Goal: Information Seeking & Learning: Compare options

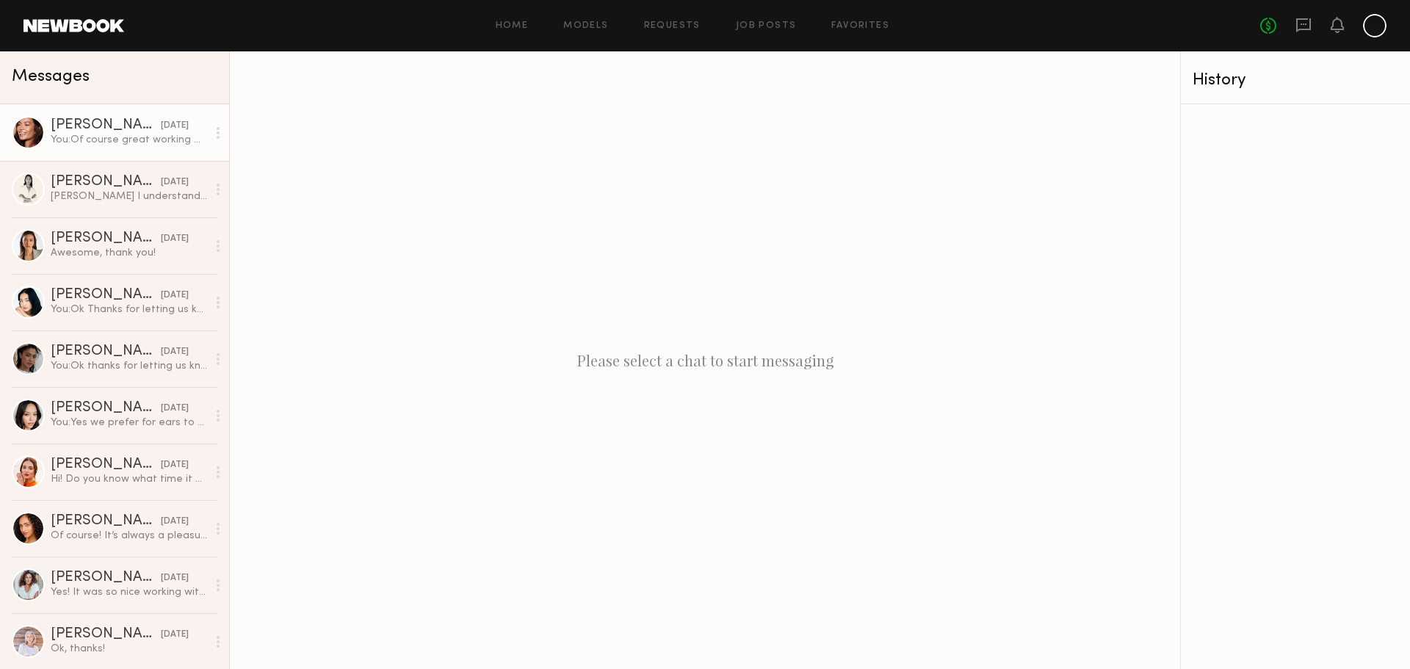
click at [108, 152] on link "Tia M. 05/08/2025 You: Of course great working with you!" at bounding box center [114, 132] width 229 height 57
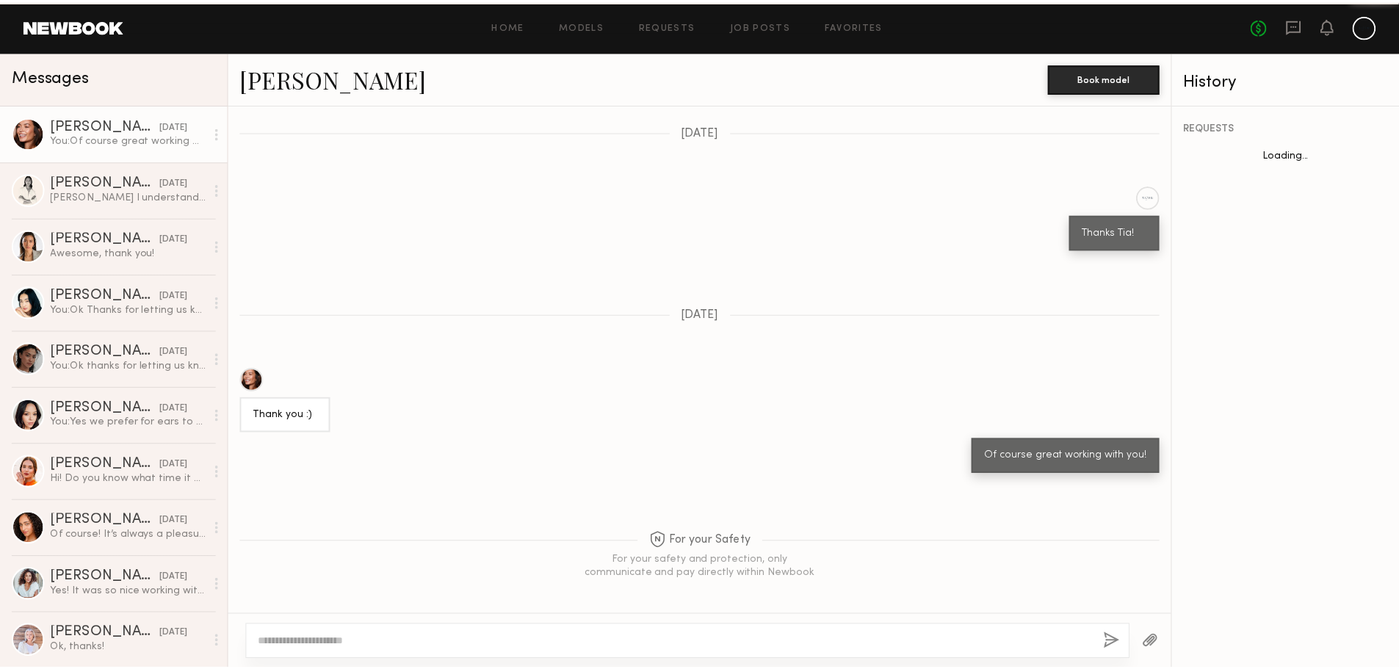
scroll to position [1289, 0]
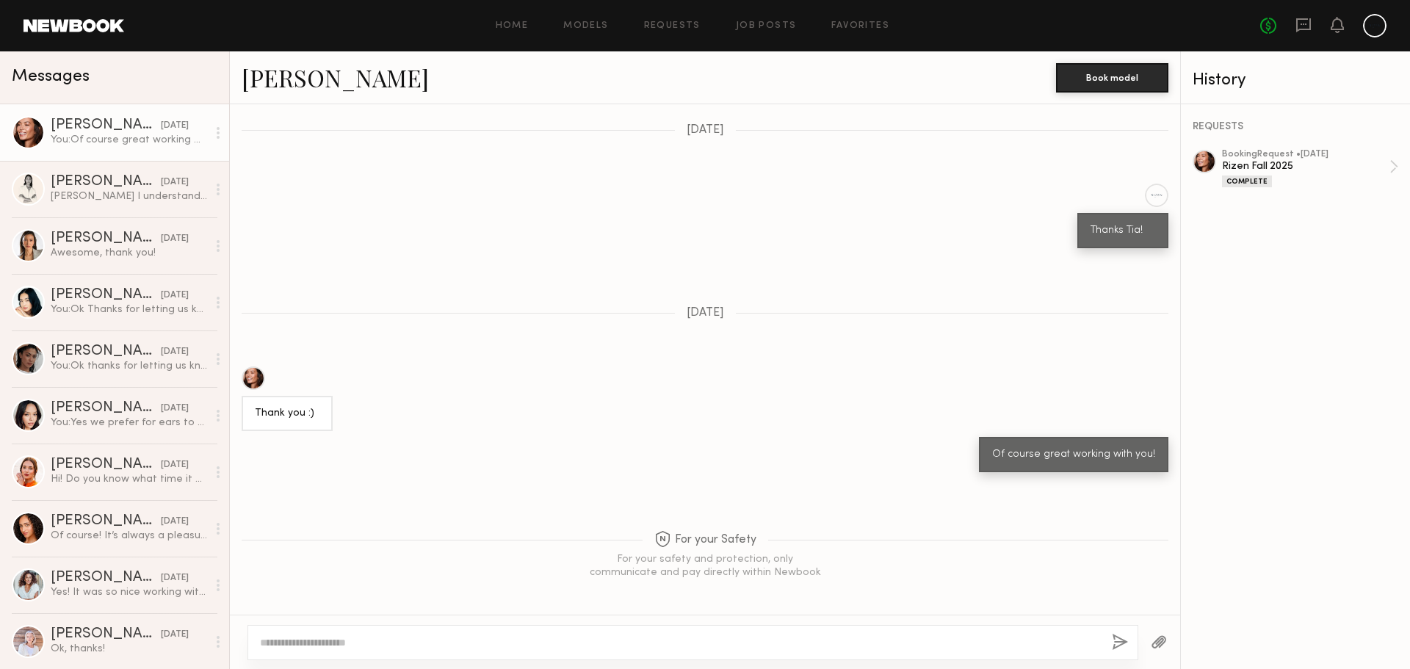
click at [576, 32] on div "Home Models Requests Job Posts Favorites Sign Out No fees up to $5,000" at bounding box center [755, 25] width 1262 height 23
click at [588, 26] on link "Models" at bounding box center [585, 26] width 45 height 10
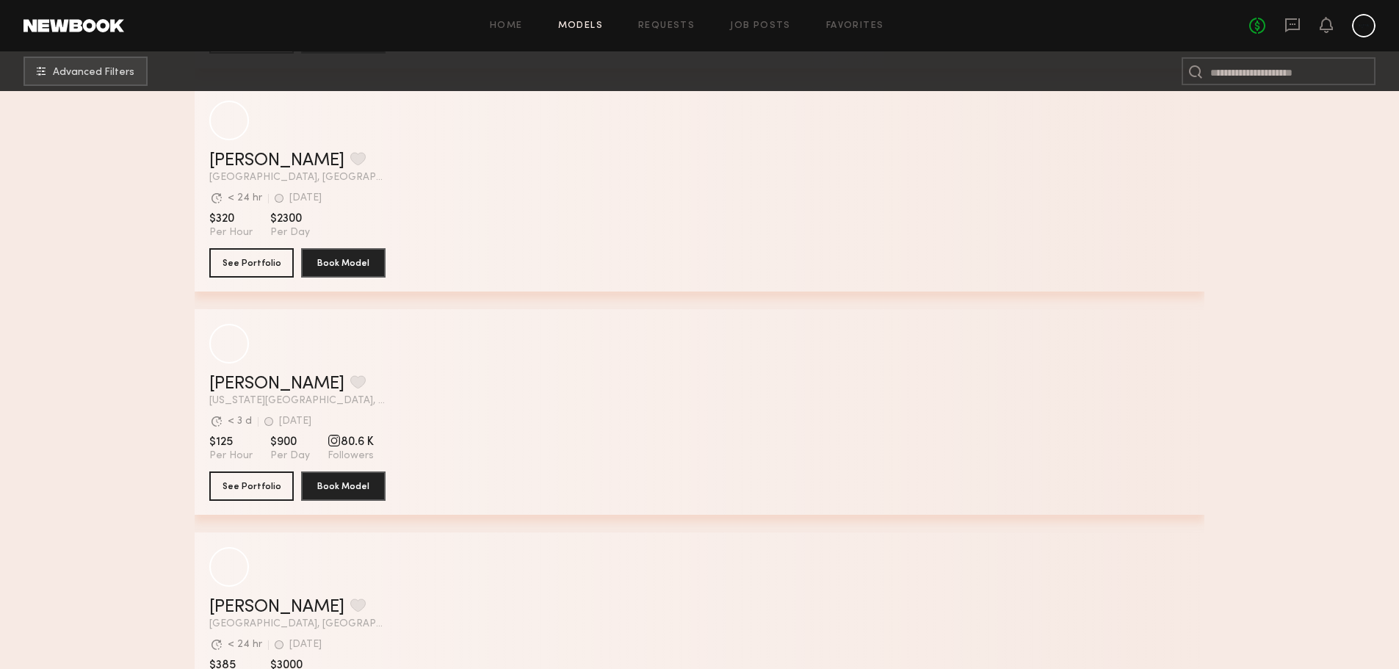
scroll to position [3011, 0]
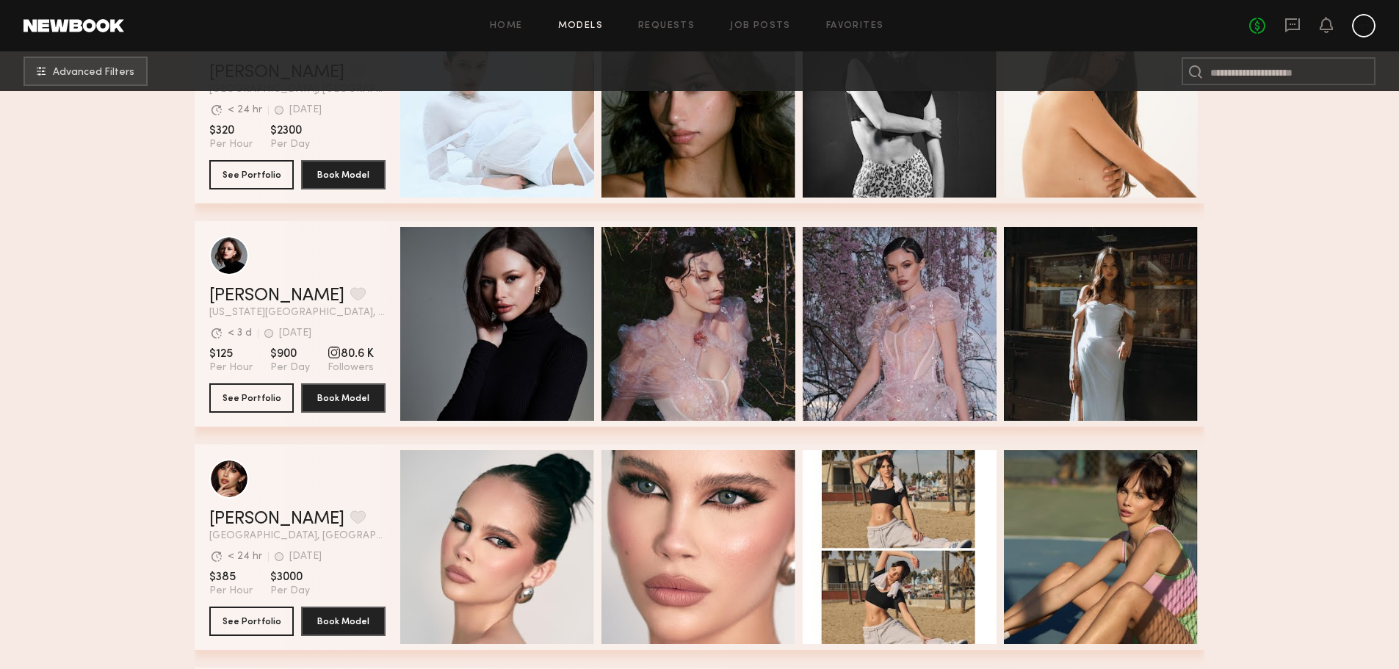
click at [312, 303] on div "Marija S. Favorite" at bounding box center [297, 296] width 176 height 18
click at [369, 281] on header "Marija S. Favorite New York City, NY Avg. request response time < 3 d 4d ago La…" at bounding box center [297, 277] width 176 height 82
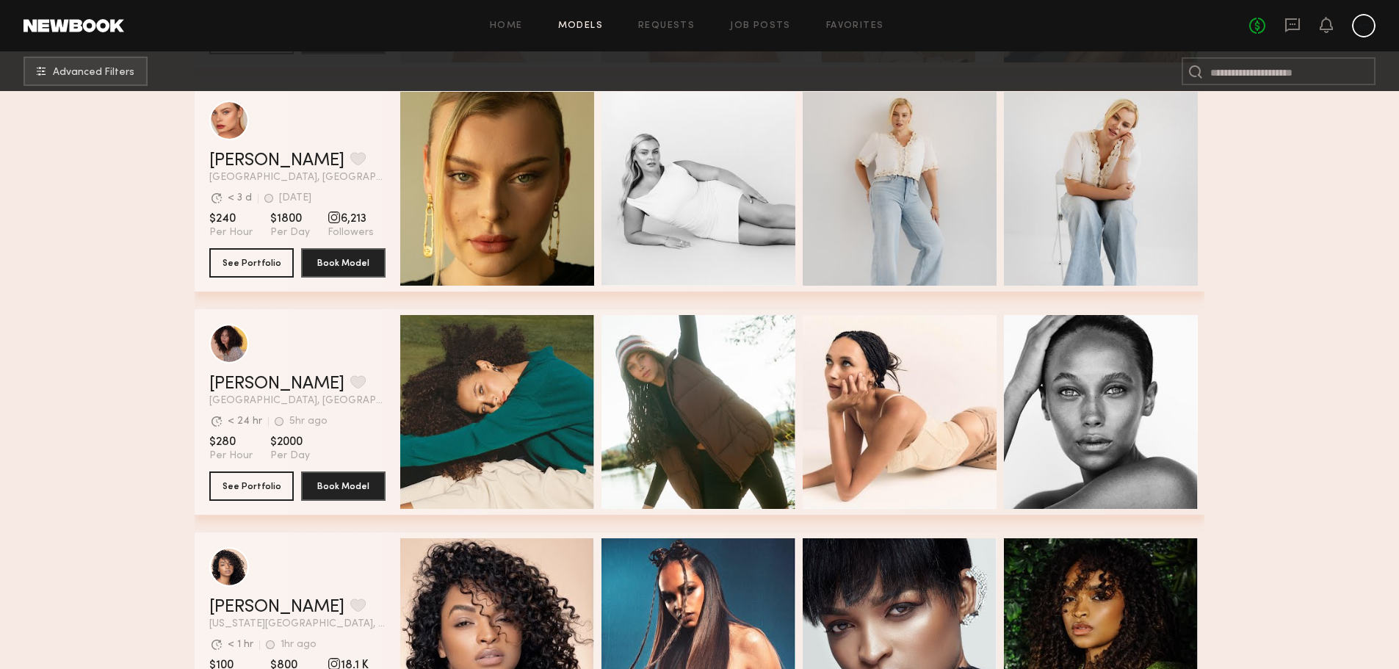
scroll to position [3598, 0]
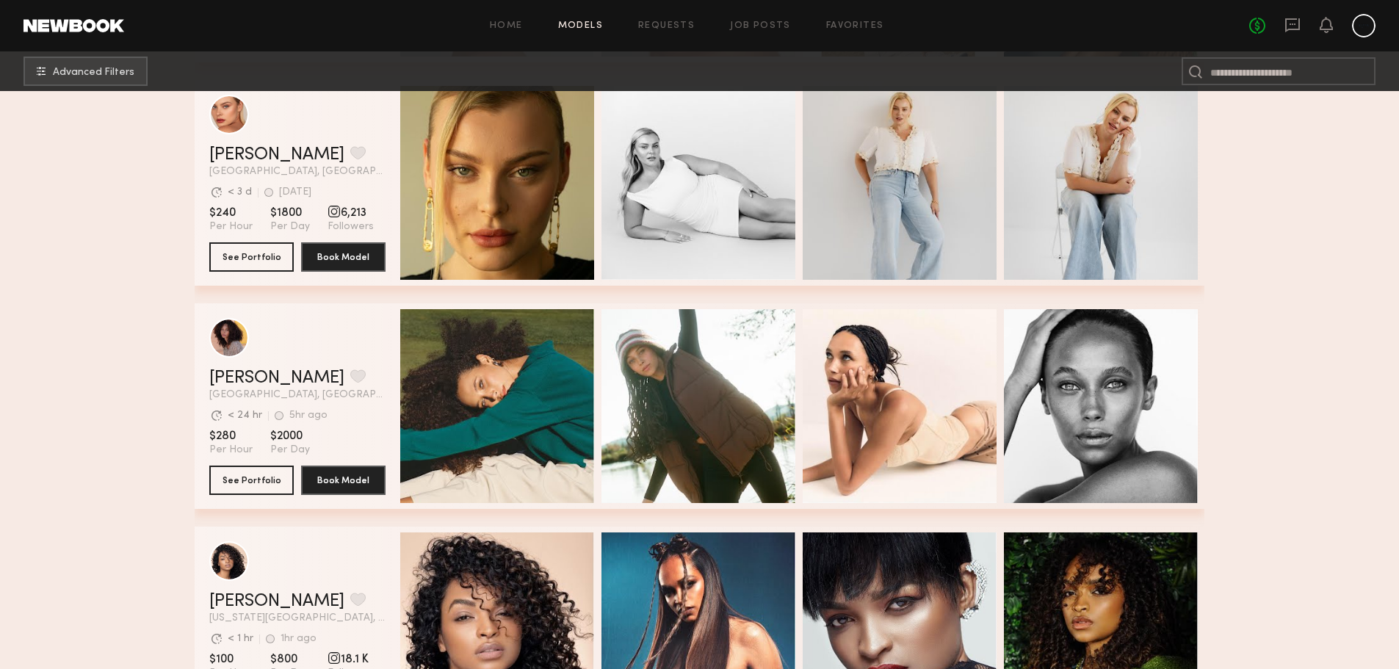
click at [372, 366] on header "Audre M. Favorite Los Angeles, CA Avg. request response time < 24 hr 5hr ago La…" at bounding box center [297, 359] width 176 height 82
click at [214, 344] on div "grid" at bounding box center [229, 337] width 40 height 40
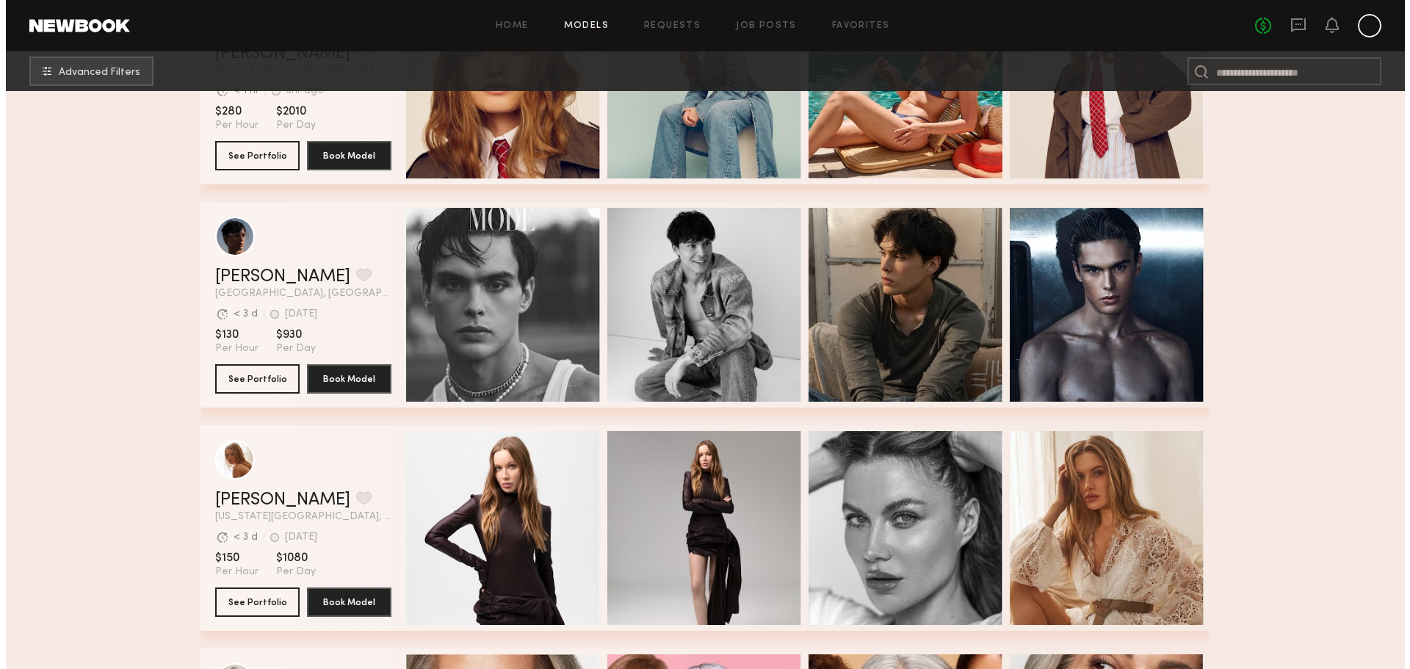
scroll to position [1175, 0]
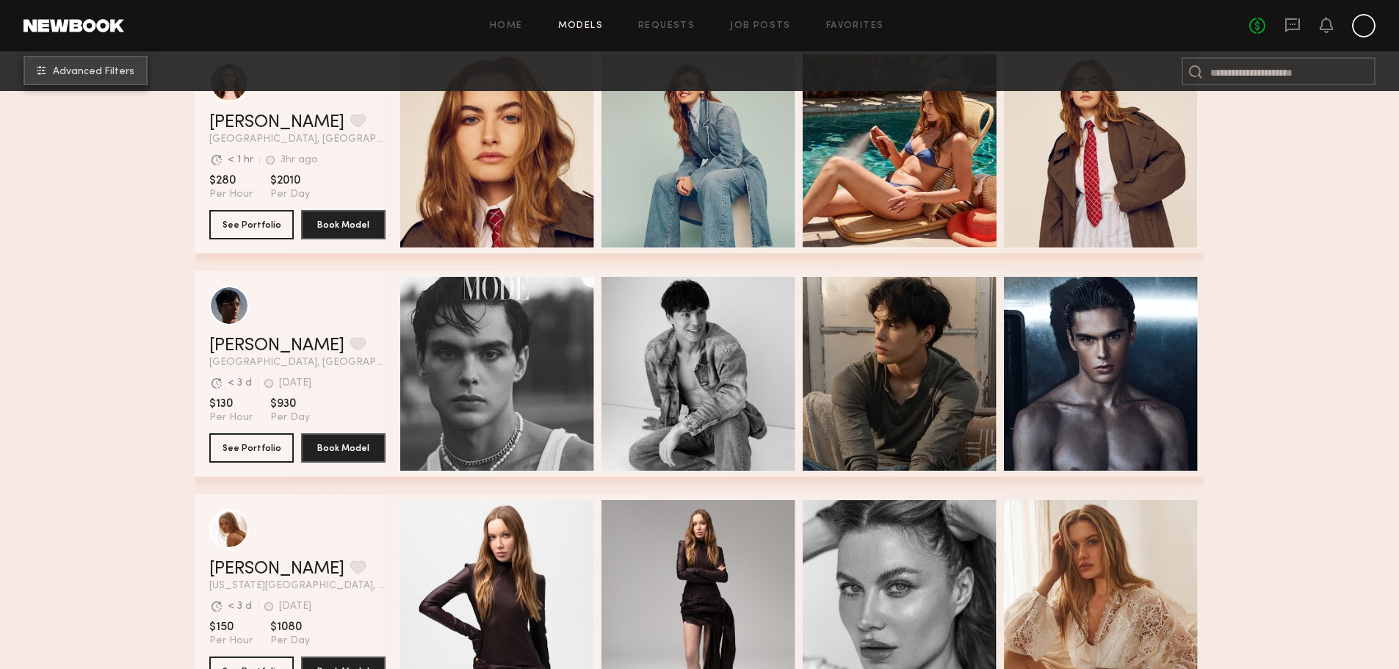
click at [98, 67] on span "Advanced Filters" at bounding box center [94, 72] width 82 height 10
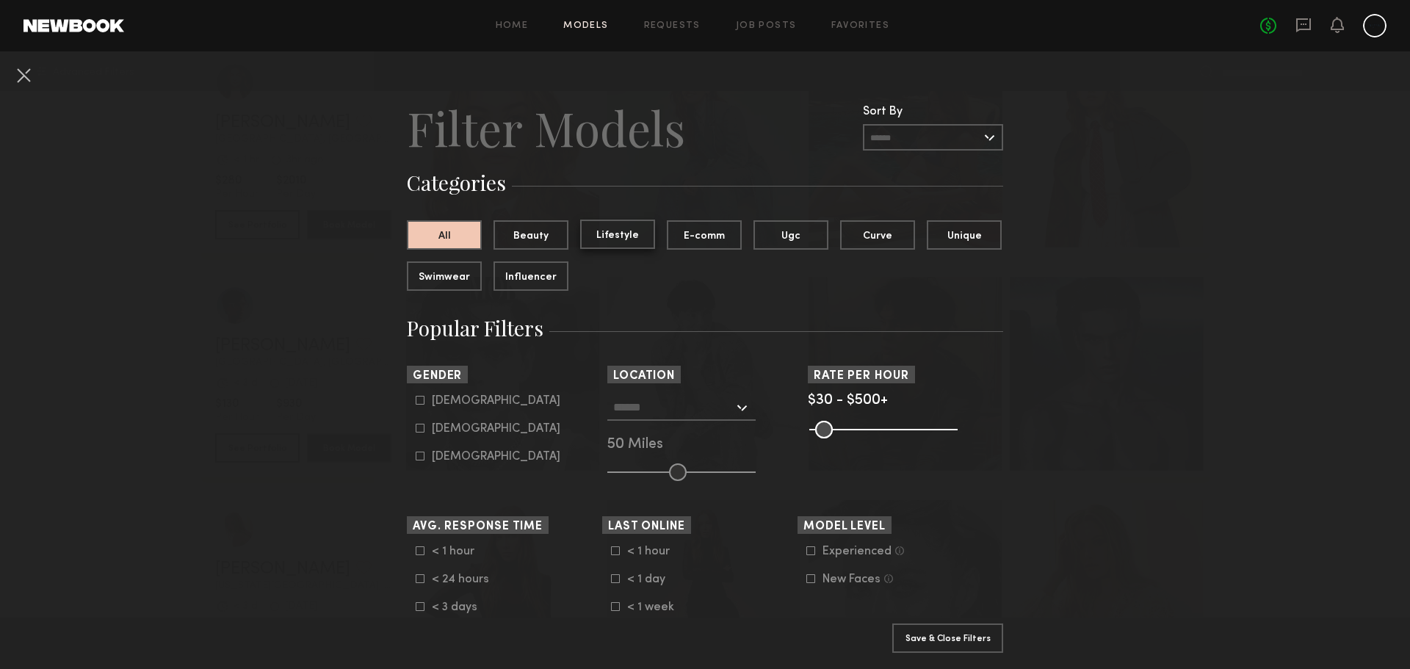
click at [613, 241] on button "Lifestyle" at bounding box center [617, 234] width 75 height 29
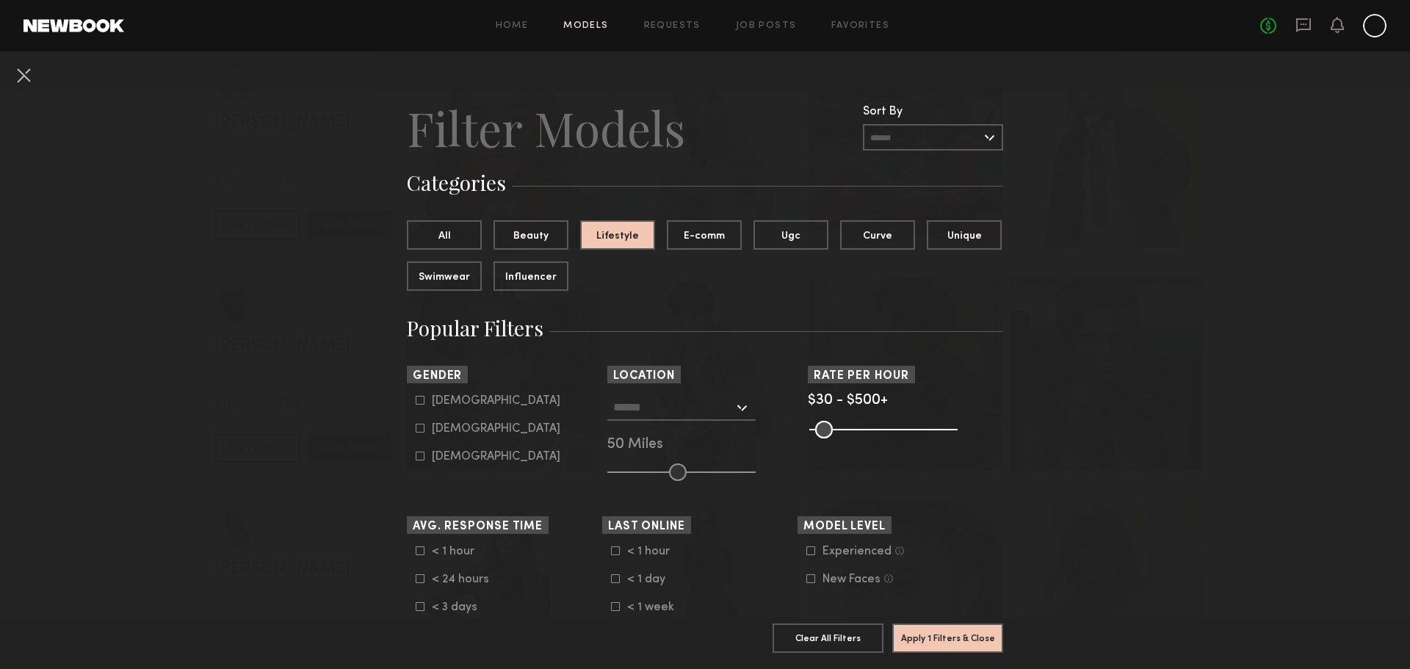
click at [737, 412] on div at bounding box center [681, 407] width 148 height 26
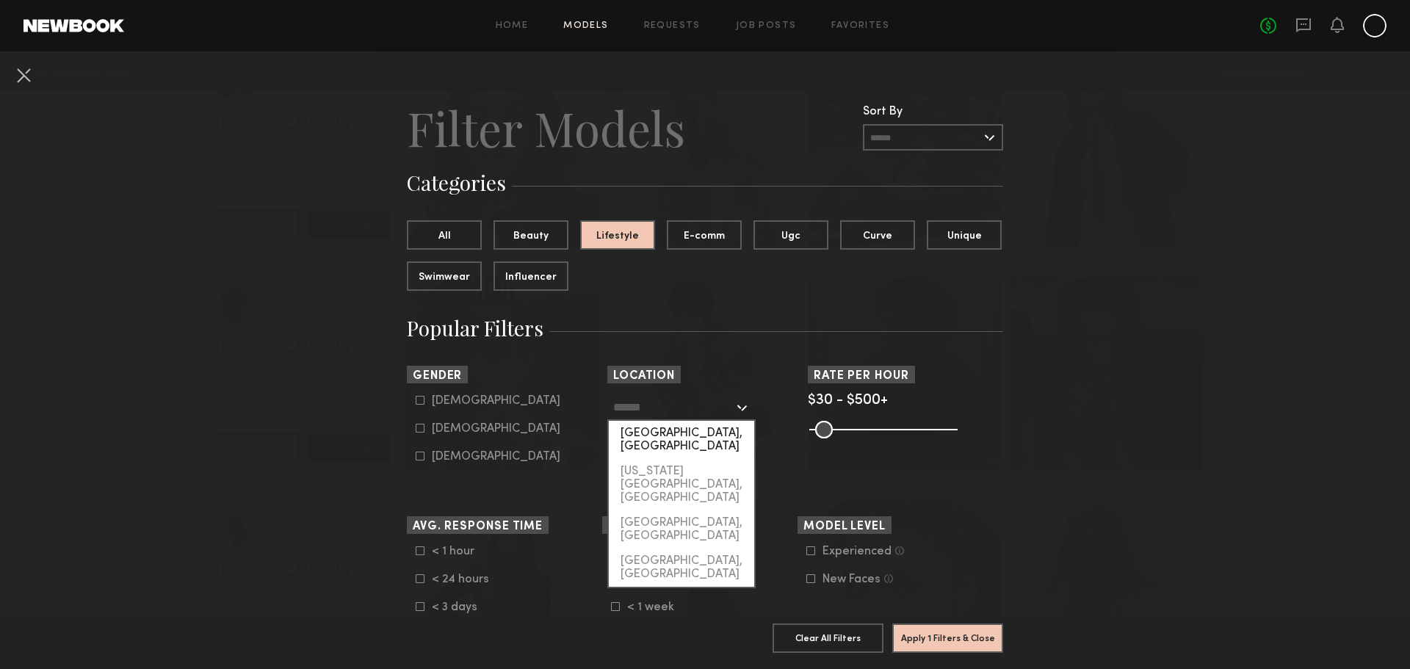
click at [711, 444] on div "[GEOGRAPHIC_DATA], [GEOGRAPHIC_DATA]" at bounding box center [681, 440] width 145 height 38
type input "**********"
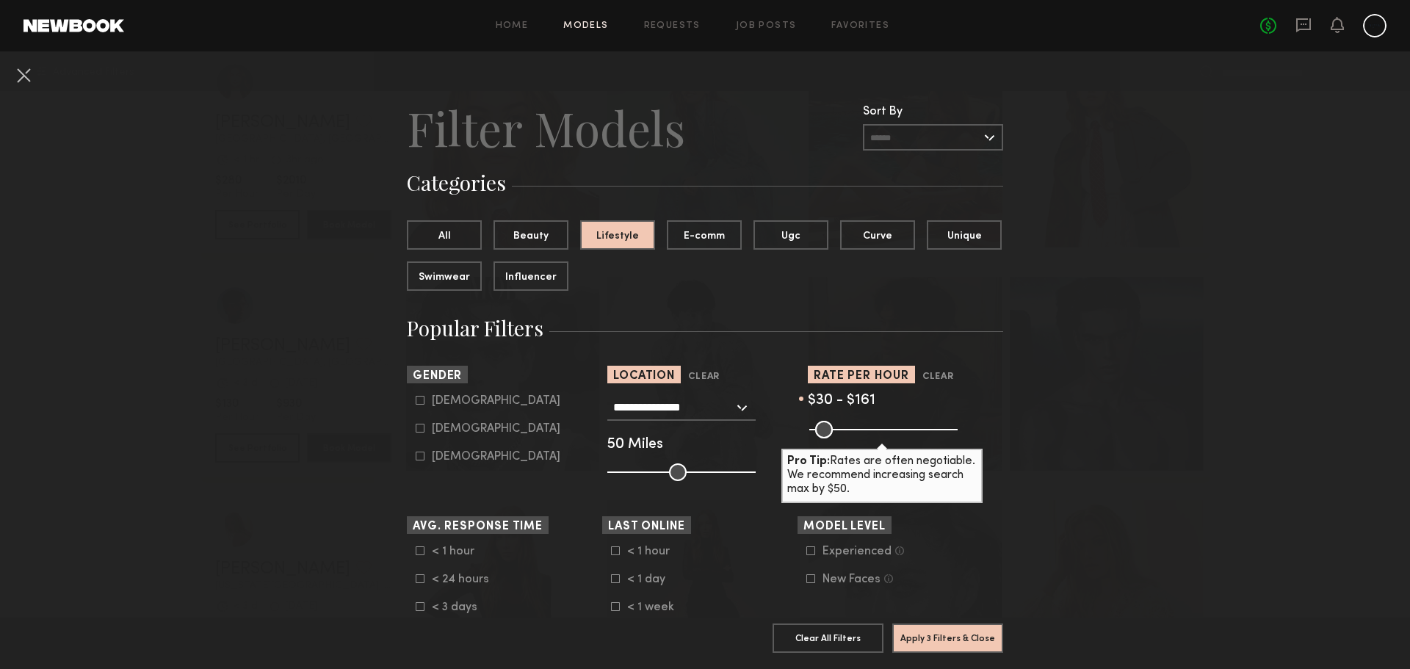
drag, startPoint x: 941, startPoint y: 423, endPoint x: 849, endPoint y: 428, distance: 92.7
type input "***"
click at [849, 428] on input "range" at bounding box center [883, 430] width 148 height 18
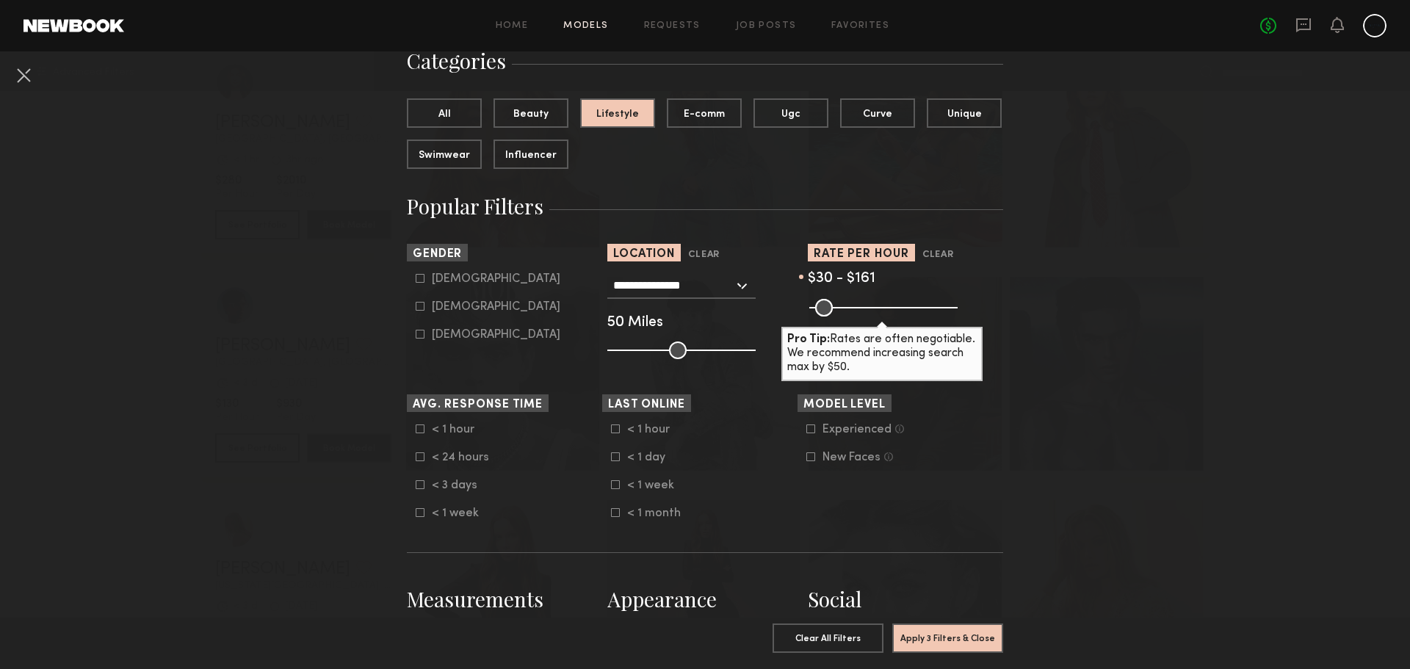
scroll to position [147, 0]
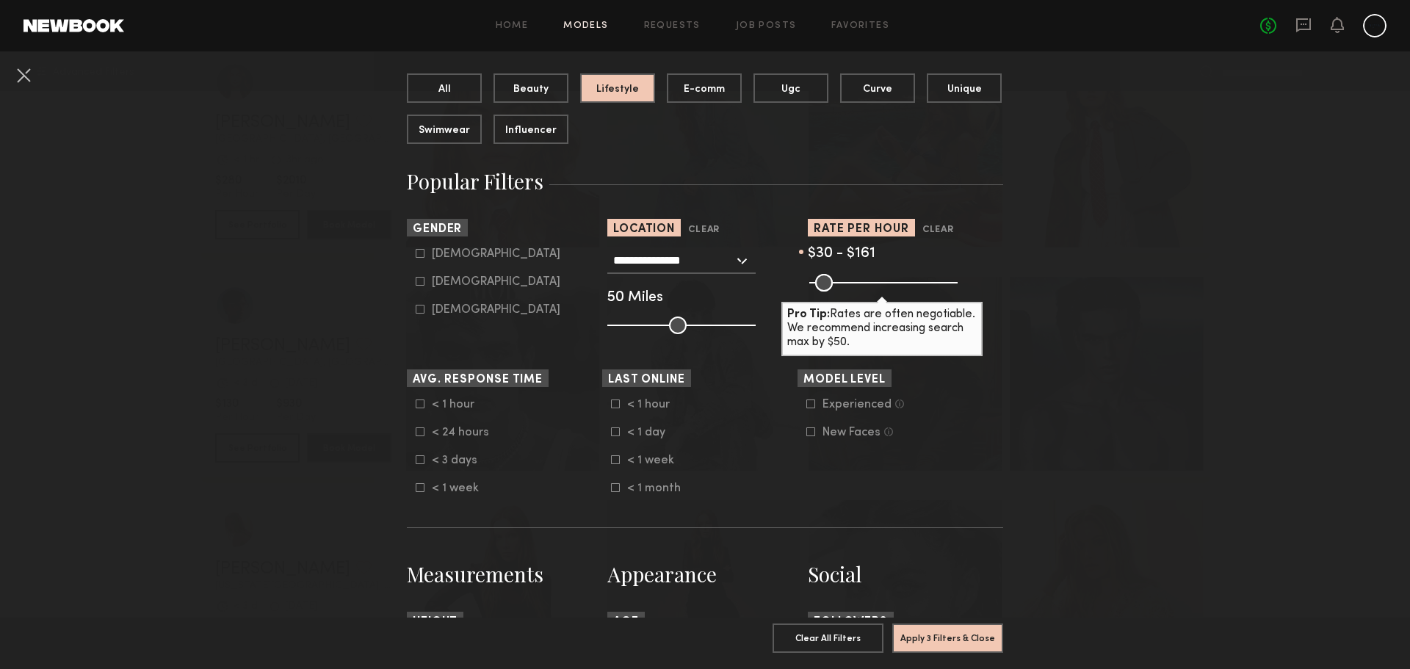
click at [806, 407] on icon at bounding box center [810, 403] width 9 height 9
click at [416, 283] on icon at bounding box center [420, 281] width 9 height 9
type input "**"
click at [938, 627] on button "Apply 5 Filters & Close" at bounding box center [947, 637] width 111 height 29
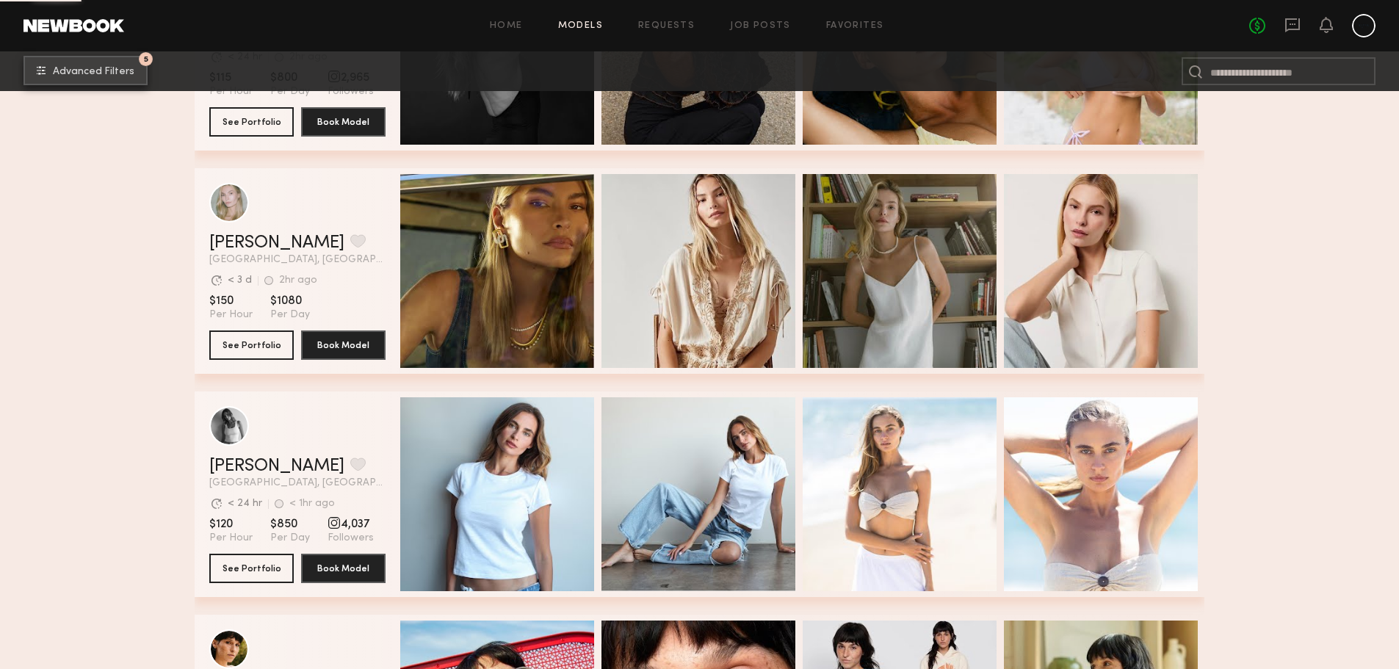
scroll to position [1762, 0]
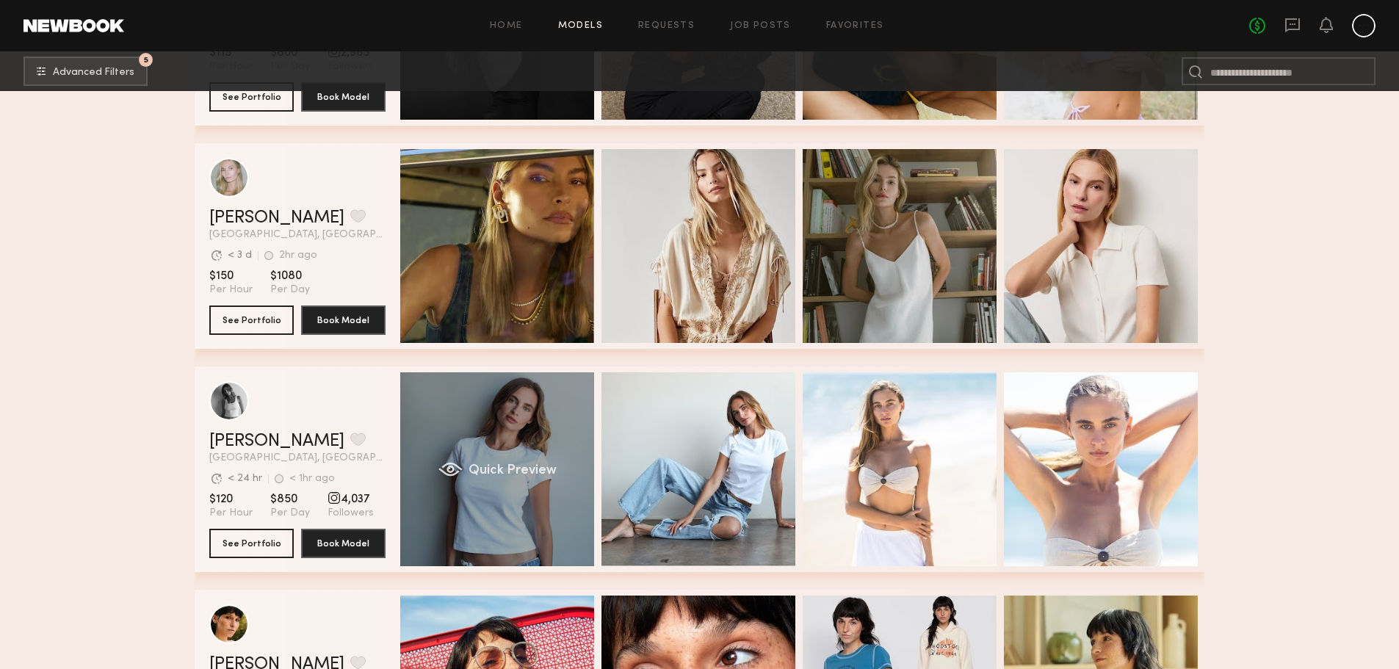
click at [565, 410] on div "Quick Preview" at bounding box center [497, 469] width 194 height 194
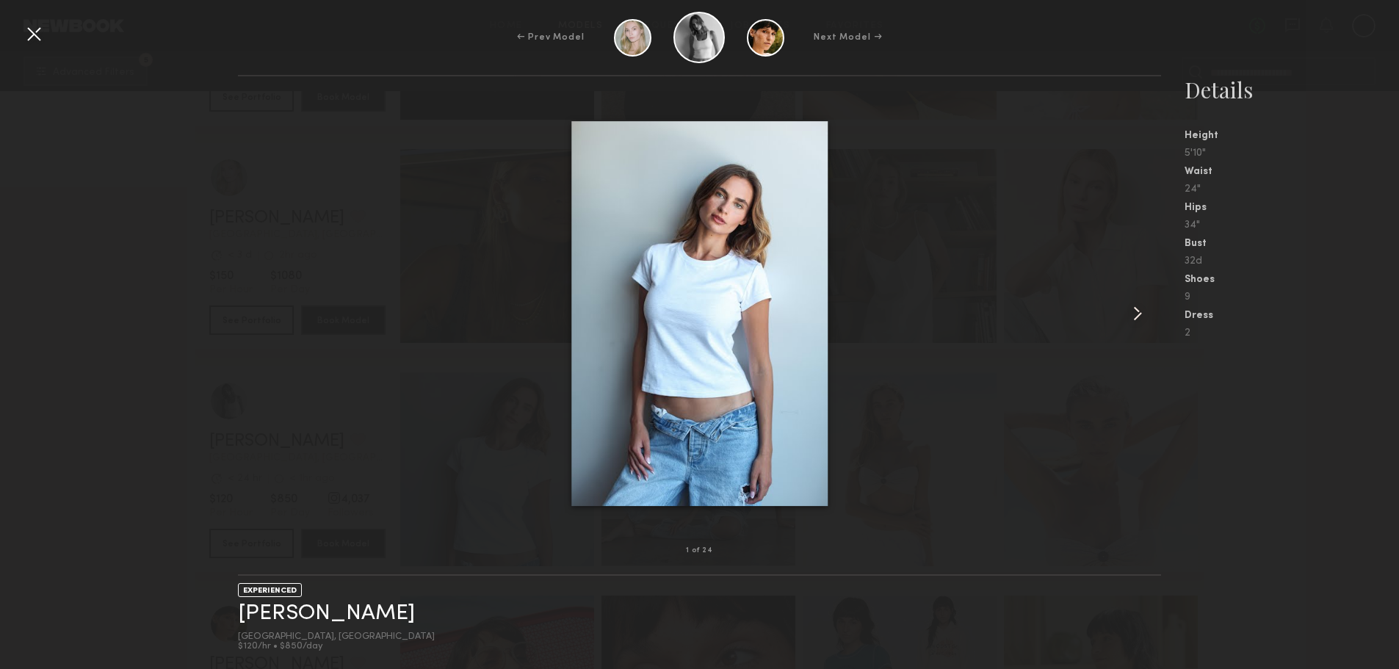
click at [1137, 310] on common-icon at bounding box center [1137, 313] width 23 height 23
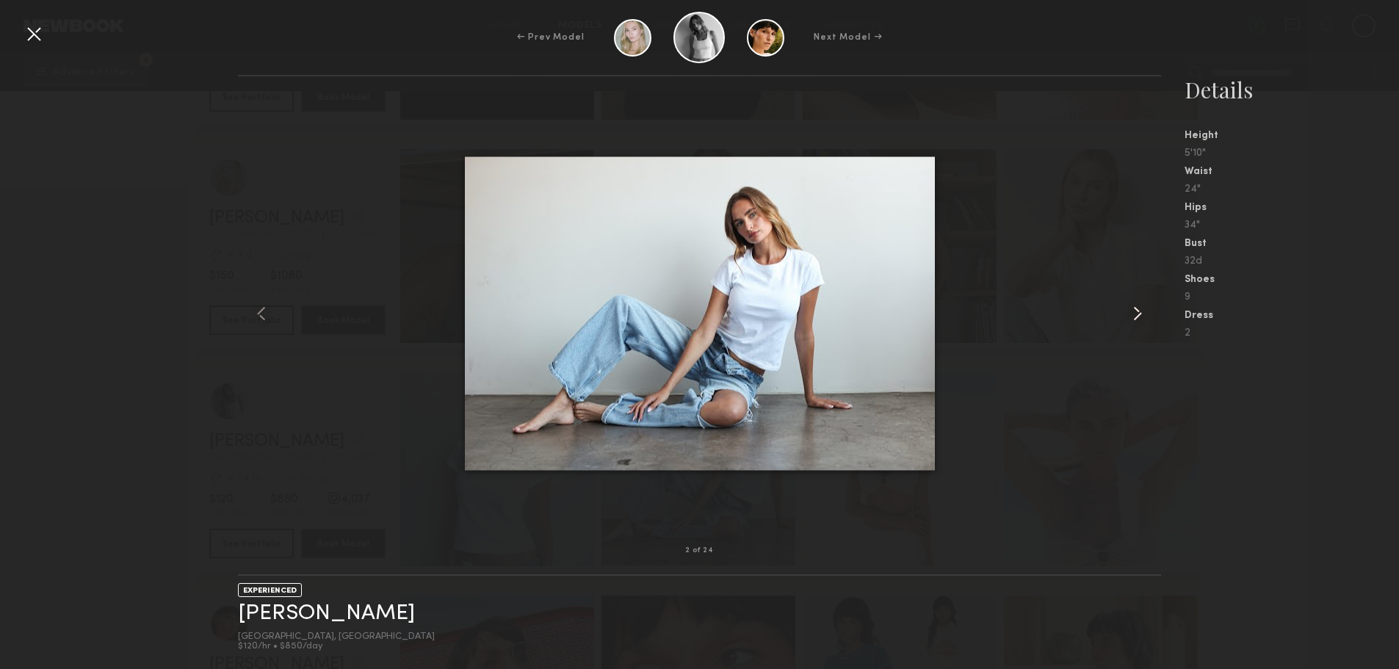
click at [1137, 310] on common-icon at bounding box center [1137, 313] width 23 height 23
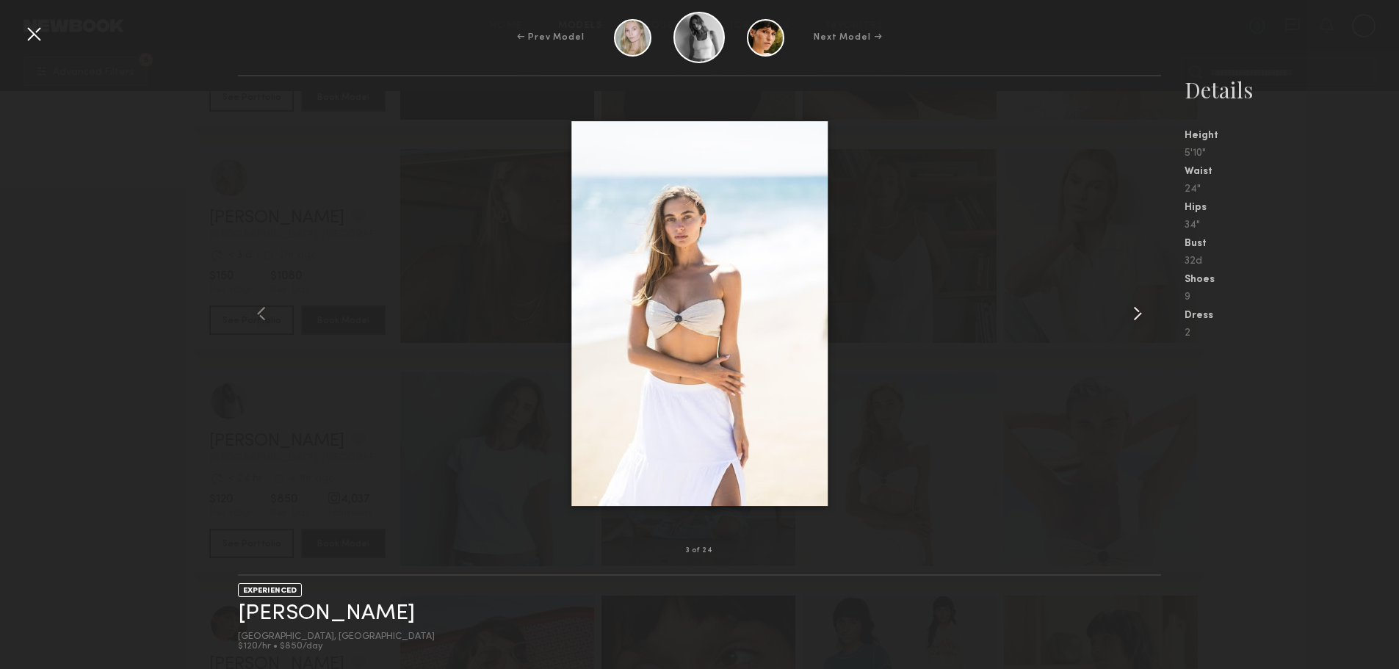
click at [1137, 310] on common-icon at bounding box center [1137, 313] width 23 height 23
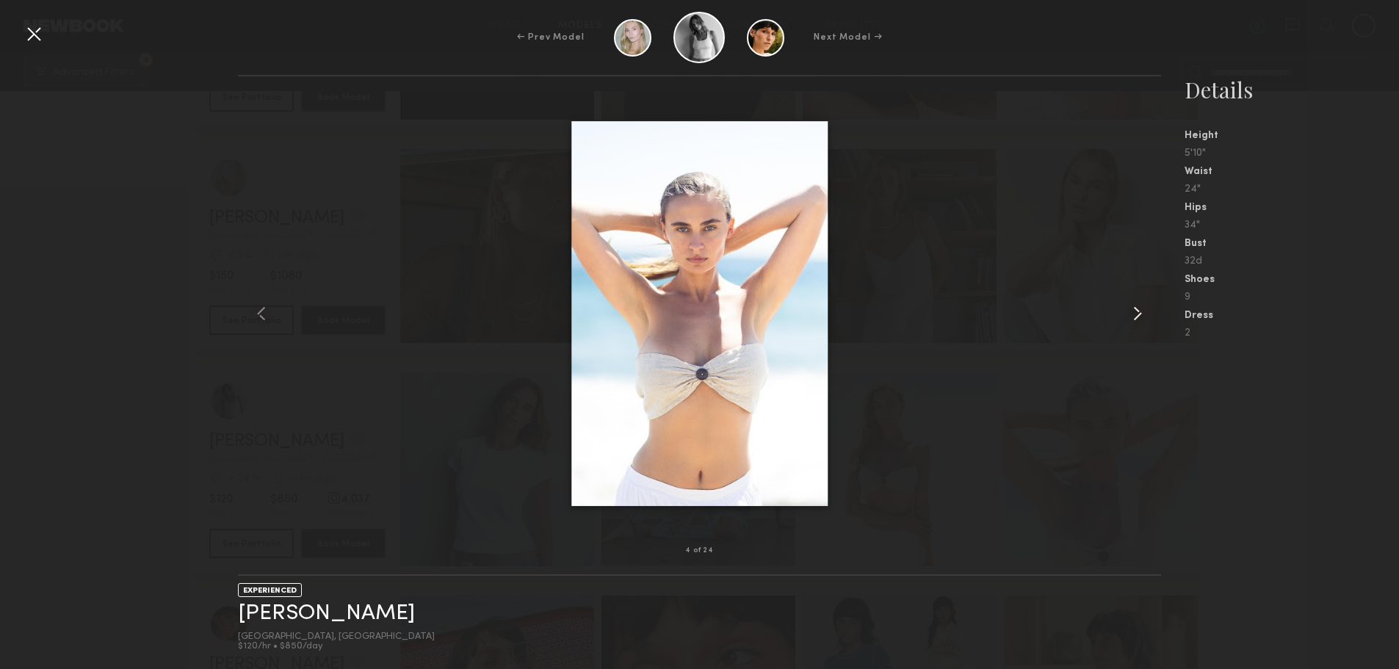
click at [1137, 310] on common-icon at bounding box center [1137, 313] width 23 height 23
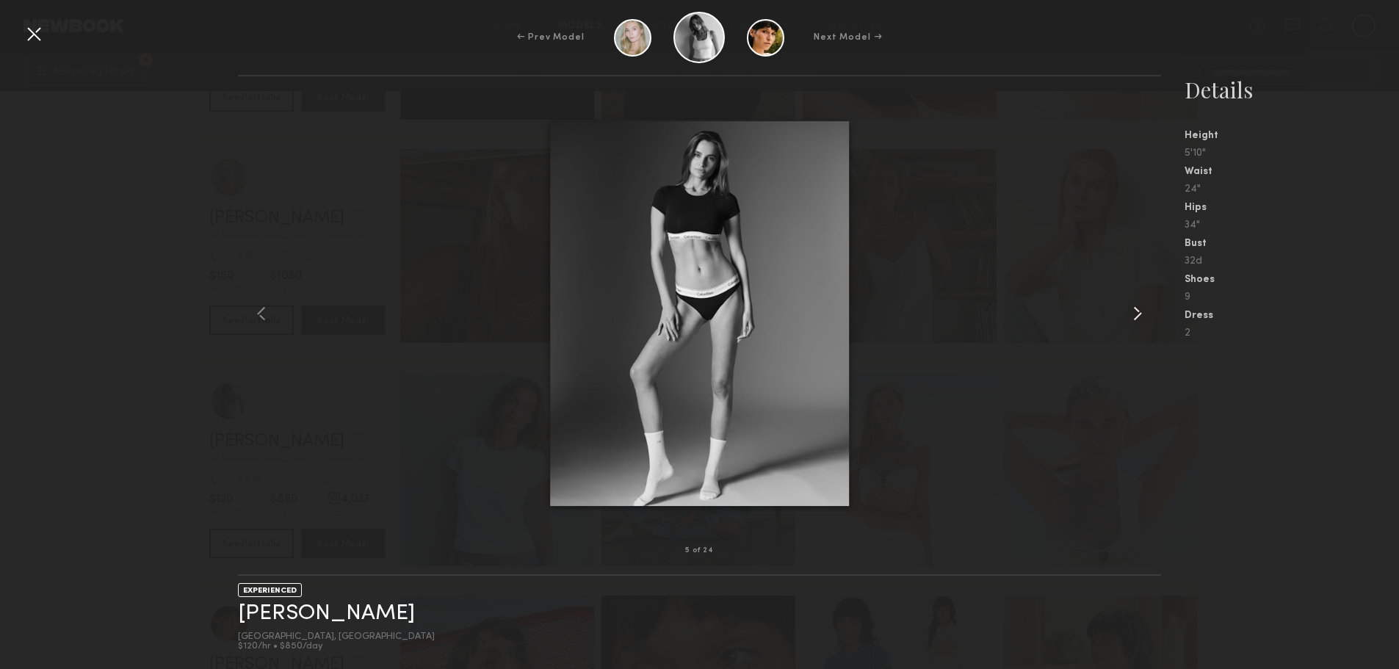
click at [1137, 310] on common-icon at bounding box center [1137, 313] width 23 height 23
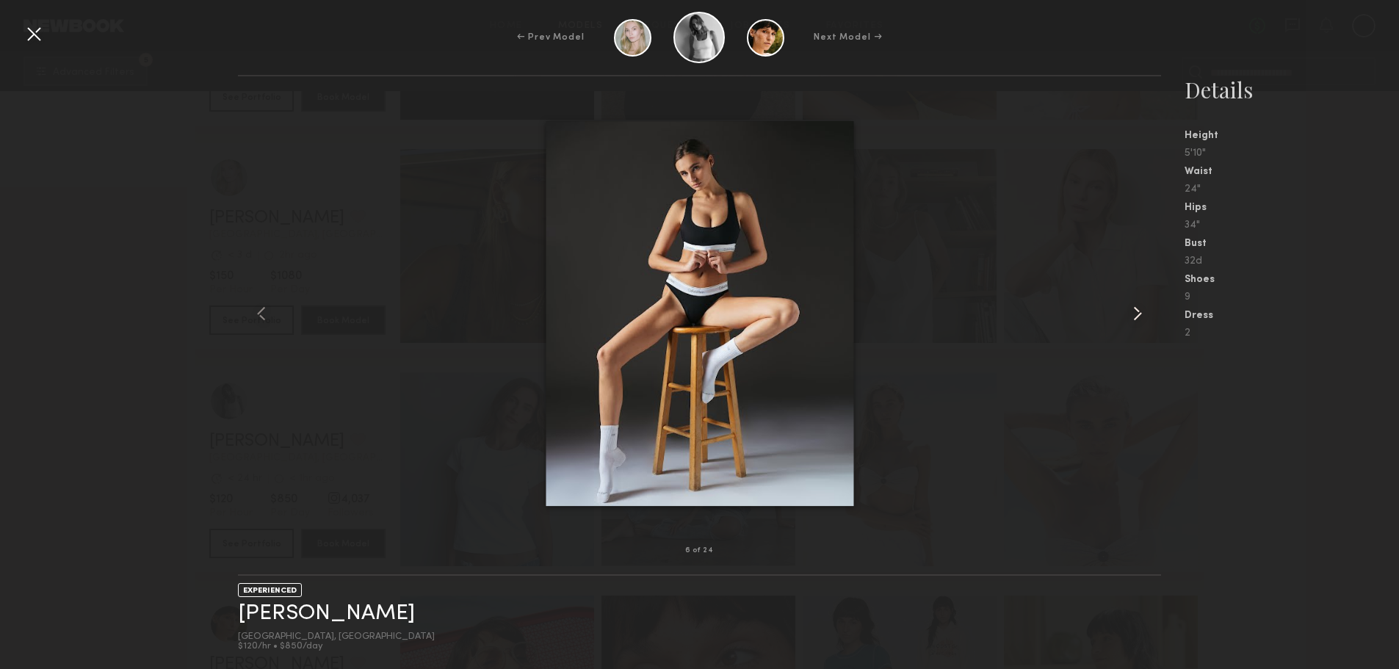
click at [1137, 310] on common-icon at bounding box center [1137, 313] width 23 height 23
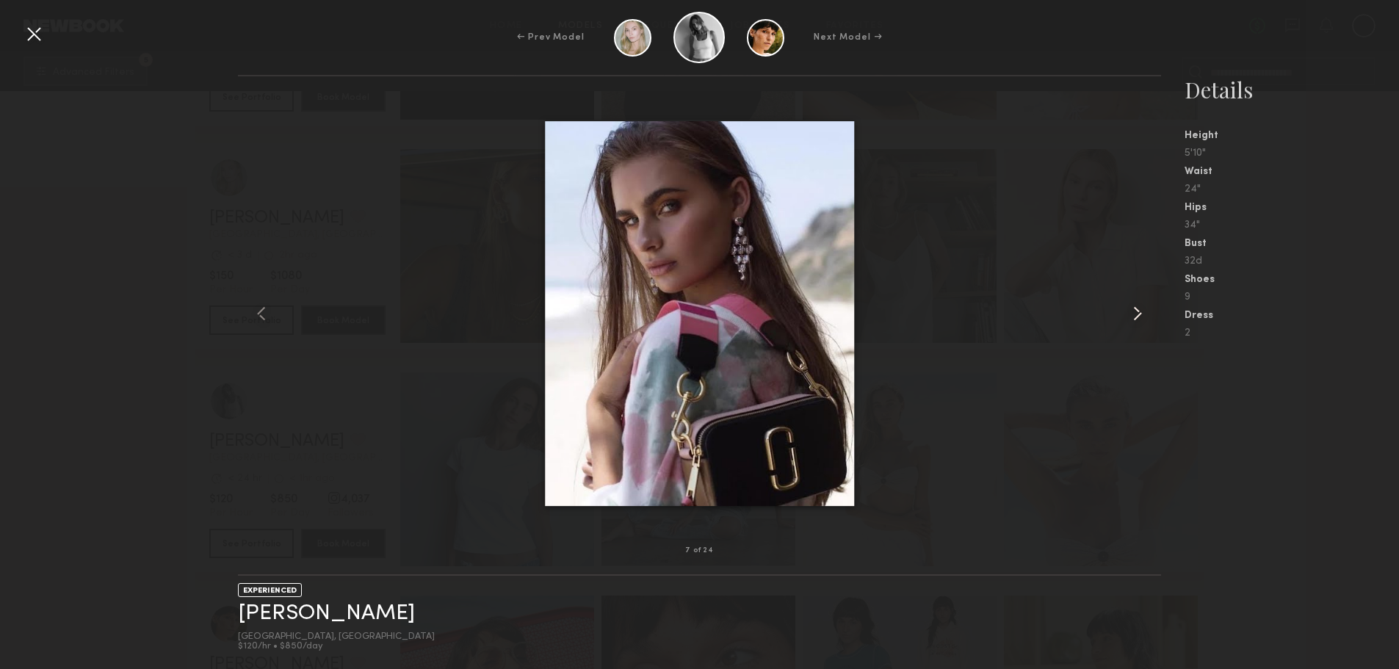
click at [1137, 310] on common-icon at bounding box center [1137, 313] width 23 height 23
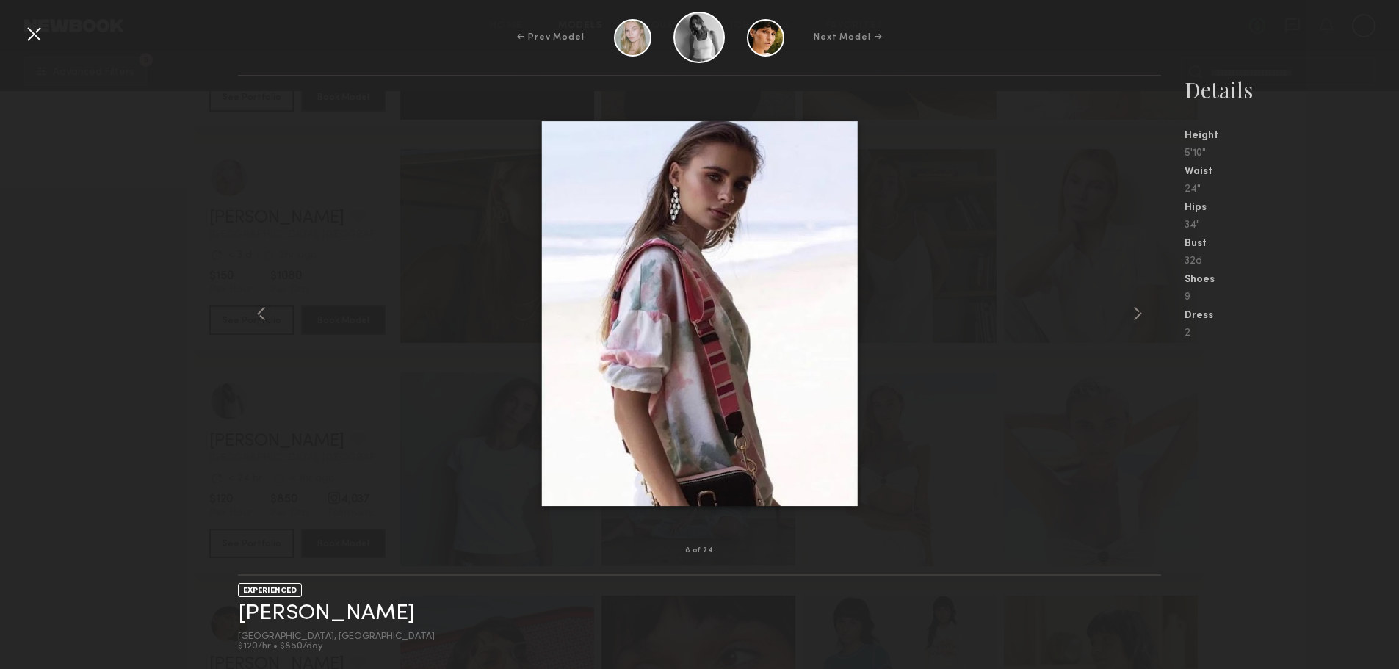
click at [31, 30] on div at bounding box center [33, 33] width 23 height 23
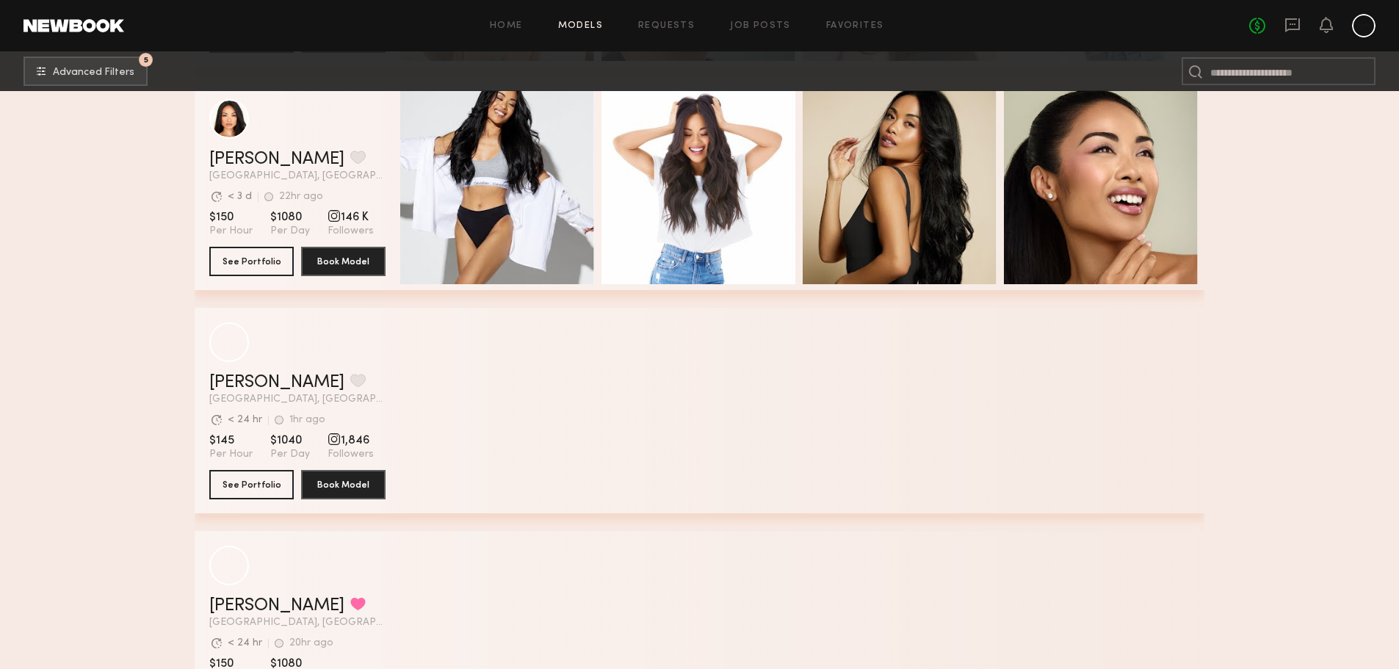
scroll to position [5874, 0]
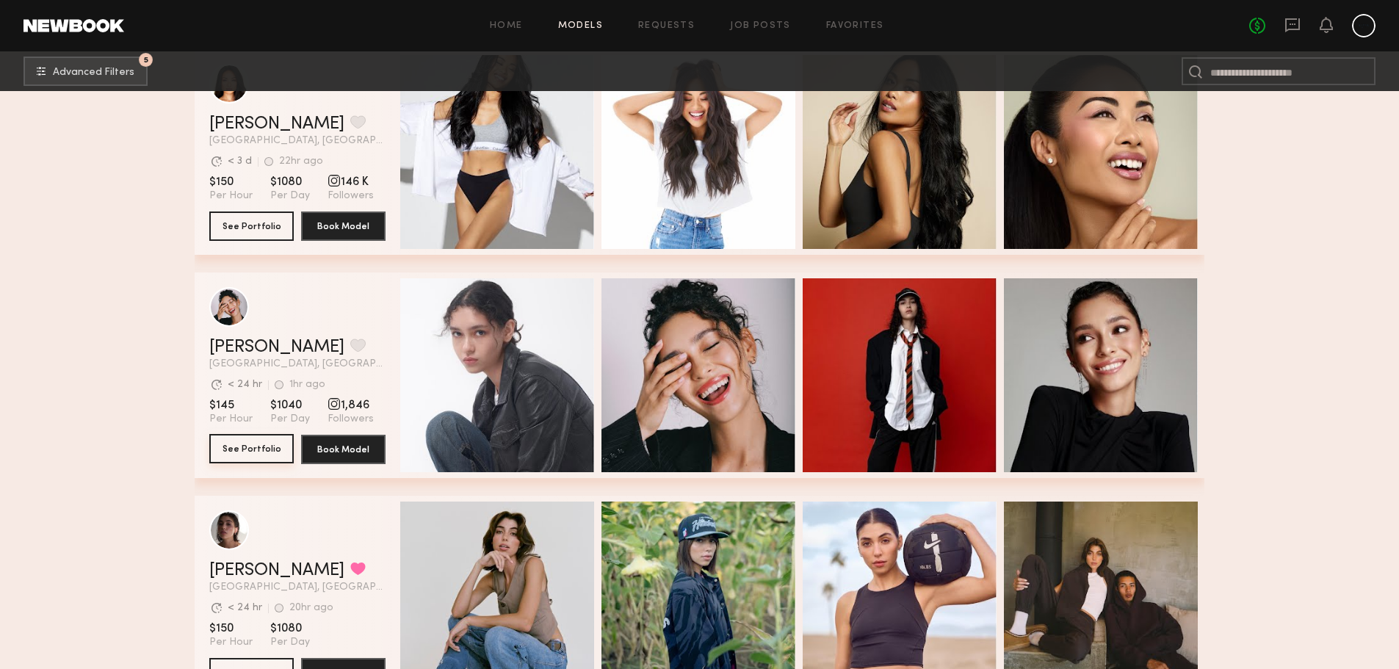
click at [247, 448] on button "See Portfolio" at bounding box center [251, 448] width 84 height 29
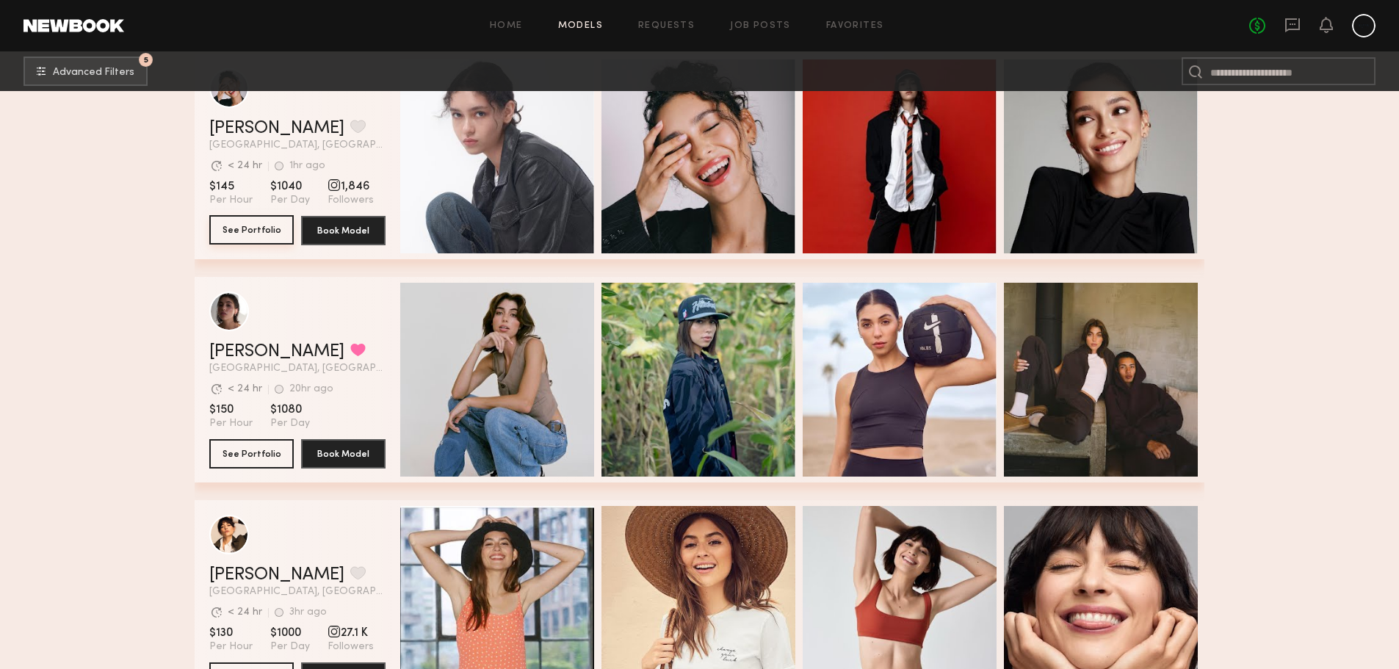
scroll to position [6095, 0]
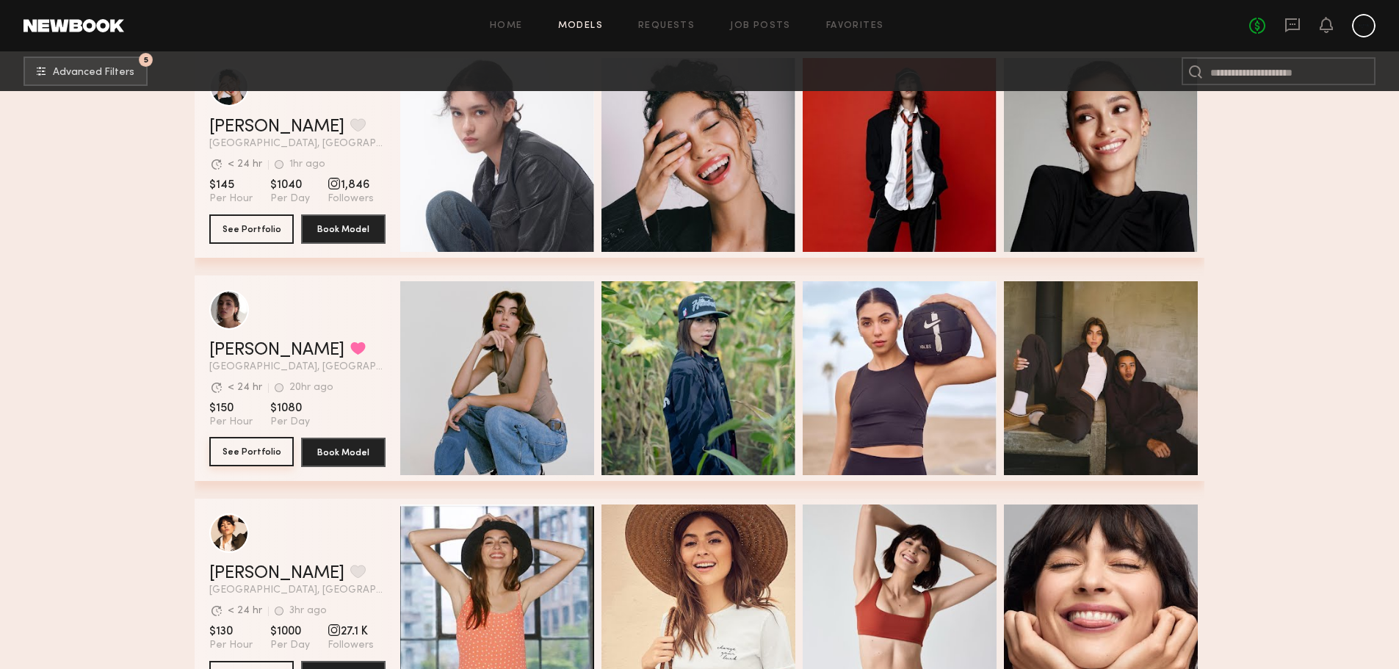
click at [235, 463] on button "See Portfolio" at bounding box center [251, 451] width 84 height 29
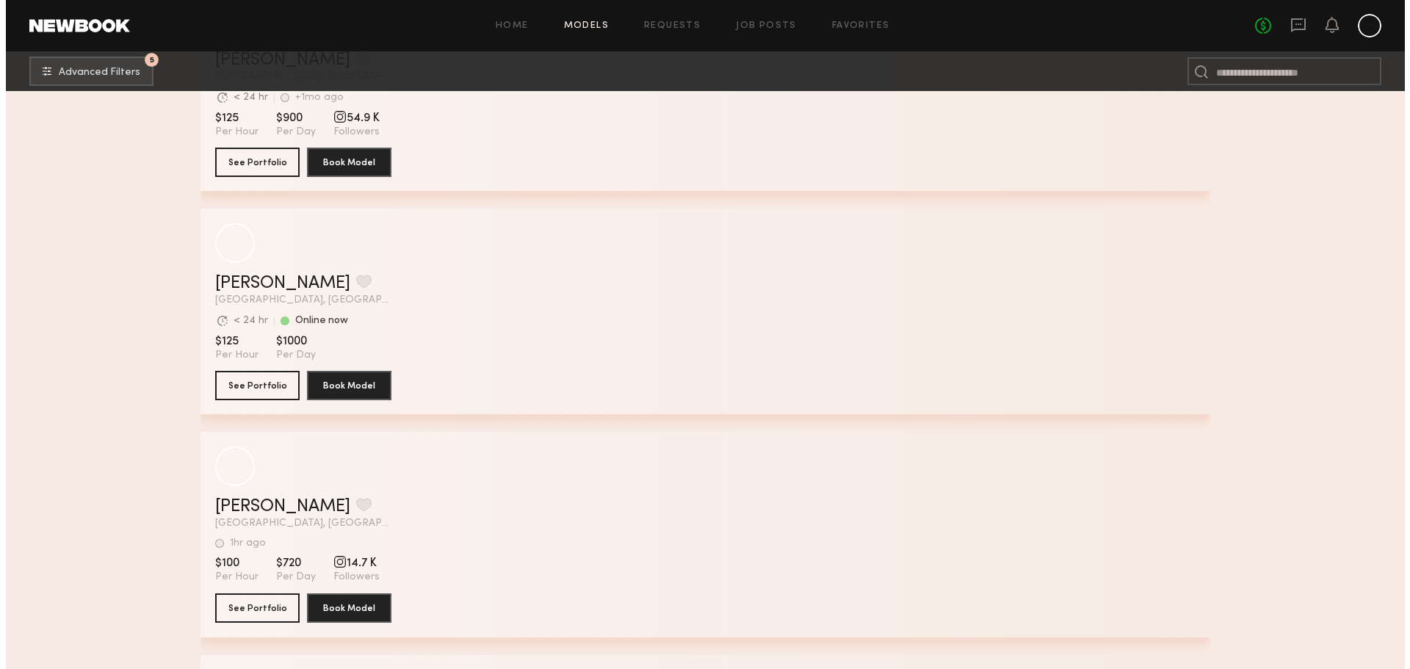
scroll to position [10250, 0]
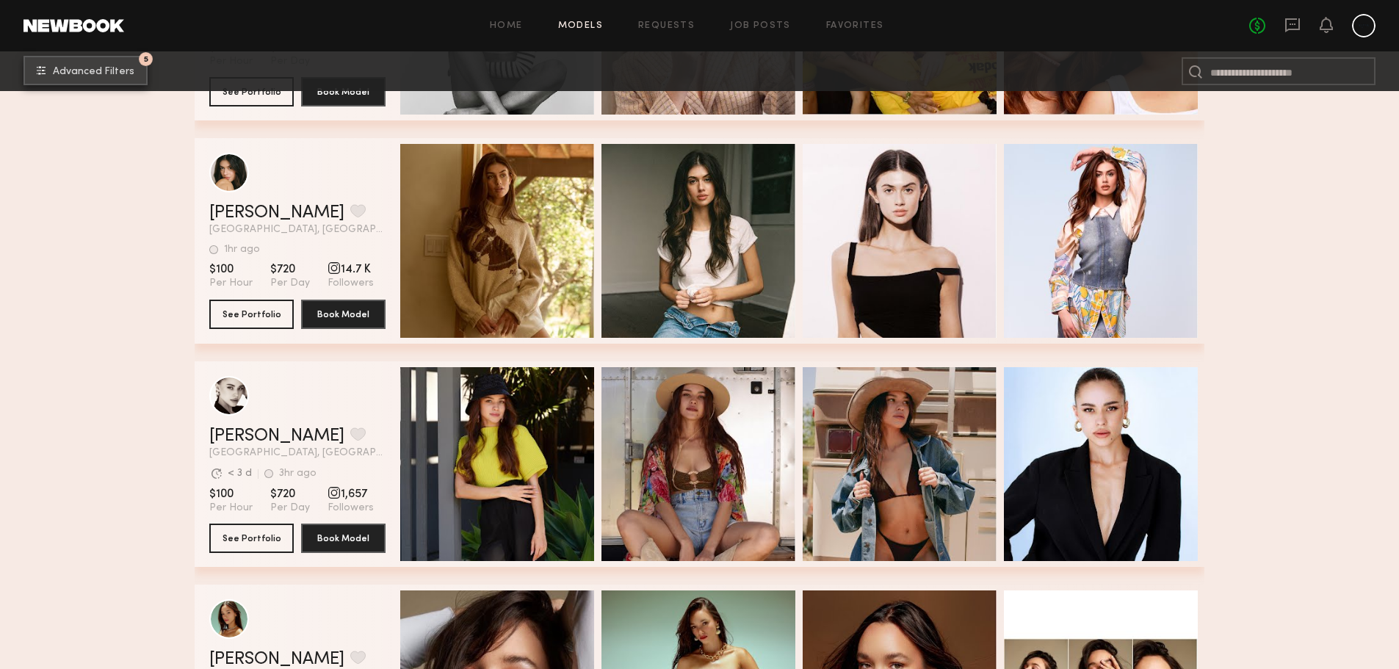
click at [104, 67] on span "Advanced Filters" at bounding box center [94, 72] width 82 height 10
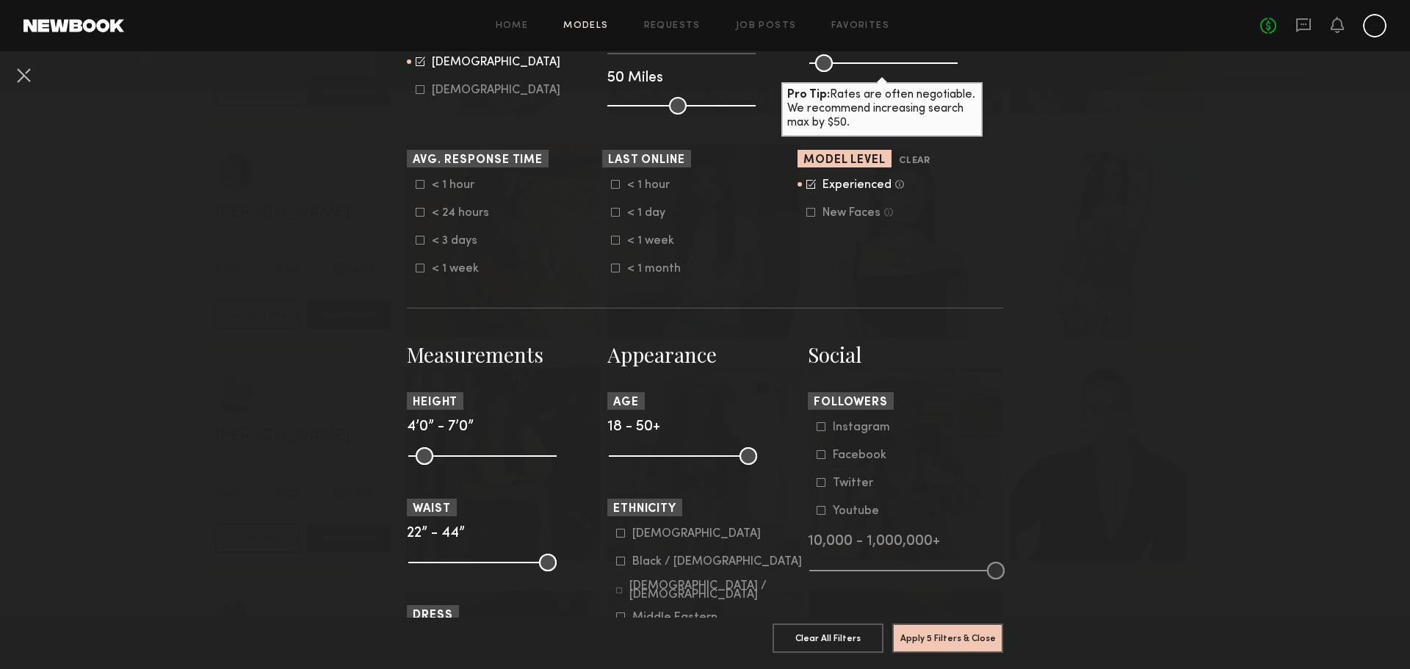
scroll to position [367, 0]
drag, startPoint x: 616, startPoint y: 455, endPoint x: 666, endPoint y: 465, distance: 51.0
type input "**"
click at [666, 464] on input "range" at bounding box center [683, 455] width 148 height 18
click at [924, 626] on button "Apply 6 Filters & Close" at bounding box center [947, 637] width 111 height 29
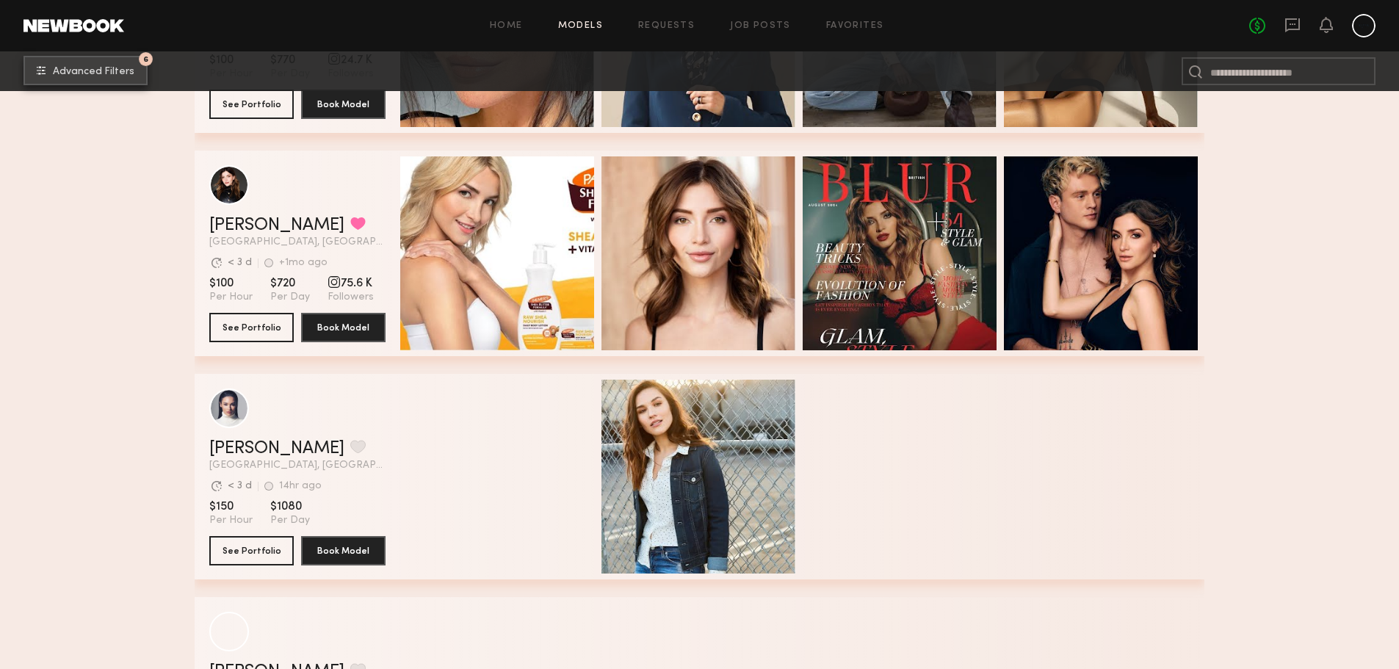
scroll to position [10691, 0]
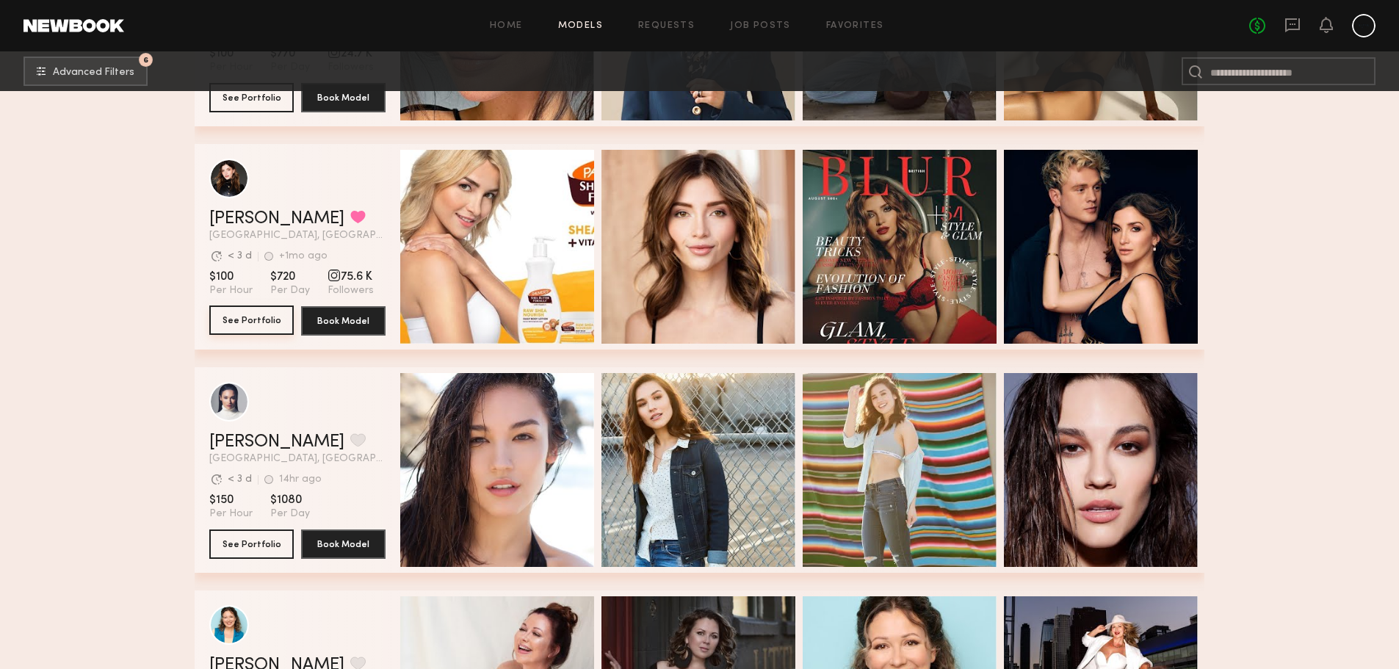
click at [262, 326] on button "See Portfolio" at bounding box center [251, 319] width 84 height 29
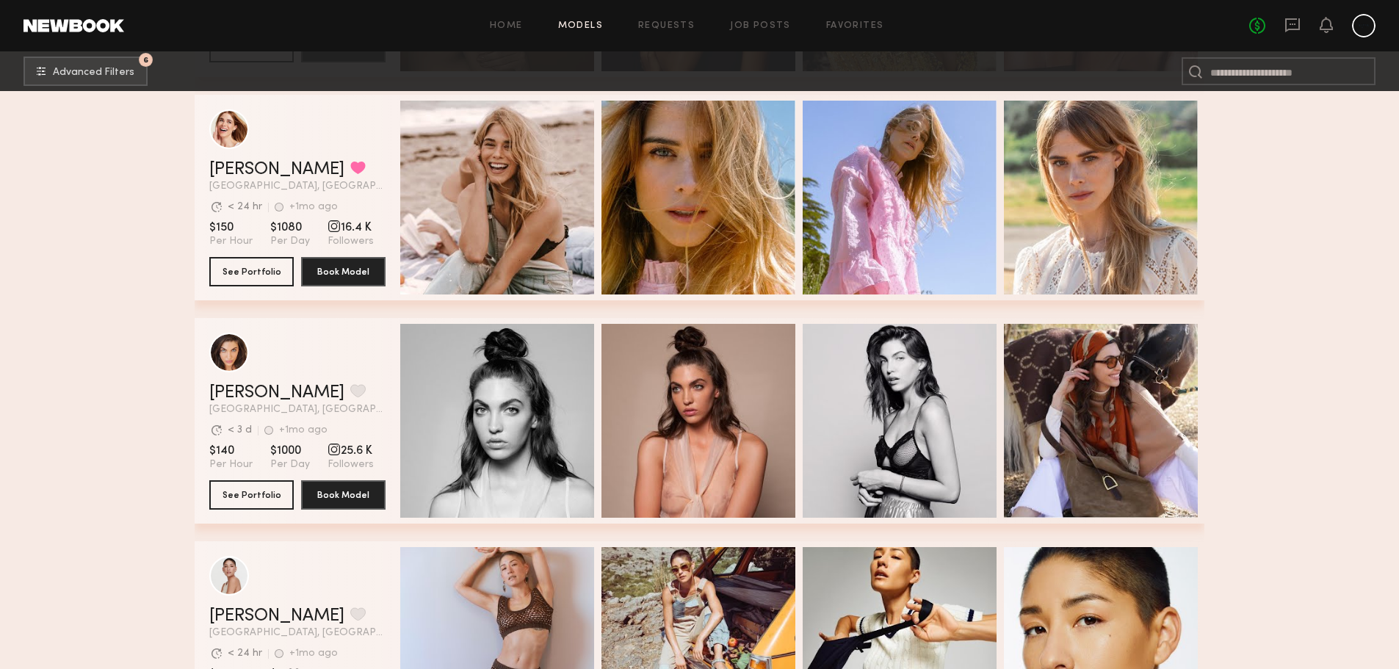
scroll to position [15681, 0]
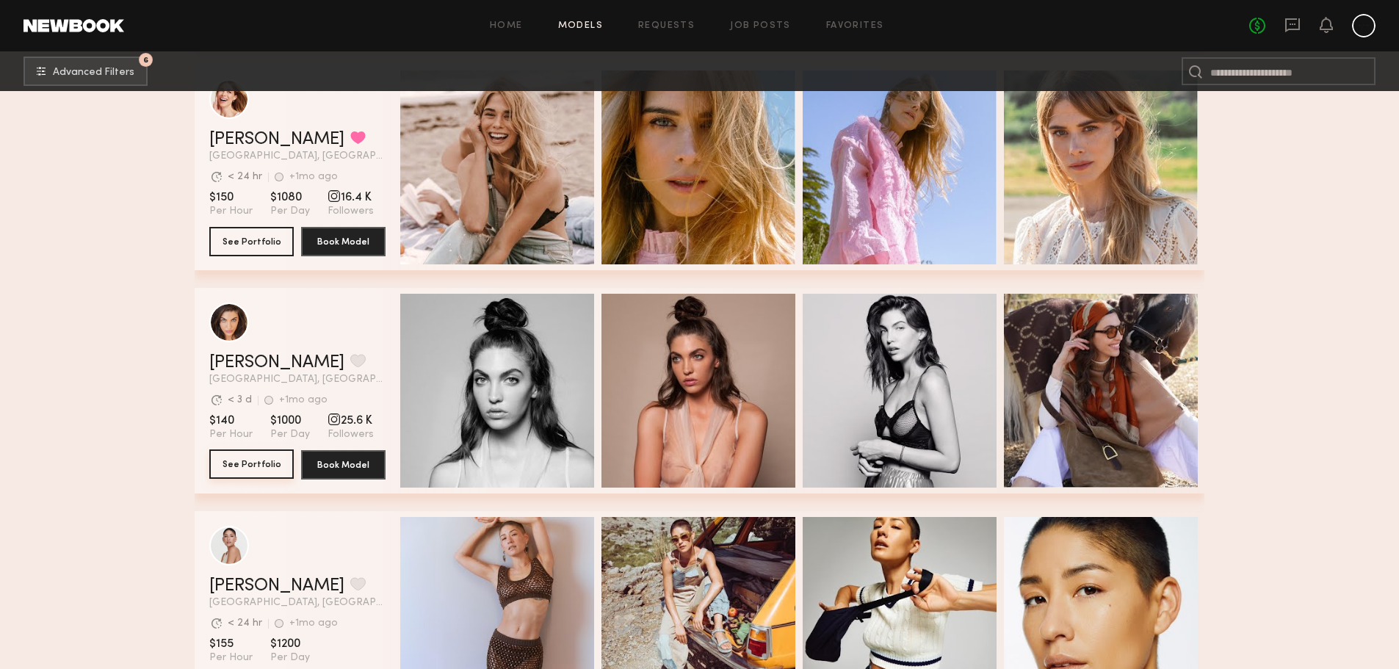
click at [242, 457] on button "See Portfolio" at bounding box center [251, 463] width 84 height 29
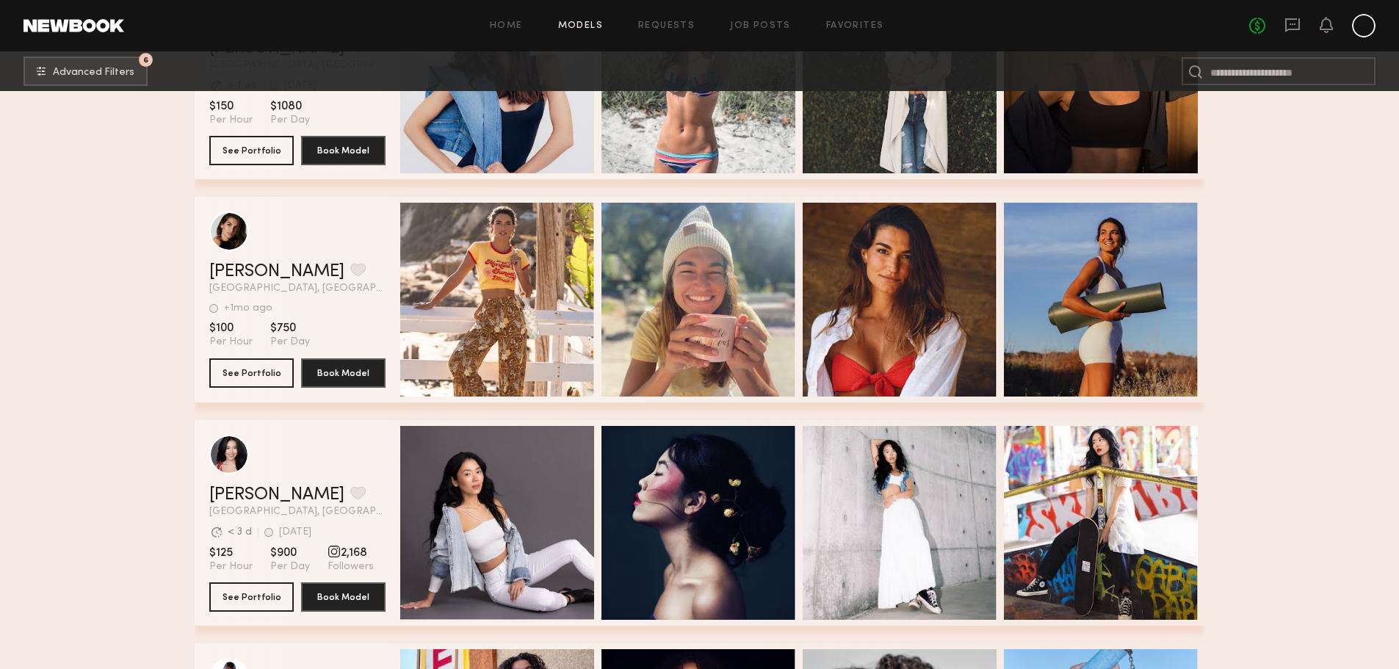
scroll to position [20160, 0]
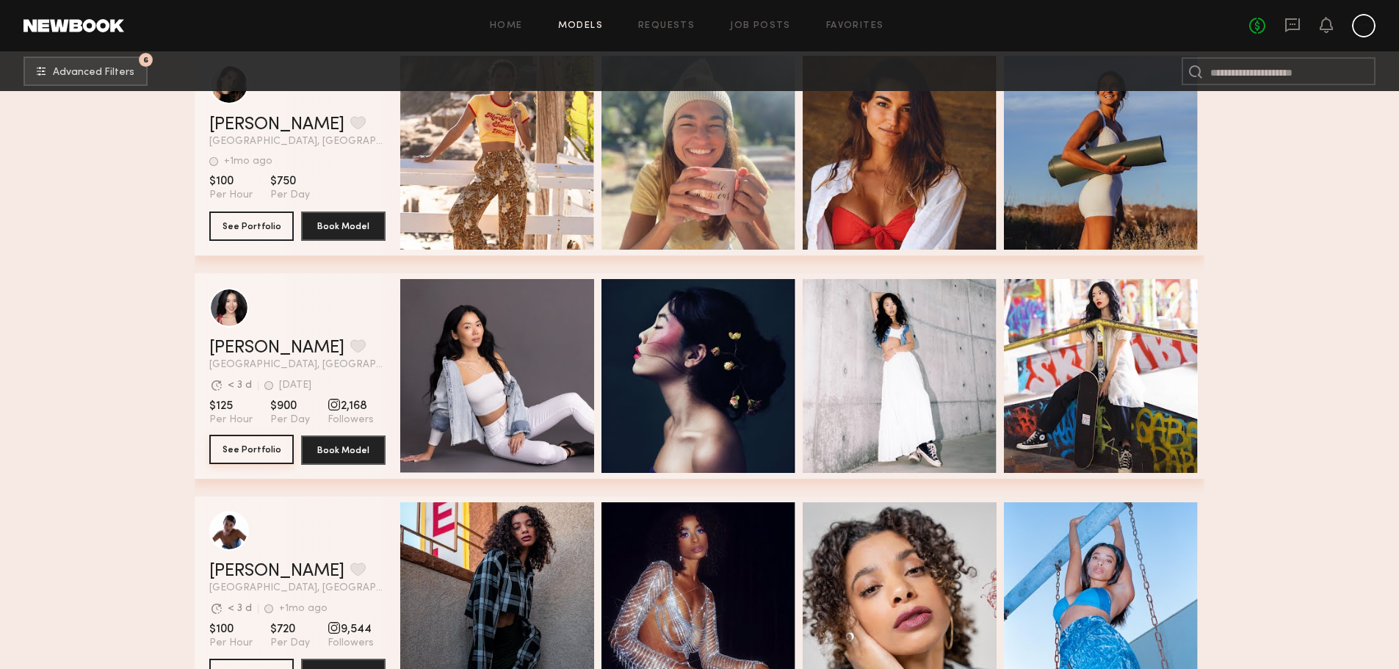
click at [225, 452] on button "See Portfolio" at bounding box center [251, 449] width 84 height 29
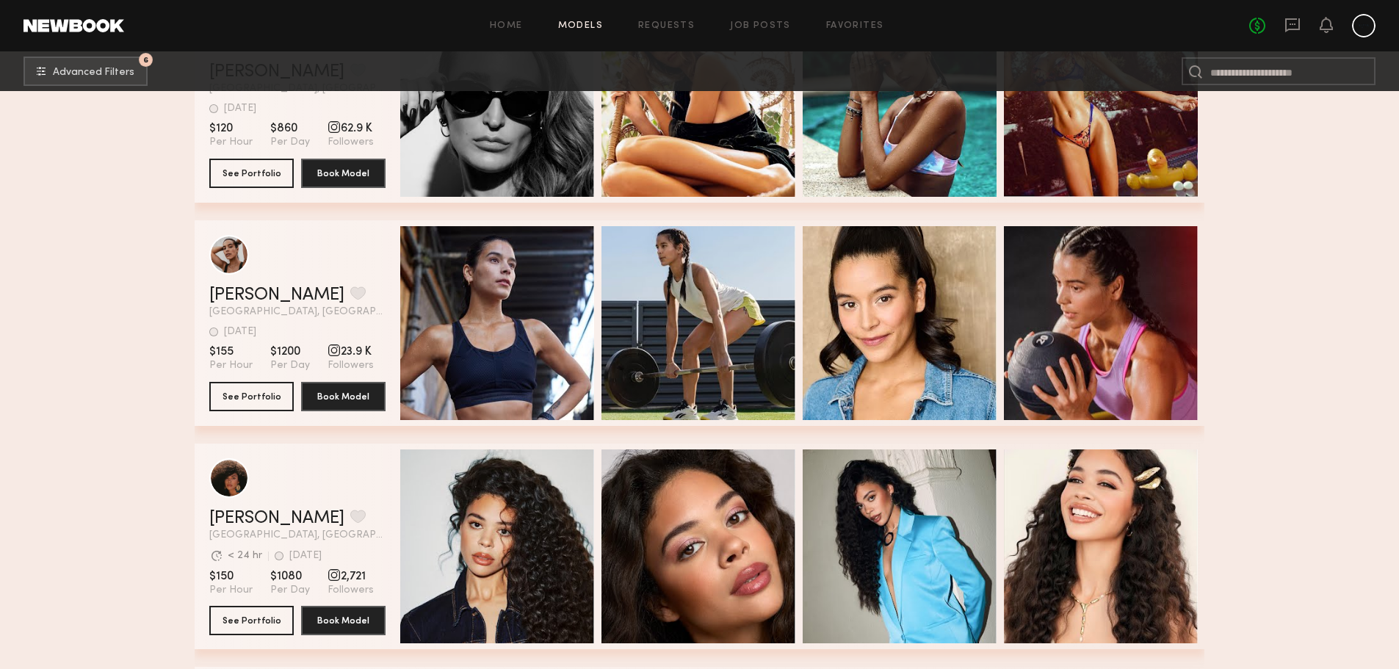
scroll to position [21996, 0]
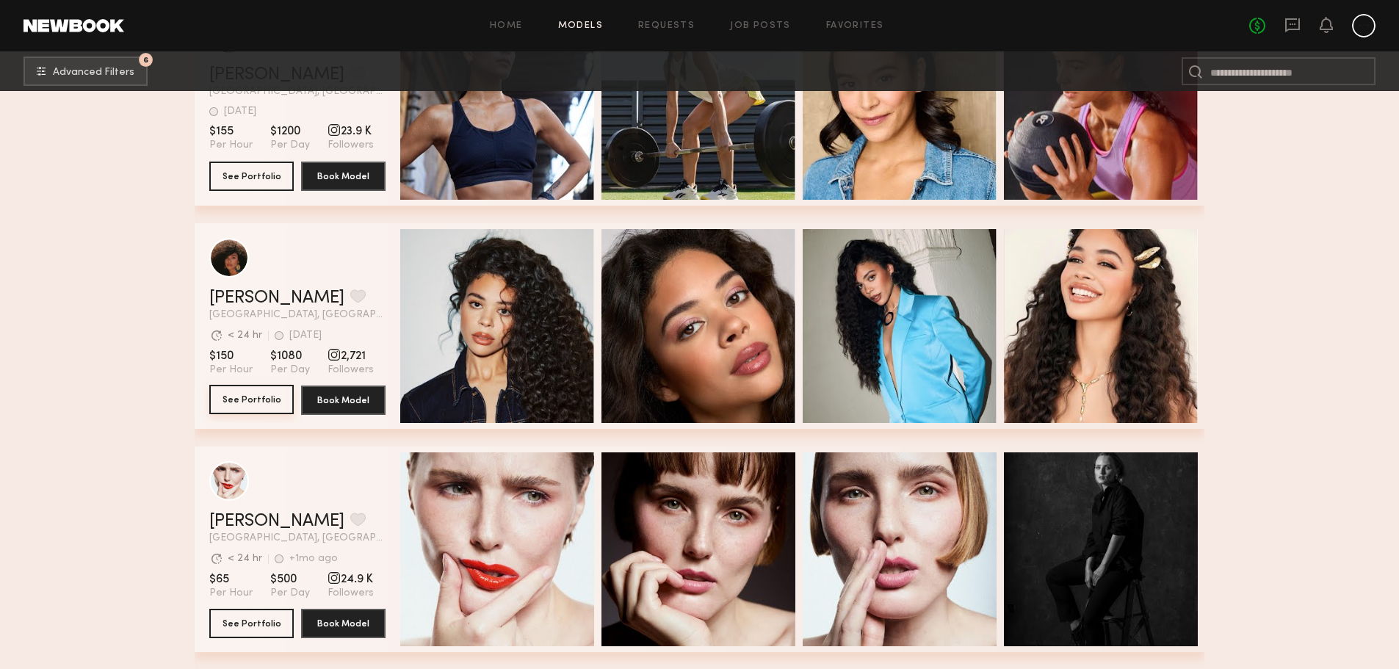
click at [279, 414] on button "See Portfolio" at bounding box center [251, 399] width 84 height 29
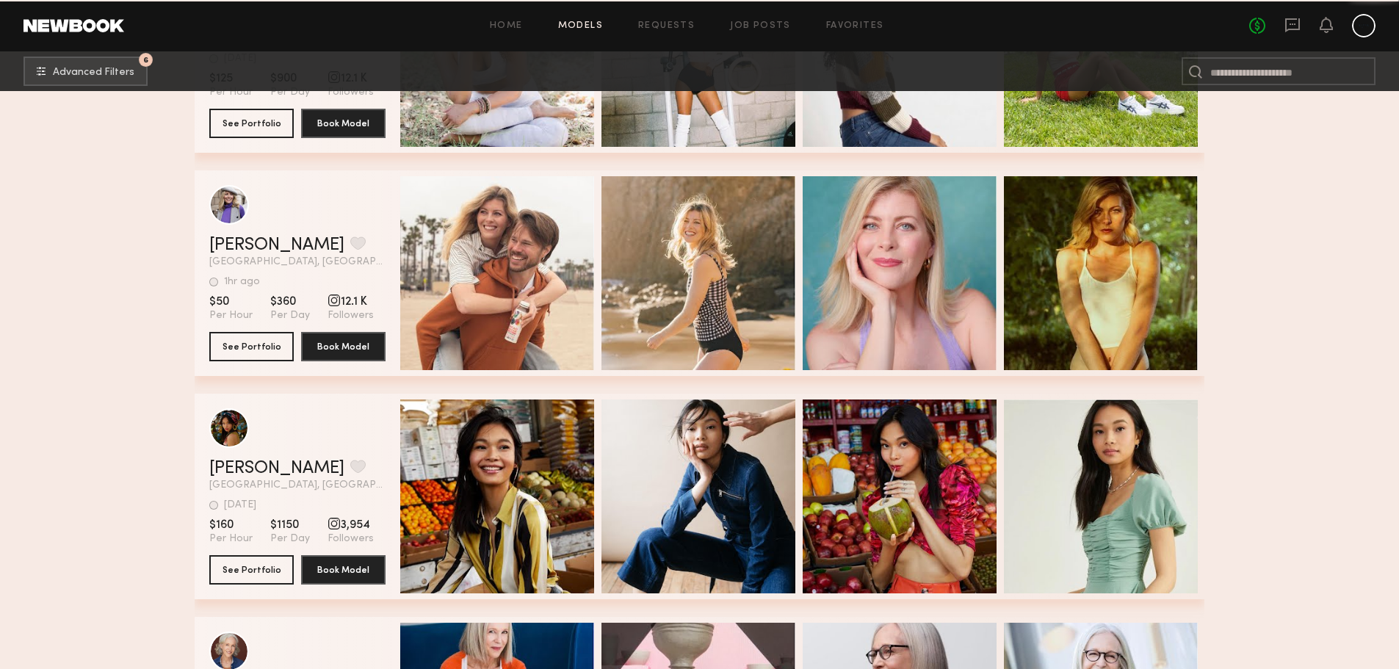
scroll to position [23905, 0]
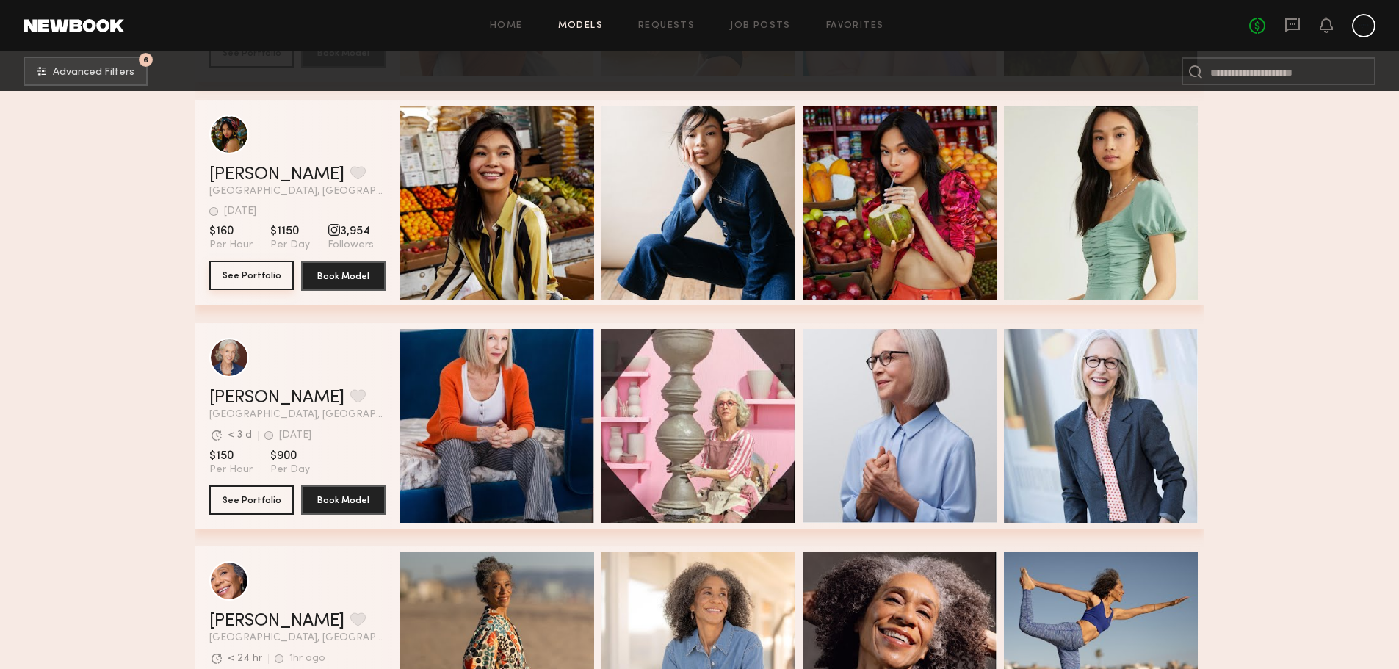
click at [260, 282] on button "See Portfolio" at bounding box center [251, 275] width 84 height 29
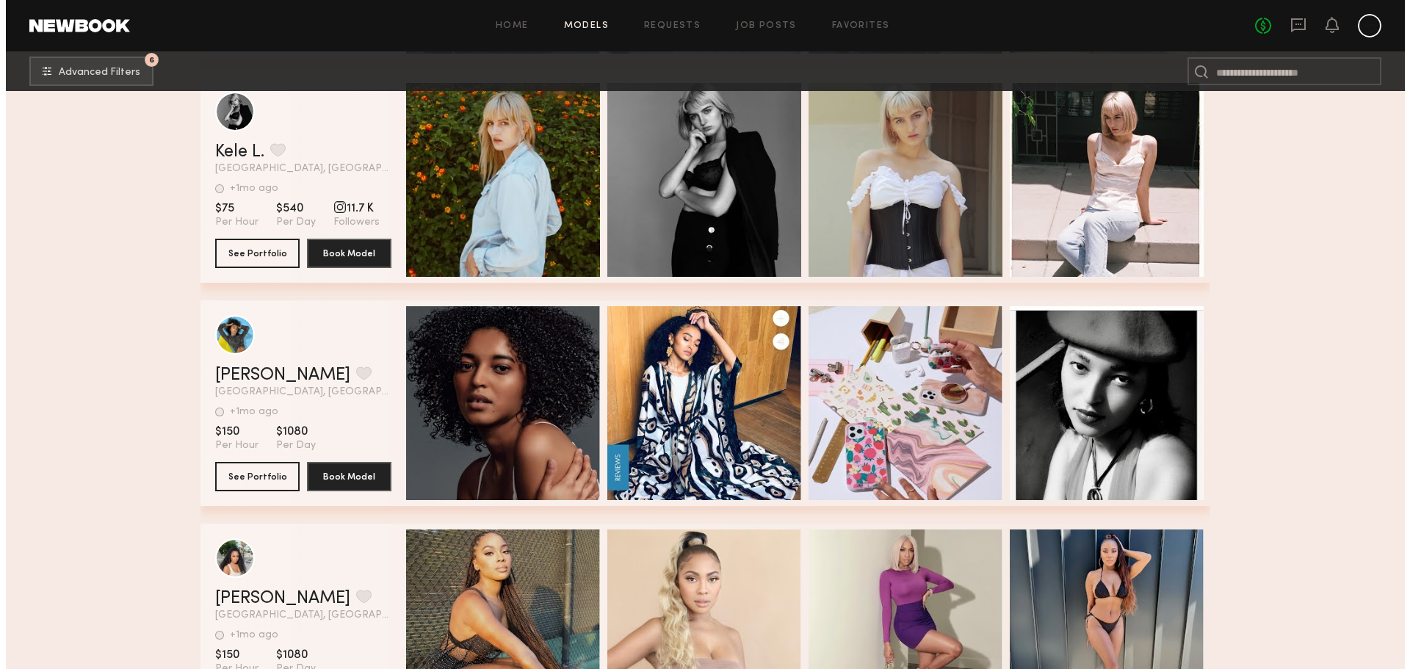
scroll to position [26828, 0]
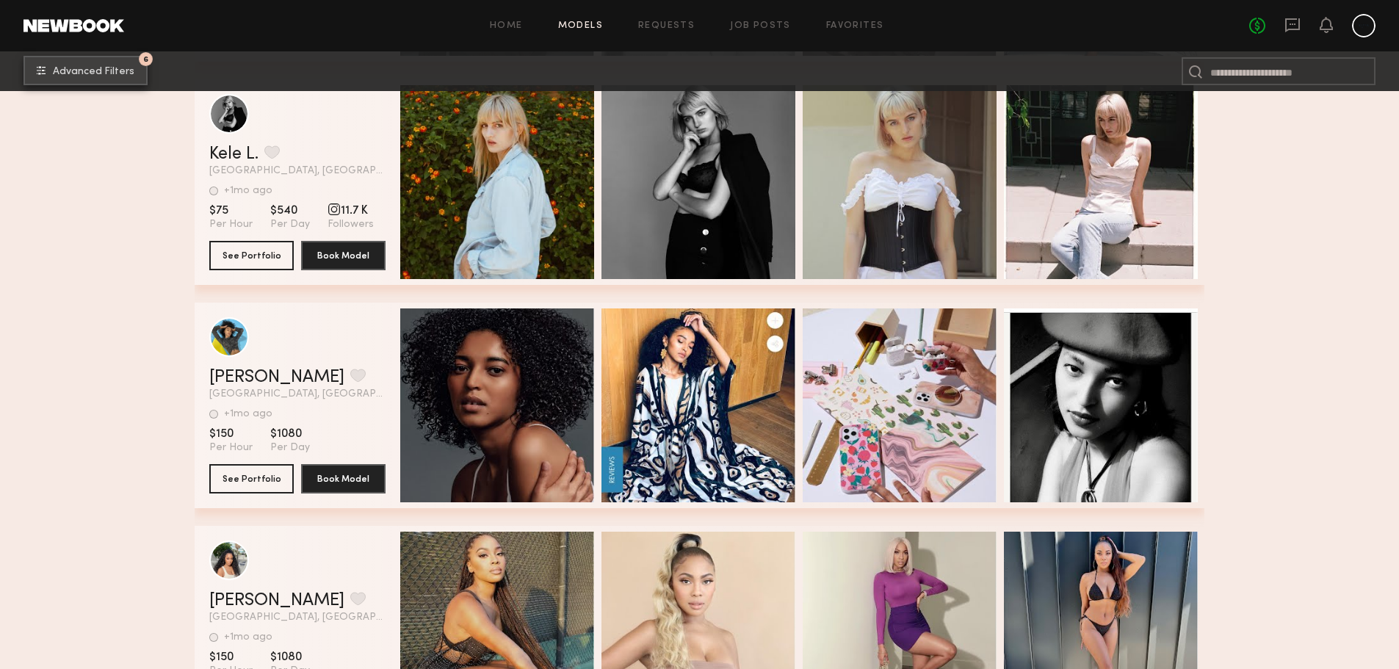
click at [125, 82] on button "6 Advanced Filters" at bounding box center [85, 70] width 124 height 29
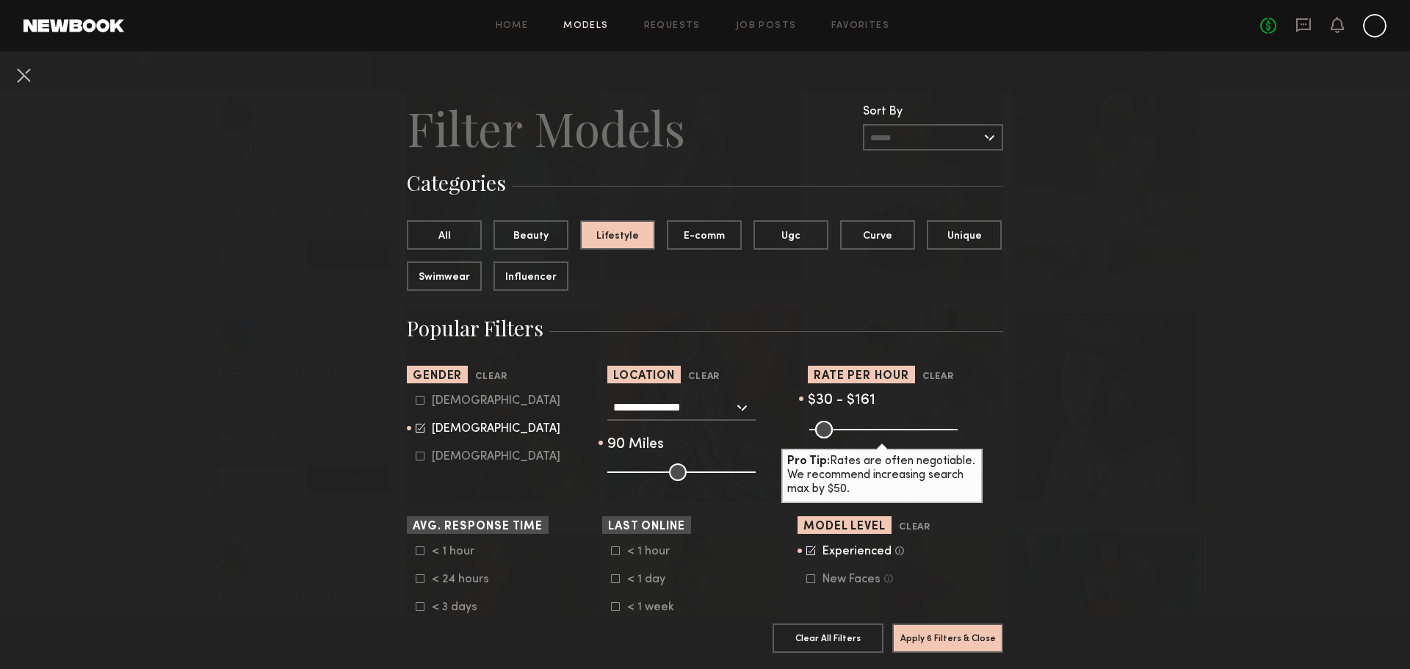
drag, startPoint x: 673, startPoint y: 466, endPoint x: 728, endPoint y: 476, distance: 55.9
type input "**"
click at [728, 476] on input "range" at bounding box center [681, 472] width 148 height 18
drag, startPoint x: 844, startPoint y: 430, endPoint x: 859, endPoint y: 433, distance: 15.7
click at [859, 433] on input "range" at bounding box center [883, 430] width 148 height 18
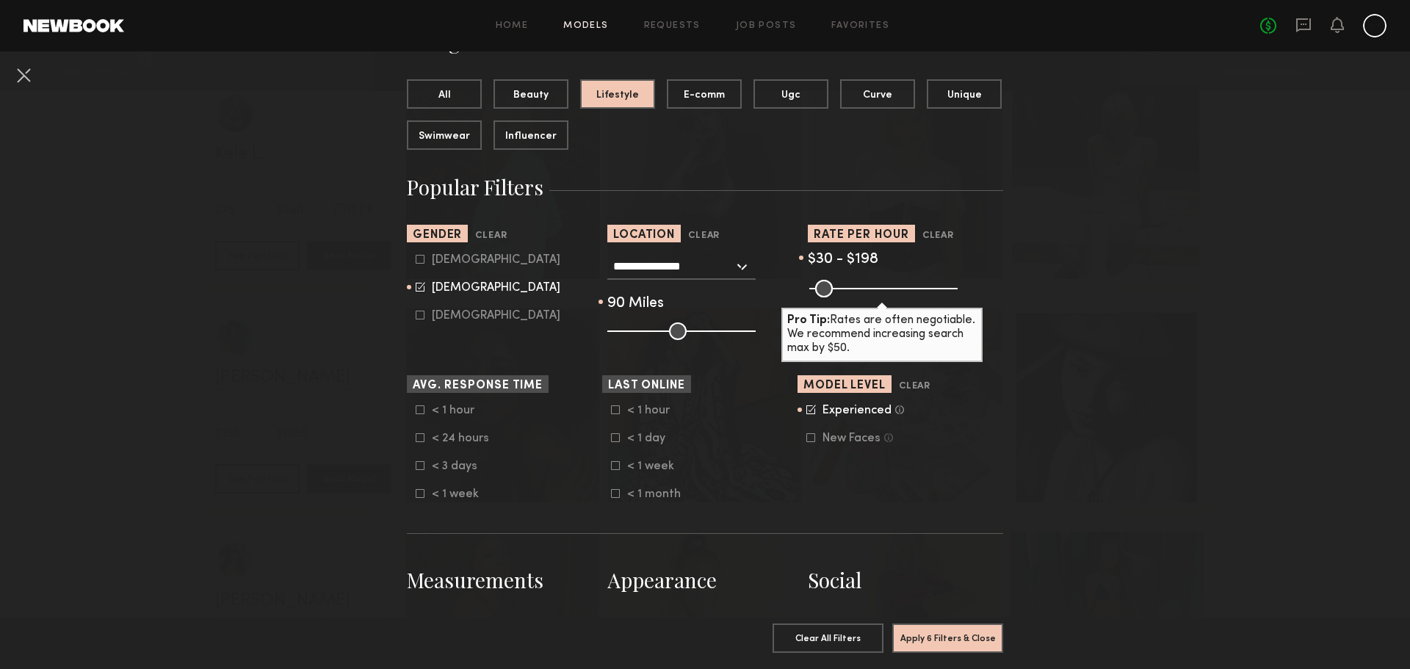
scroll to position [147, 0]
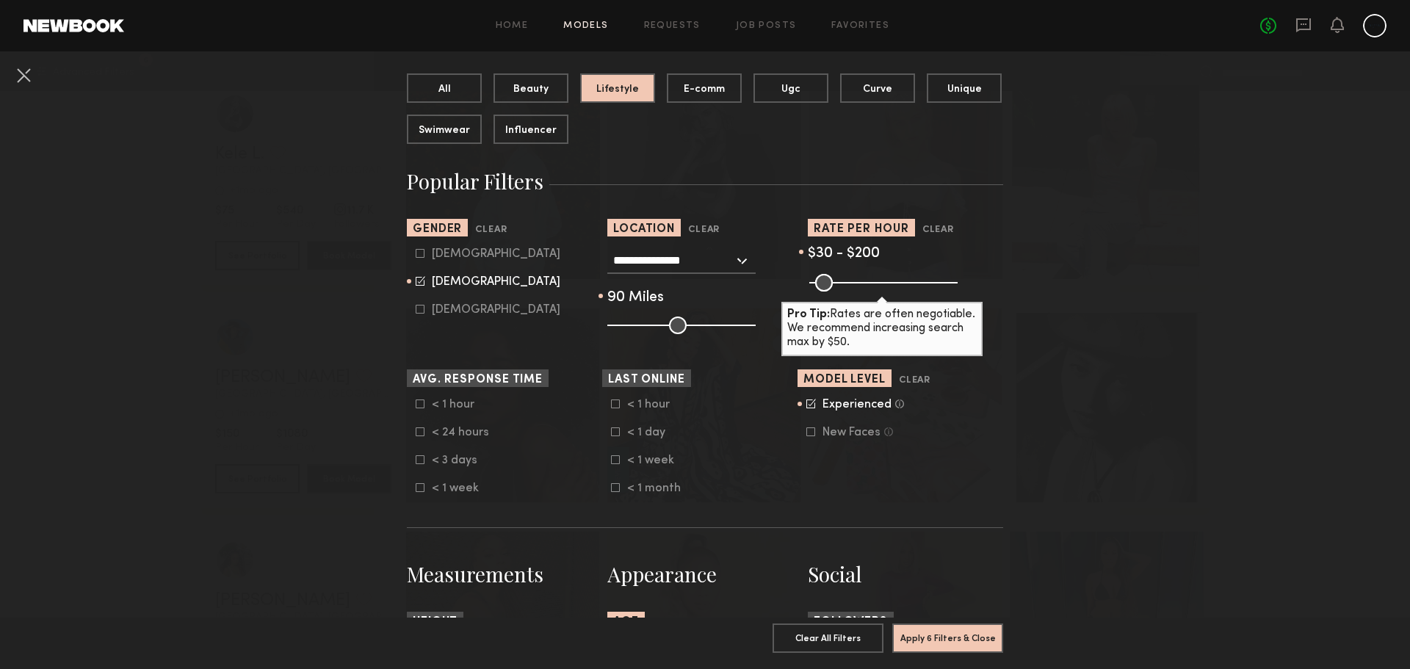
type input "***"
click at [860, 285] on input "range" at bounding box center [883, 283] width 148 height 18
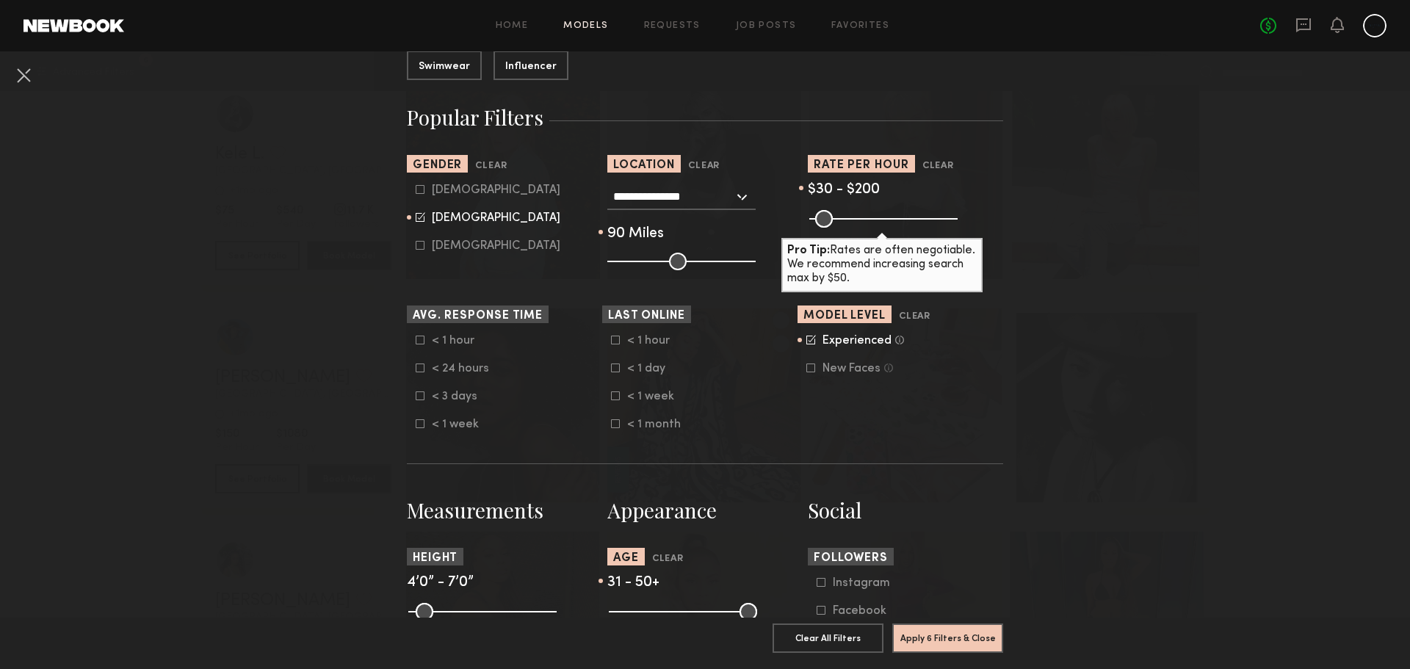
scroll to position [367, 0]
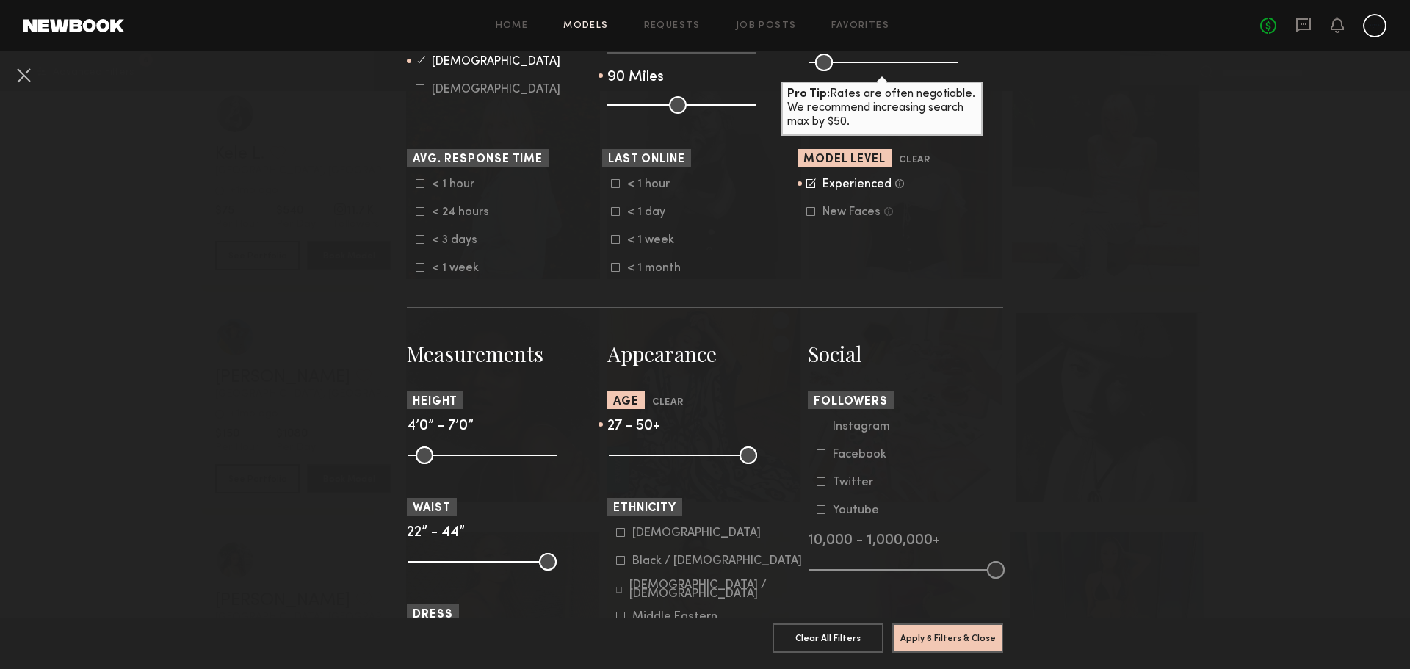
type input "**"
click at [651, 454] on input "range" at bounding box center [683, 455] width 148 height 18
click at [905, 637] on button "Apply 6 Filters & Close" at bounding box center [947, 637] width 111 height 29
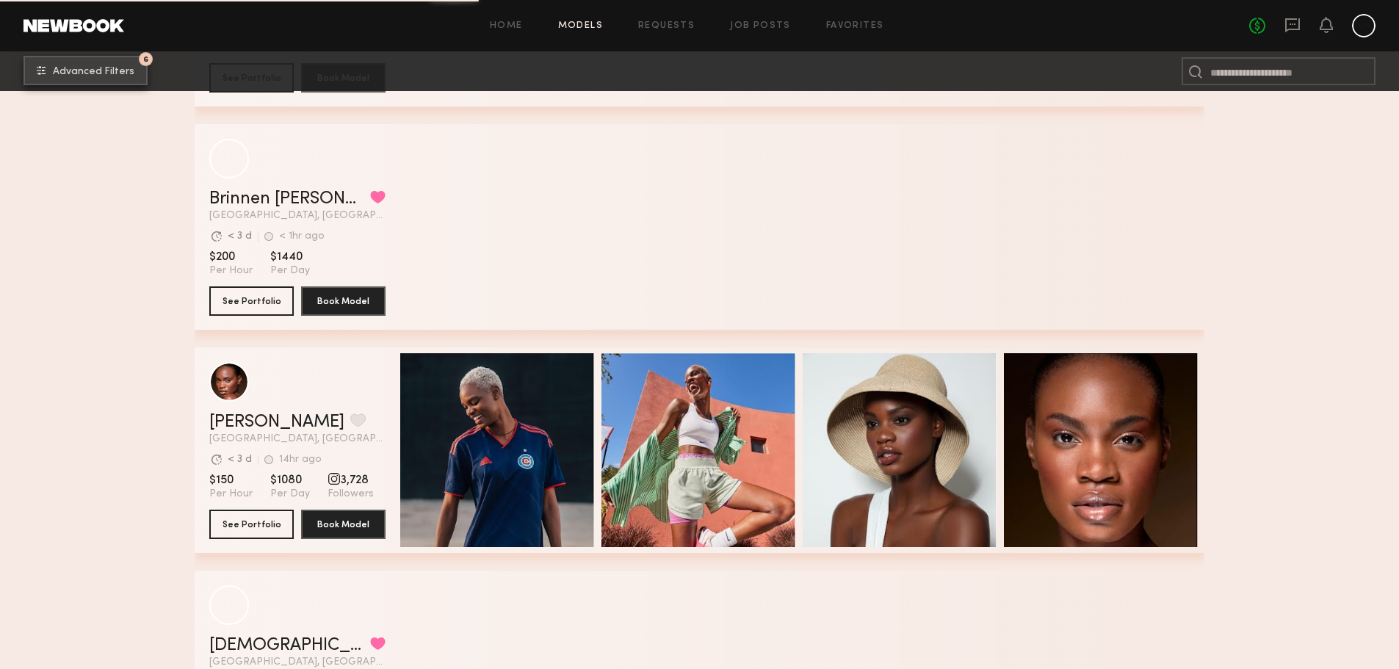
scroll to position [2396, 0]
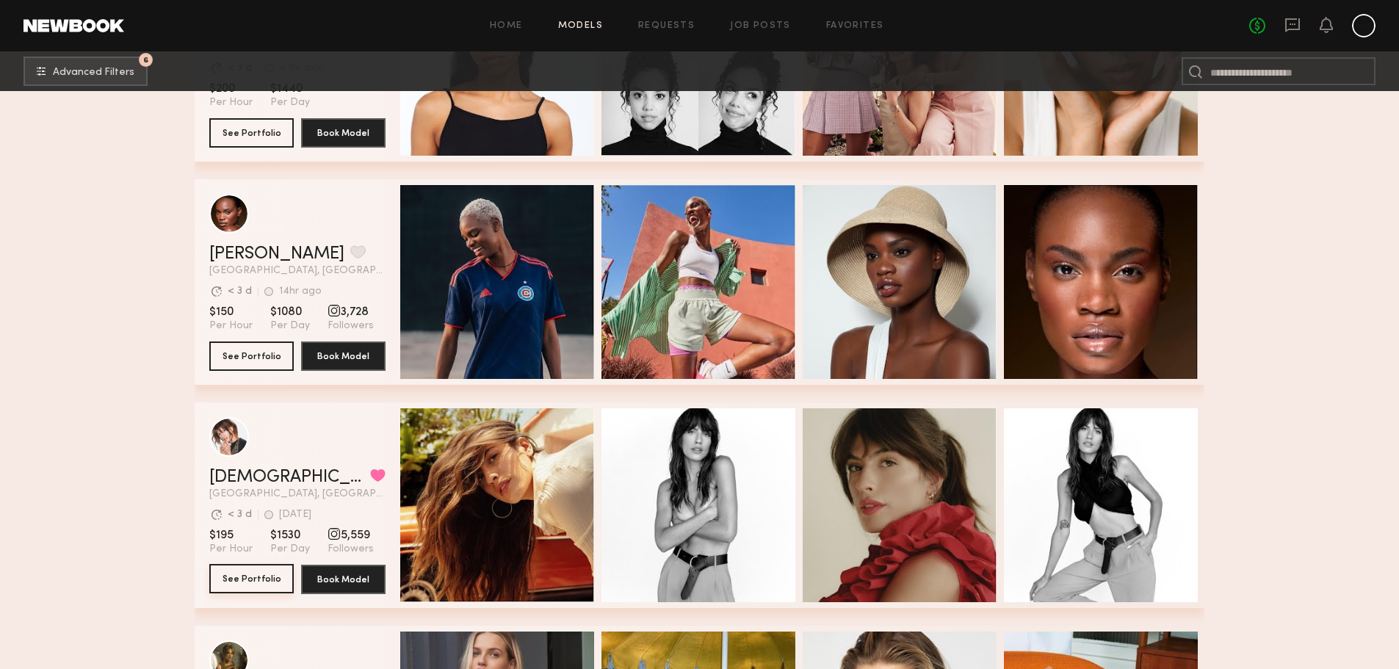
click at [256, 580] on button "See Portfolio" at bounding box center [251, 578] width 84 height 29
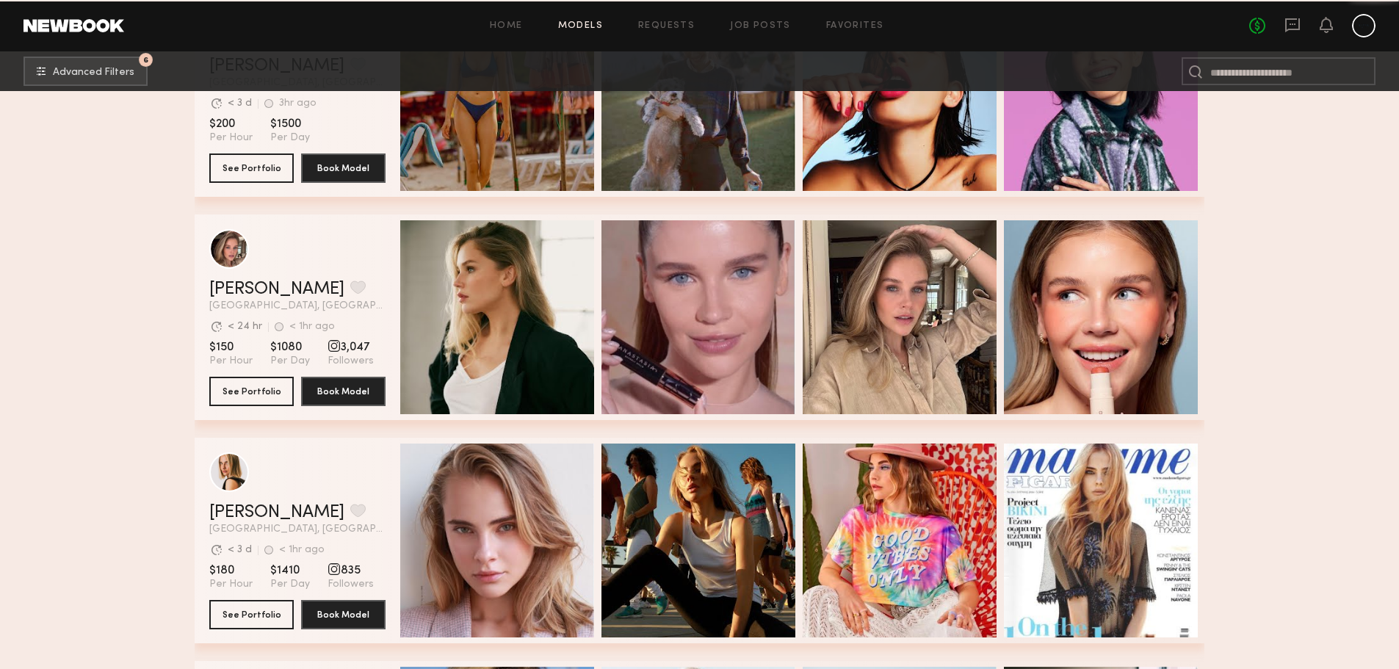
scroll to position [5113, 0]
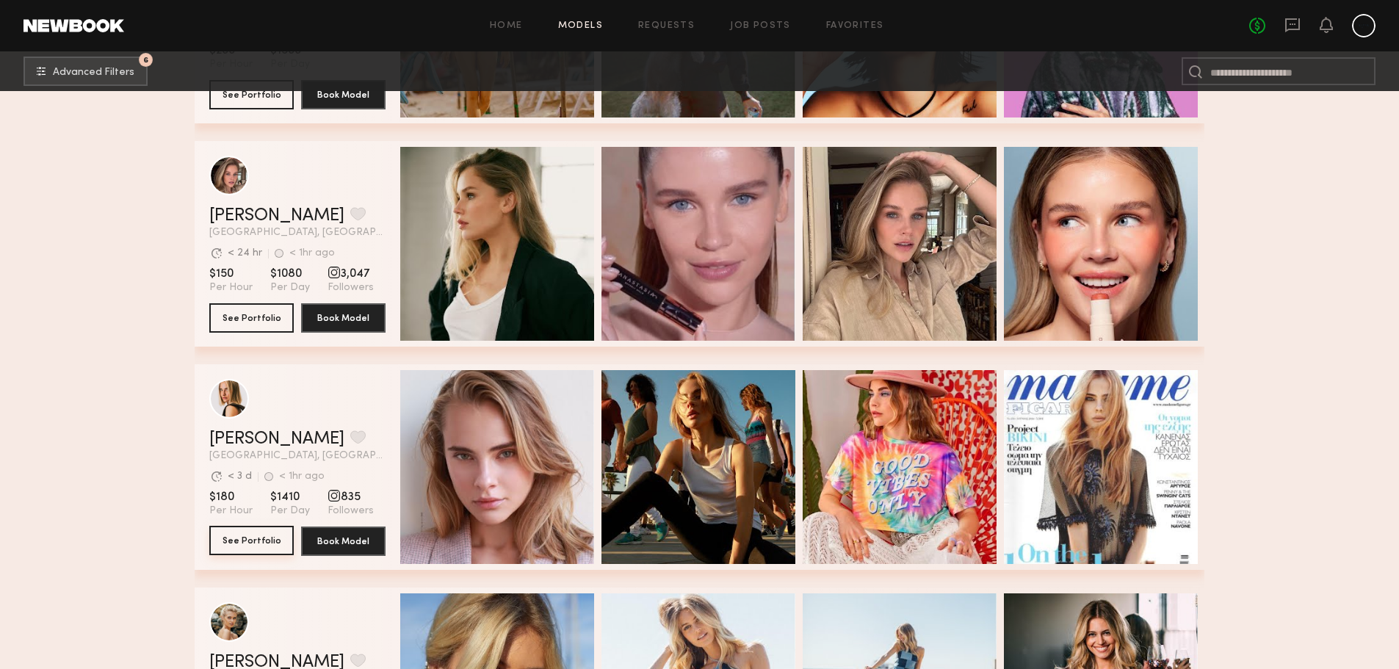
click at [234, 540] on button "See Portfolio" at bounding box center [251, 540] width 84 height 29
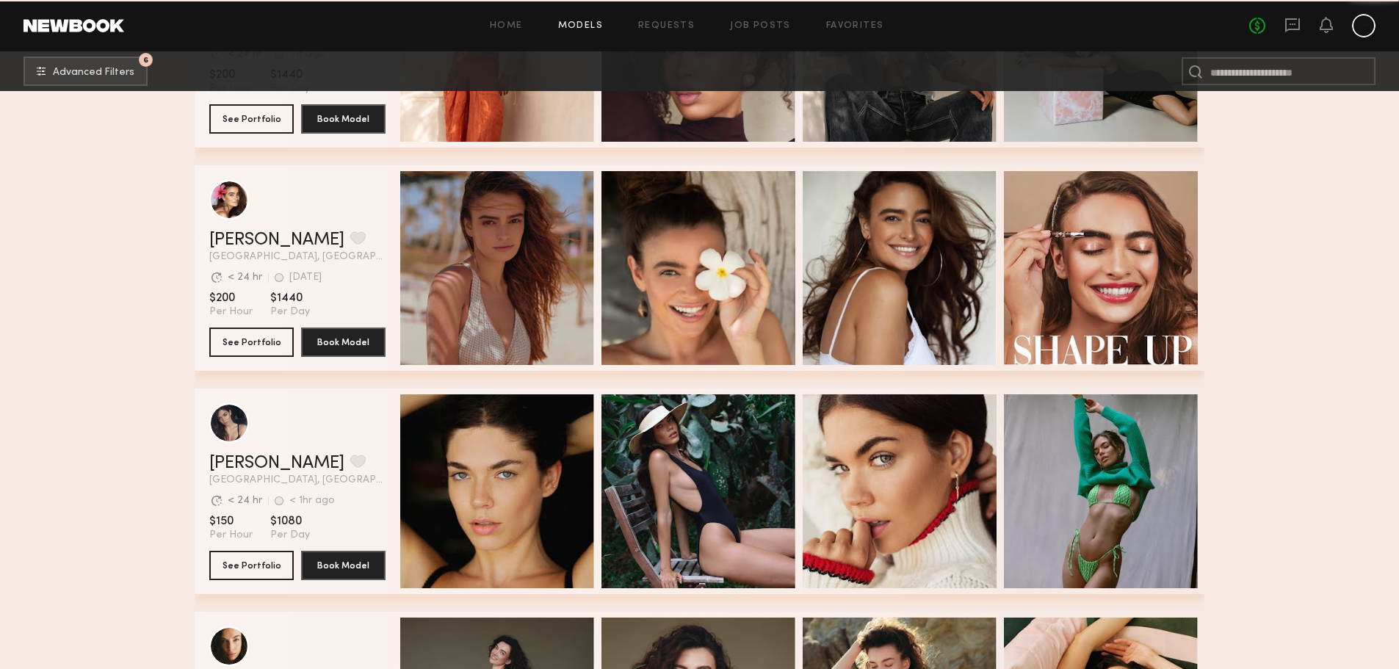
scroll to position [7316, 0]
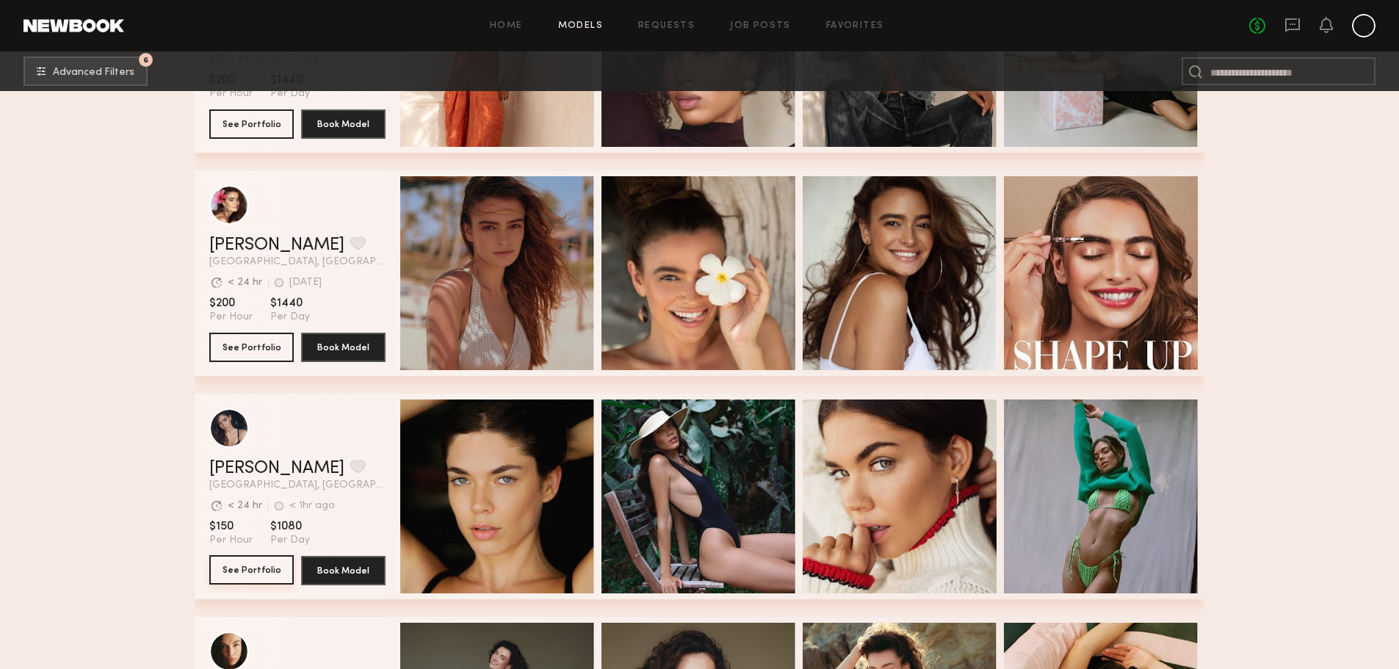
click at [259, 565] on button "See Portfolio" at bounding box center [251, 569] width 84 height 29
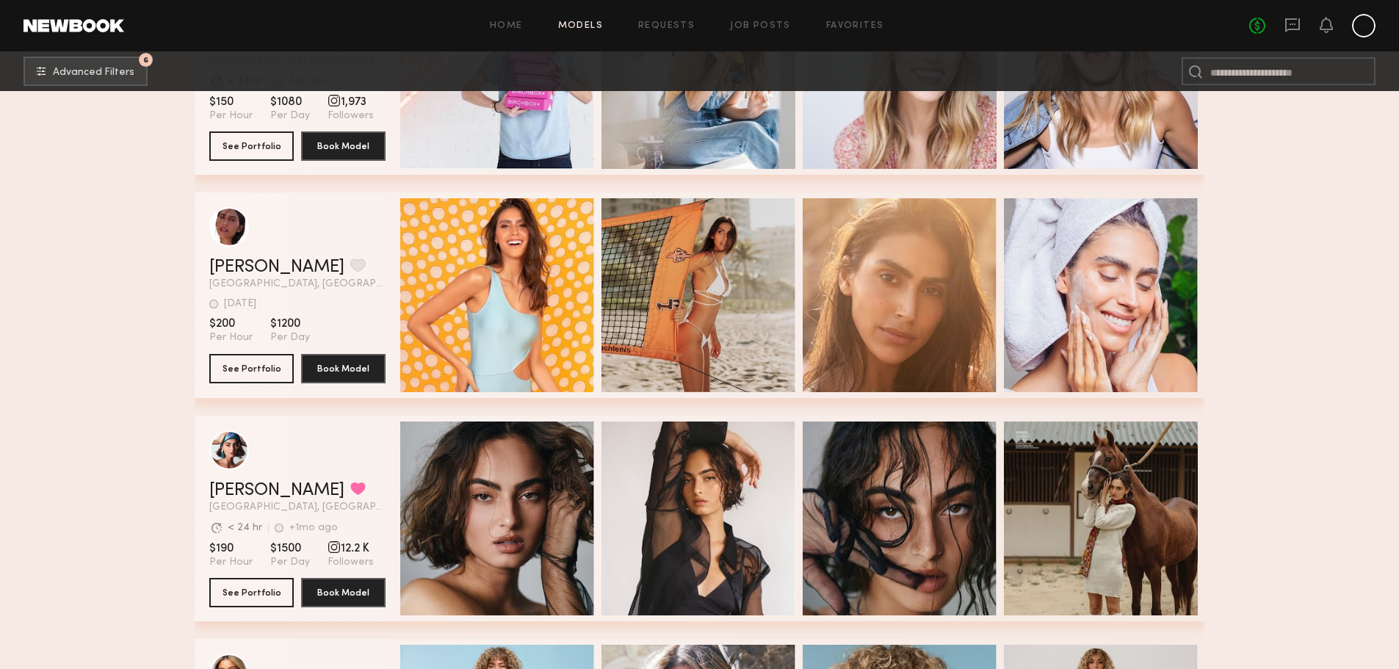
scroll to position [9372, 0]
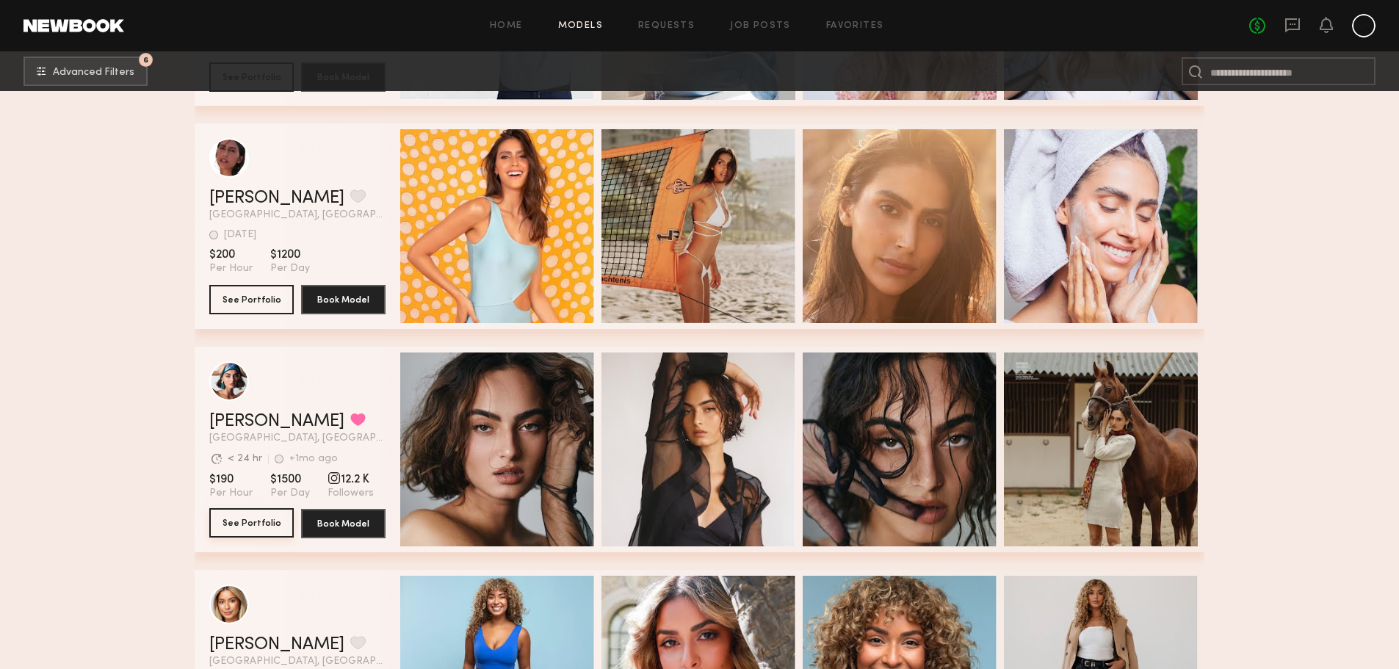
click at [225, 526] on button "See Portfolio" at bounding box center [251, 522] width 84 height 29
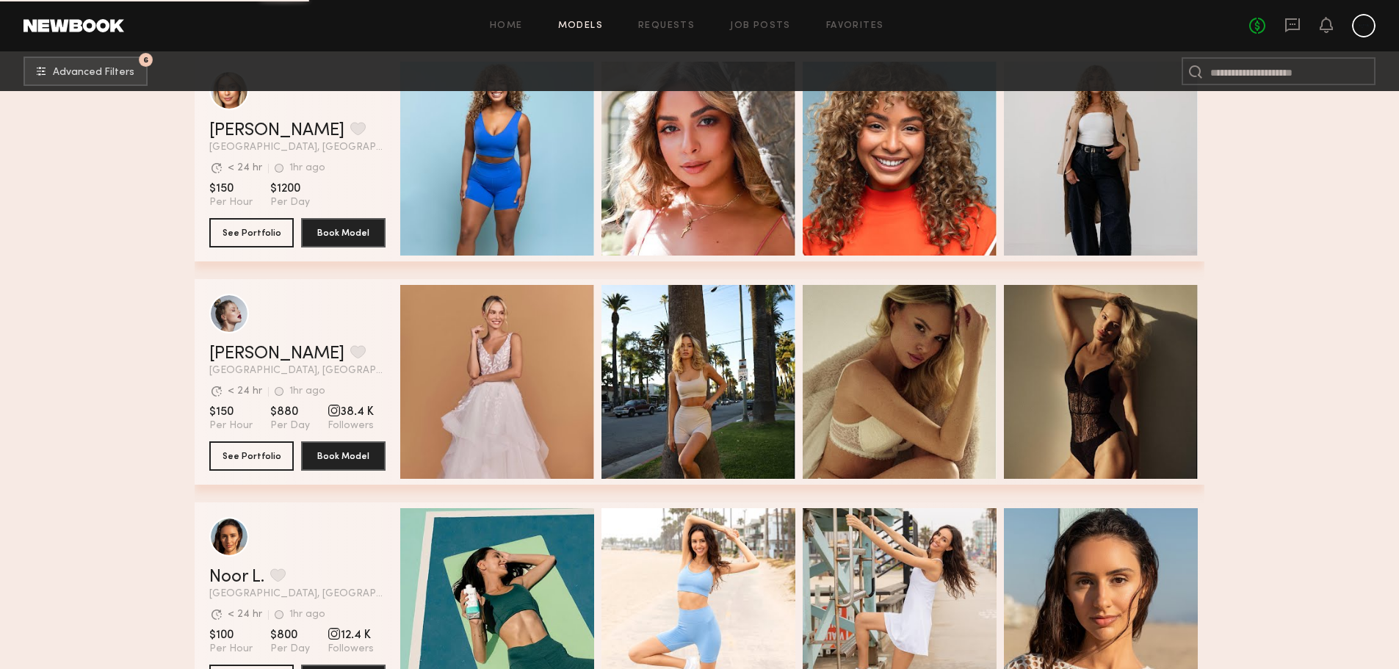
scroll to position [10180, 0]
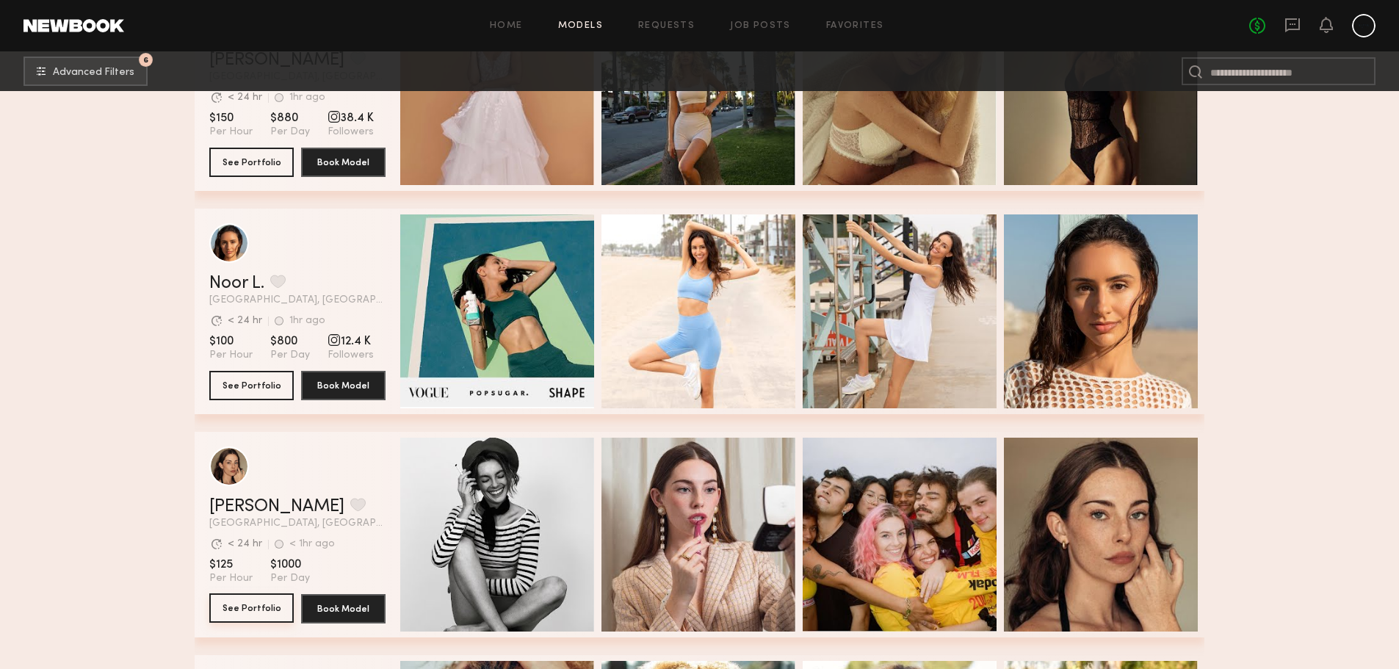
click at [268, 604] on button "See Portfolio" at bounding box center [251, 607] width 84 height 29
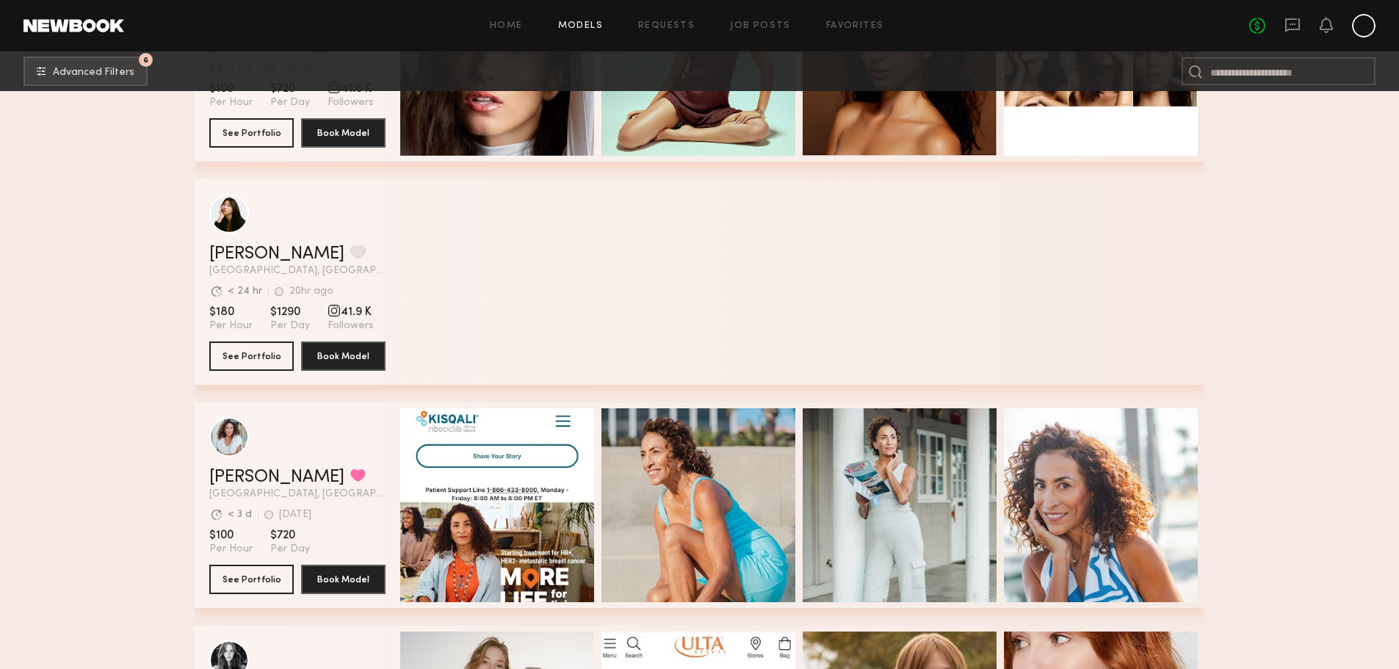
scroll to position [13405, 0]
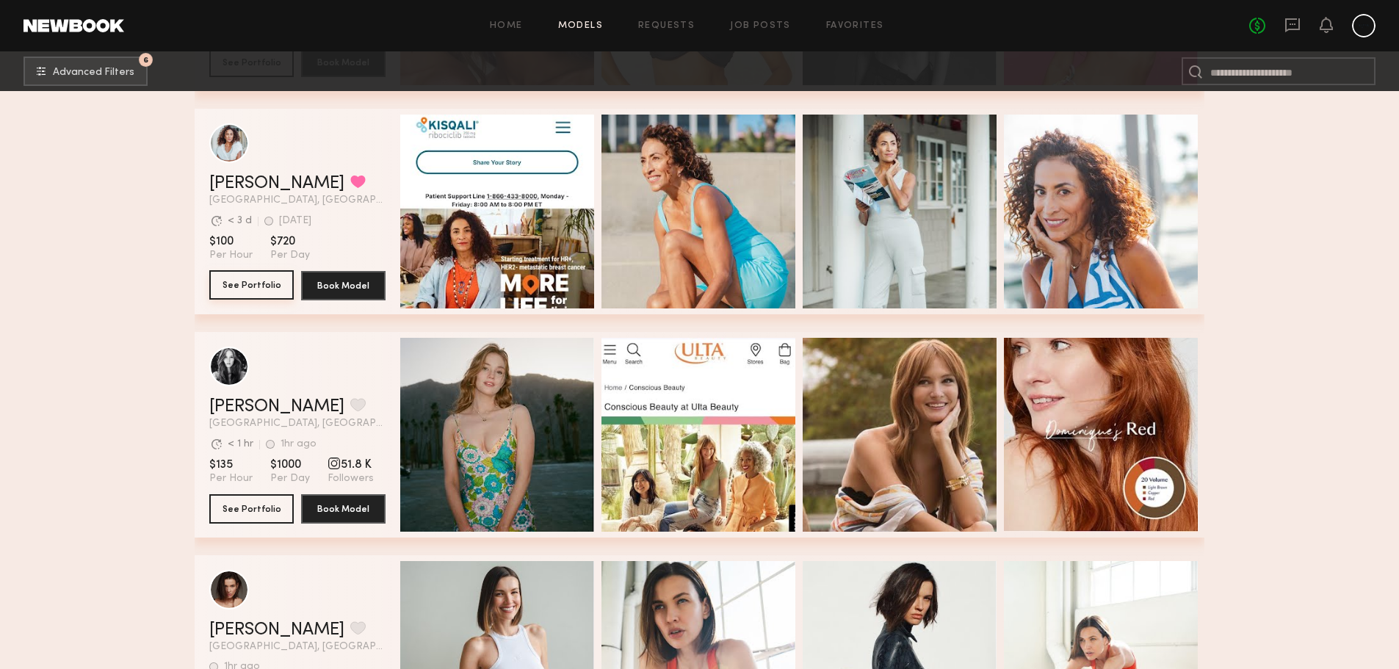
click at [253, 300] on button "See Portfolio" at bounding box center [251, 284] width 84 height 29
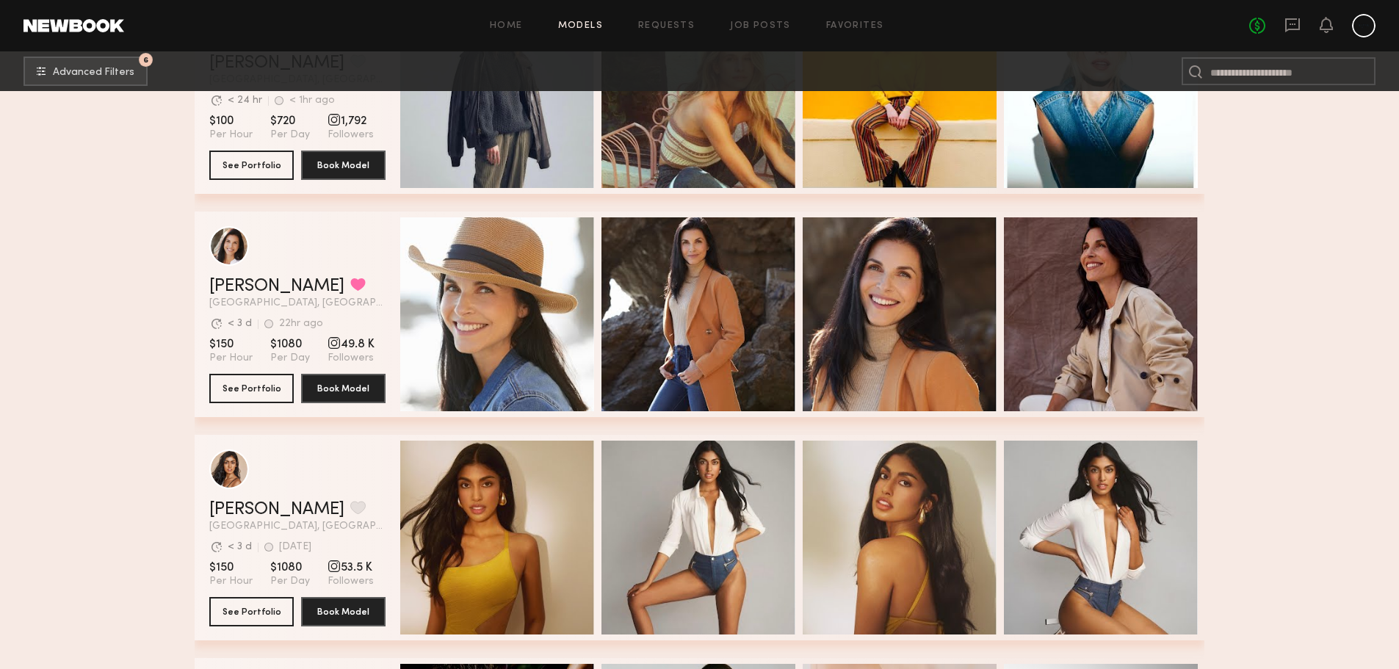
scroll to position [15314, 0]
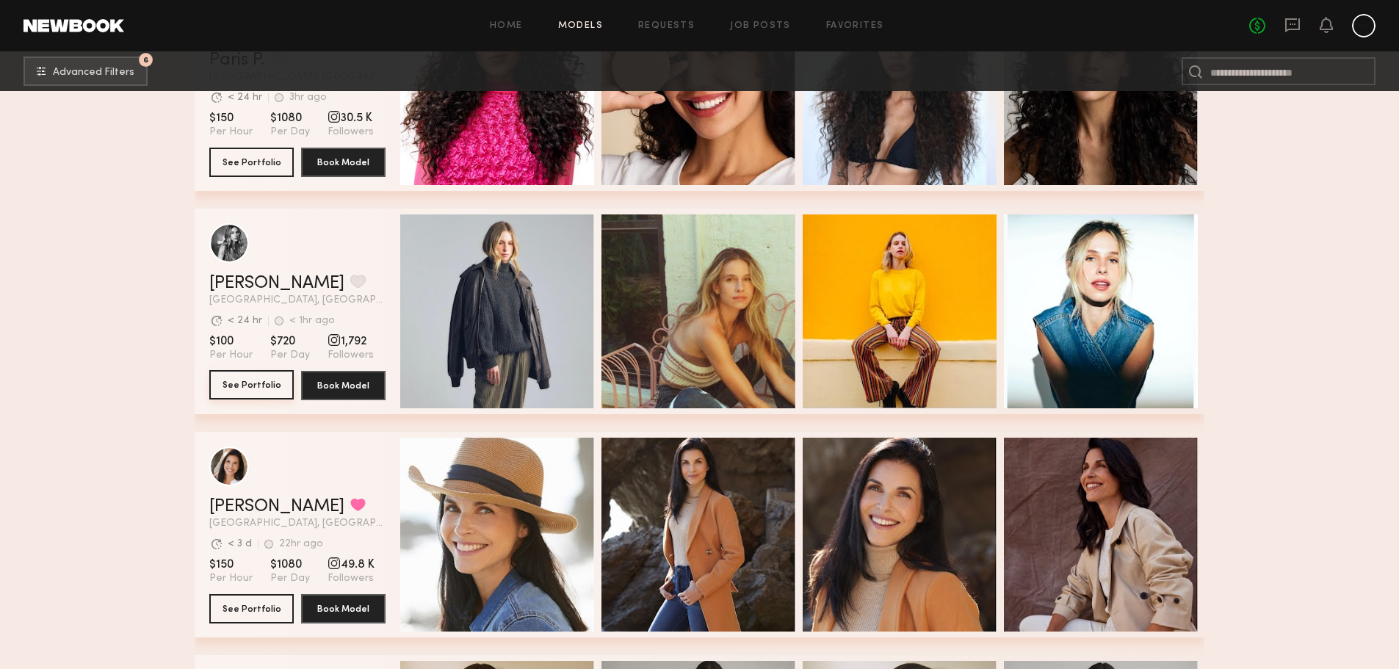
click at [245, 386] on button "See Portfolio" at bounding box center [251, 384] width 84 height 29
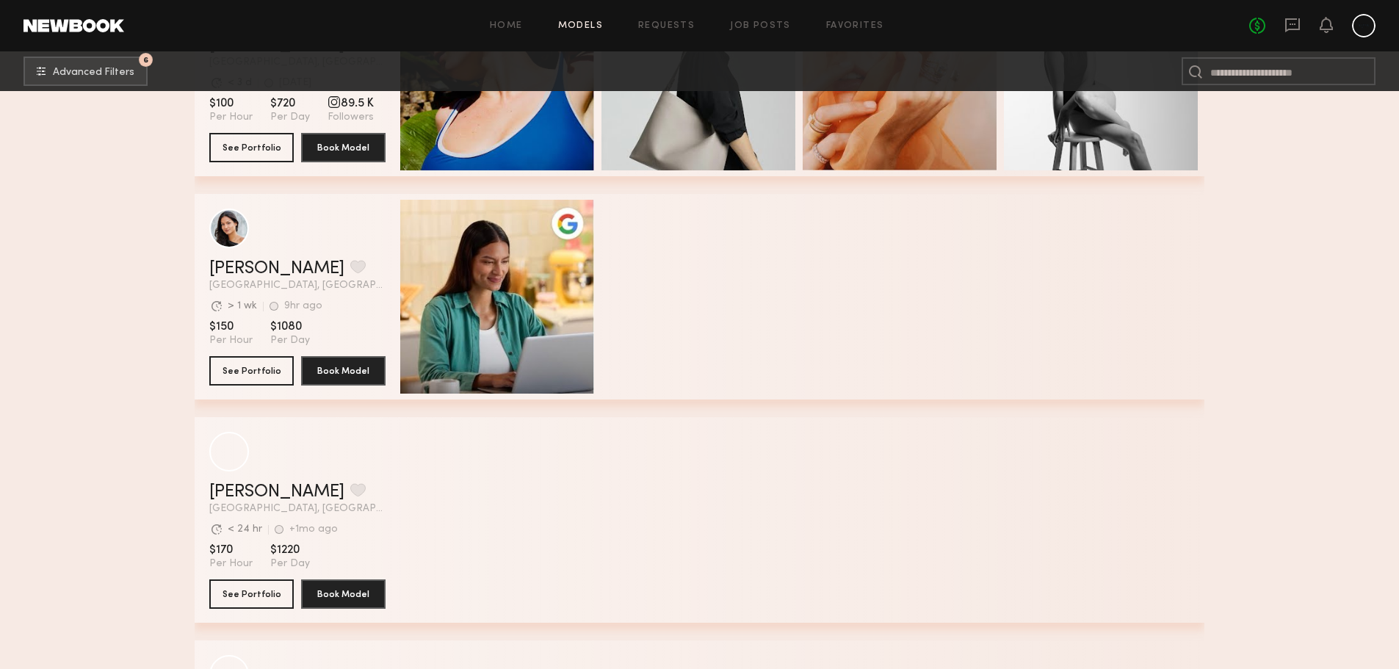
scroll to position [16342, 0]
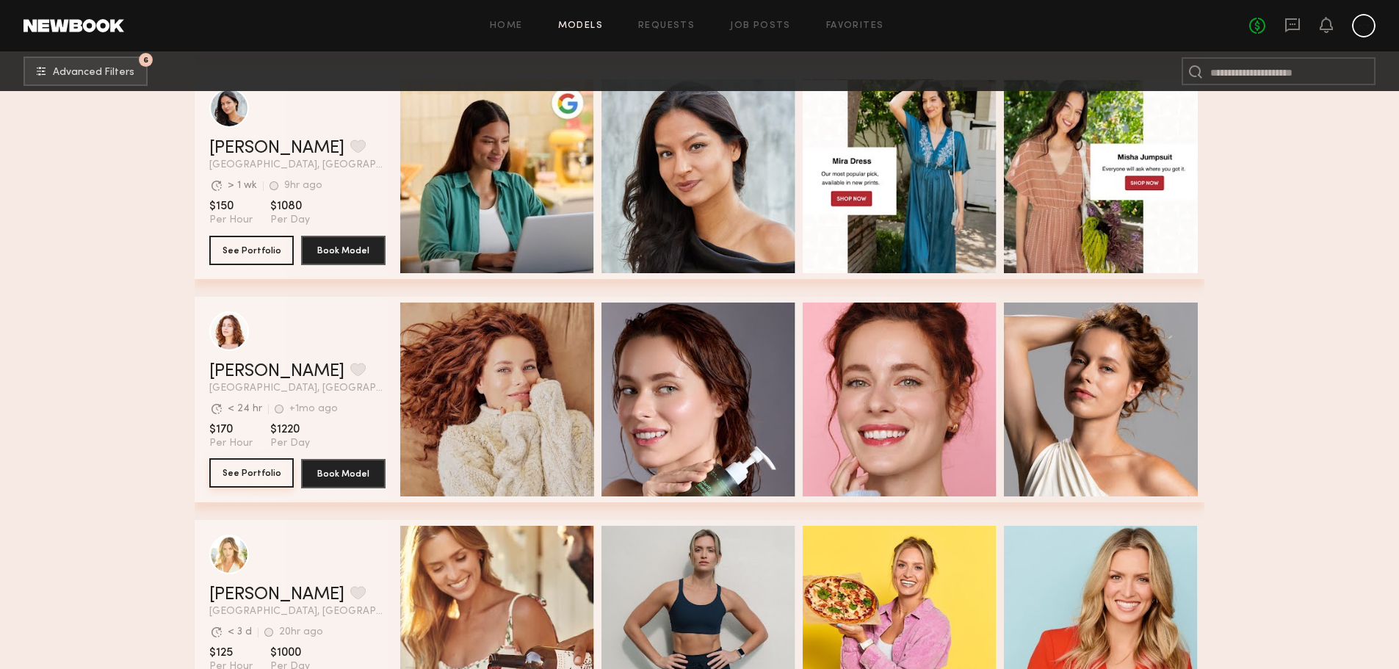
click at [234, 483] on button "See Portfolio" at bounding box center [251, 472] width 84 height 29
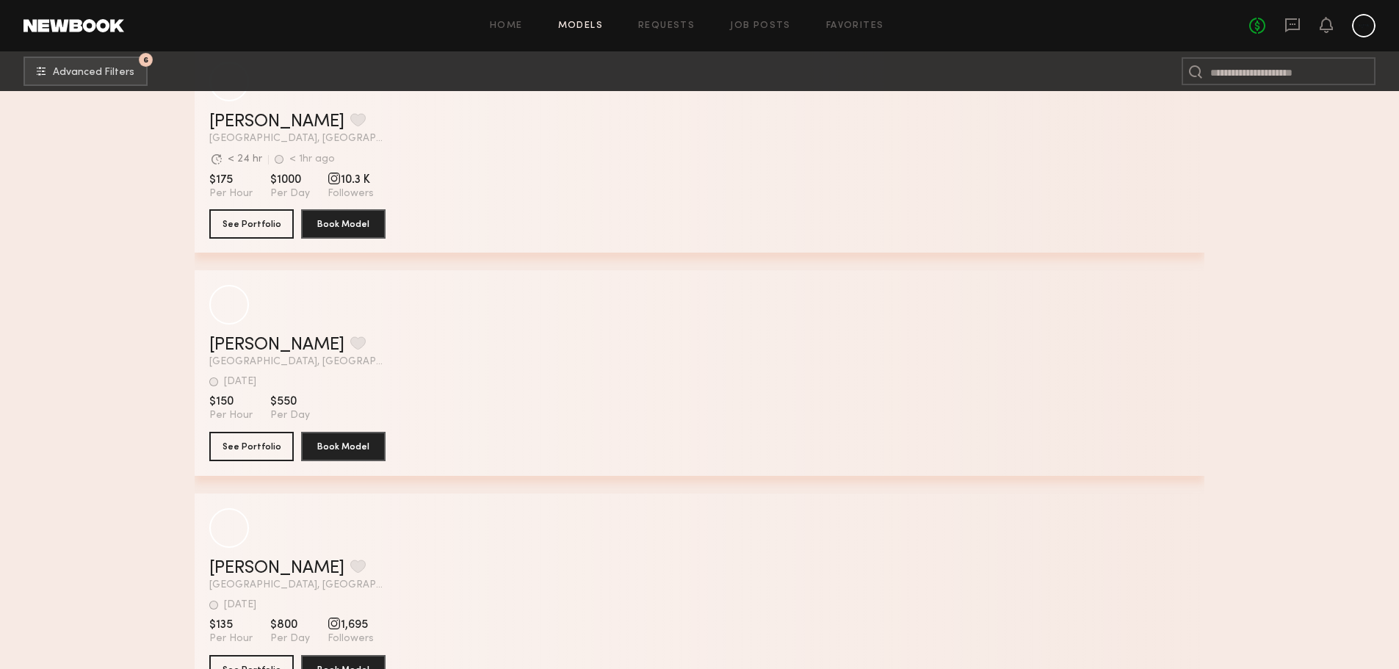
scroll to position [22175, 0]
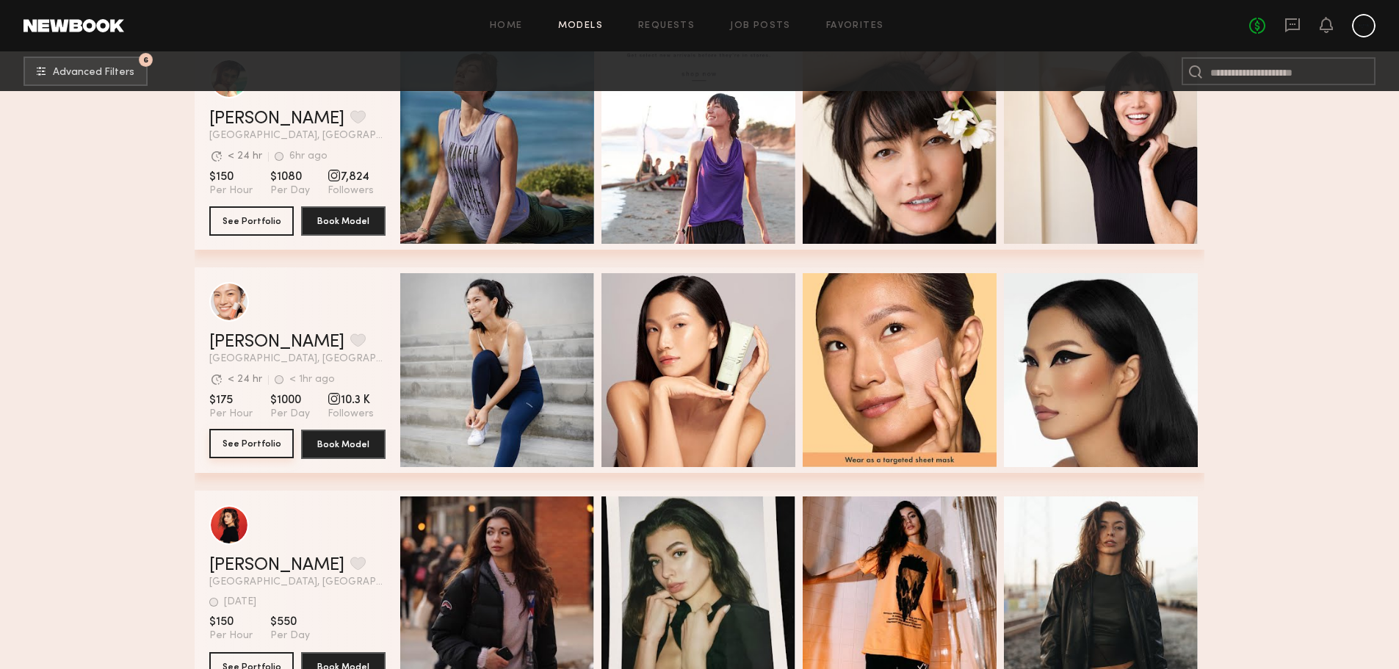
click at [264, 441] on button "See Portfolio" at bounding box center [251, 443] width 84 height 29
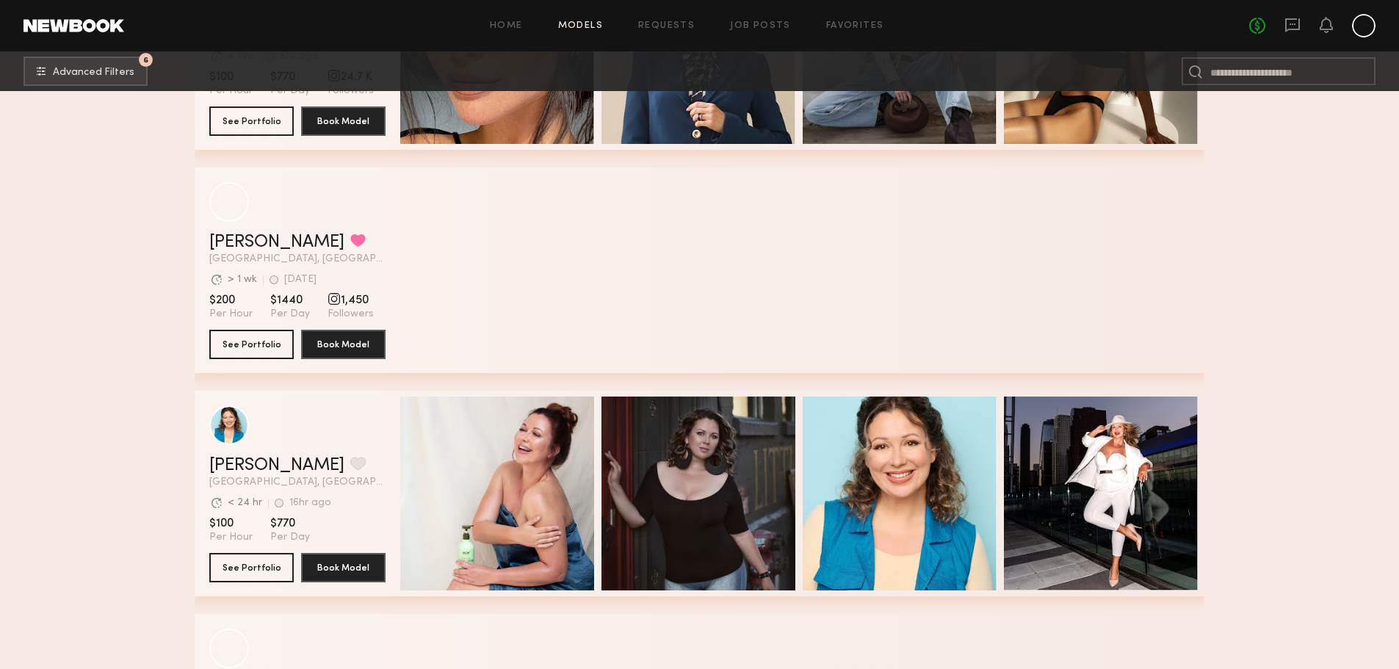
scroll to position [27166, 0]
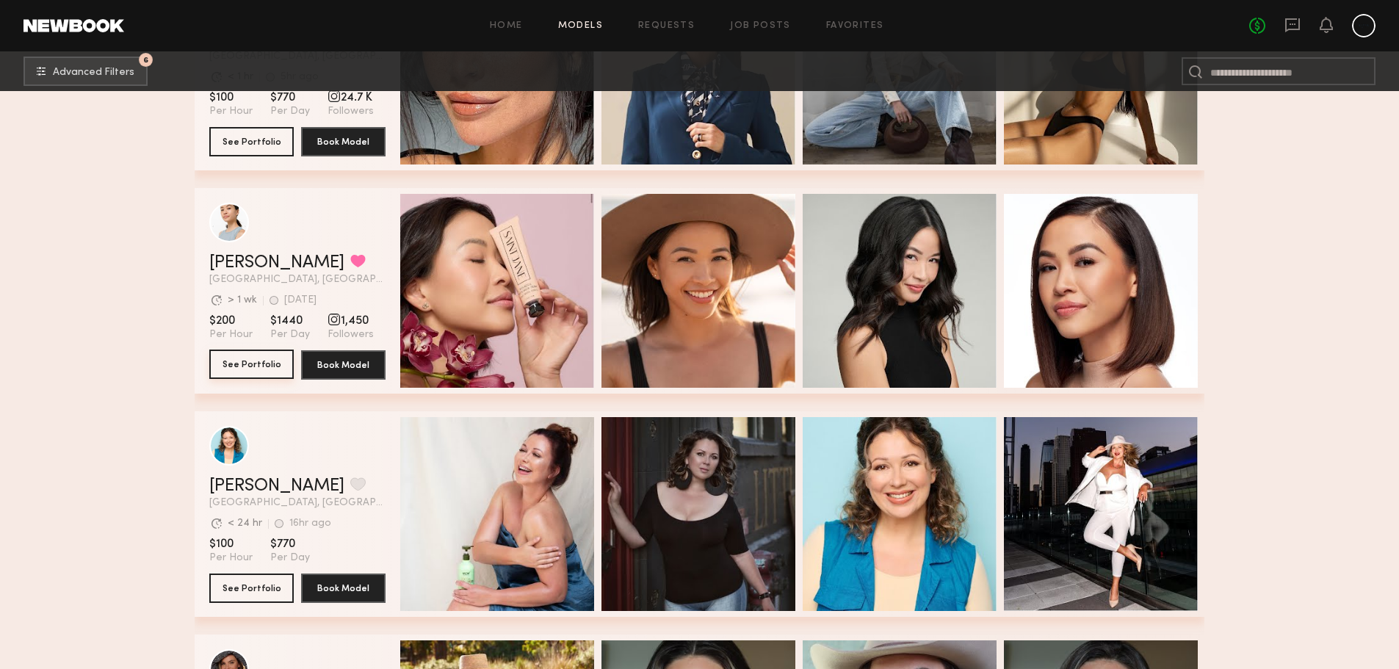
click at [239, 368] on button "See Portfolio" at bounding box center [251, 364] width 84 height 29
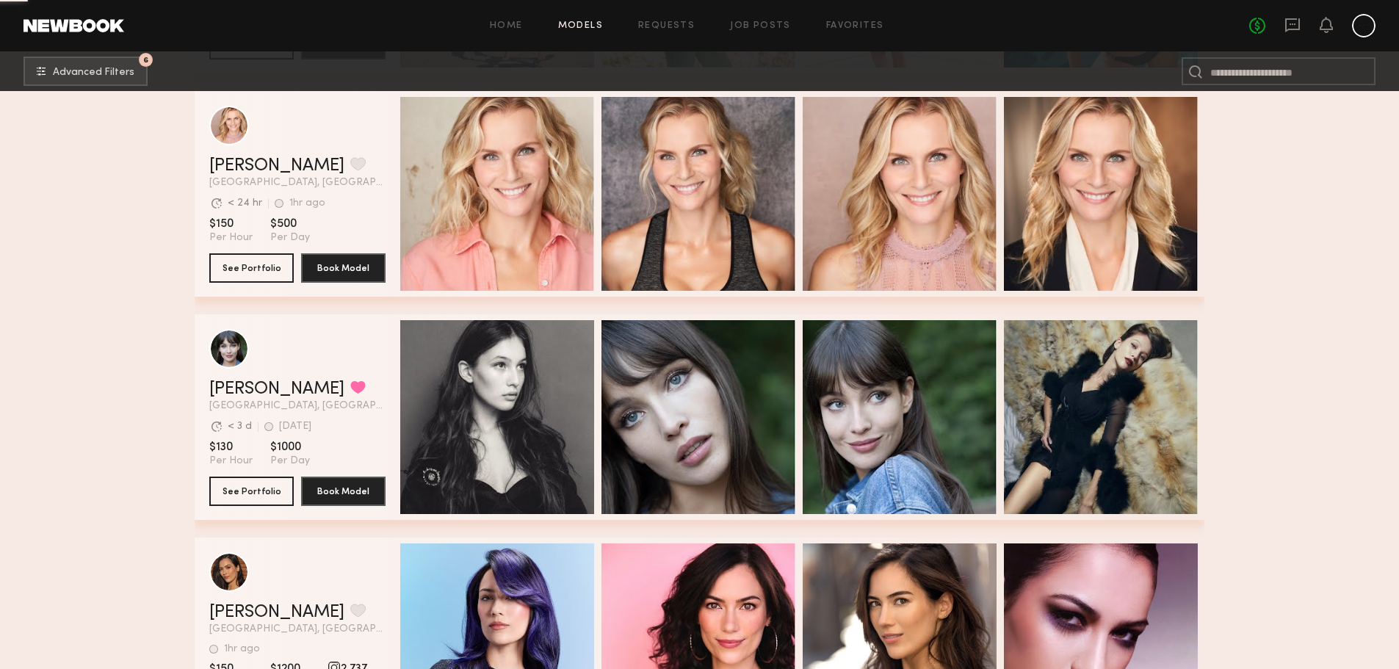
scroll to position [31278, 0]
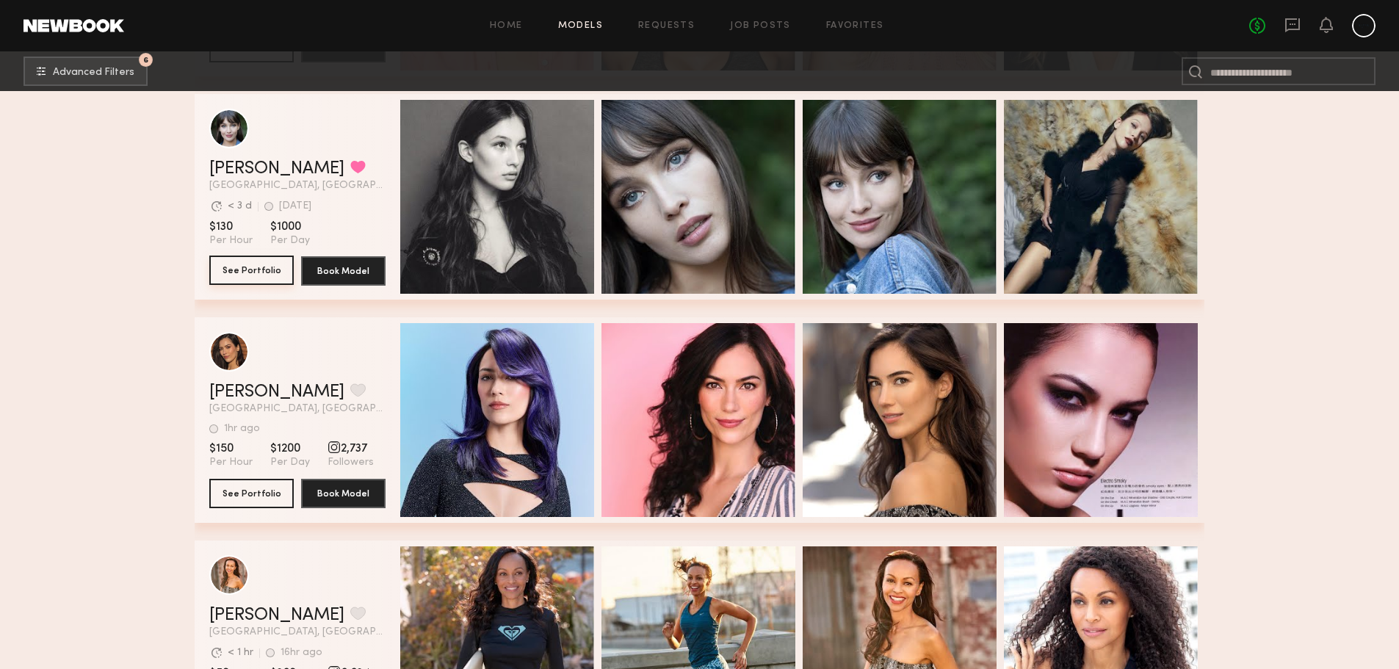
click at [257, 272] on button "See Portfolio" at bounding box center [251, 270] width 84 height 29
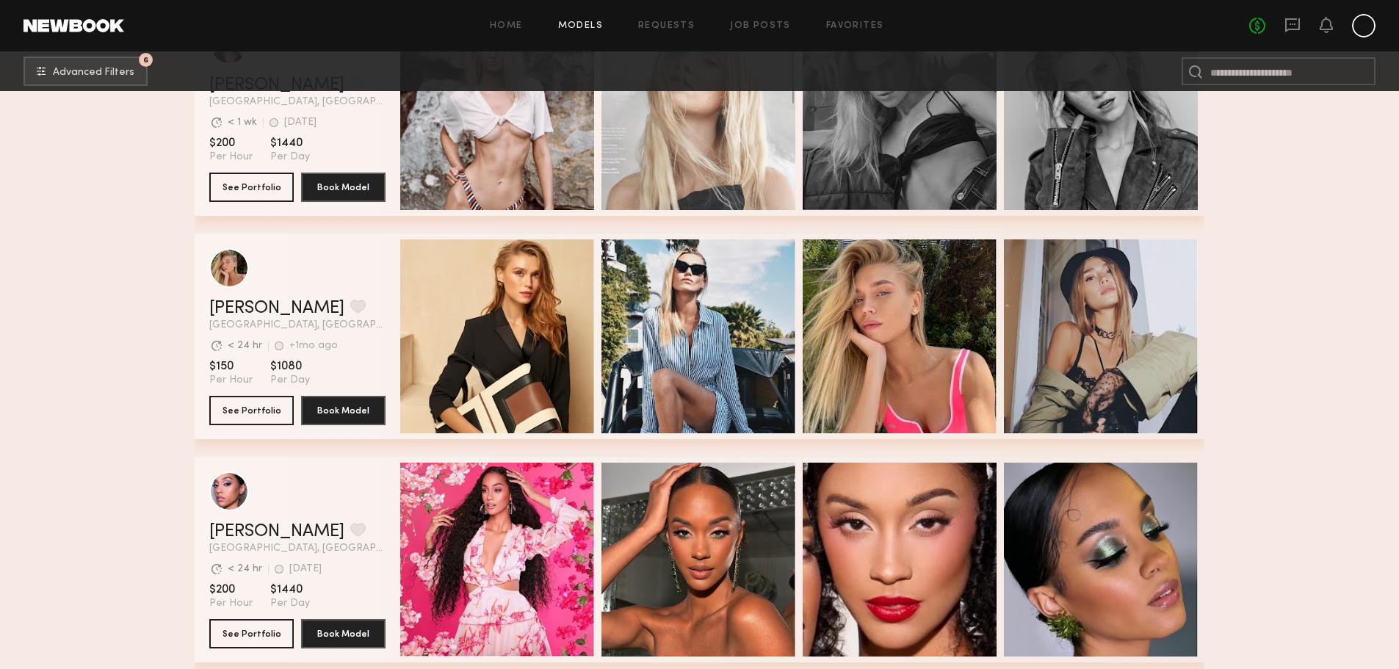
scroll to position [32967, 0]
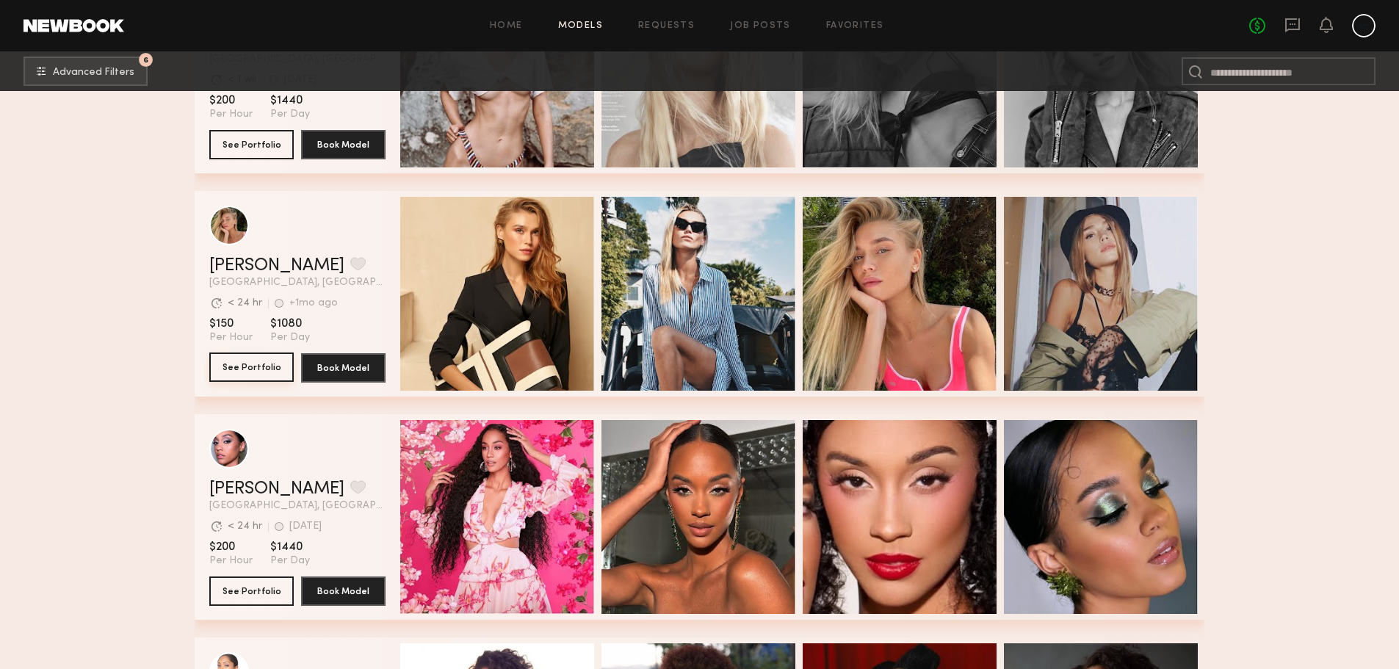
click at [266, 366] on button "See Portfolio" at bounding box center [251, 366] width 84 height 29
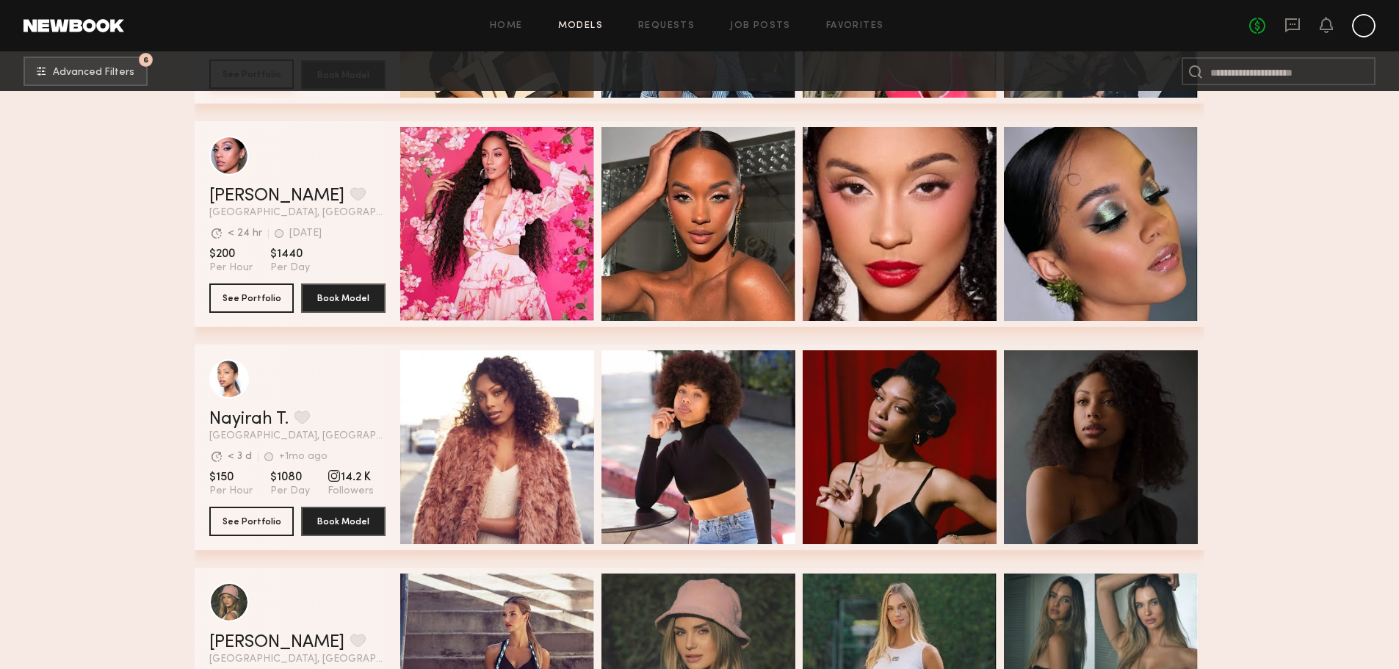
scroll to position [33260, 0]
click at [283, 300] on button "See Portfolio" at bounding box center [251, 296] width 84 height 29
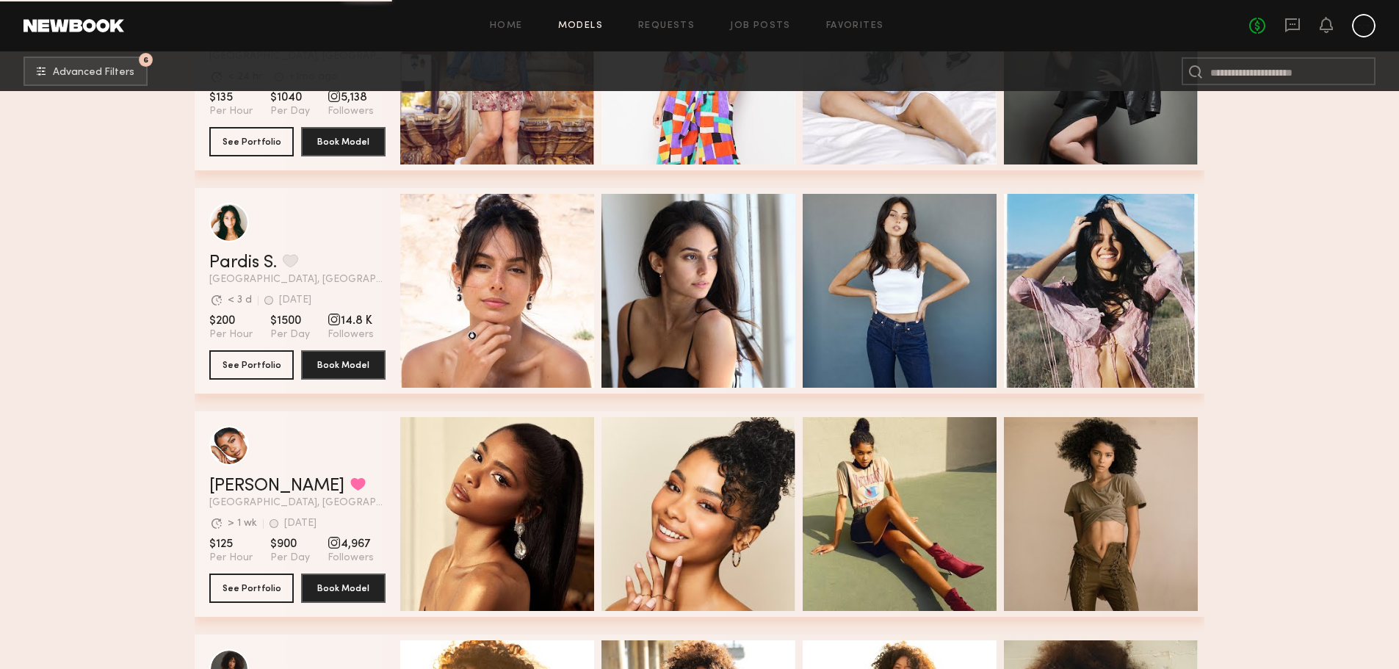
scroll to position [34142, 0]
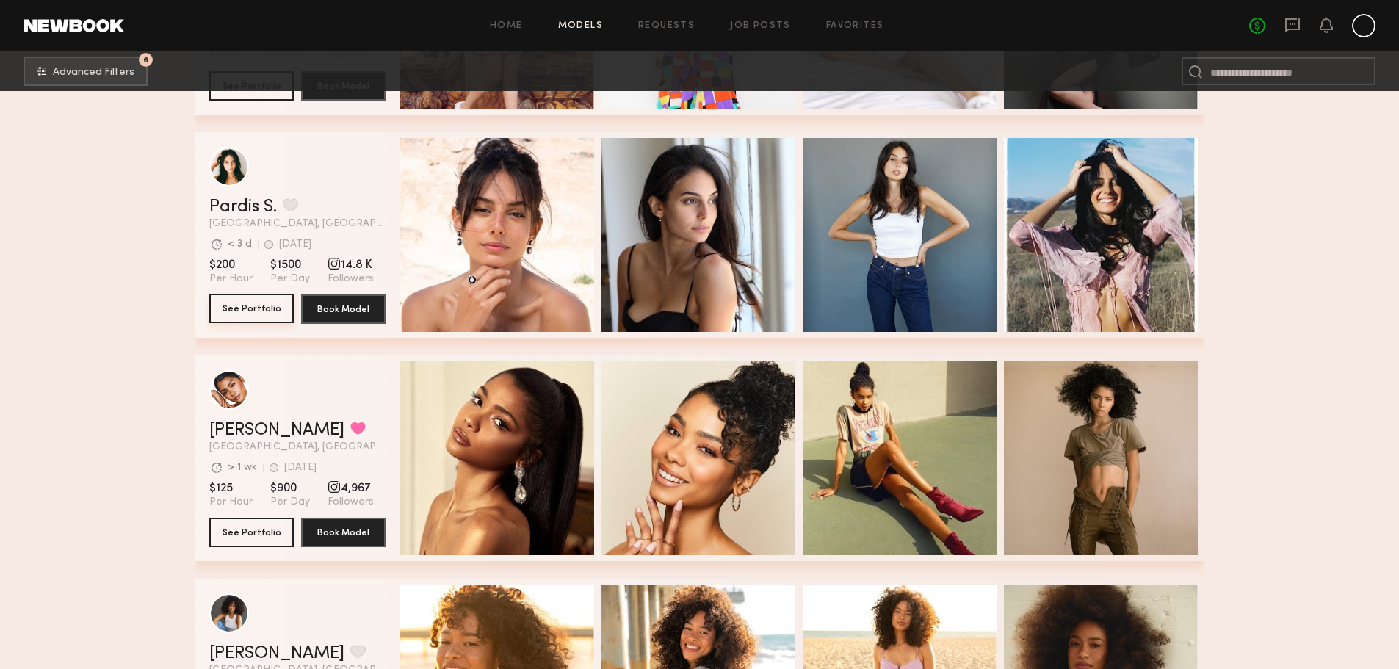
click at [258, 314] on button "See Portfolio" at bounding box center [251, 308] width 84 height 29
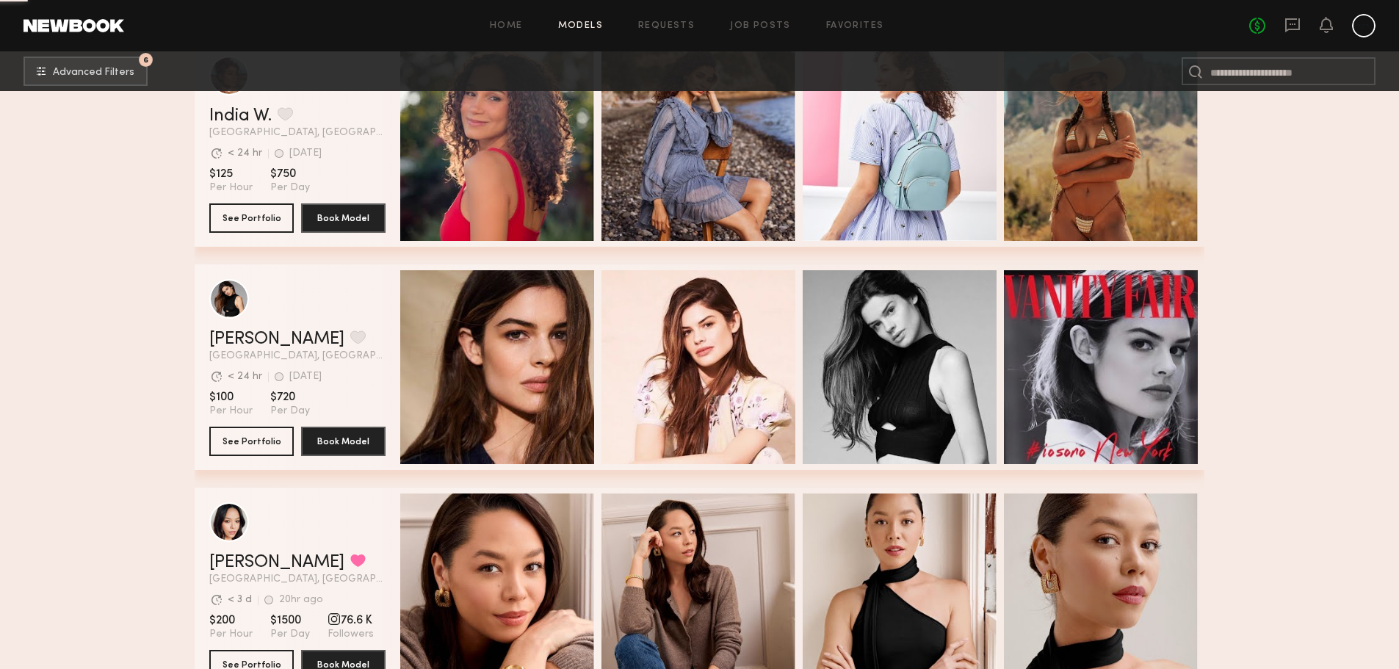
scroll to position [36491, 0]
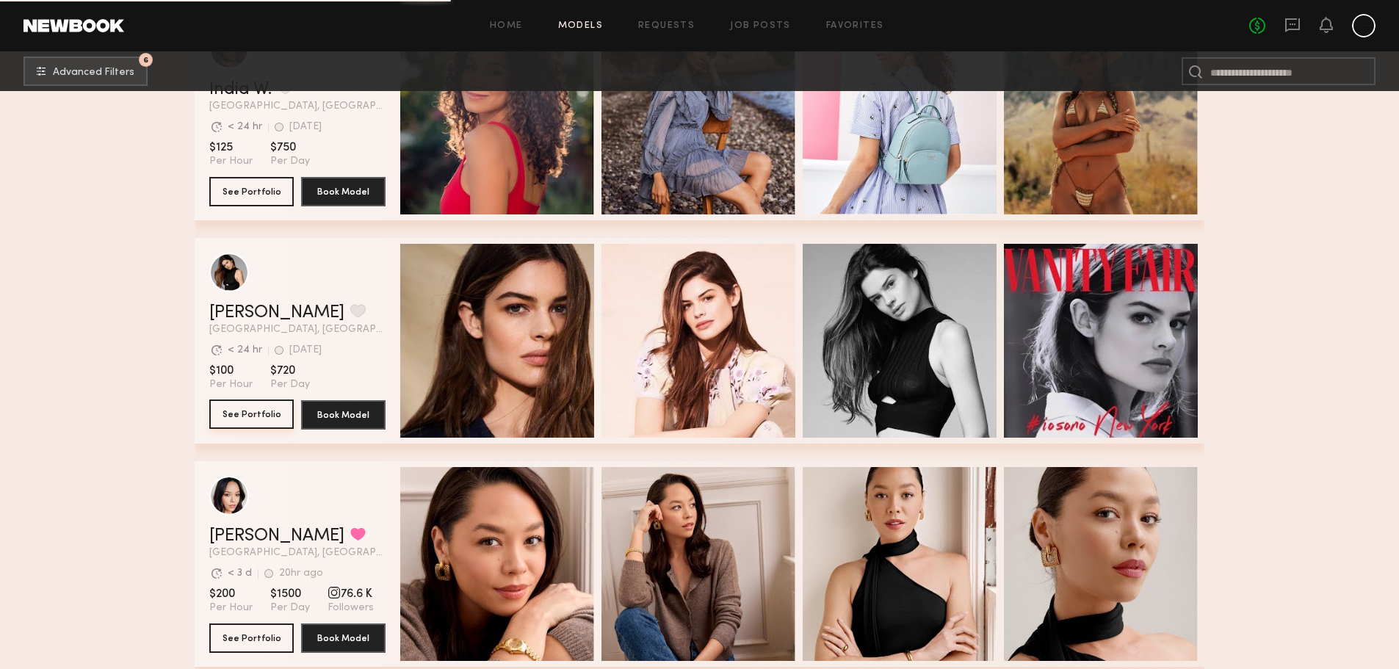
click at [271, 409] on button "See Portfolio" at bounding box center [251, 413] width 84 height 29
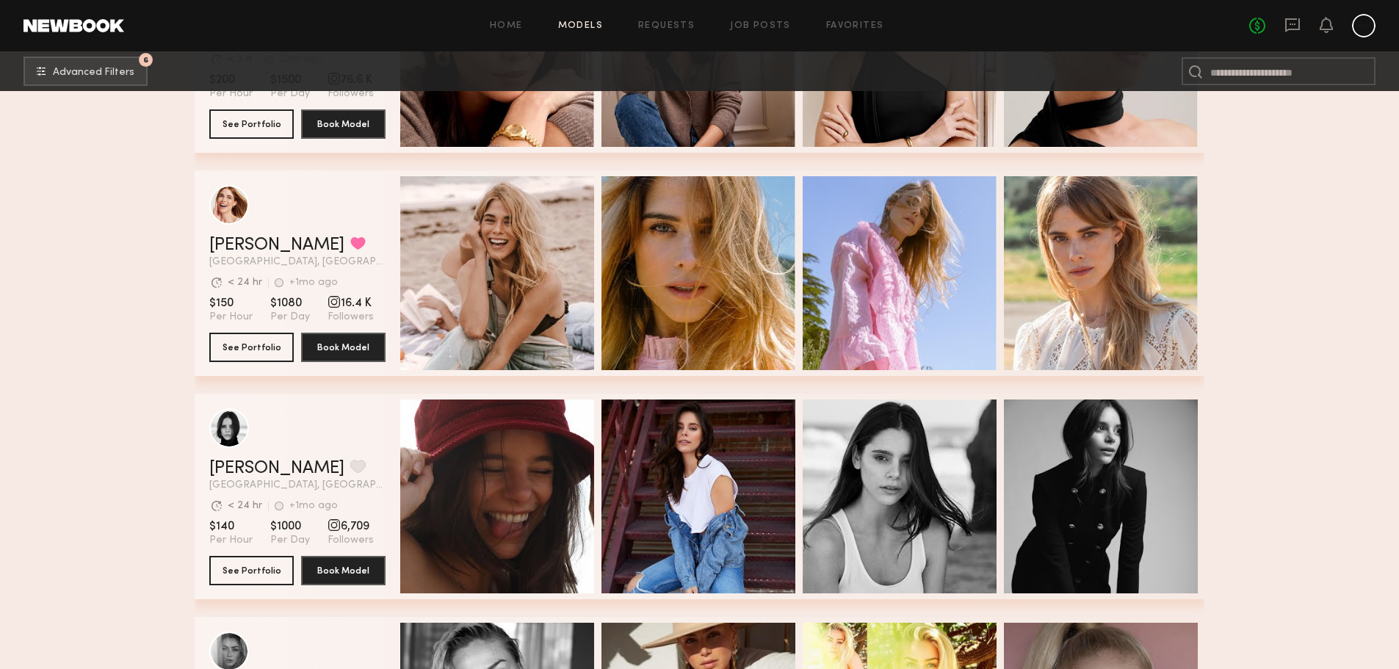
scroll to position [37079, 0]
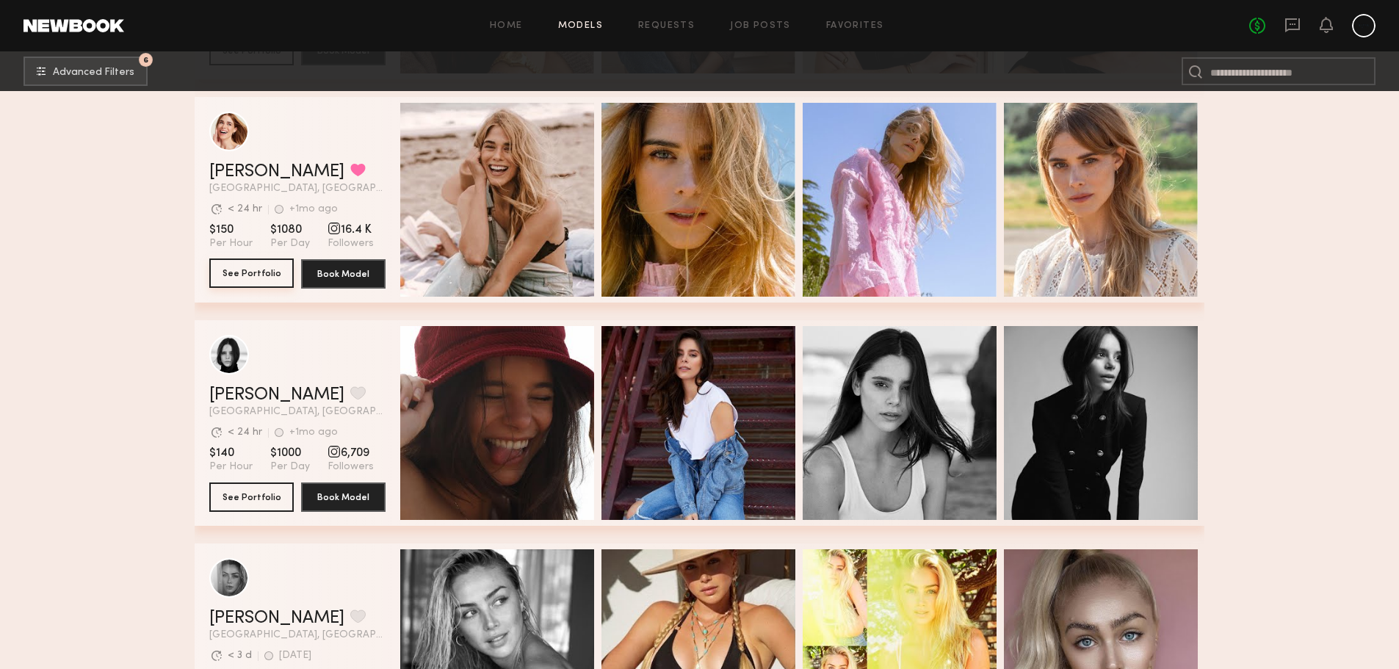
click at [260, 285] on button "See Portfolio" at bounding box center [251, 272] width 84 height 29
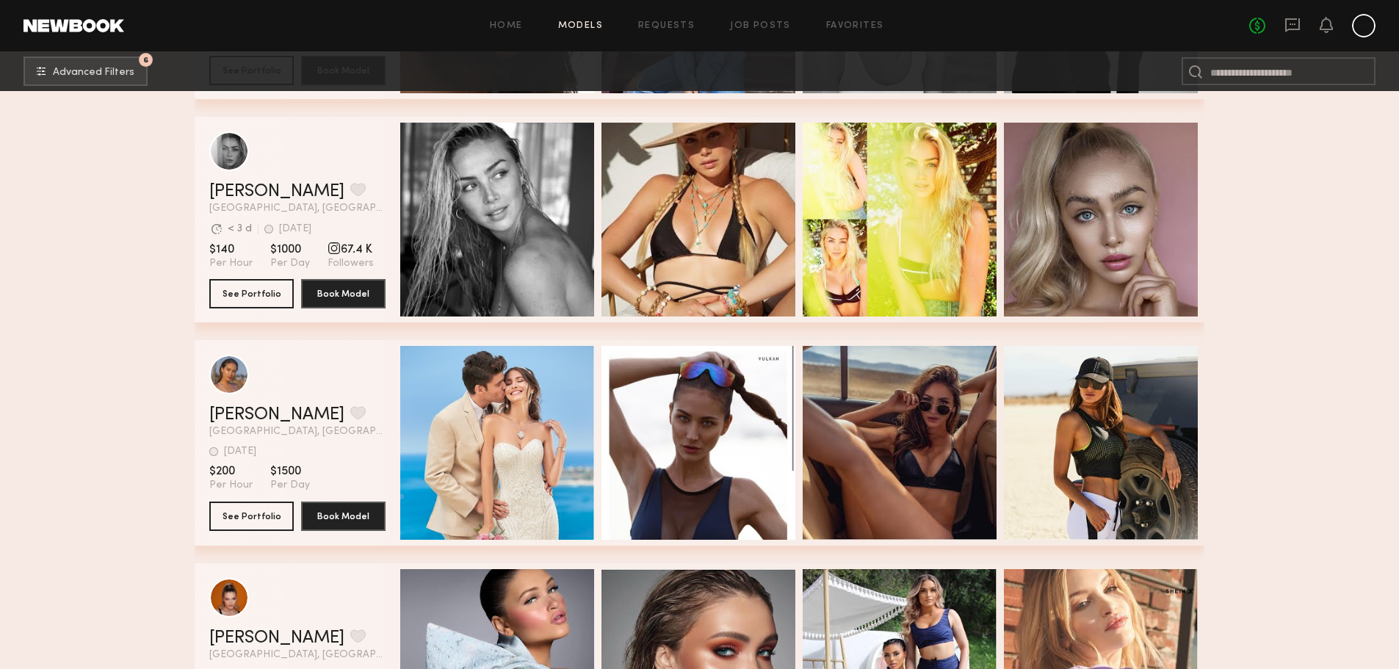
scroll to position [37519, 0]
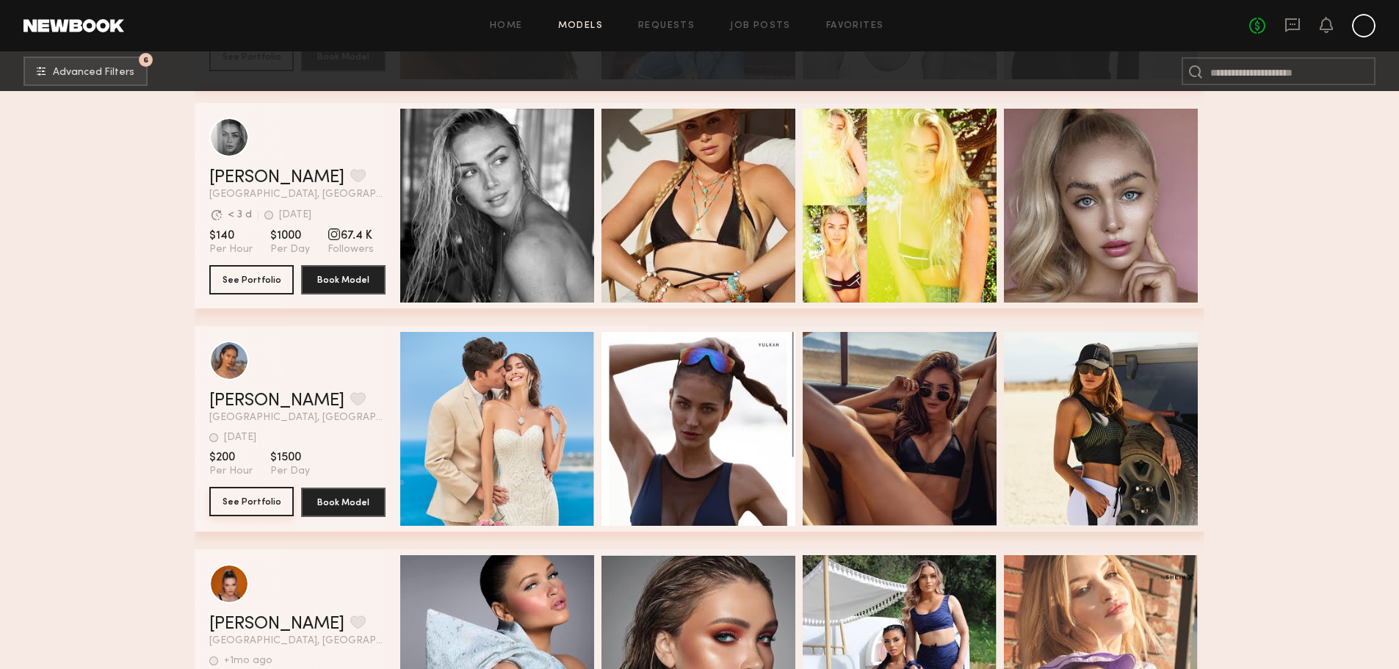
click at [275, 507] on button "See Portfolio" at bounding box center [251, 501] width 84 height 29
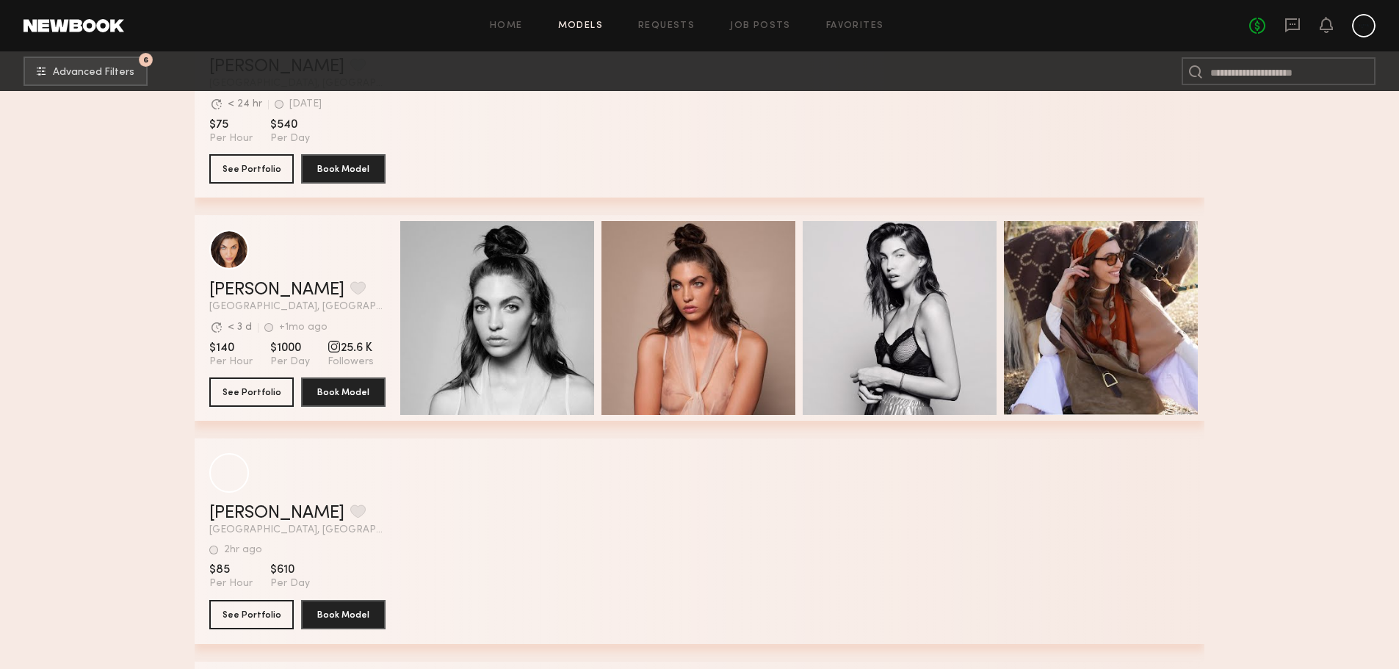
scroll to position [47386, 0]
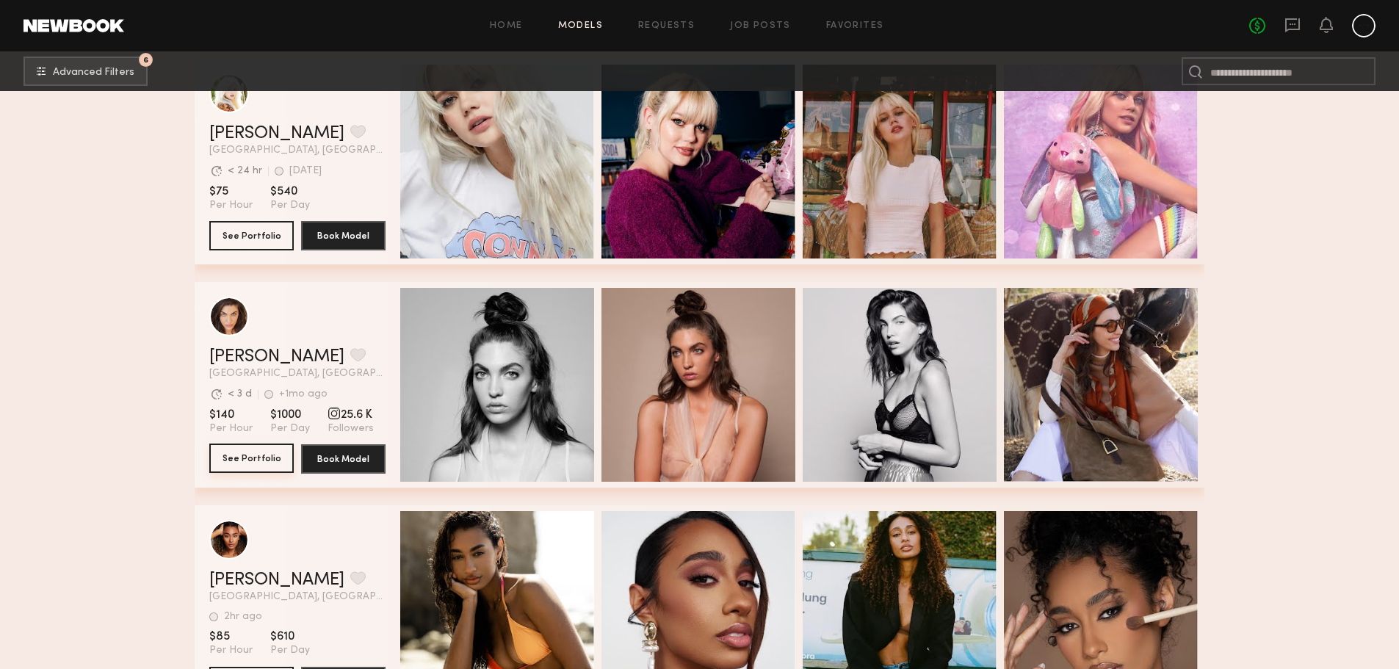
click at [250, 456] on button "See Portfolio" at bounding box center [251, 458] width 84 height 29
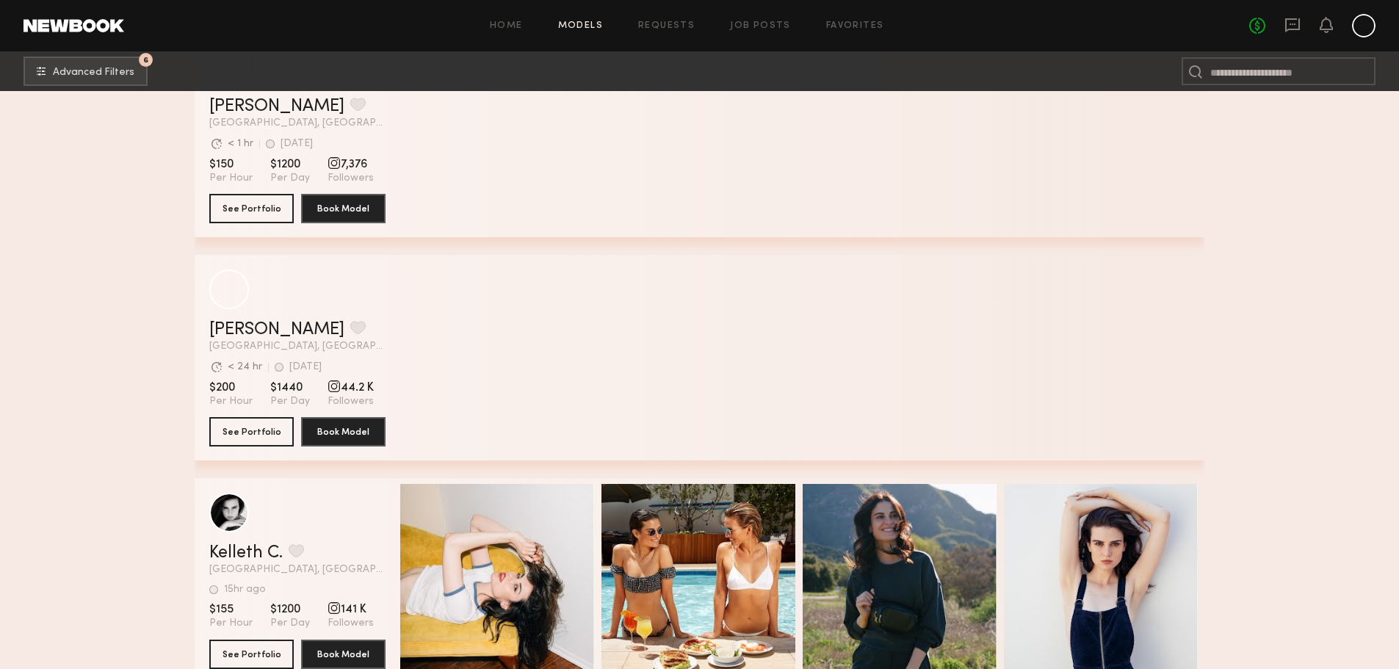
scroll to position [51421, 0]
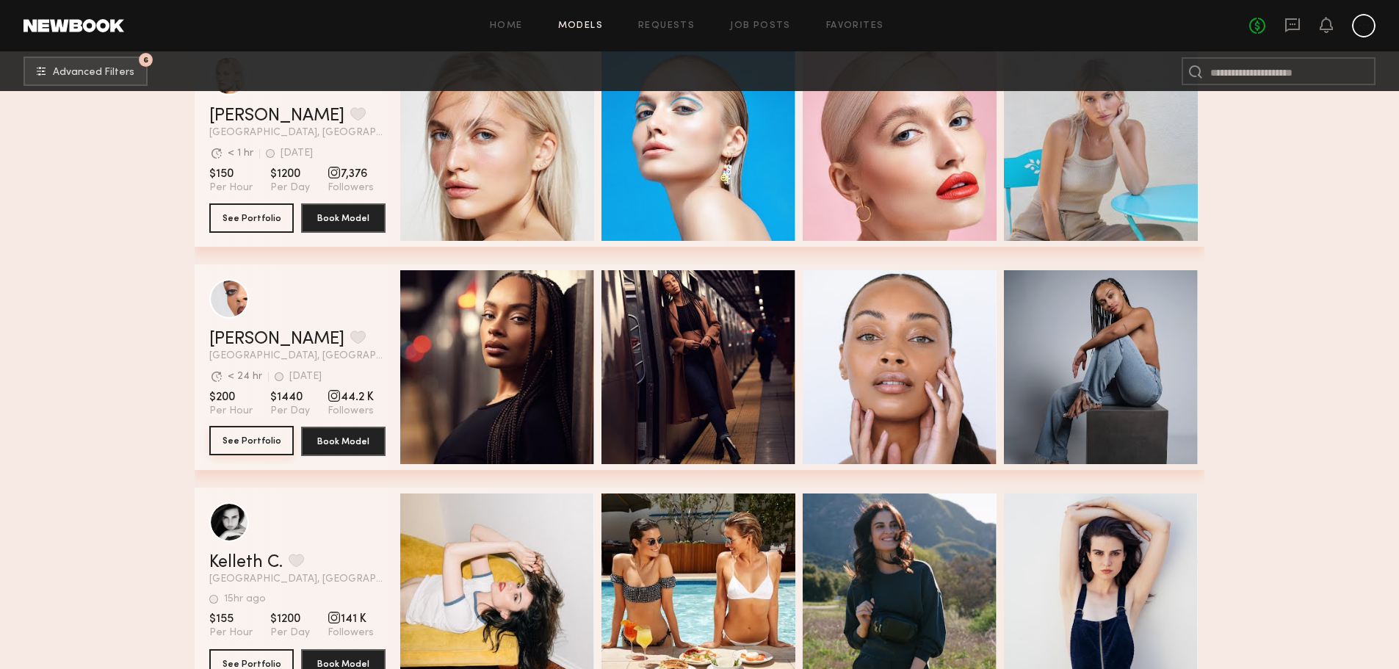
click at [281, 446] on button "See Portfolio" at bounding box center [251, 440] width 84 height 29
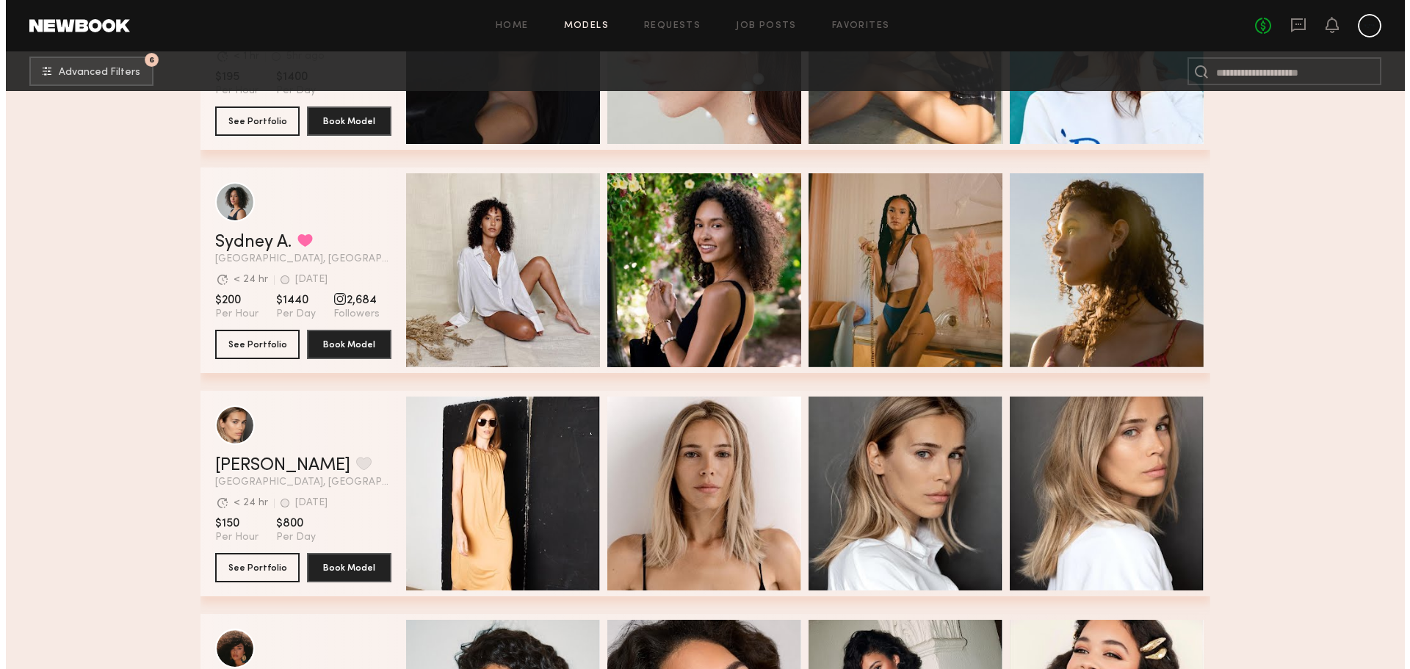
scroll to position [67203, 0]
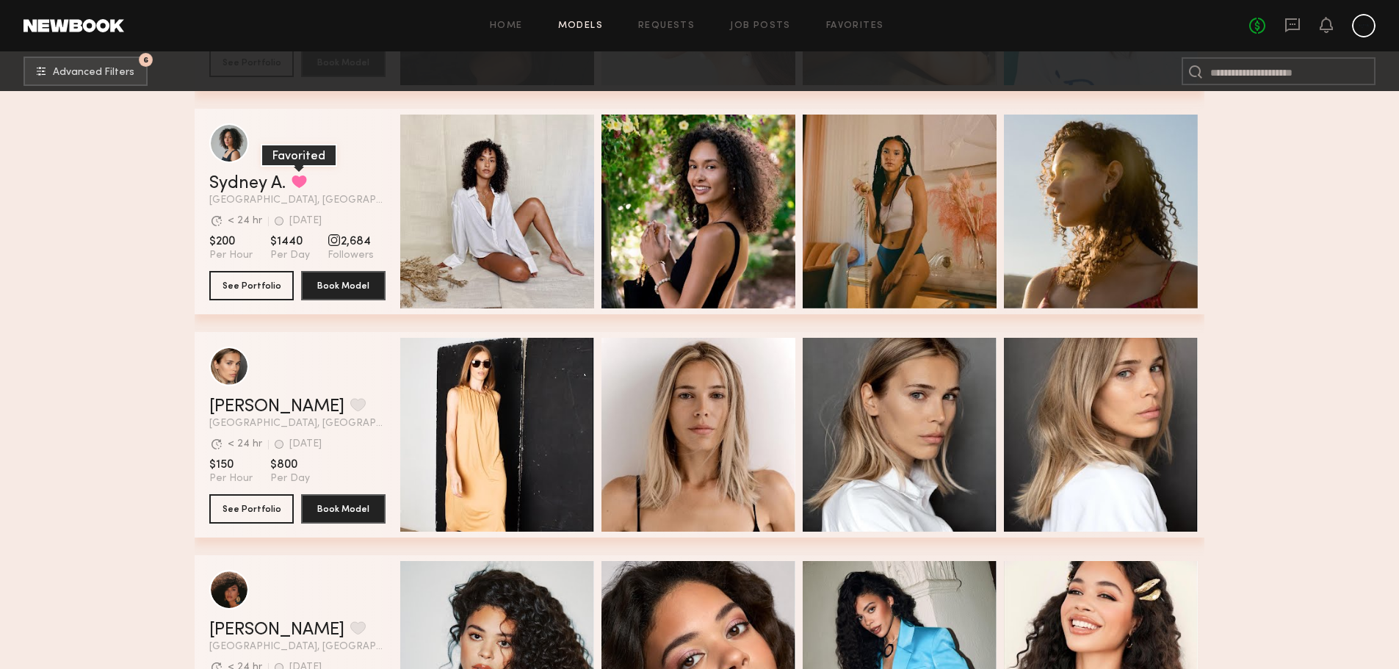
click at [307, 188] on button "grid" at bounding box center [299, 181] width 15 height 13
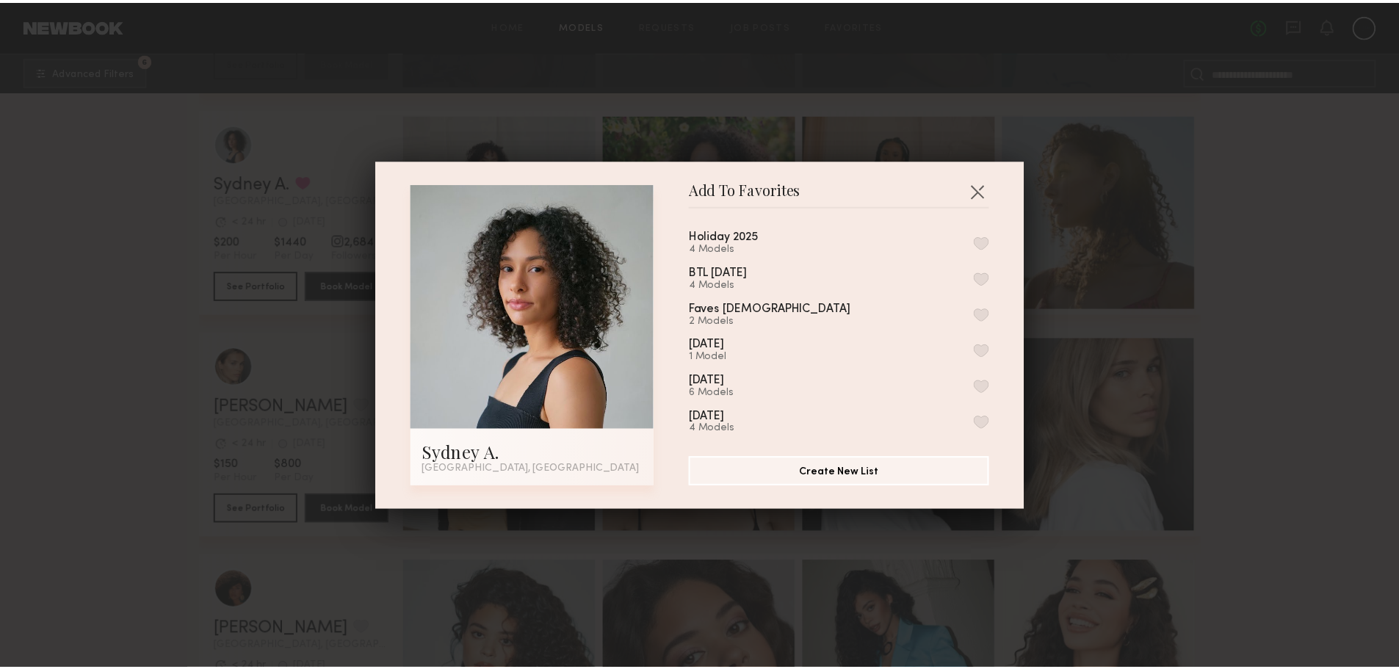
scroll to position [179, 0]
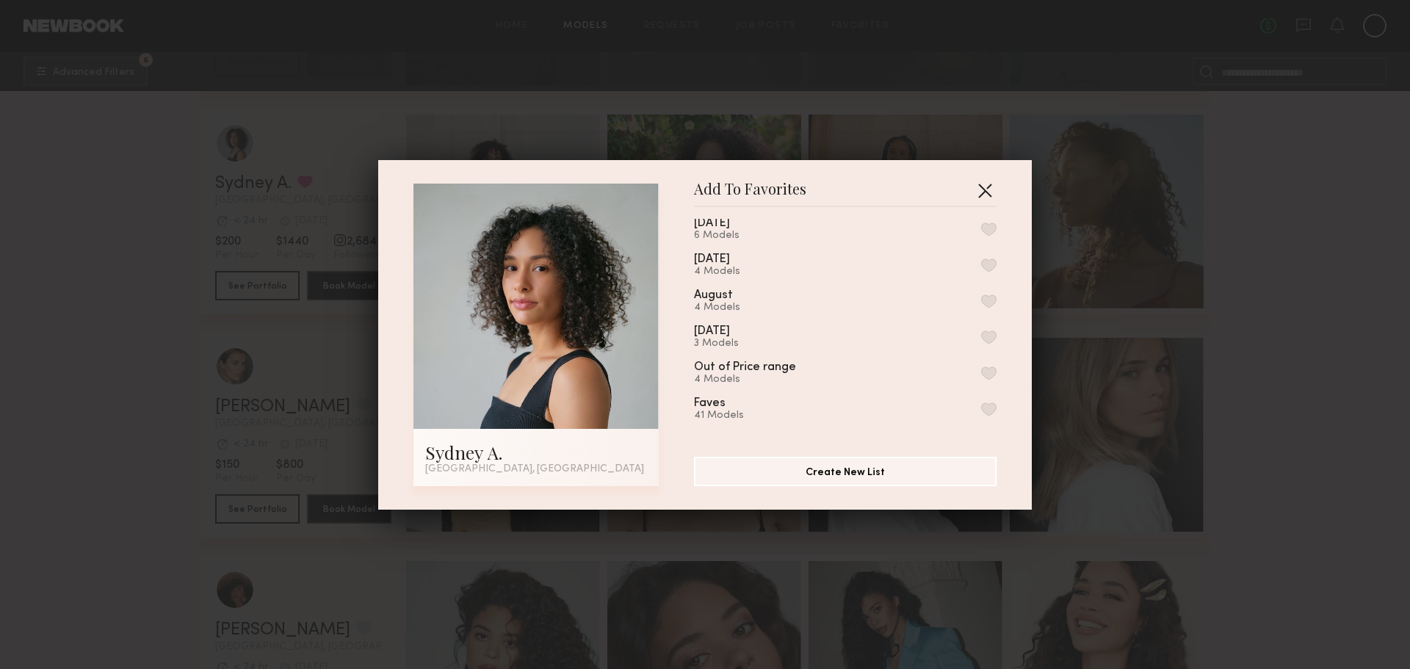
click at [988, 181] on button "button" at bounding box center [984, 189] width 23 height 23
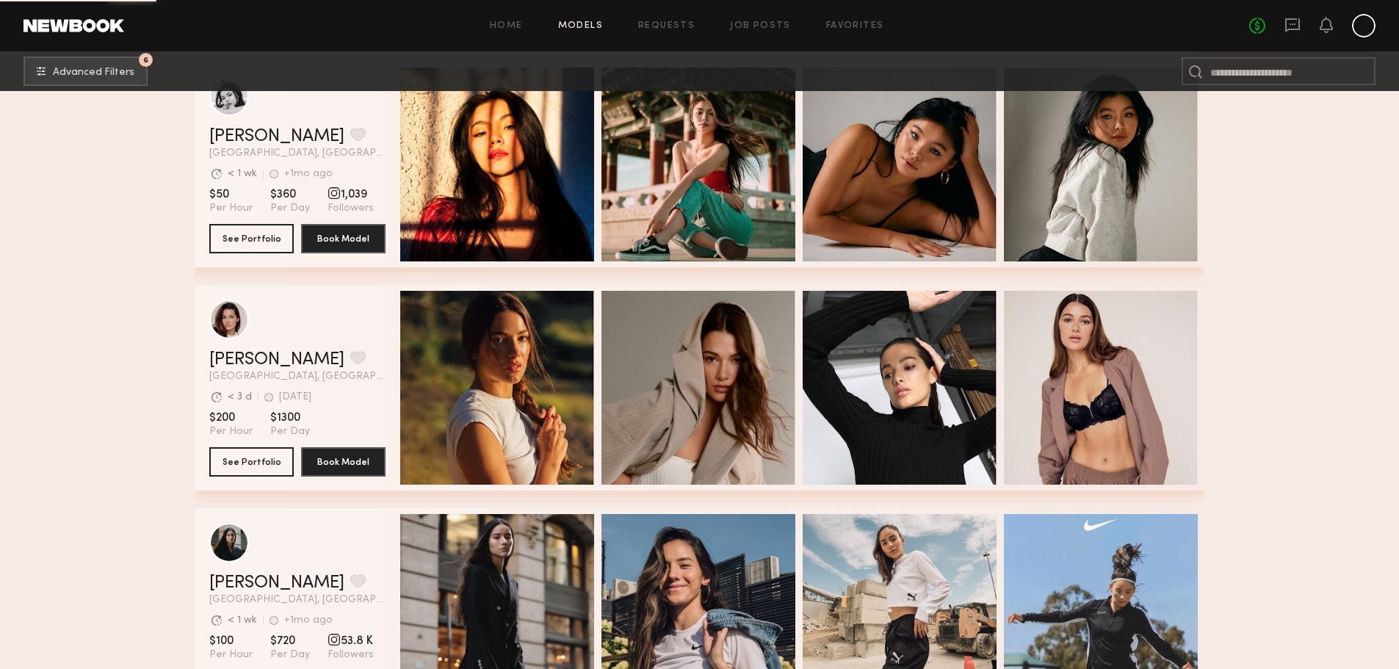
scroll to position [69039, 0]
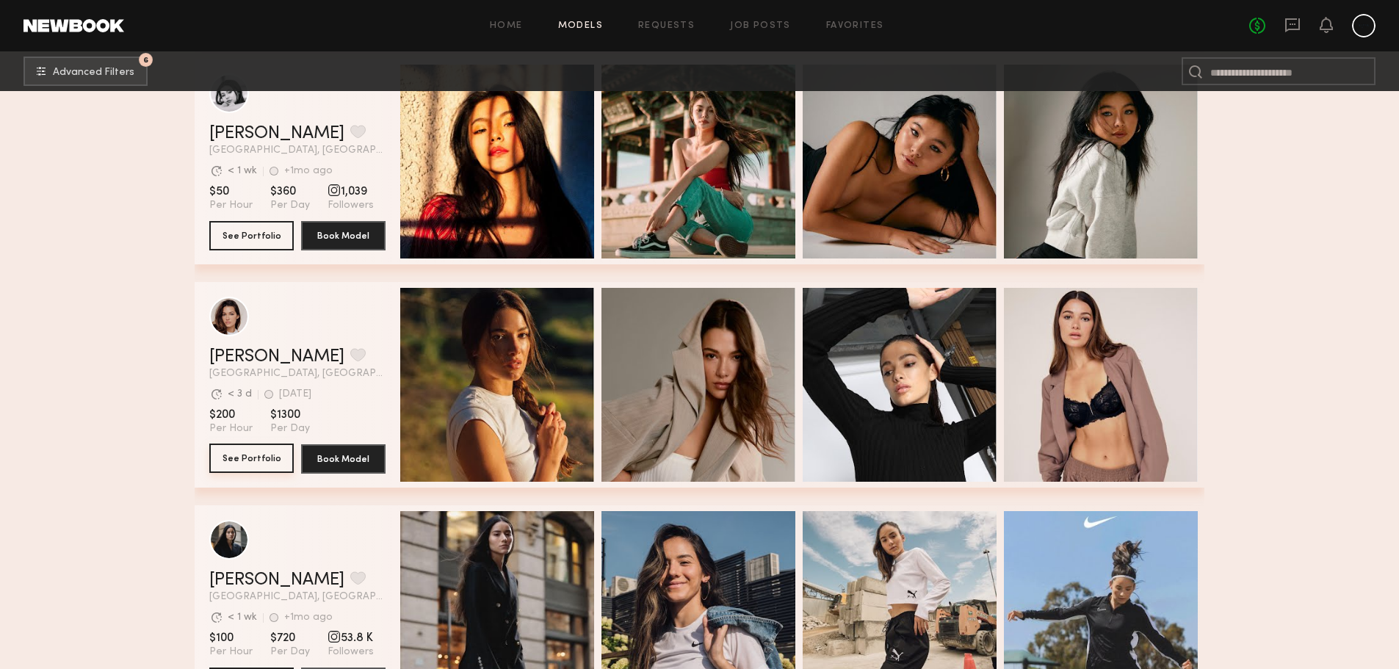
click at [234, 466] on button "See Portfolio" at bounding box center [251, 458] width 84 height 29
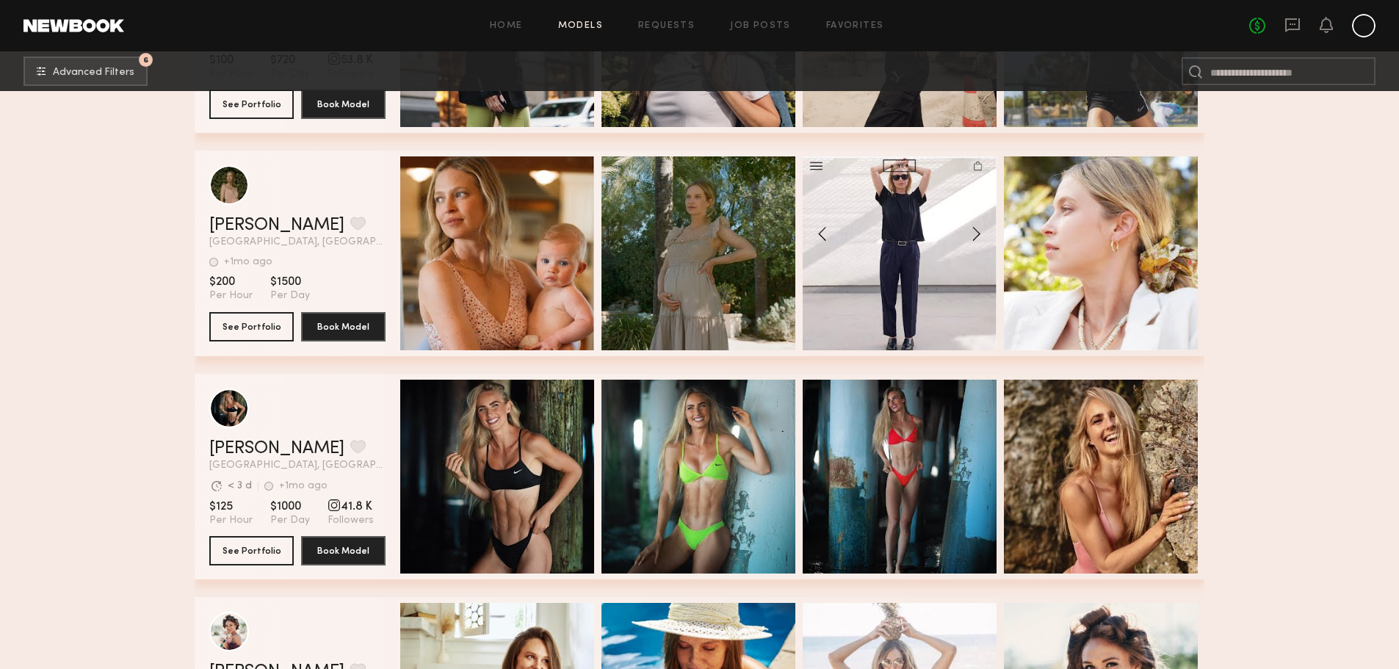
scroll to position [69626, 0]
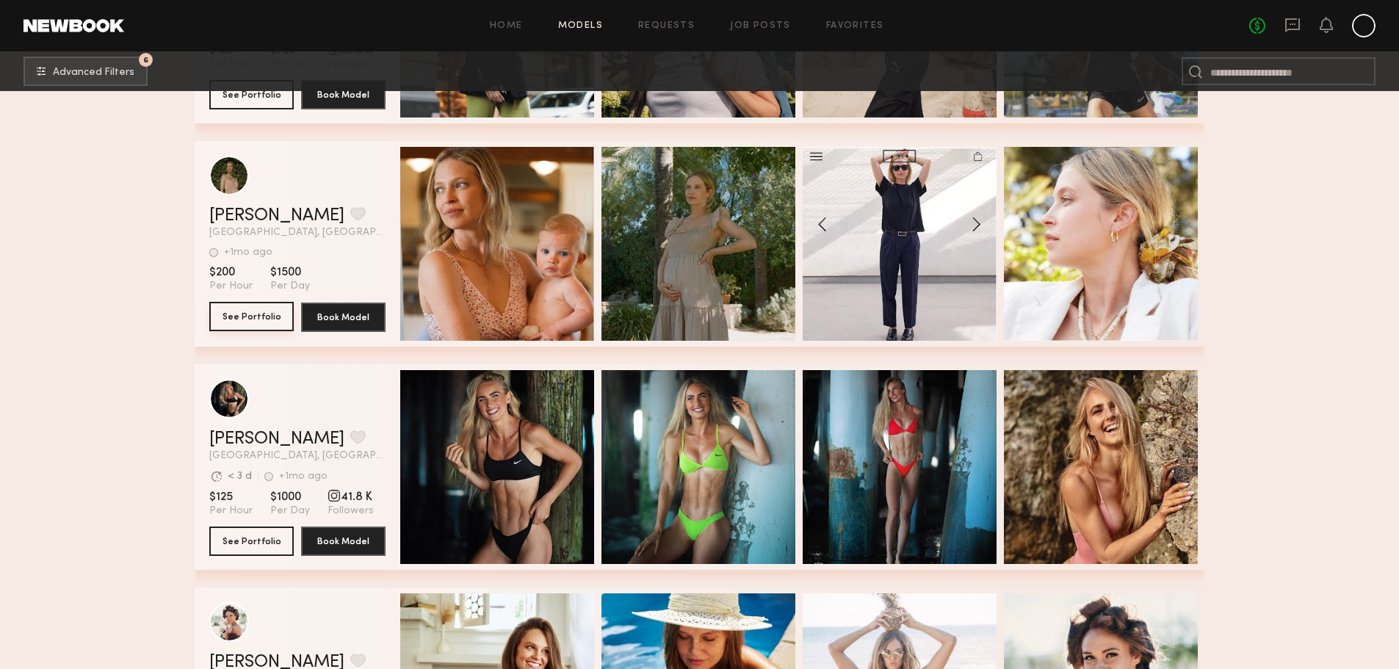
click at [278, 316] on button "See Portfolio" at bounding box center [251, 316] width 84 height 29
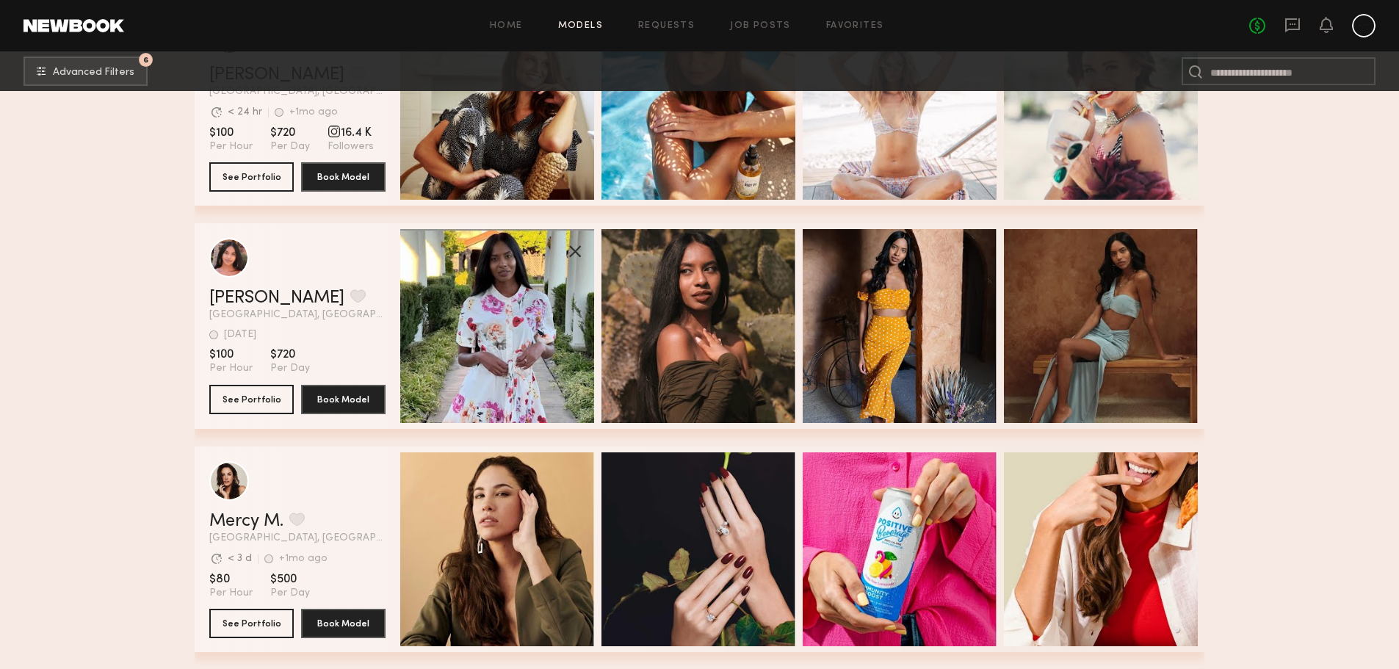
scroll to position [69920, 0]
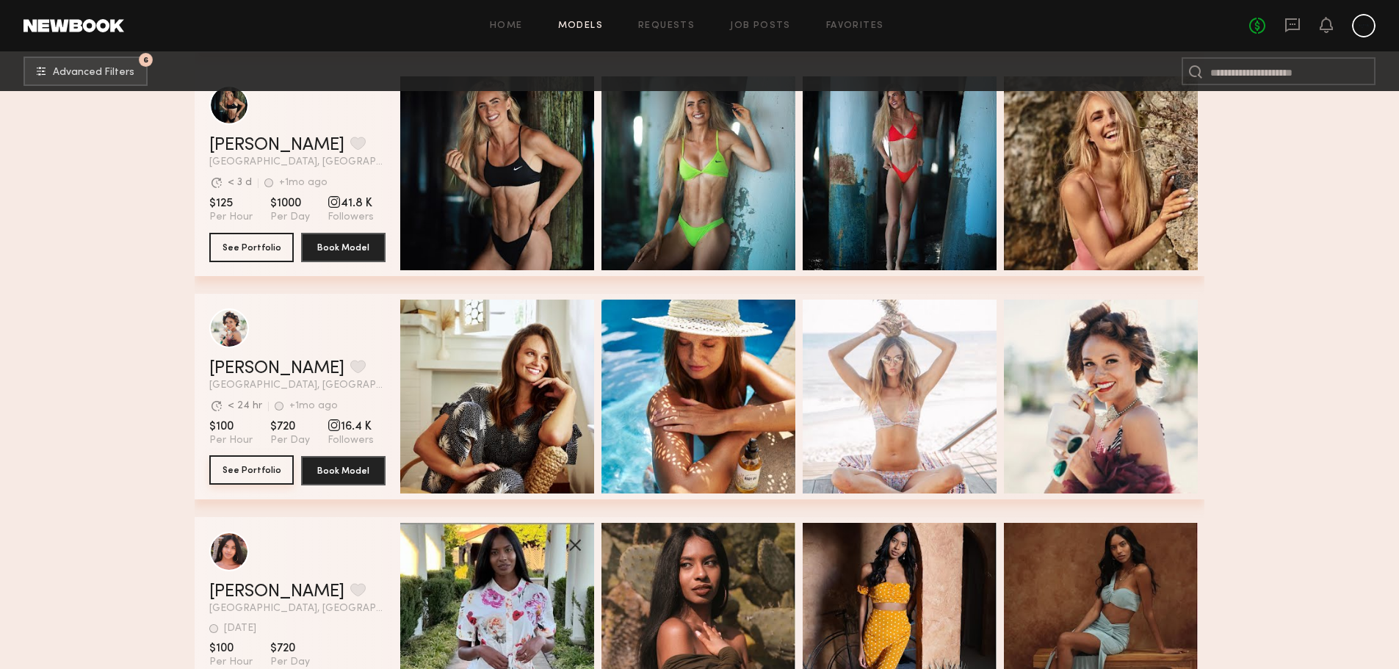
click at [270, 473] on button "See Portfolio" at bounding box center [251, 469] width 84 height 29
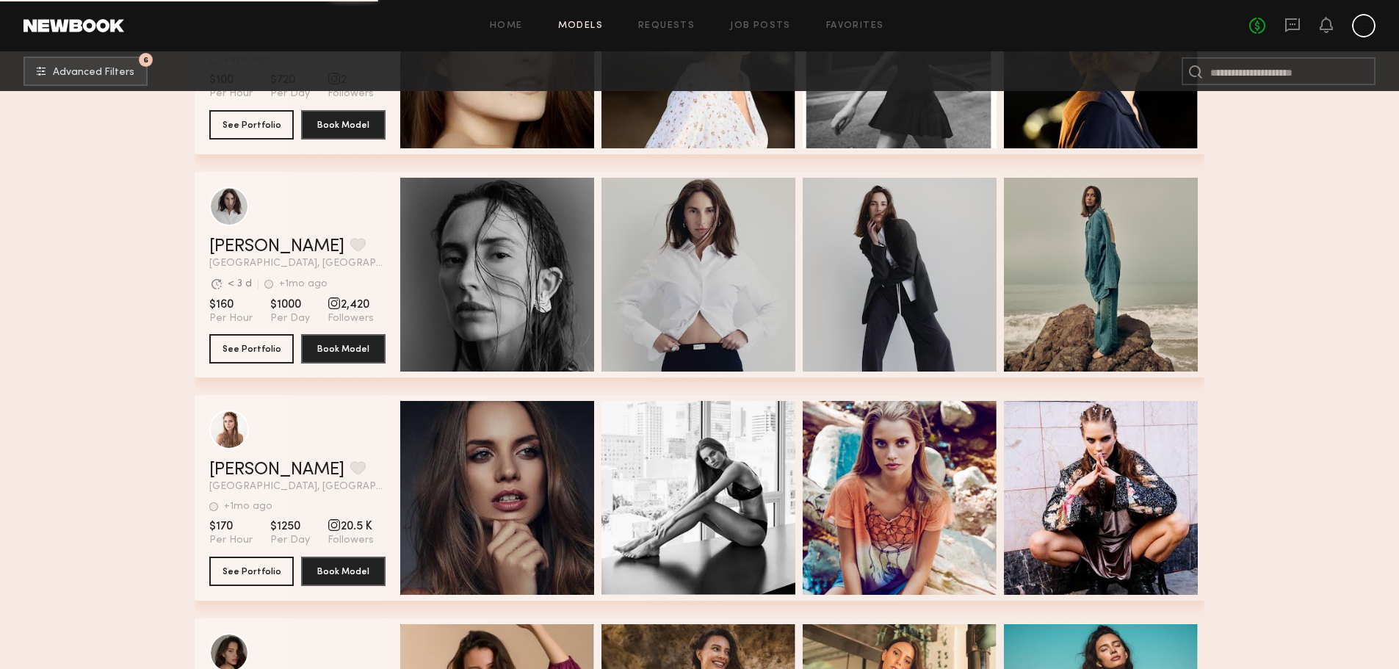
scroll to position [71829, 0]
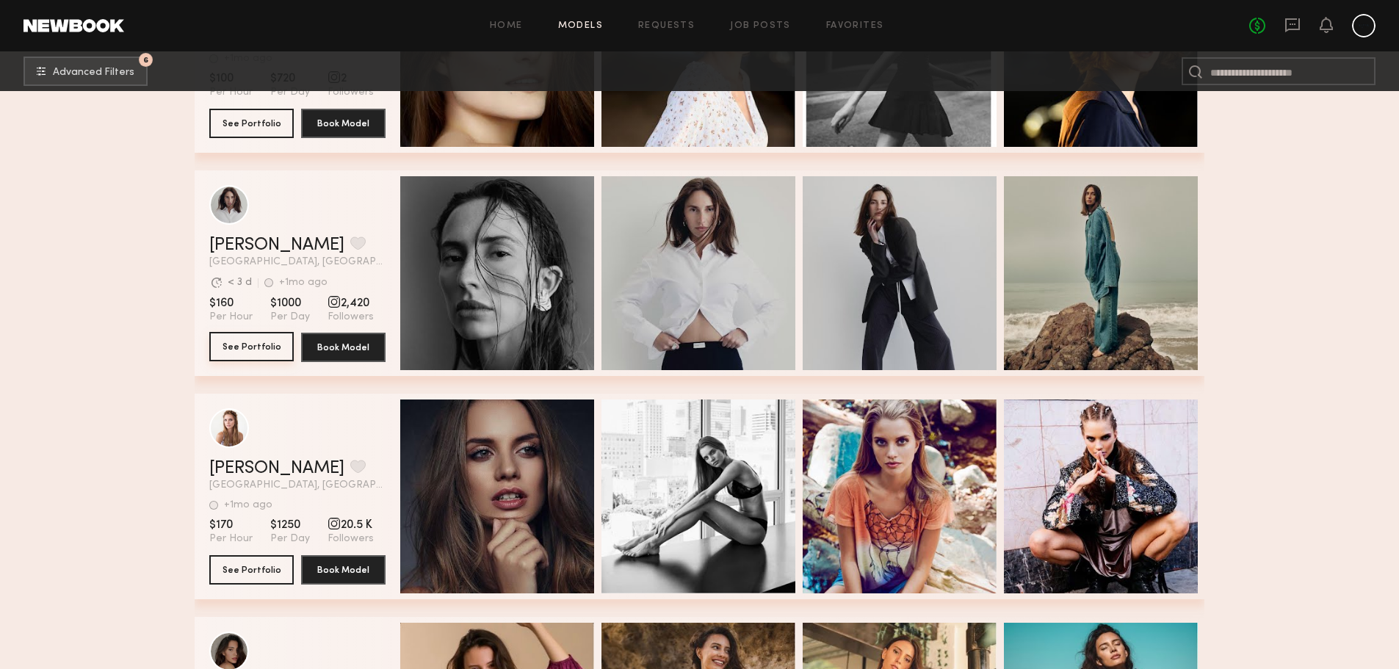
click at [247, 347] on button "See Portfolio" at bounding box center [251, 346] width 84 height 29
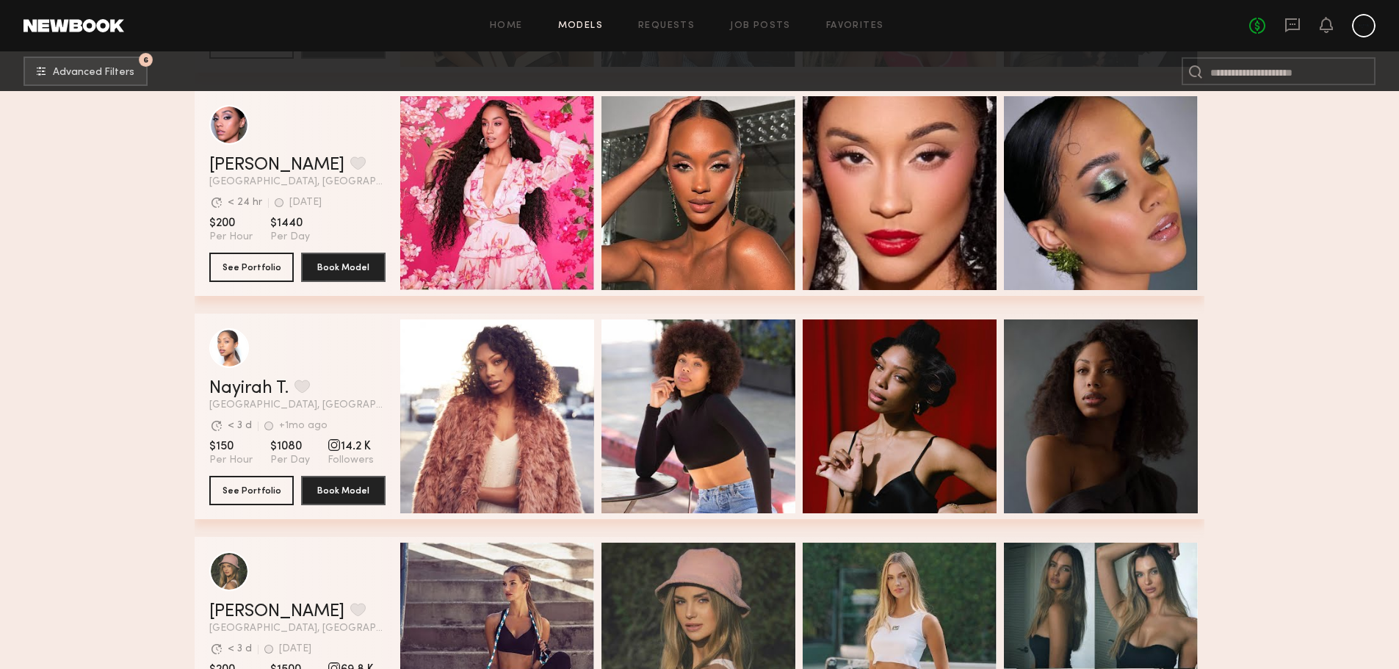
scroll to position [33131, 0]
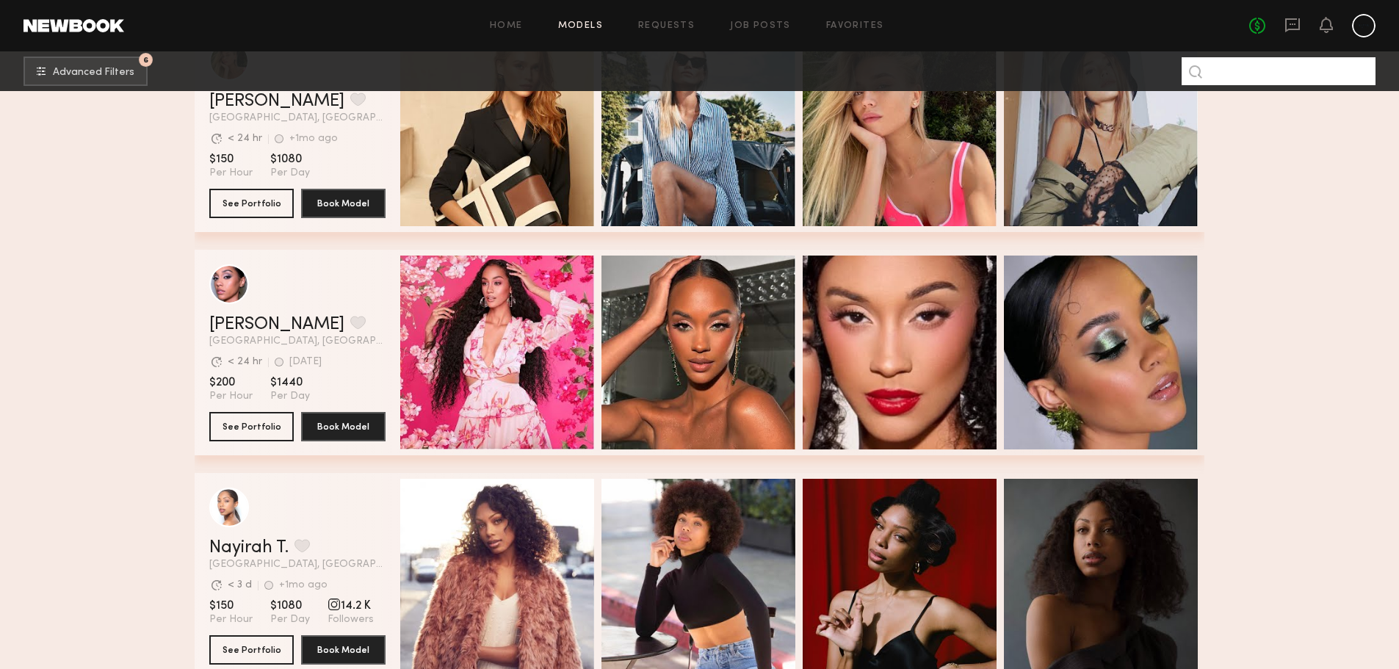
click at [1225, 76] on input at bounding box center [1279, 71] width 194 height 28
type input "******"
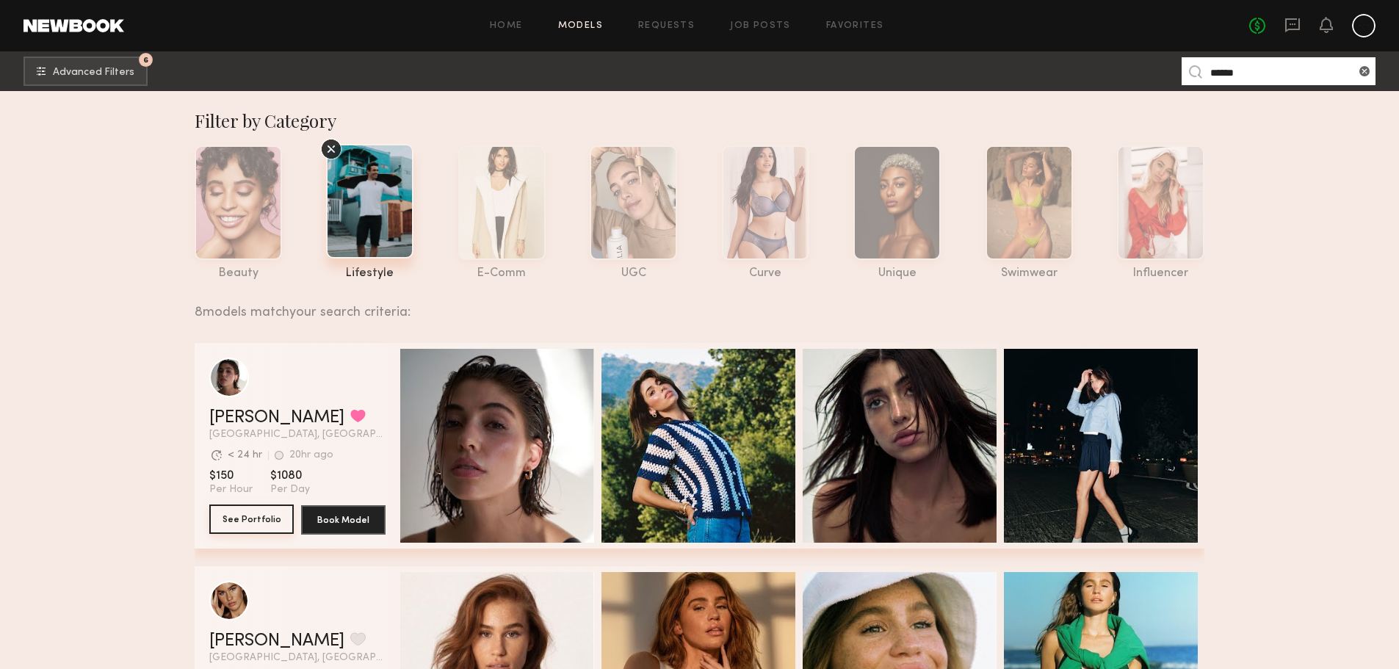
click at [267, 517] on button "See Portfolio" at bounding box center [251, 518] width 84 height 29
drag, startPoint x: 1253, startPoint y: 80, endPoint x: 1147, endPoint y: 85, distance: 106.6
click at [1147, 85] on nb-browse-subheader "6 Advanced Filters ****** 6" at bounding box center [699, 71] width 1399 height 40
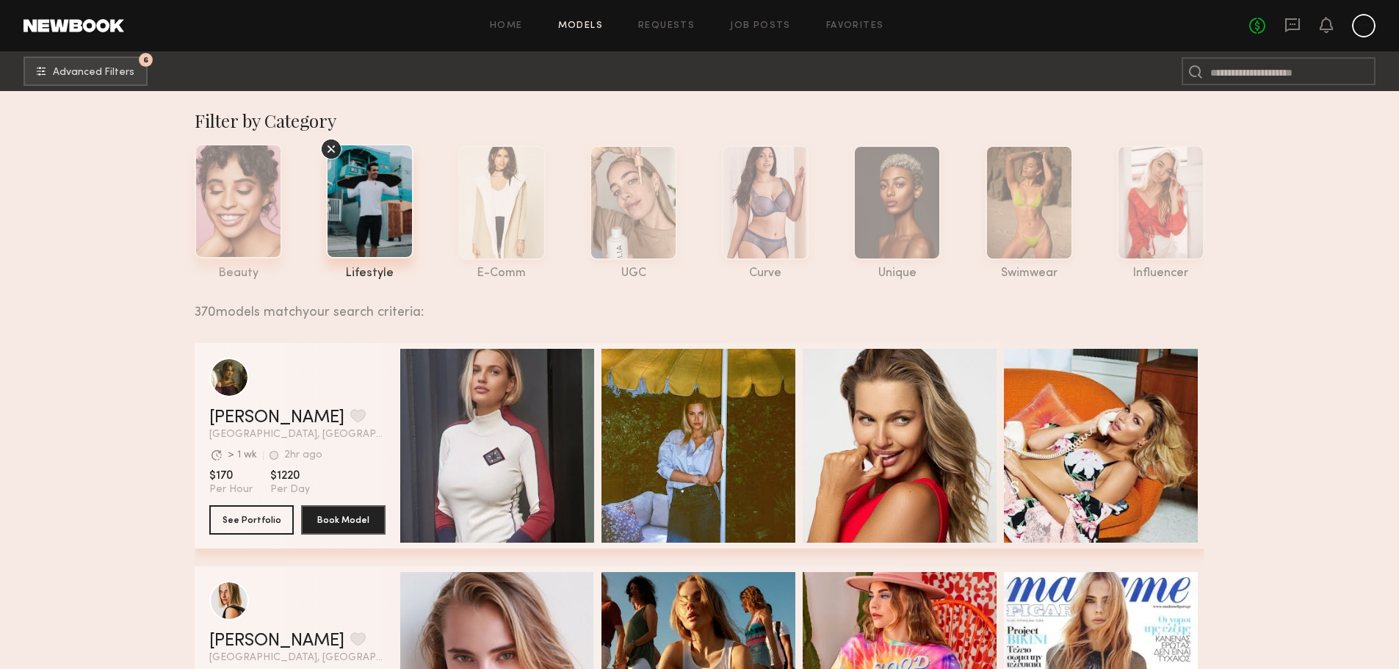
click at [269, 225] on div at bounding box center [238, 201] width 87 height 115
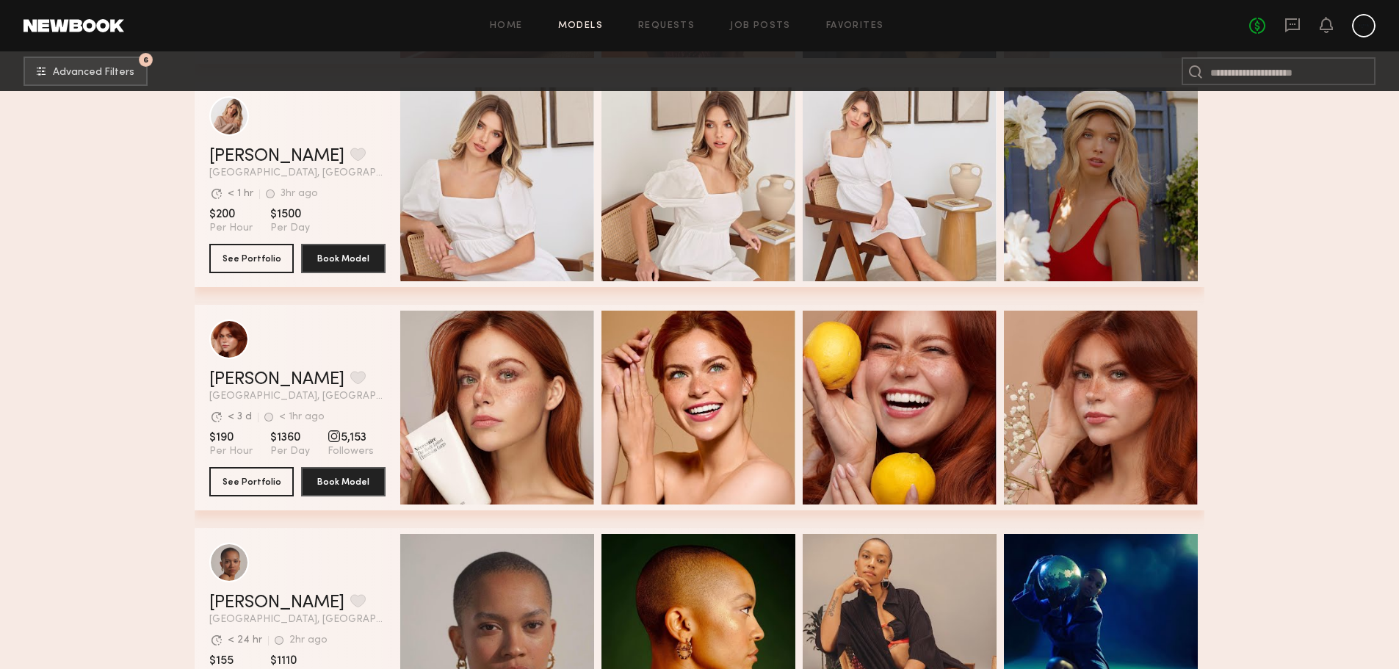
scroll to position [11020, 0]
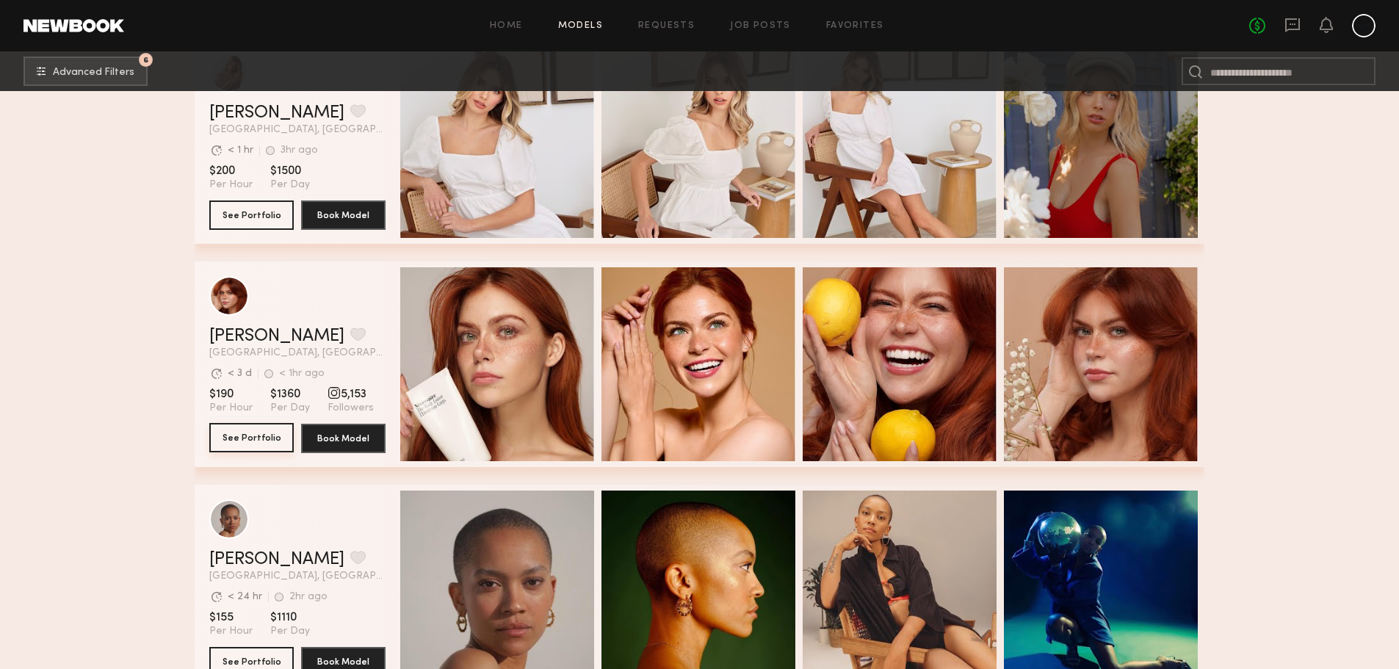
click at [252, 447] on button "See Portfolio" at bounding box center [251, 437] width 84 height 29
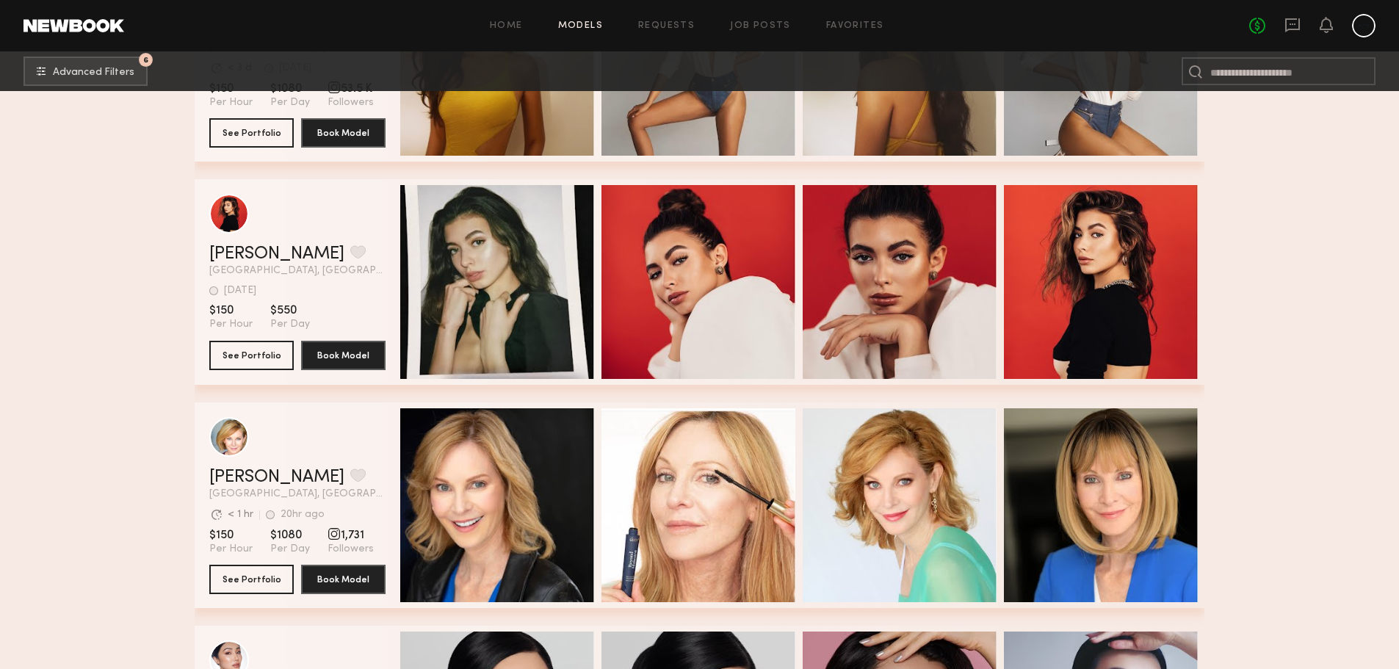
scroll to position [16010, 0]
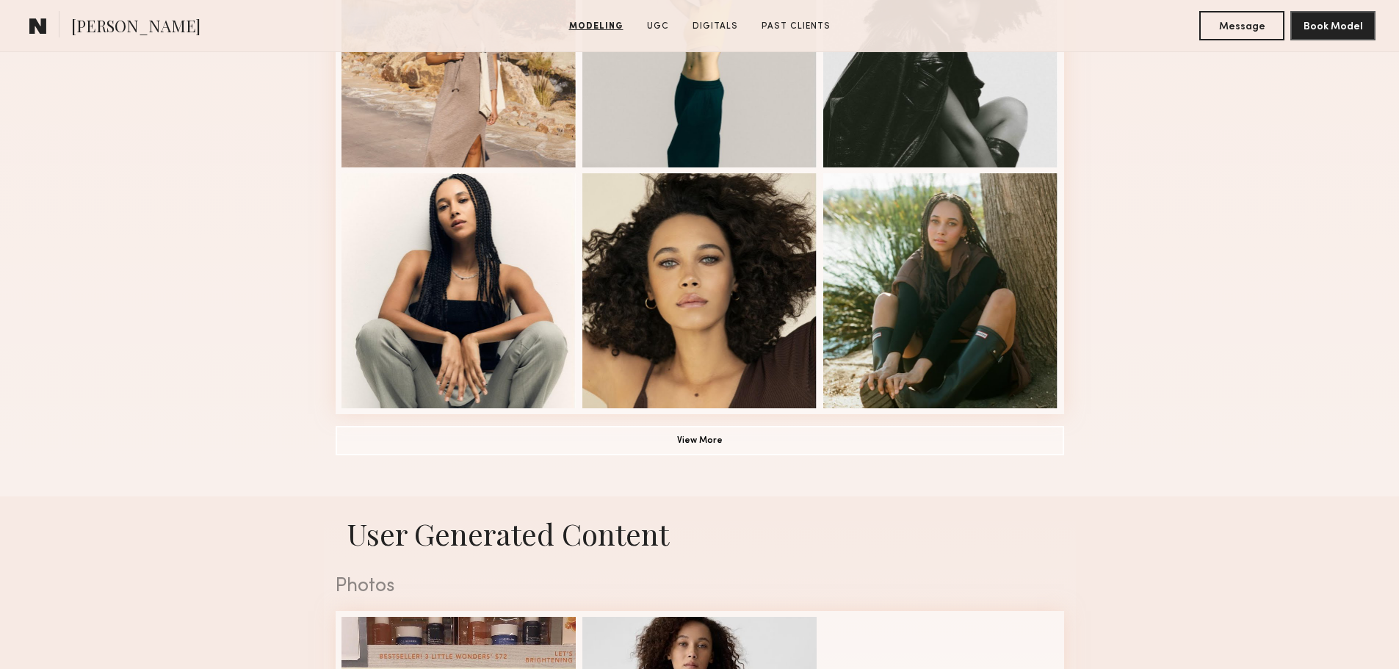
scroll to position [1028, 0]
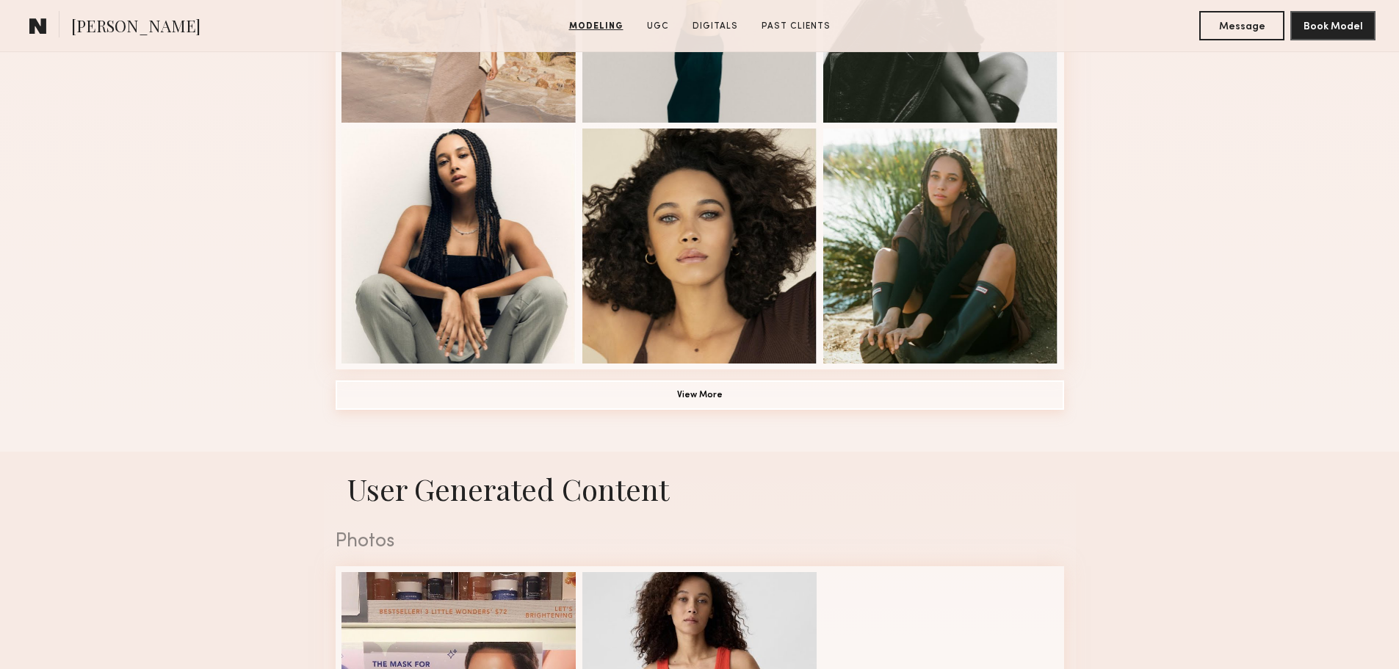
click at [732, 408] on button "View More" at bounding box center [700, 394] width 728 height 29
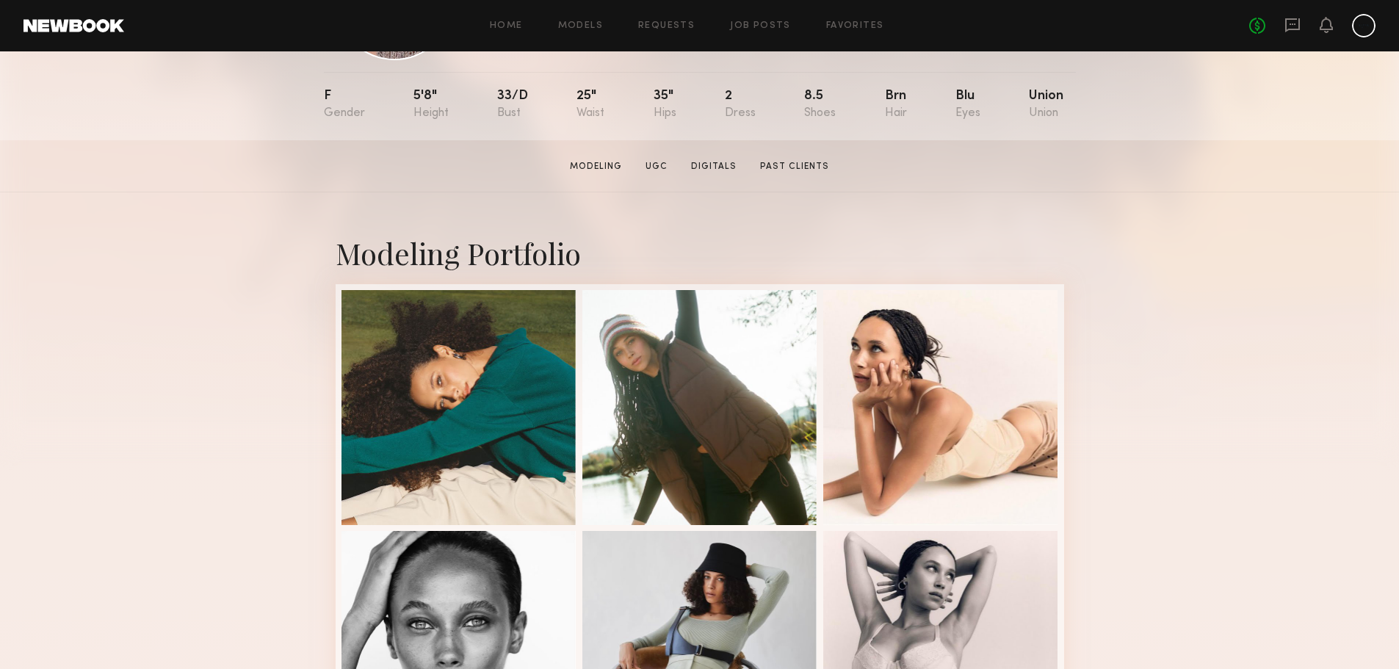
scroll to position [0, 0]
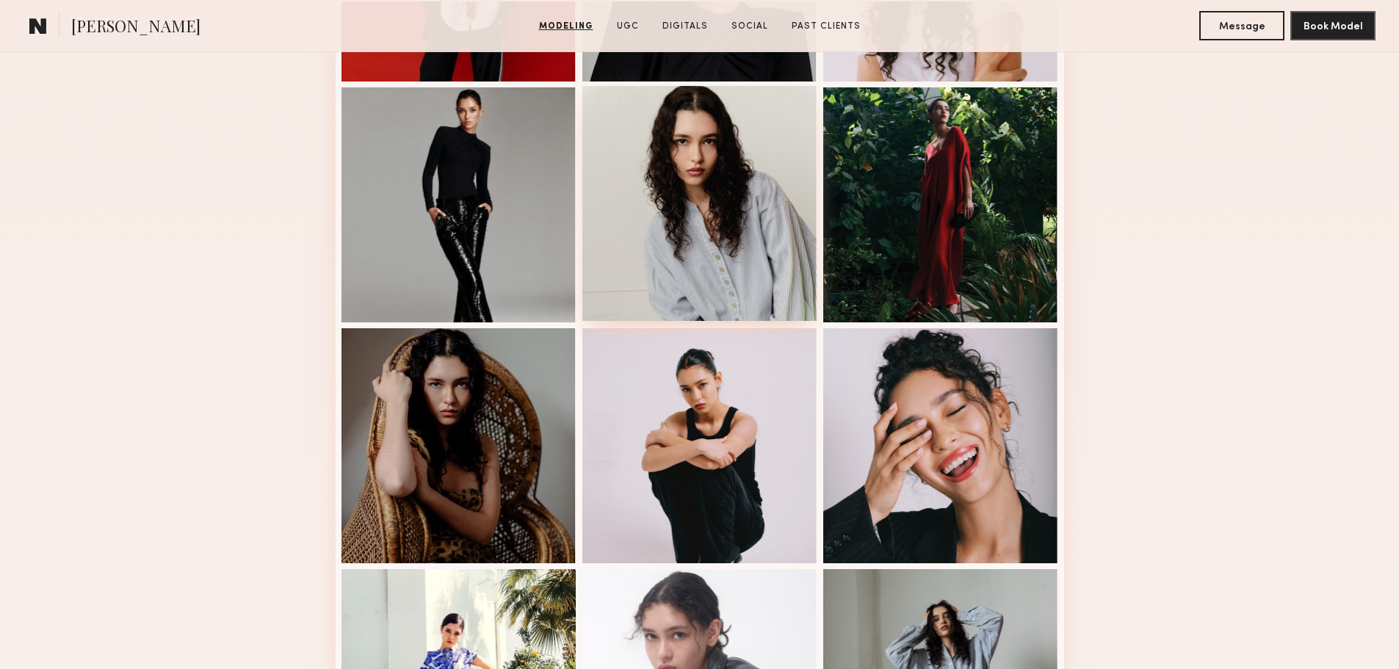
scroll to position [955, 0]
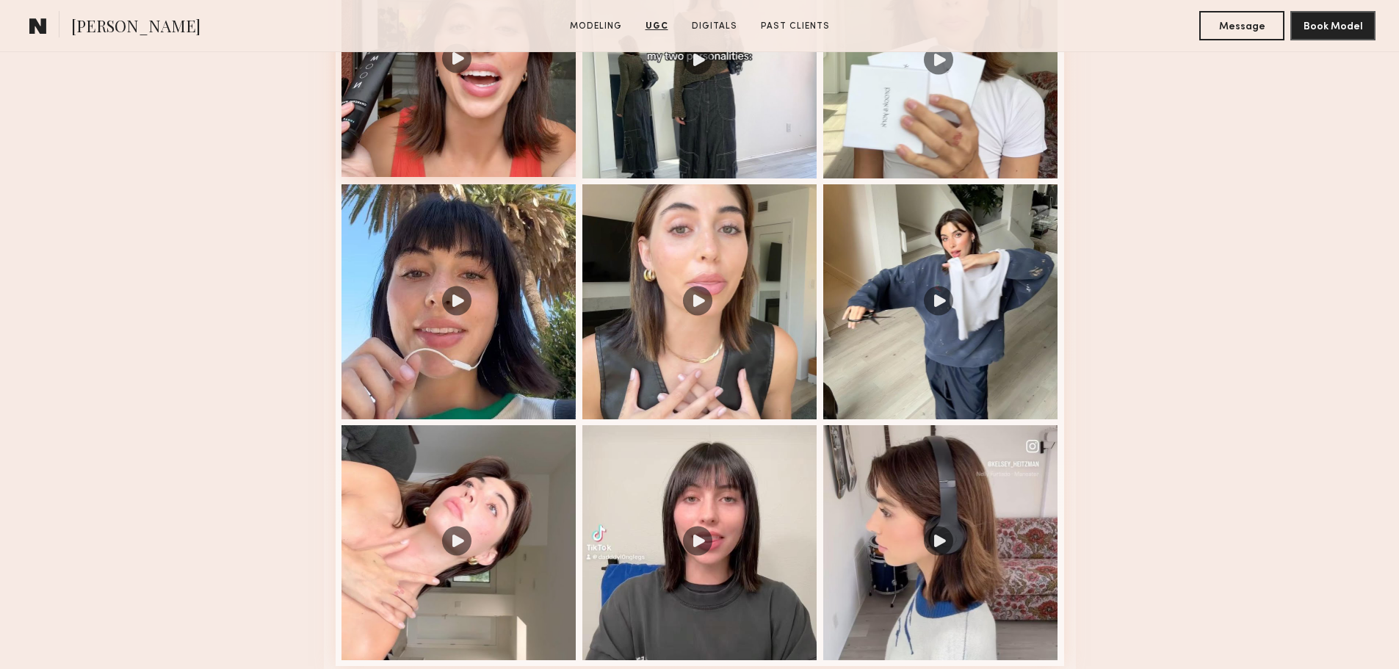
scroll to position [1689, 0]
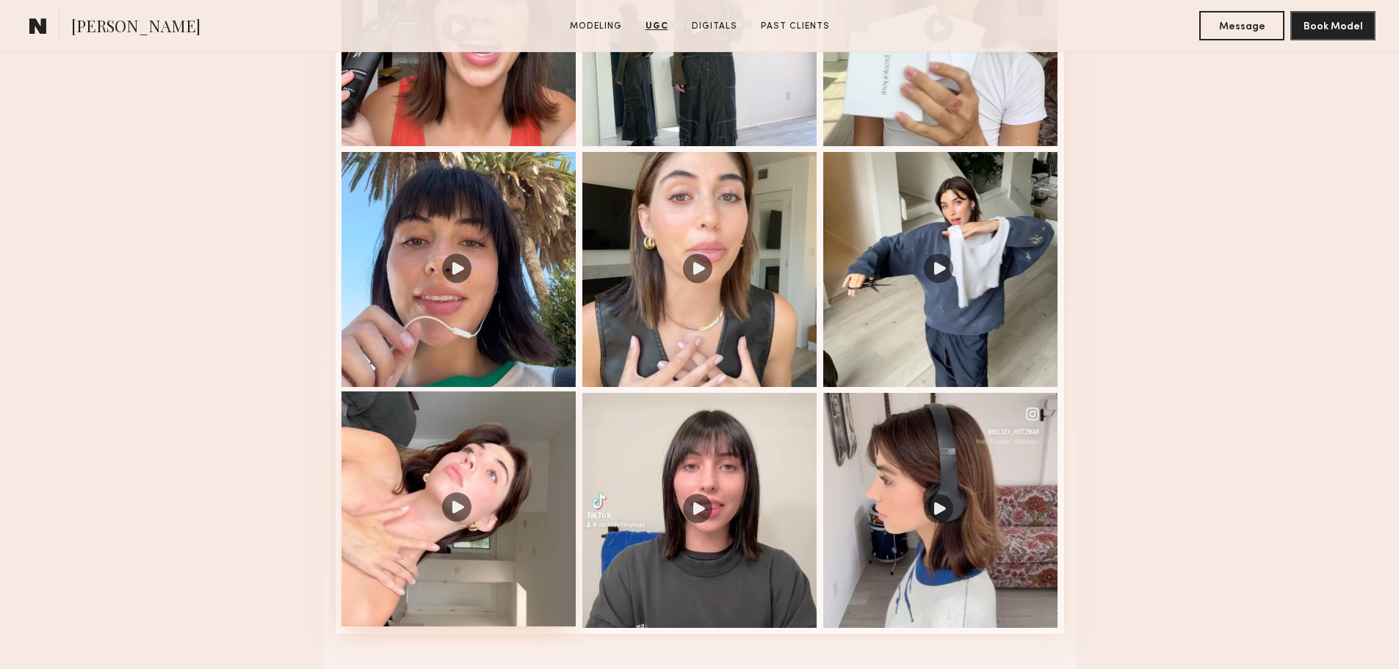
click at [496, 514] on div at bounding box center [458, 508] width 235 height 235
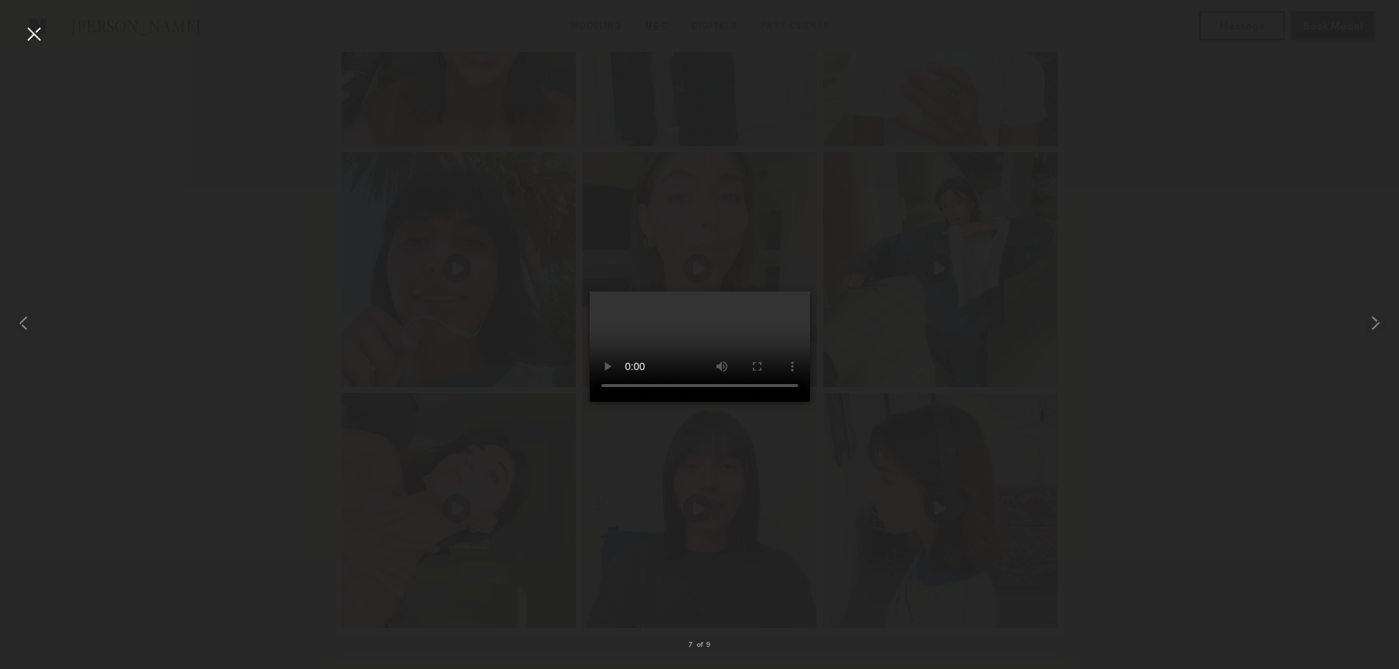
click at [45, 33] on div at bounding box center [33, 33] width 23 height 23
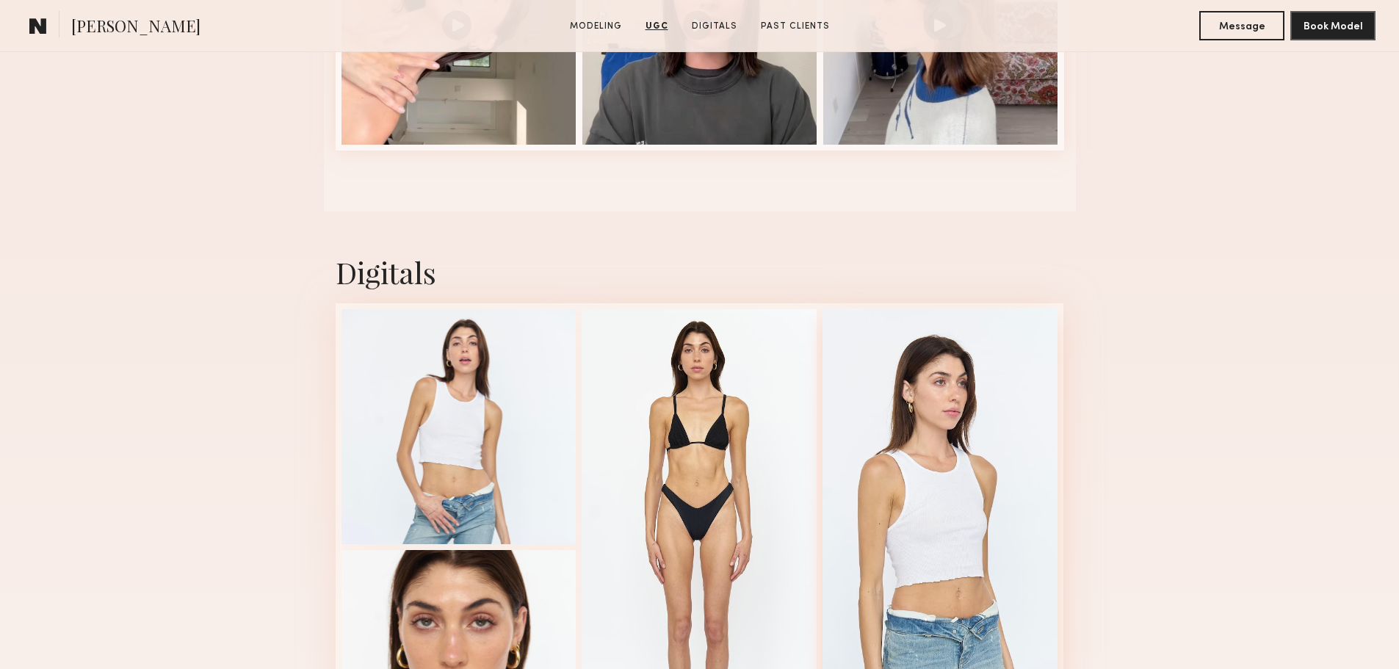
scroll to position [2203, 0]
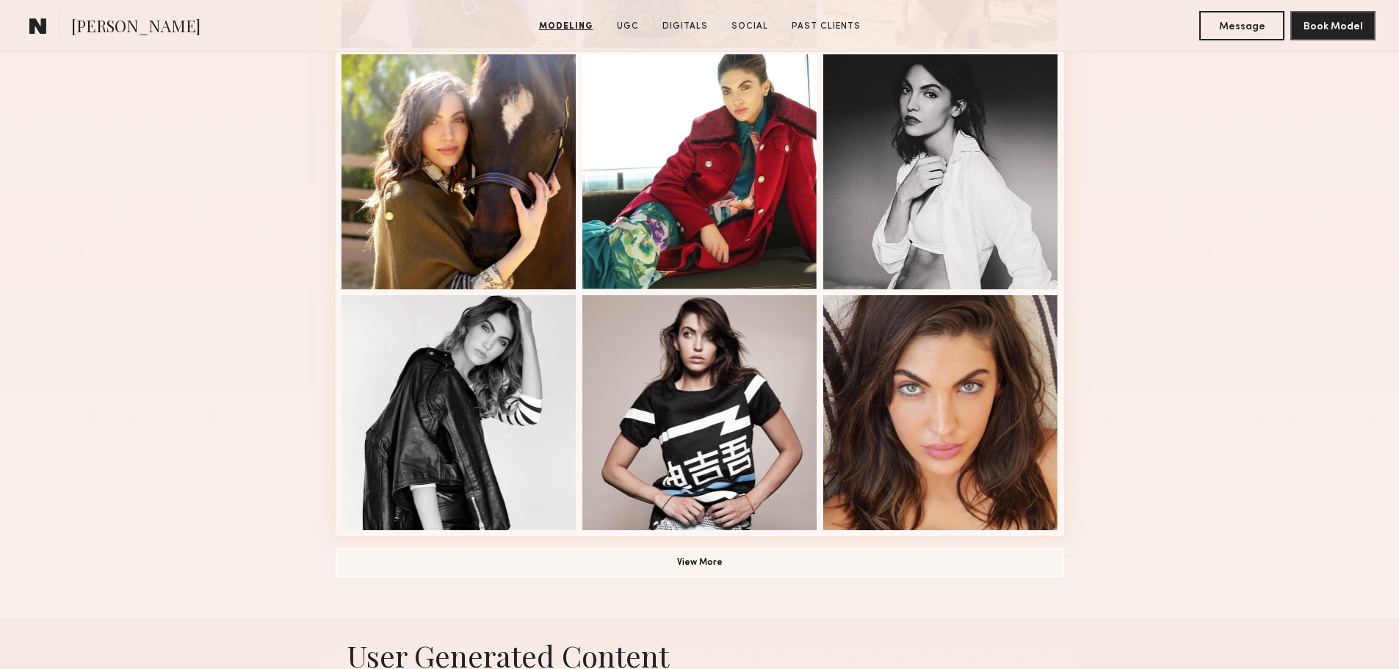
scroll to position [881, 0]
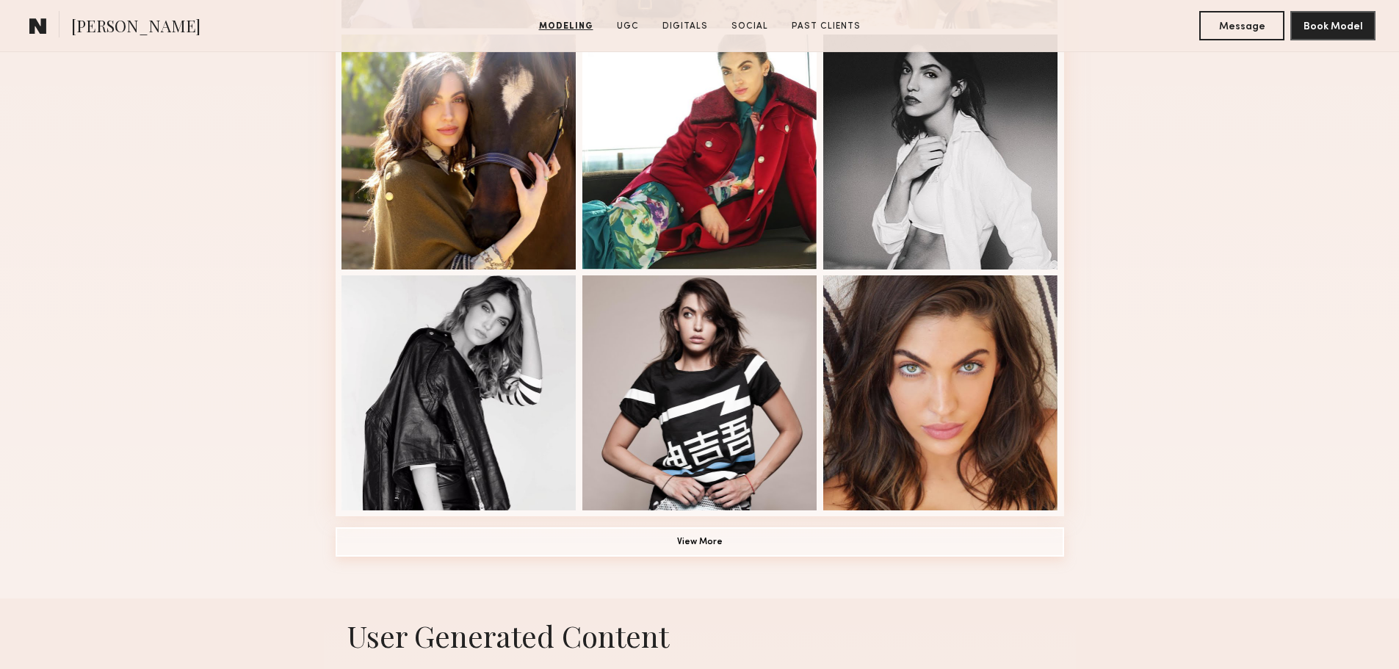
click at [526, 543] on button "View More" at bounding box center [700, 541] width 728 height 29
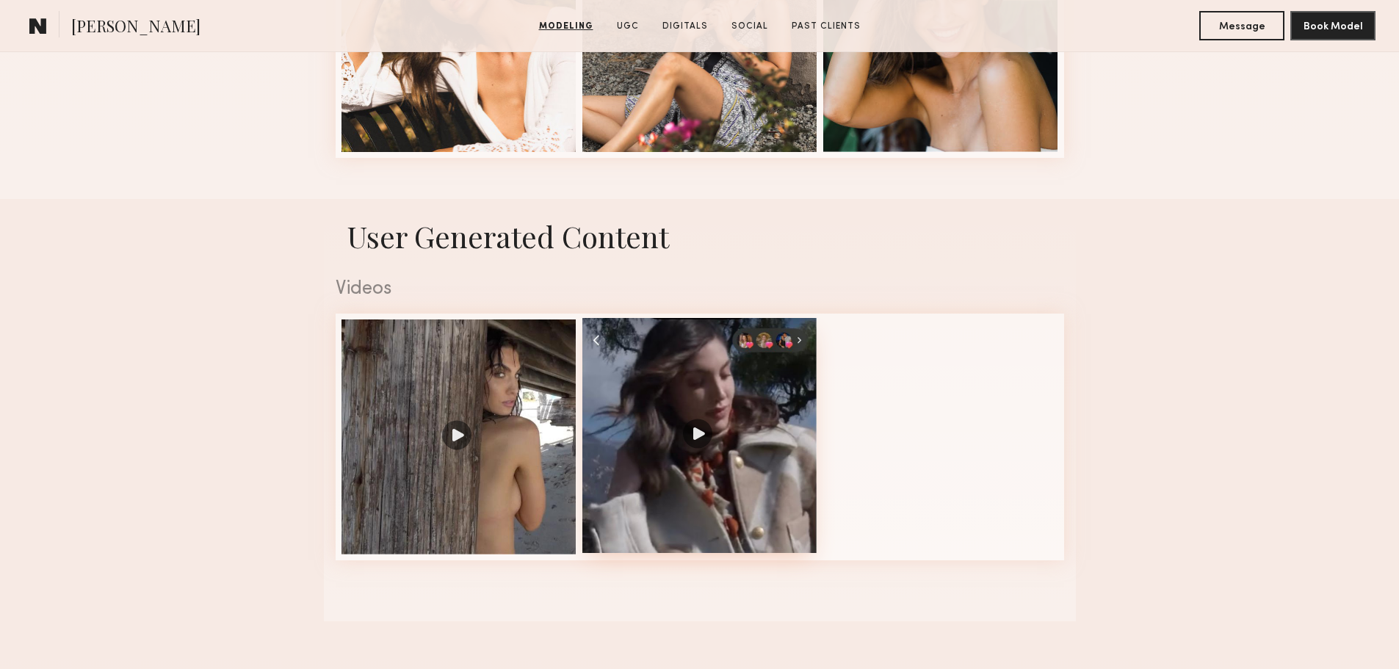
scroll to position [2129, 0]
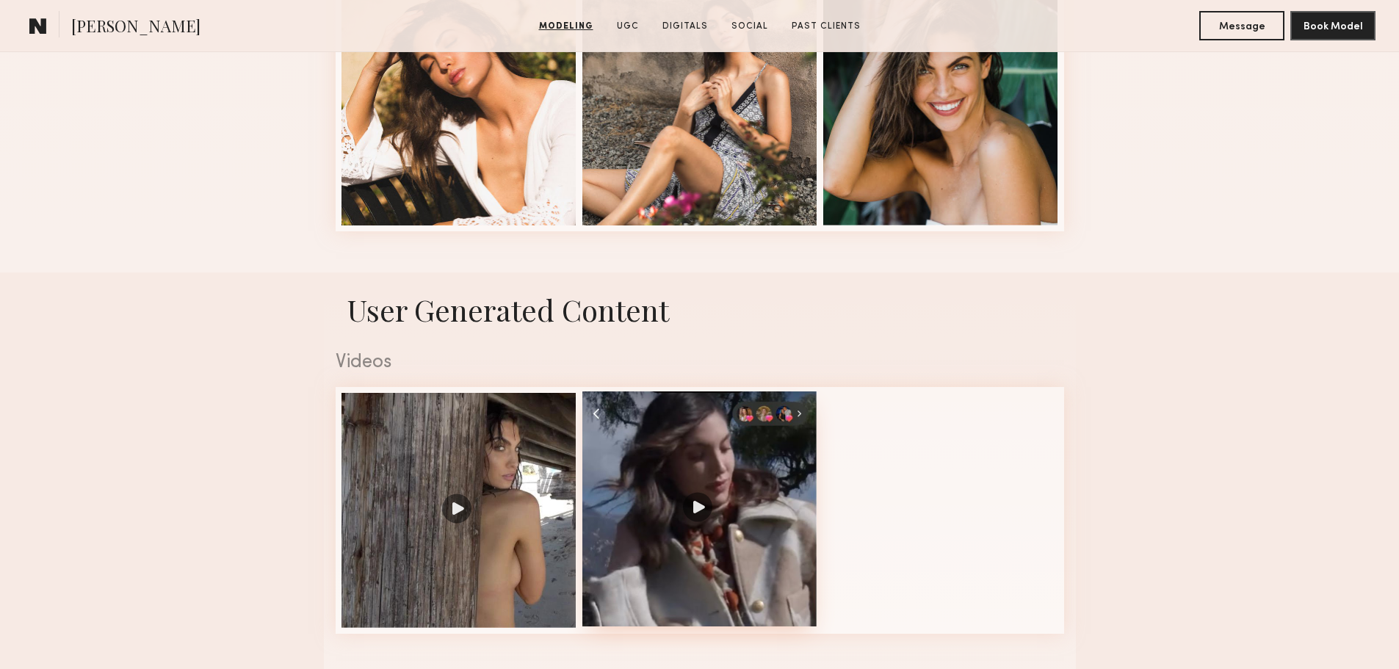
click at [621, 510] on div at bounding box center [699, 508] width 235 height 235
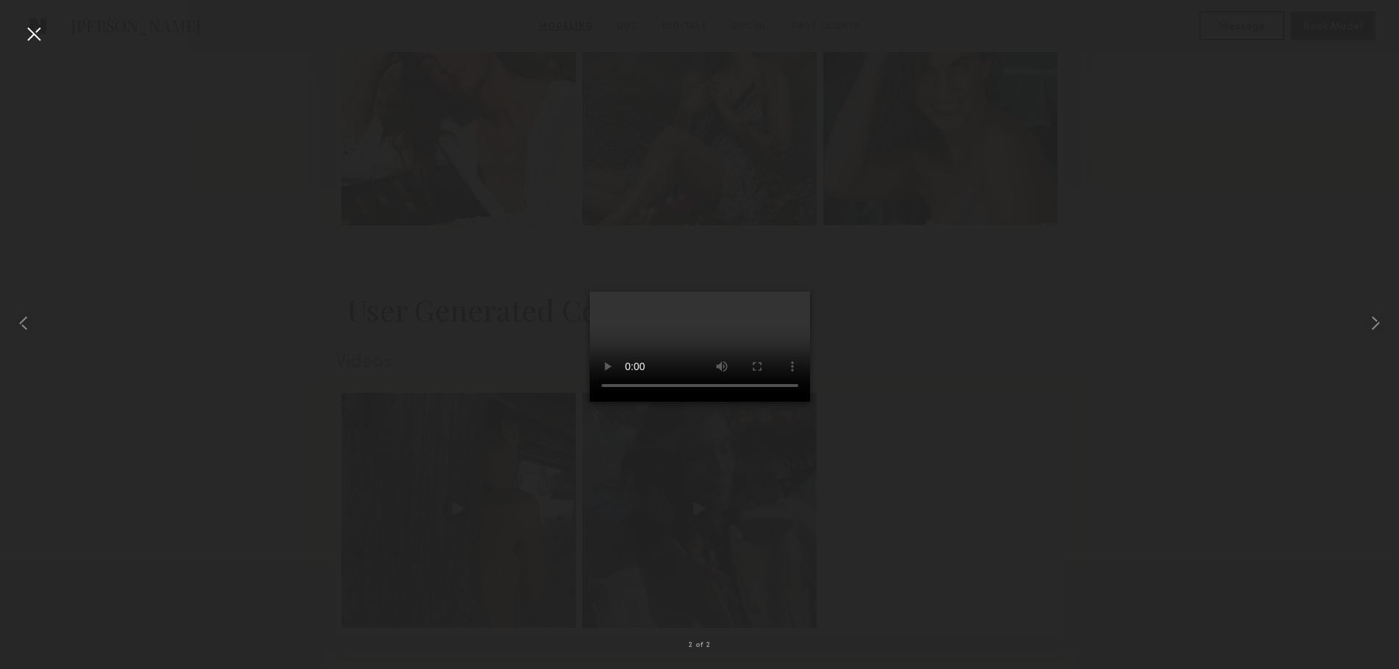
click at [40, 35] on div at bounding box center [33, 33] width 23 height 23
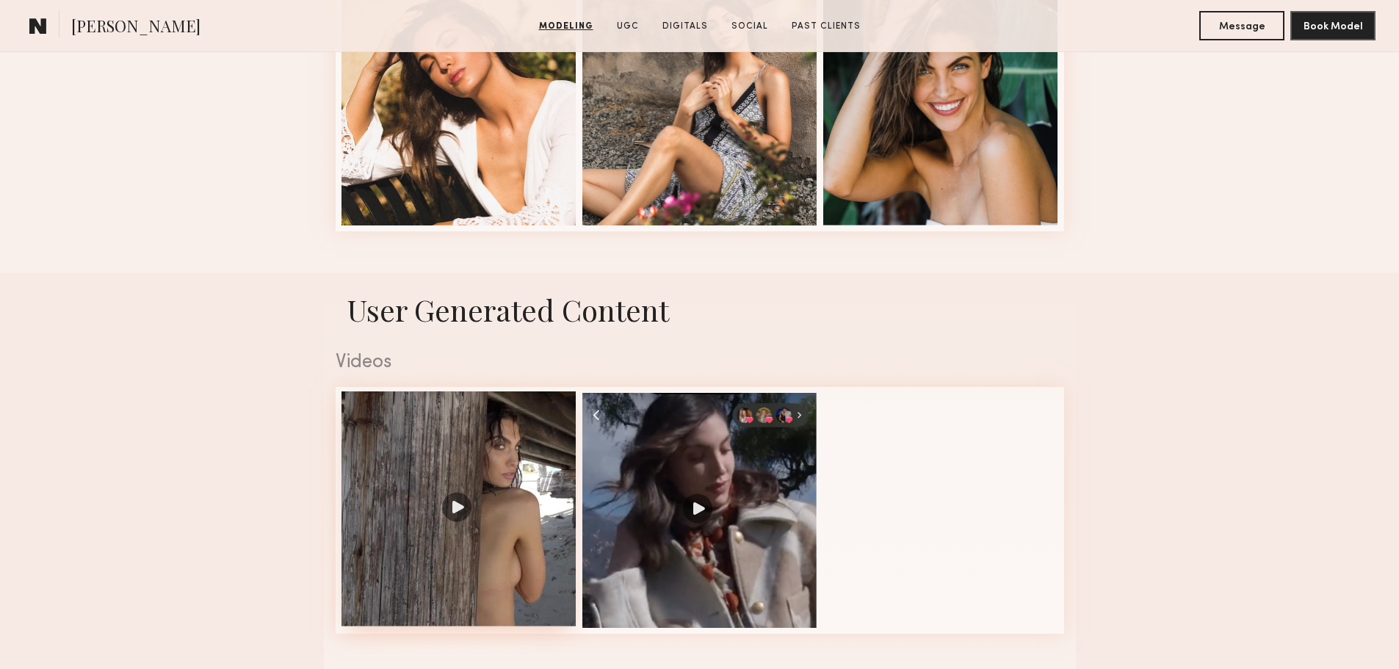
click at [499, 504] on div at bounding box center [458, 508] width 235 height 235
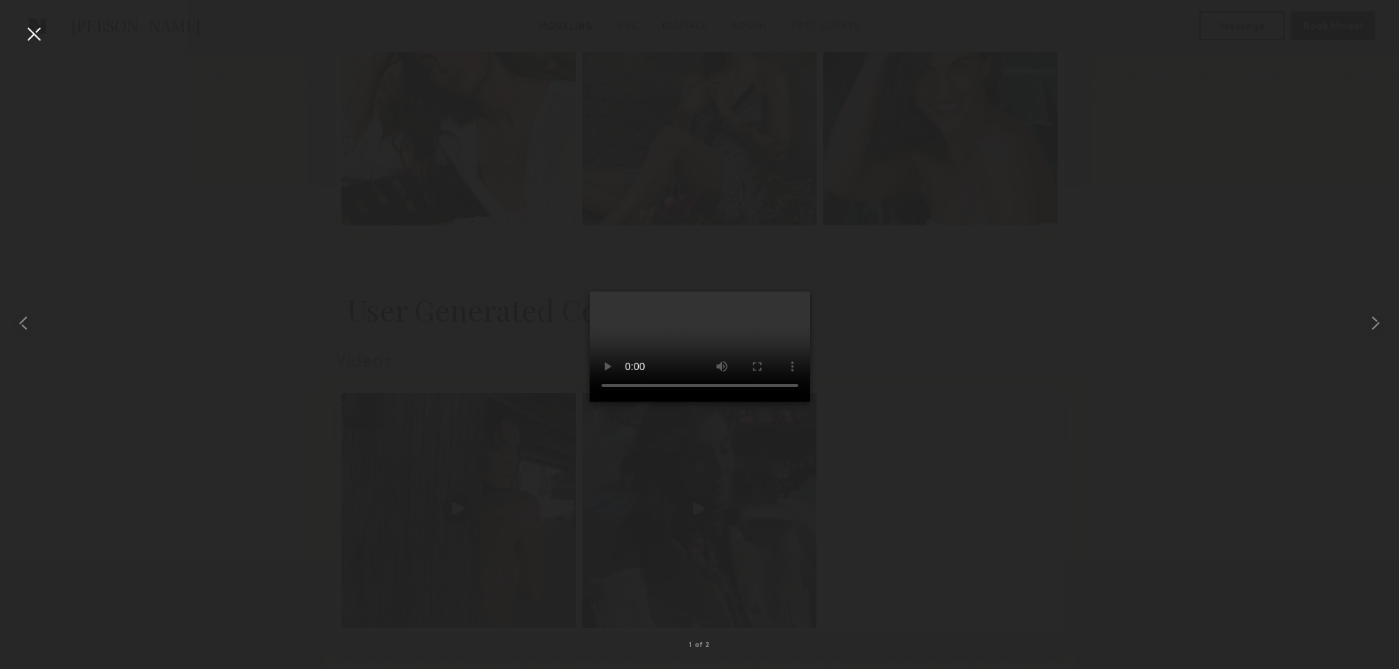
click at [32, 44] on div at bounding box center [33, 33] width 23 height 23
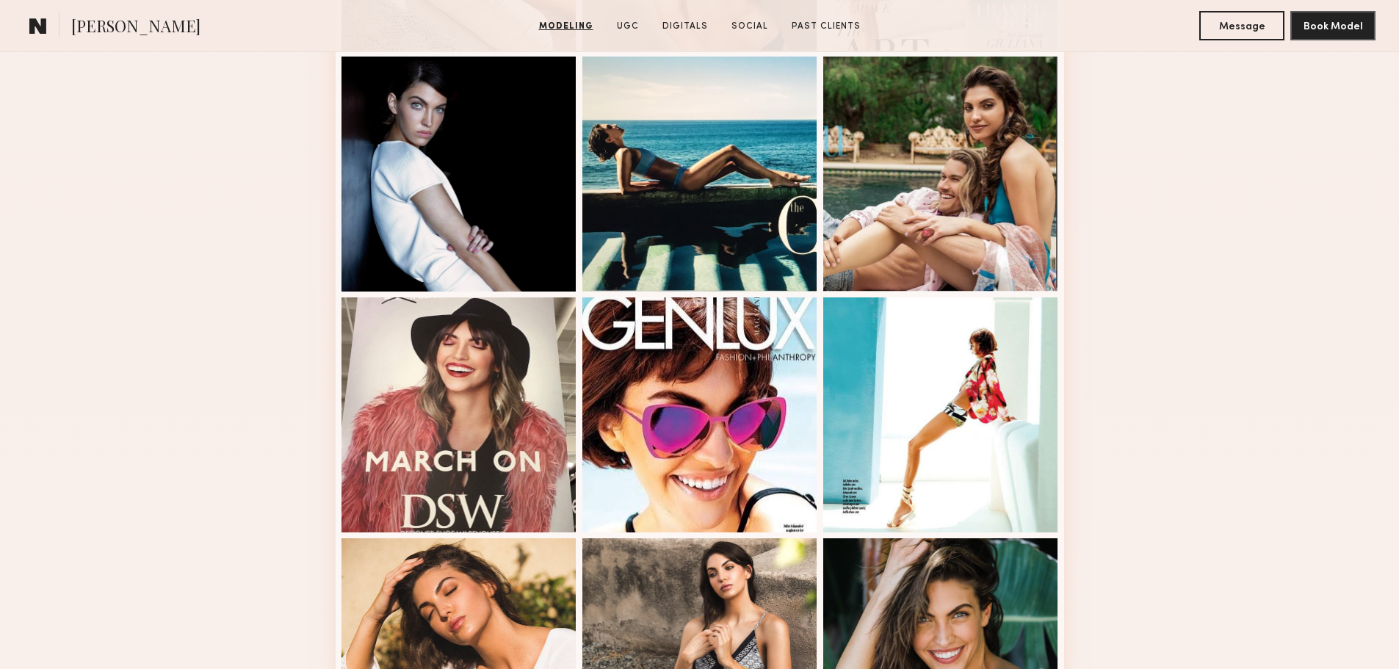
scroll to position [1542, 0]
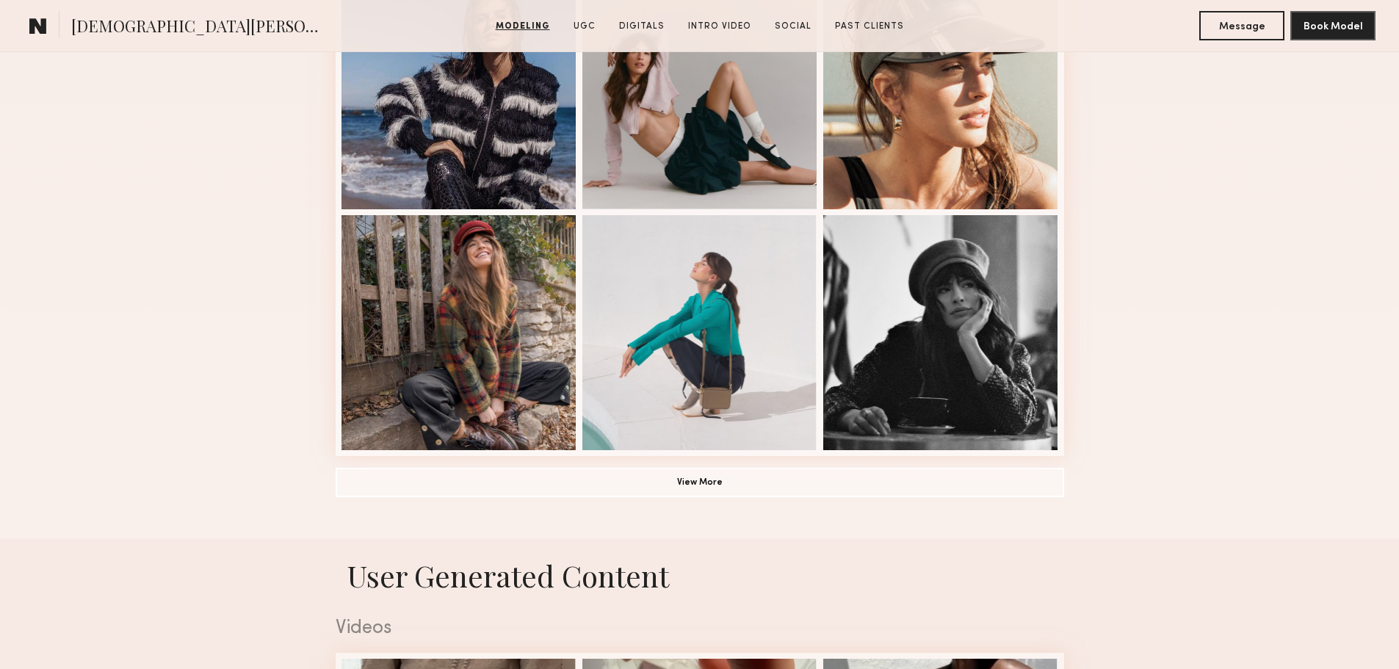
scroll to position [955, 0]
click at [549, 483] on button "View More" at bounding box center [700, 480] width 728 height 29
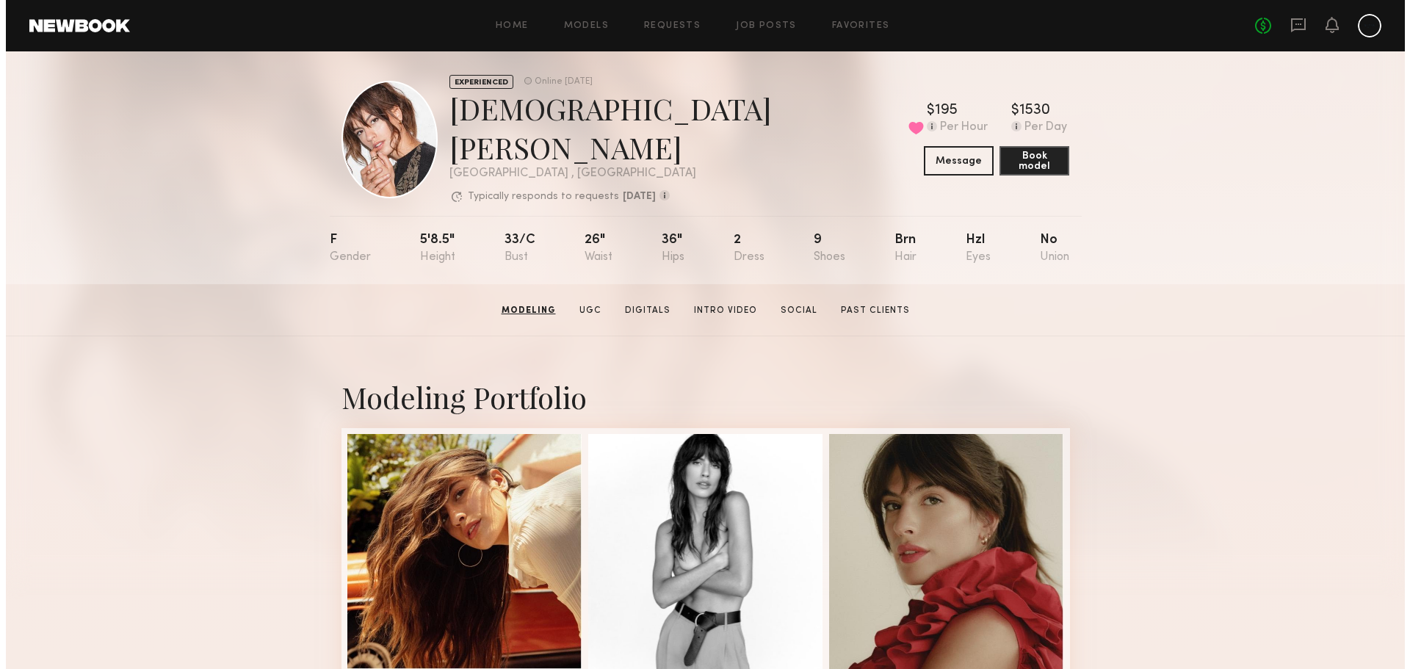
scroll to position [0, 0]
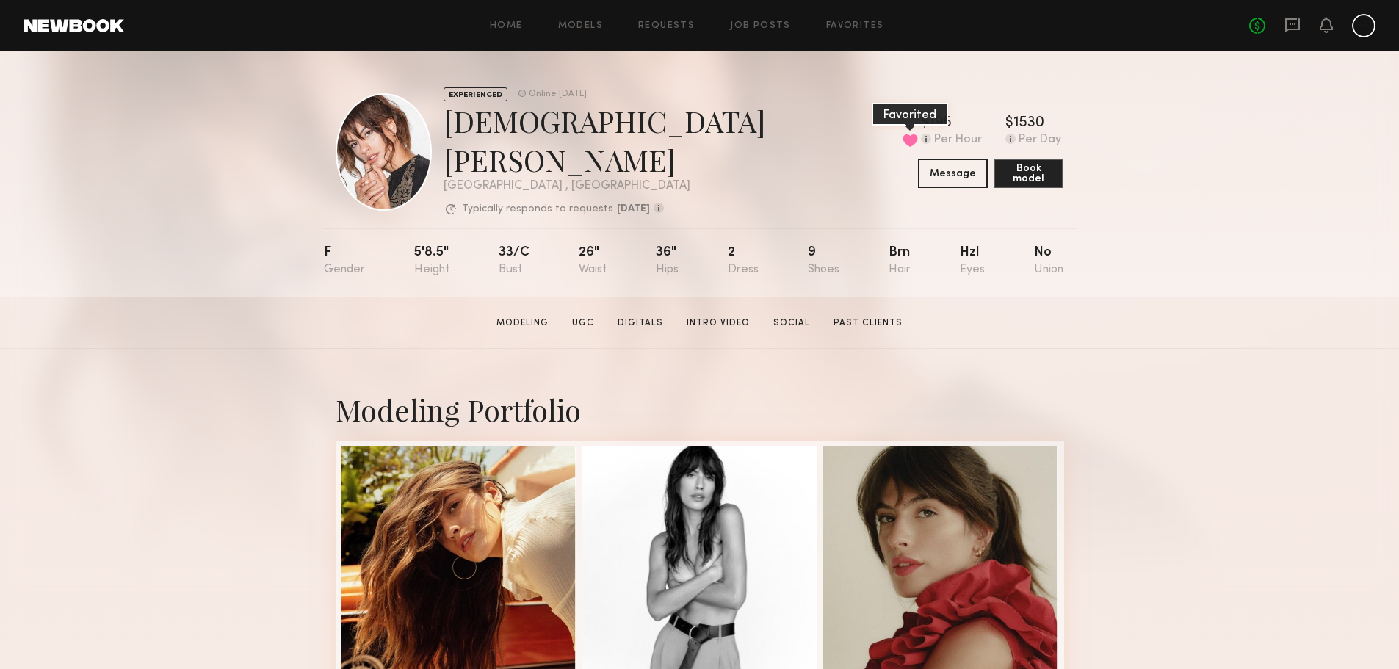
click at [902, 138] on button at bounding box center [909, 140] width 15 height 13
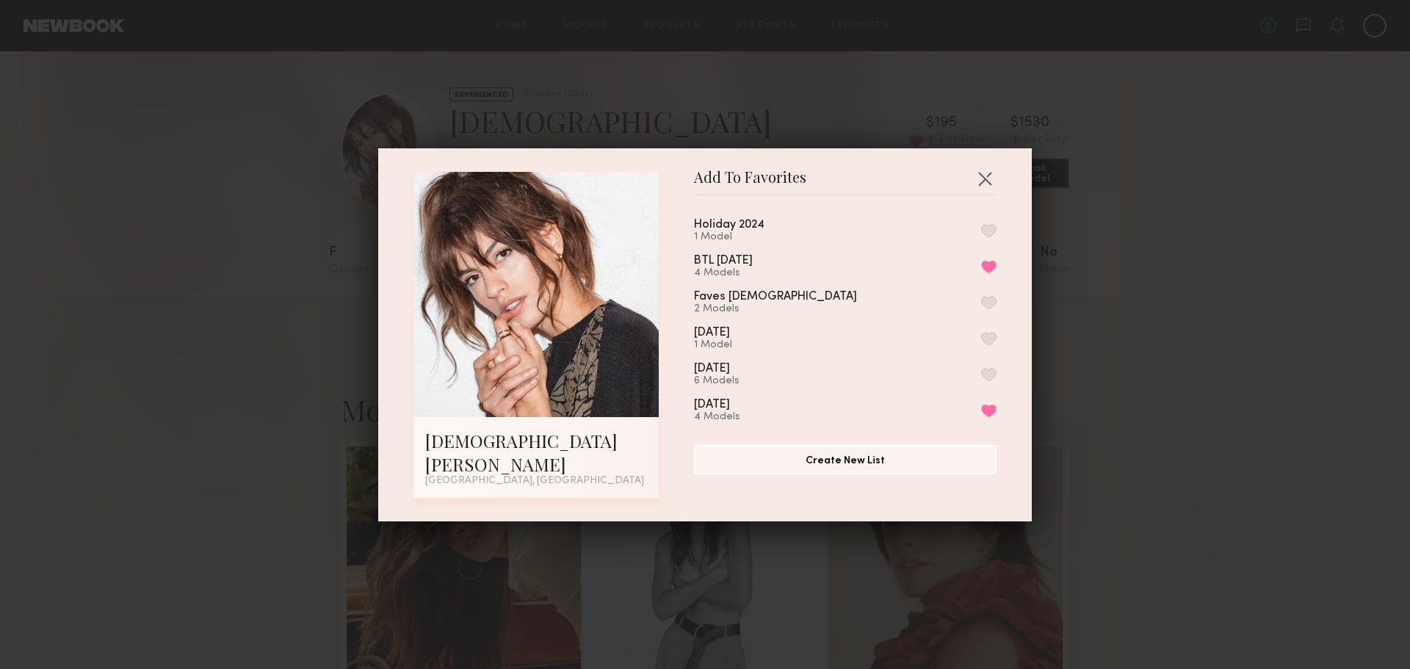
click at [981, 237] on button "button" at bounding box center [988, 230] width 15 height 13
click at [984, 189] on button "button" at bounding box center [984, 178] width 23 height 23
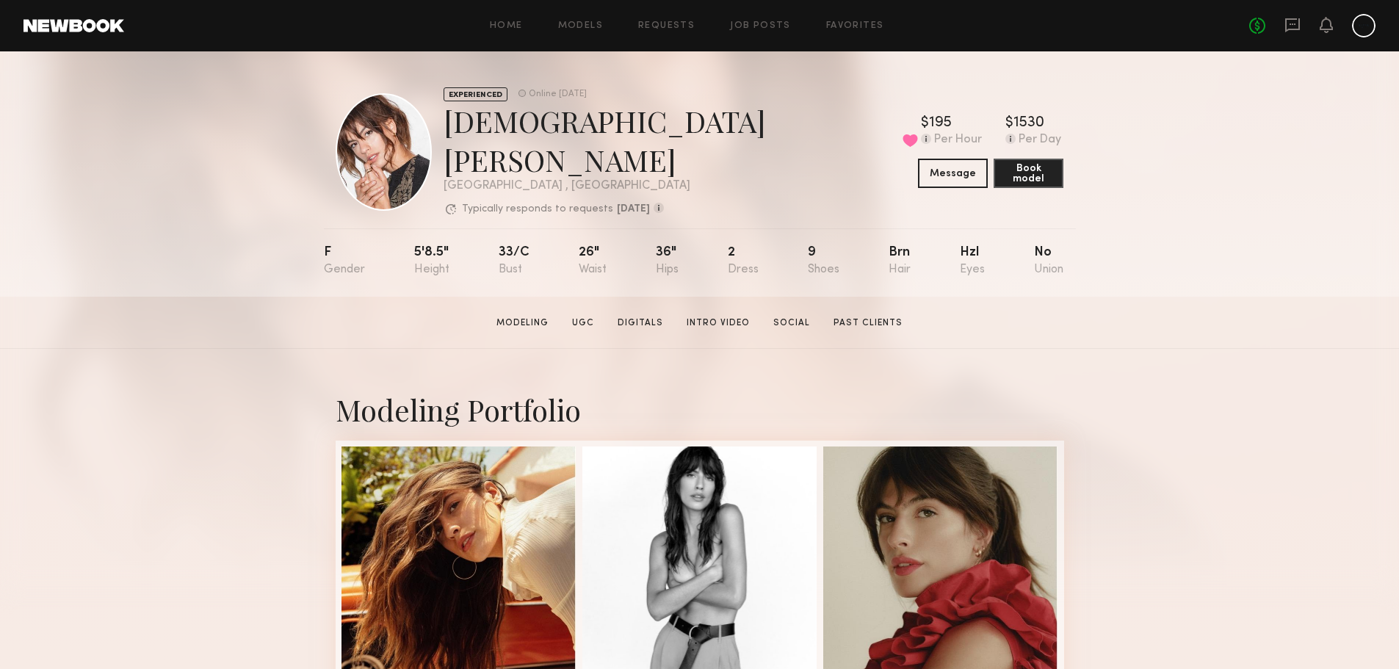
click at [842, 13] on header "Home Models Requests Job Posts Favorites Sign Out No fees up to $5,000" at bounding box center [699, 25] width 1399 height 51
click at [845, 27] on link "Favorites" at bounding box center [855, 26] width 58 height 10
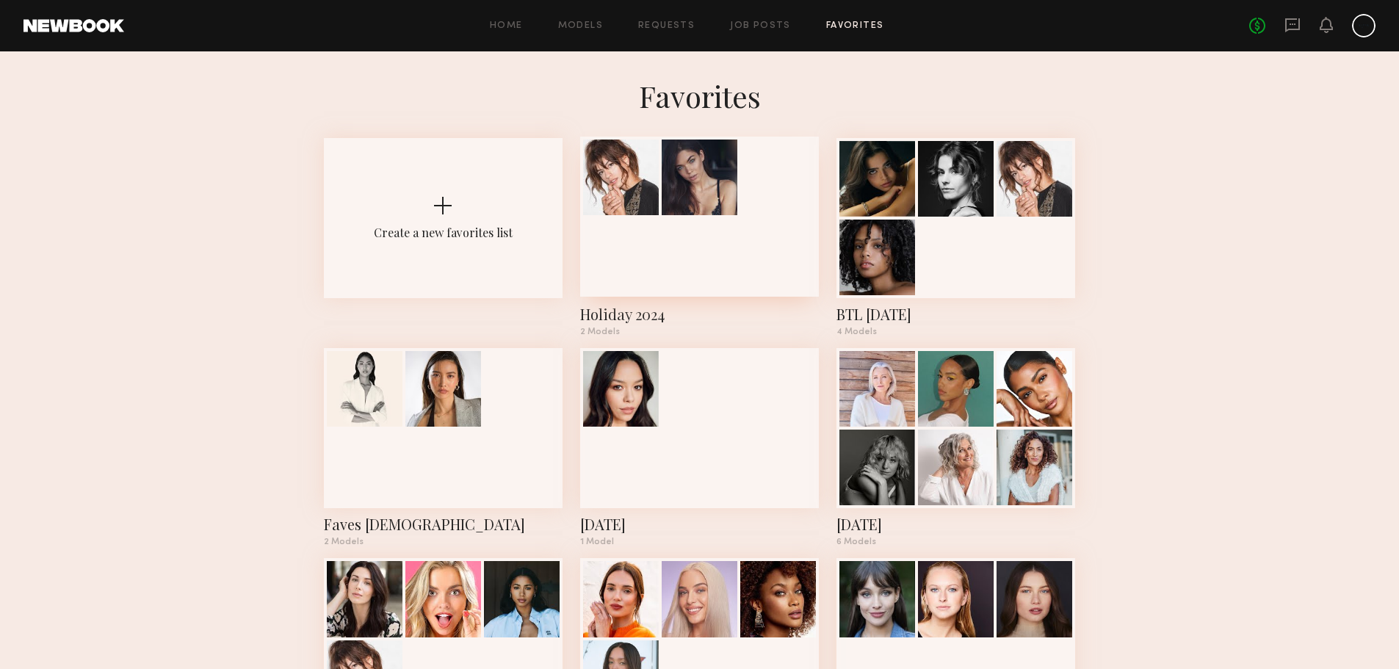
click at [642, 317] on div "Holiday 2024" at bounding box center [699, 314] width 239 height 21
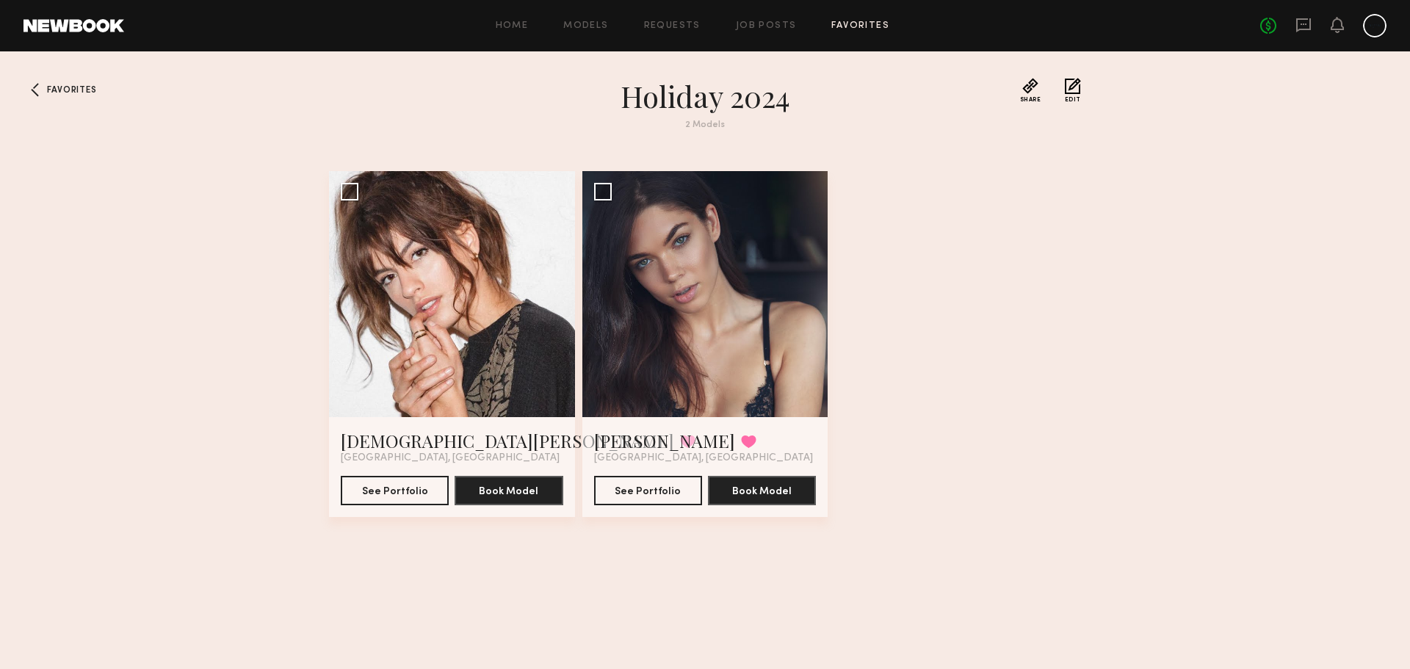
click at [1074, 89] on button "Edit" at bounding box center [1073, 90] width 16 height 25
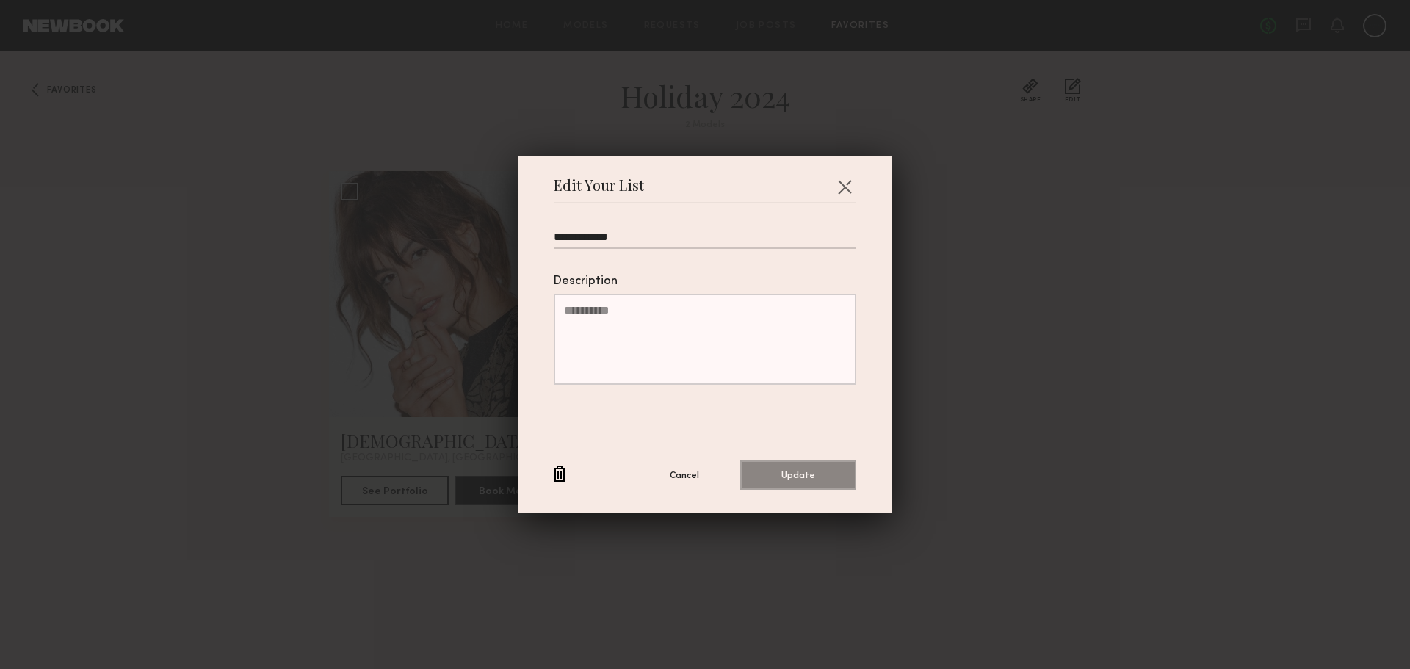
click at [629, 237] on input "**********" at bounding box center [705, 240] width 303 height 18
type input "**********"
click at [749, 474] on button "Update" at bounding box center [798, 474] width 116 height 29
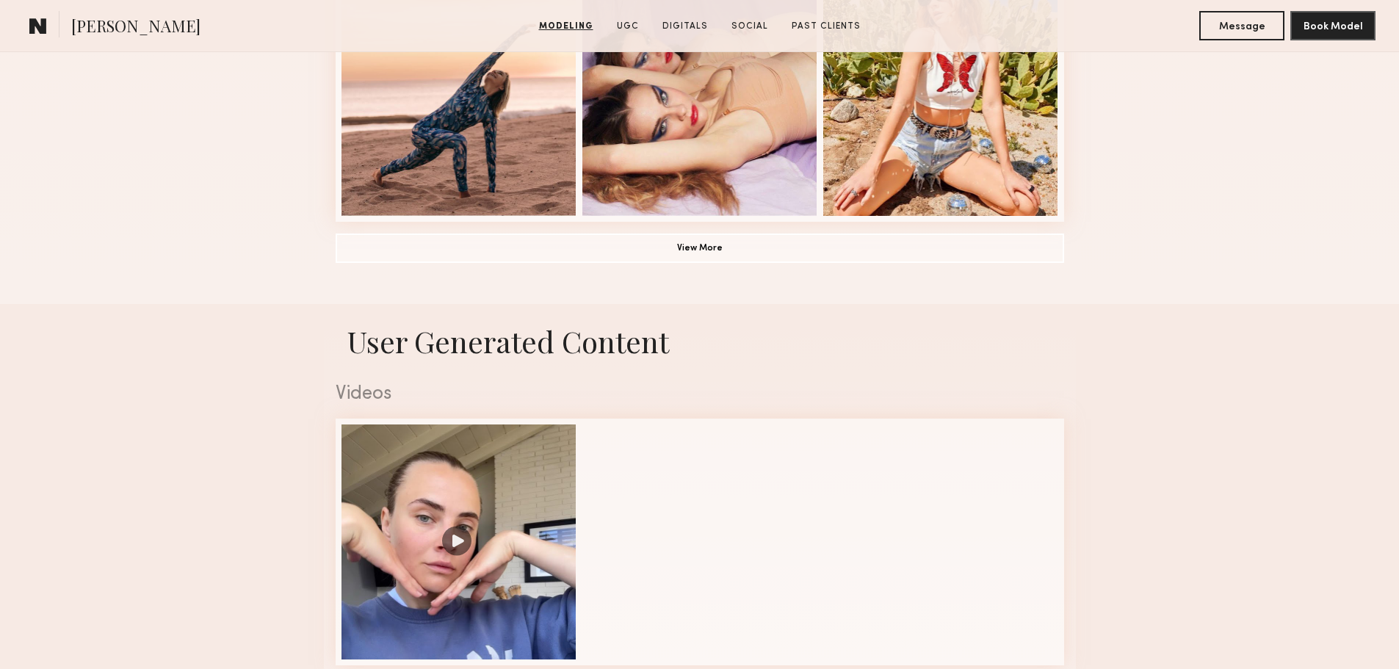
scroll to position [1175, 0]
click at [608, 261] on button "View More" at bounding box center [700, 248] width 728 height 29
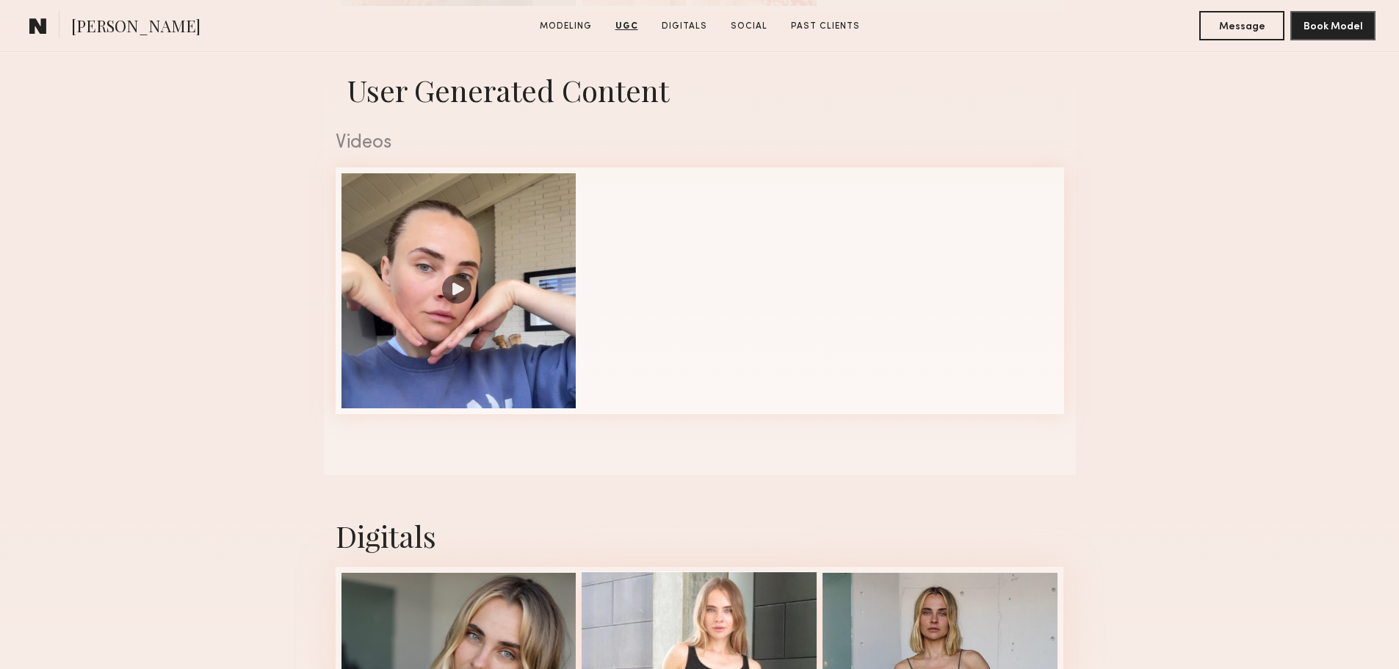
scroll to position [2276, 0]
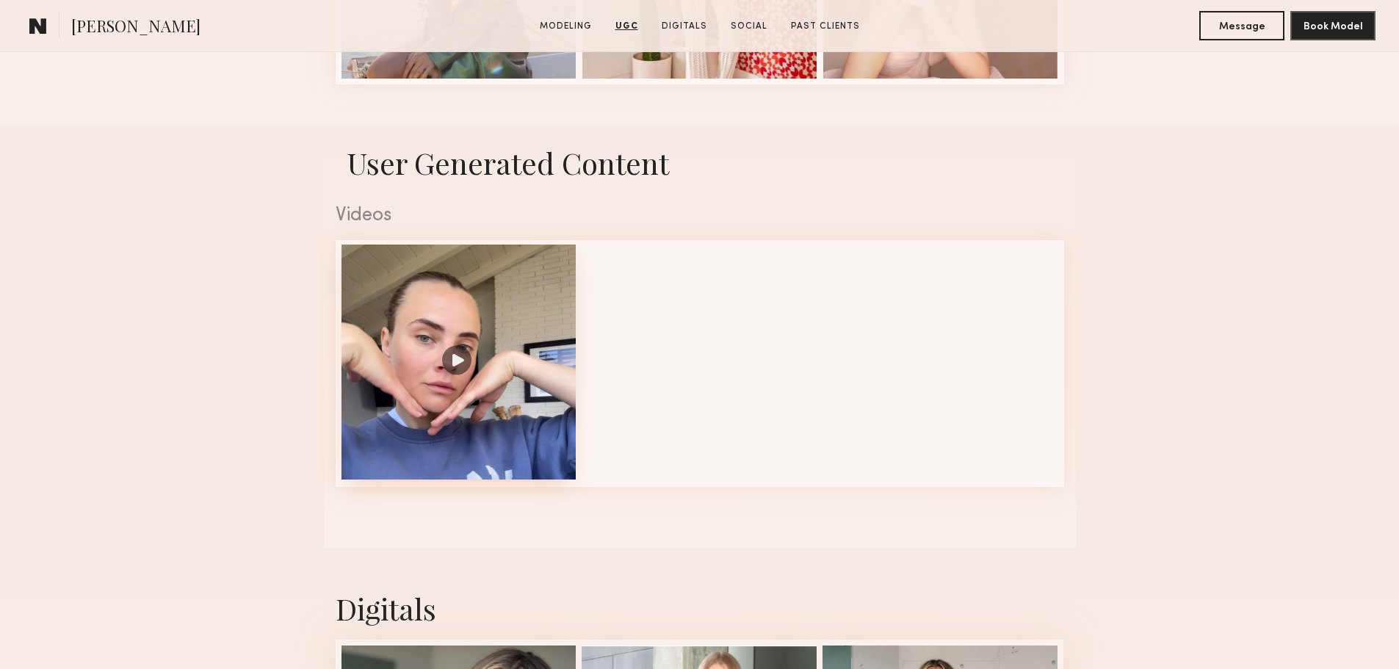
click at [557, 339] on div at bounding box center [458, 362] width 235 height 235
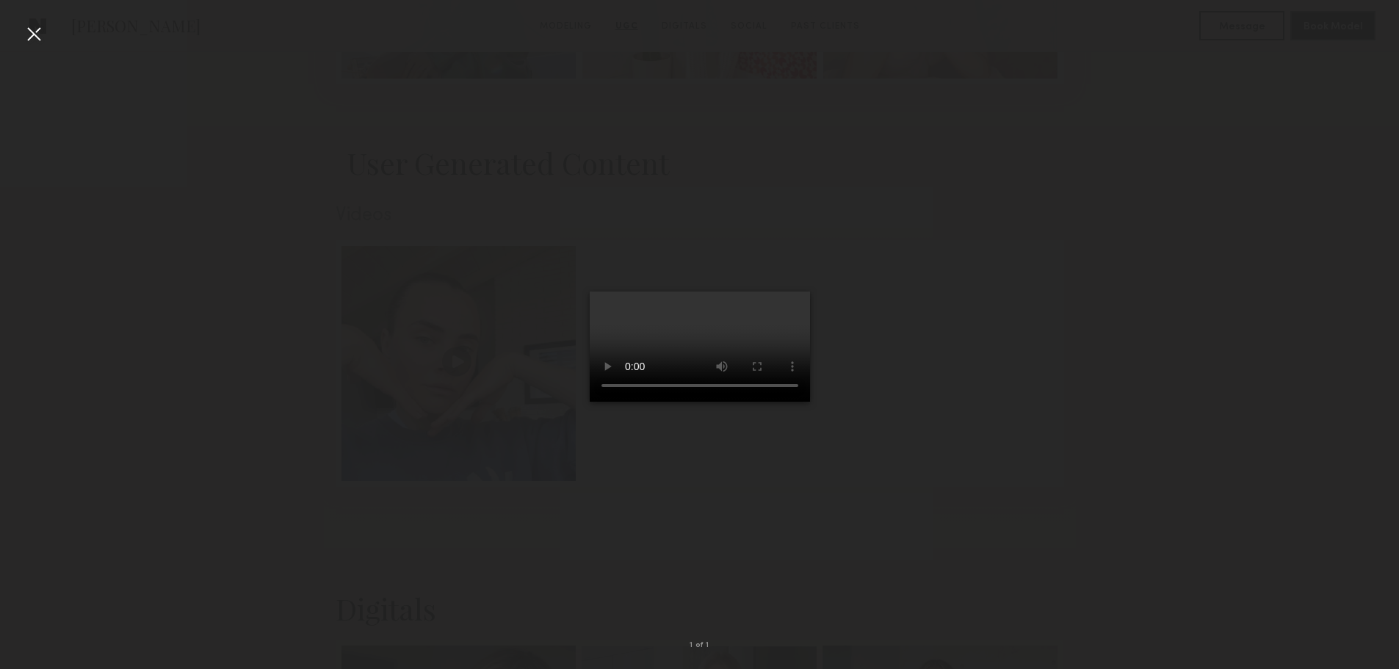
click at [44, 37] on div at bounding box center [33, 33] width 23 height 23
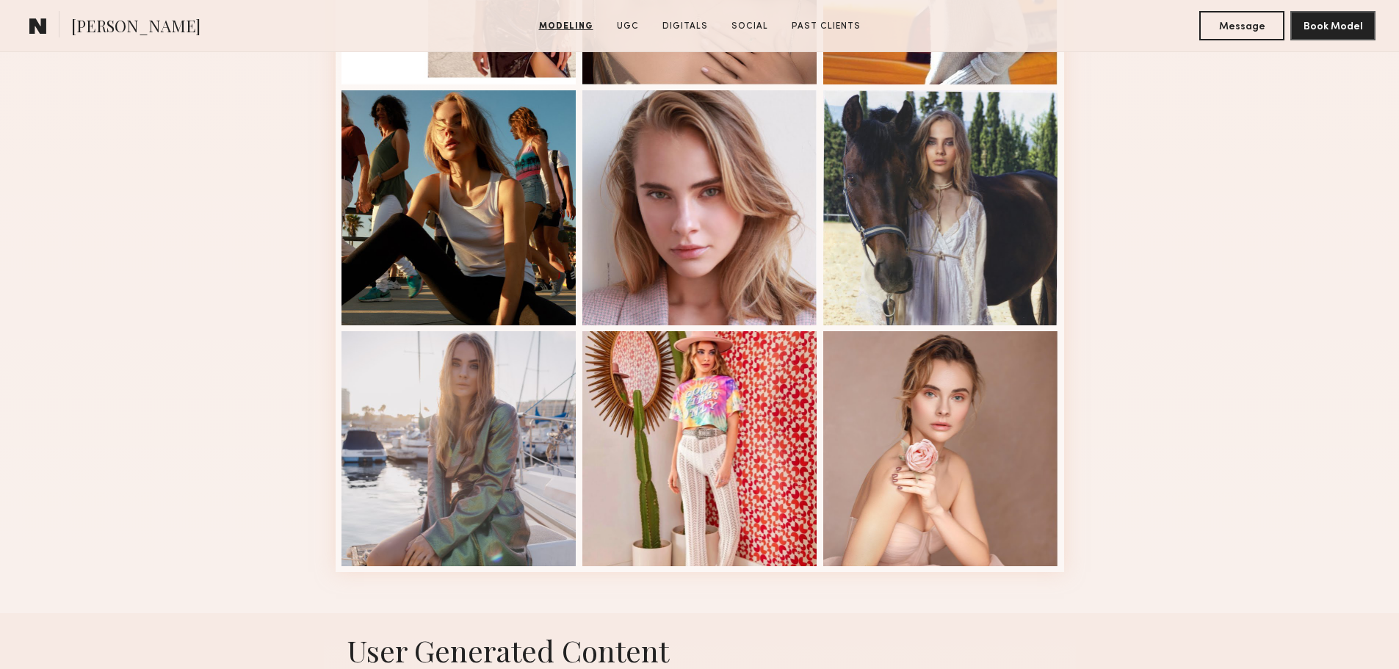
scroll to position [1762, 0]
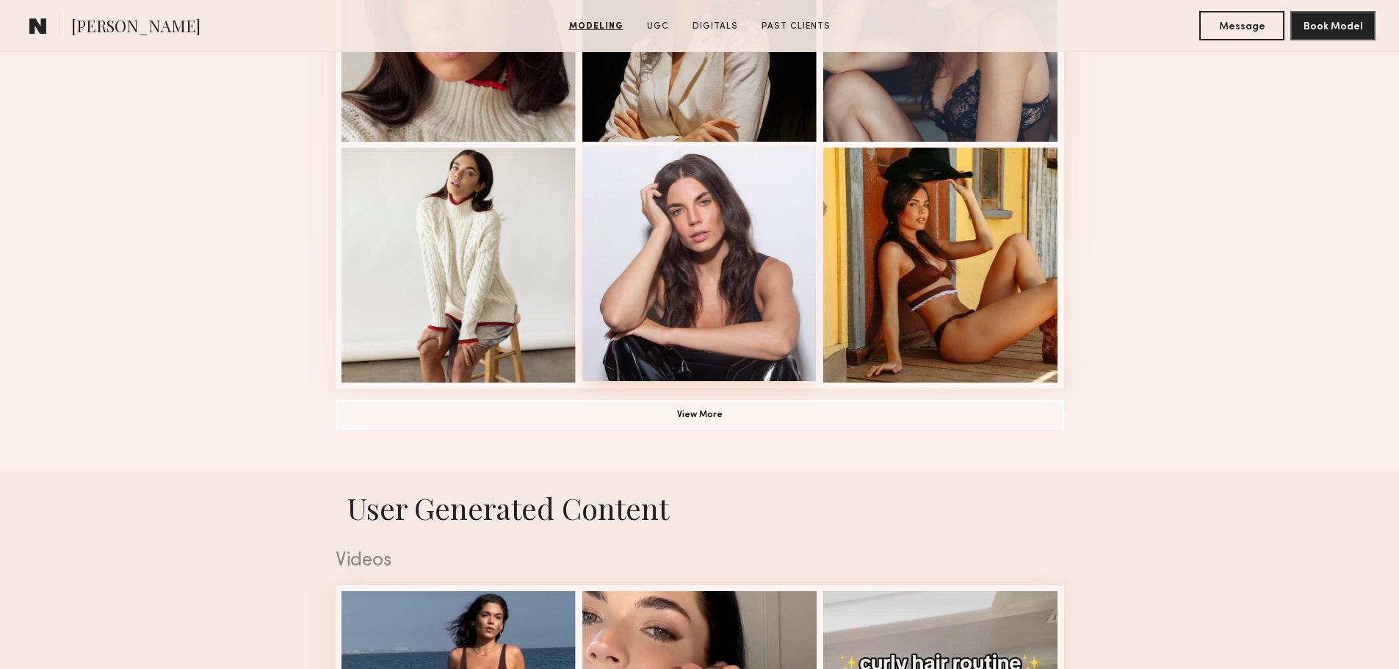
scroll to position [1028, 0]
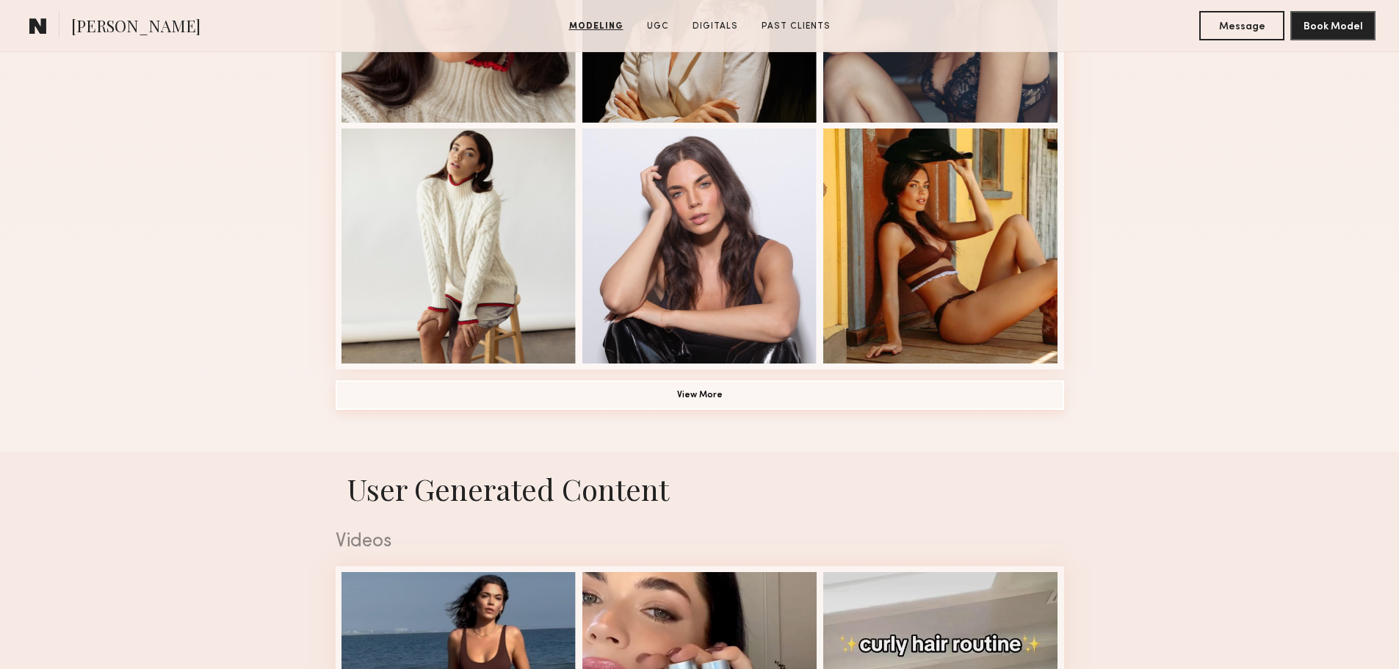
click at [682, 408] on button "View More" at bounding box center [700, 394] width 728 height 29
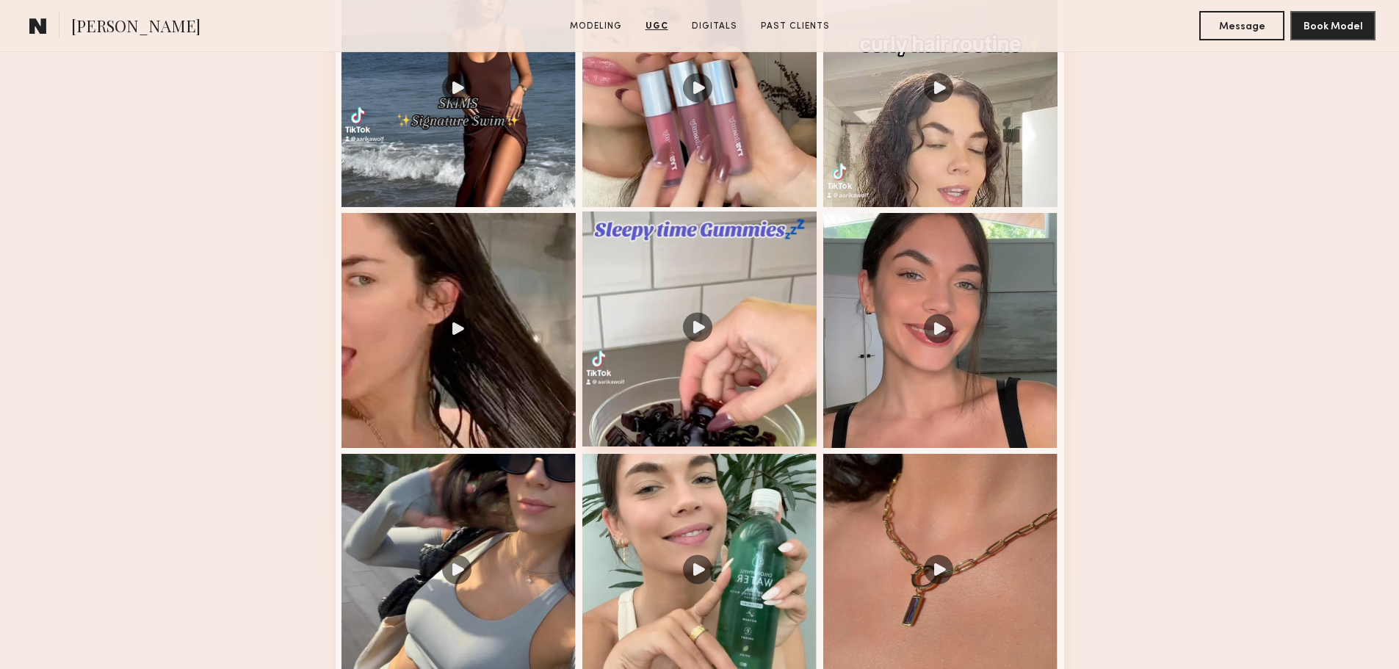
scroll to position [2644, 0]
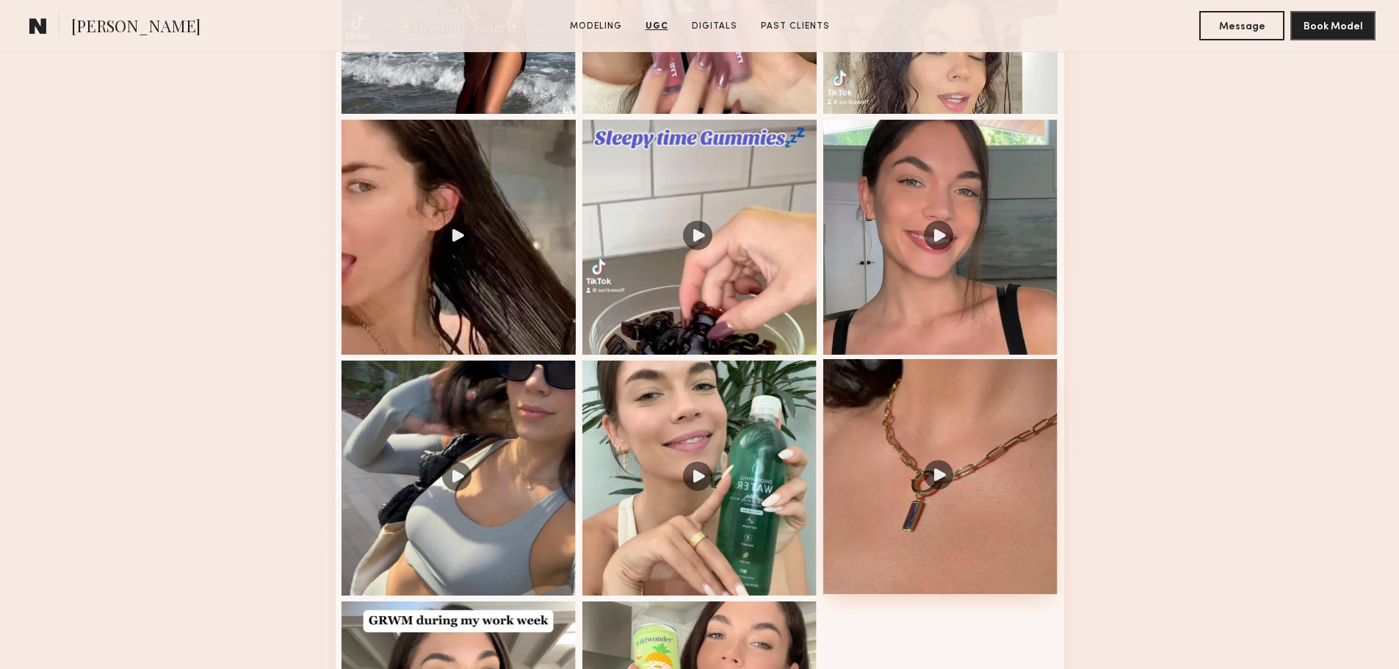
click at [935, 553] on div at bounding box center [940, 476] width 235 height 235
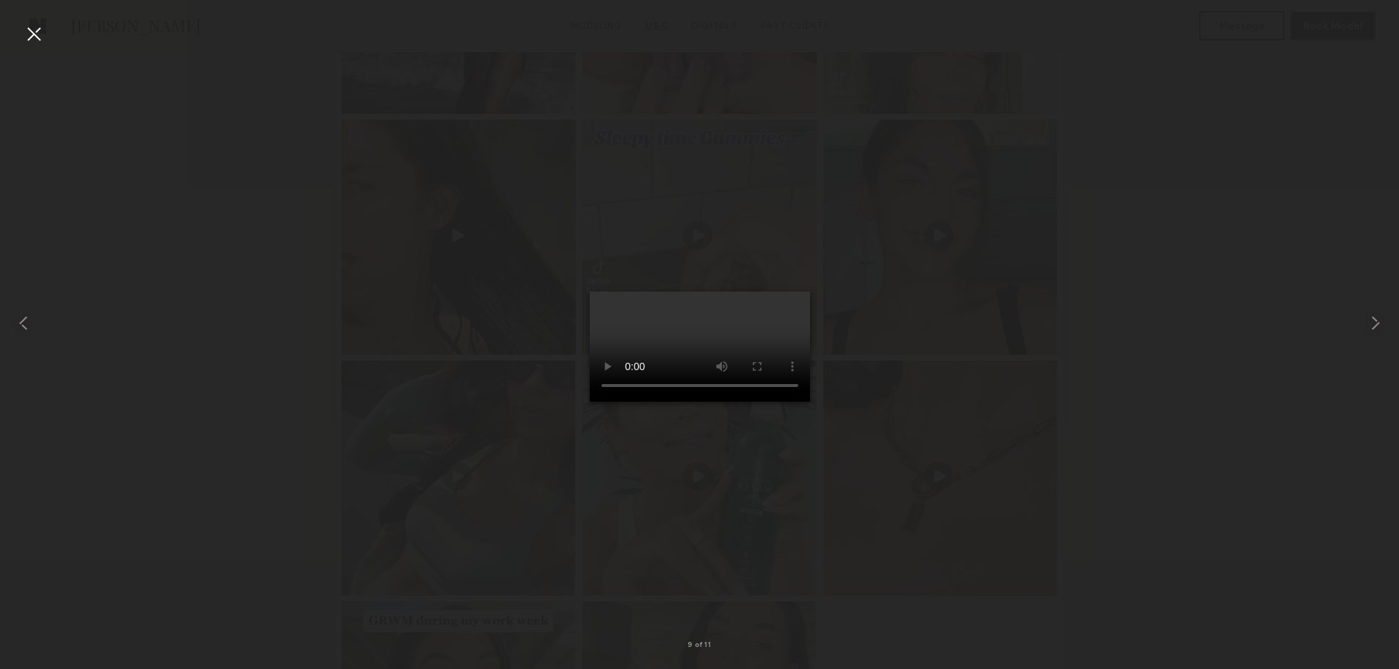
click at [29, 39] on div at bounding box center [33, 33] width 23 height 23
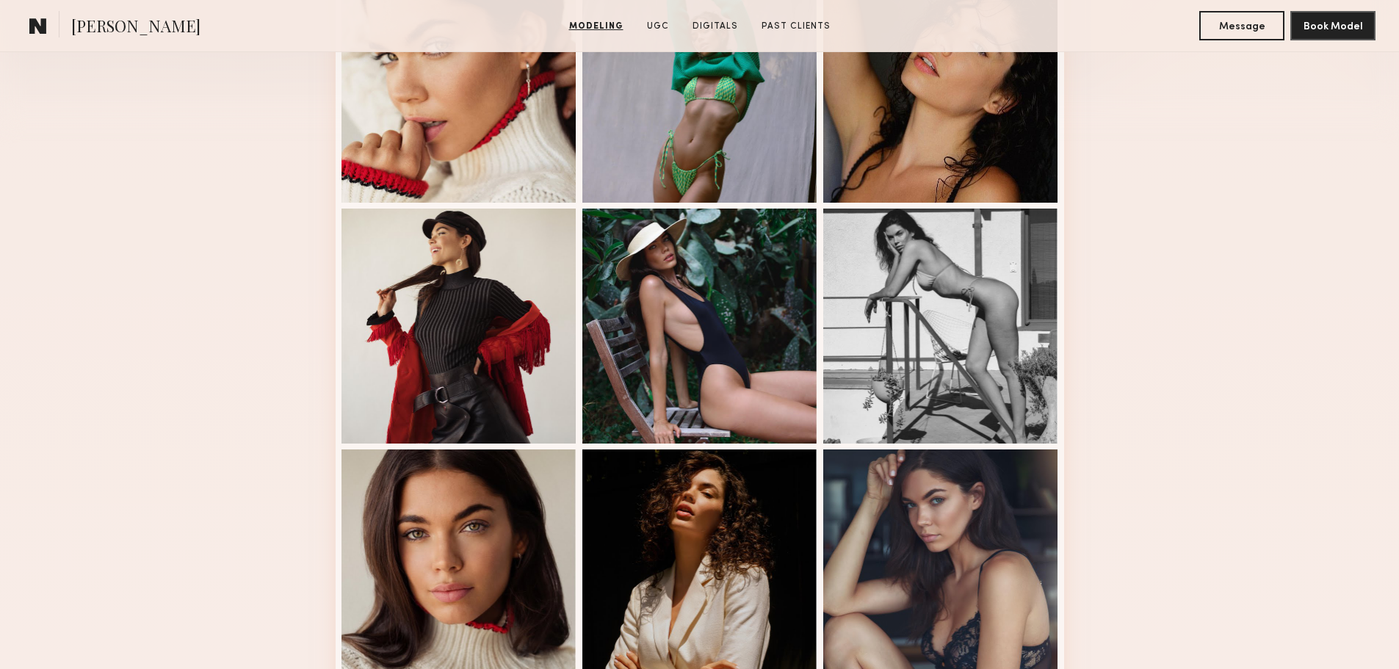
scroll to position [661, 0]
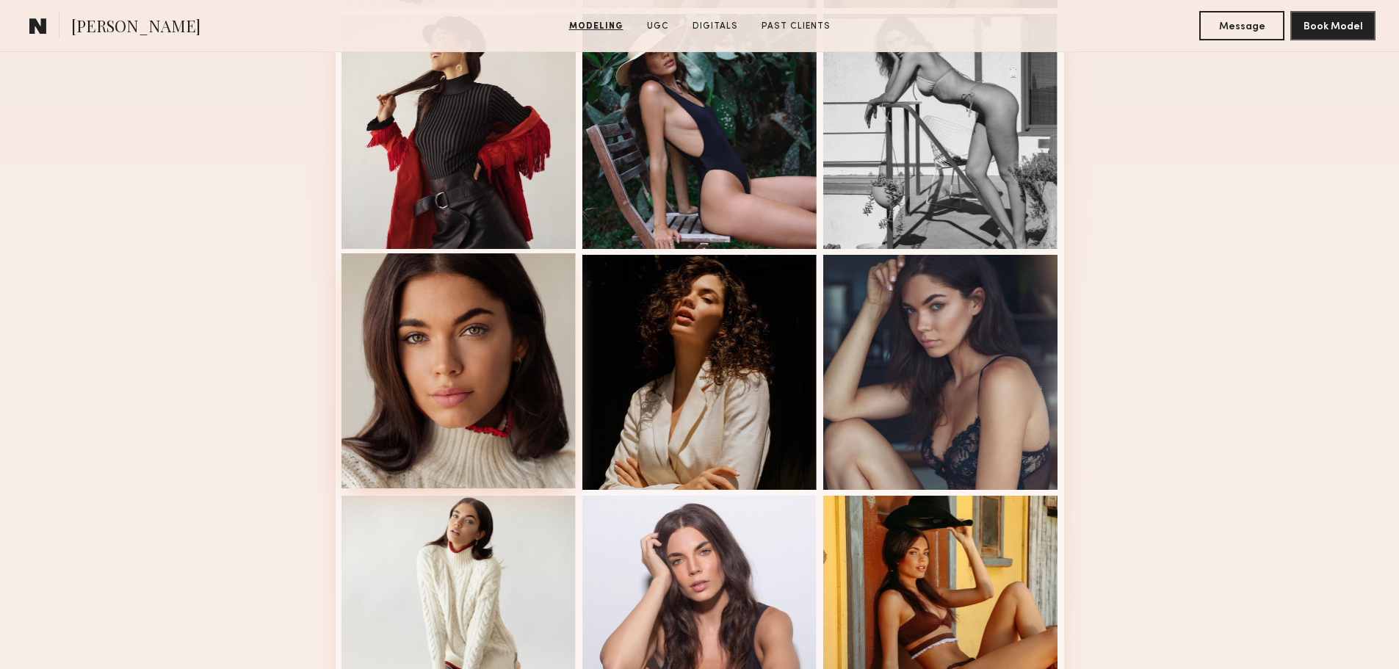
click at [546, 323] on div at bounding box center [458, 370] width 235 height 235
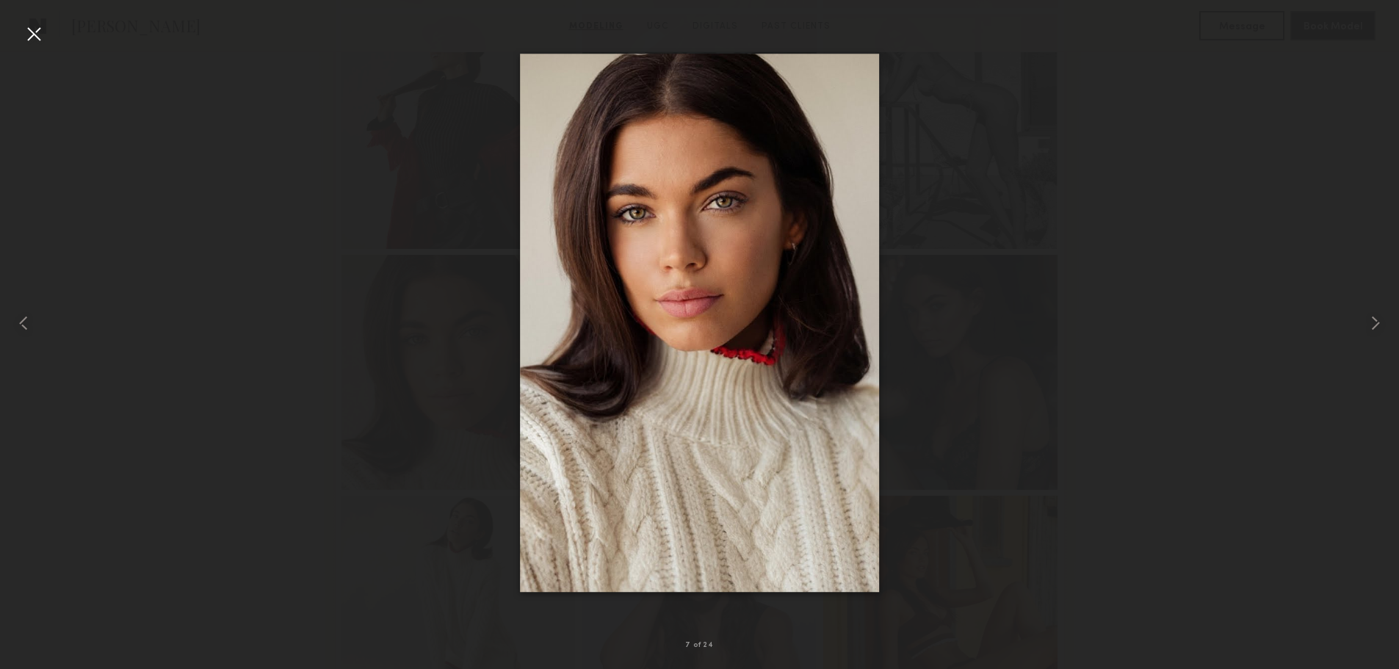
click at [34, 37] on div at bounding box center [33, 33] width 23 height 23
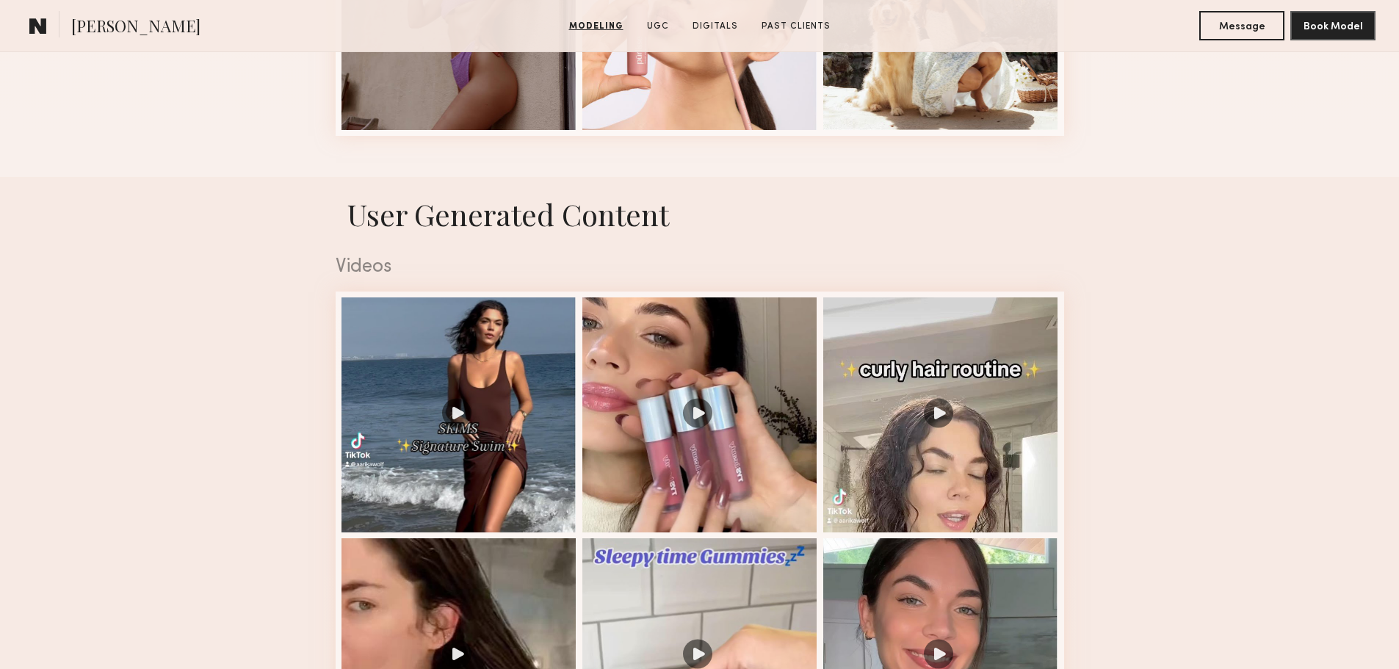
scroll to position [2276, 0]
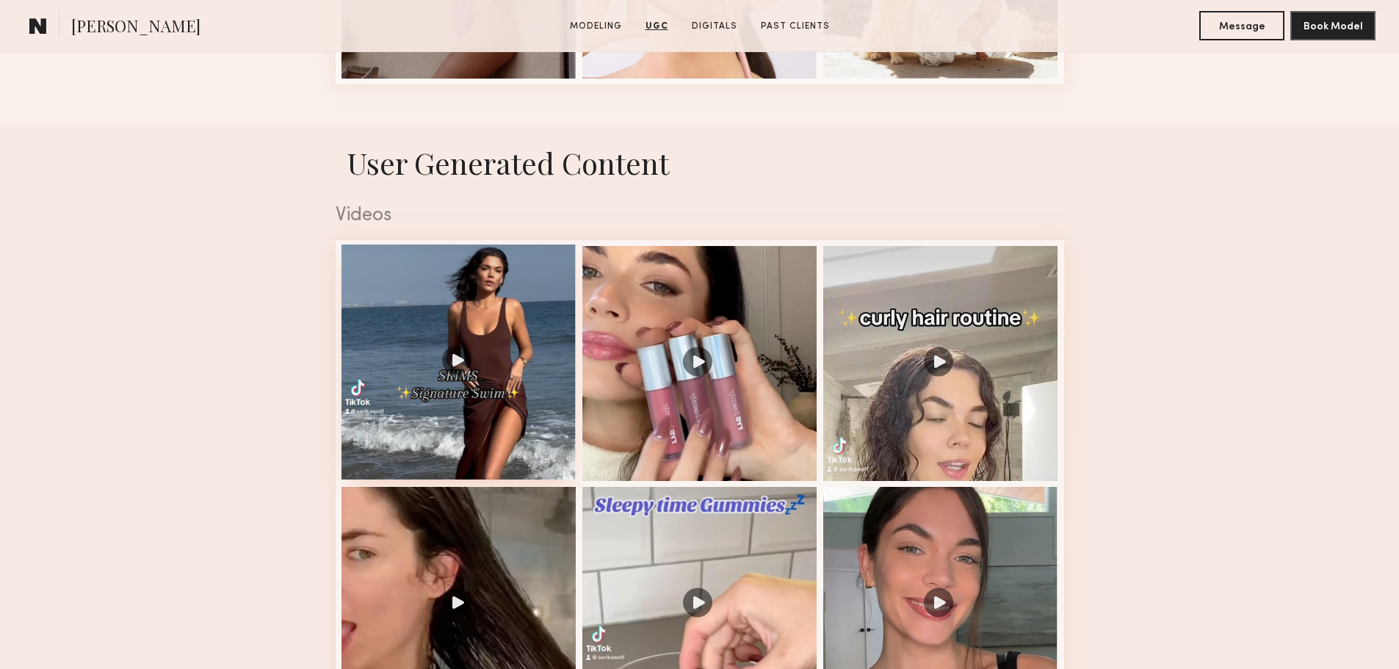
click at [460, 326] on div at bounding box center [458, 362] width 235 height 235
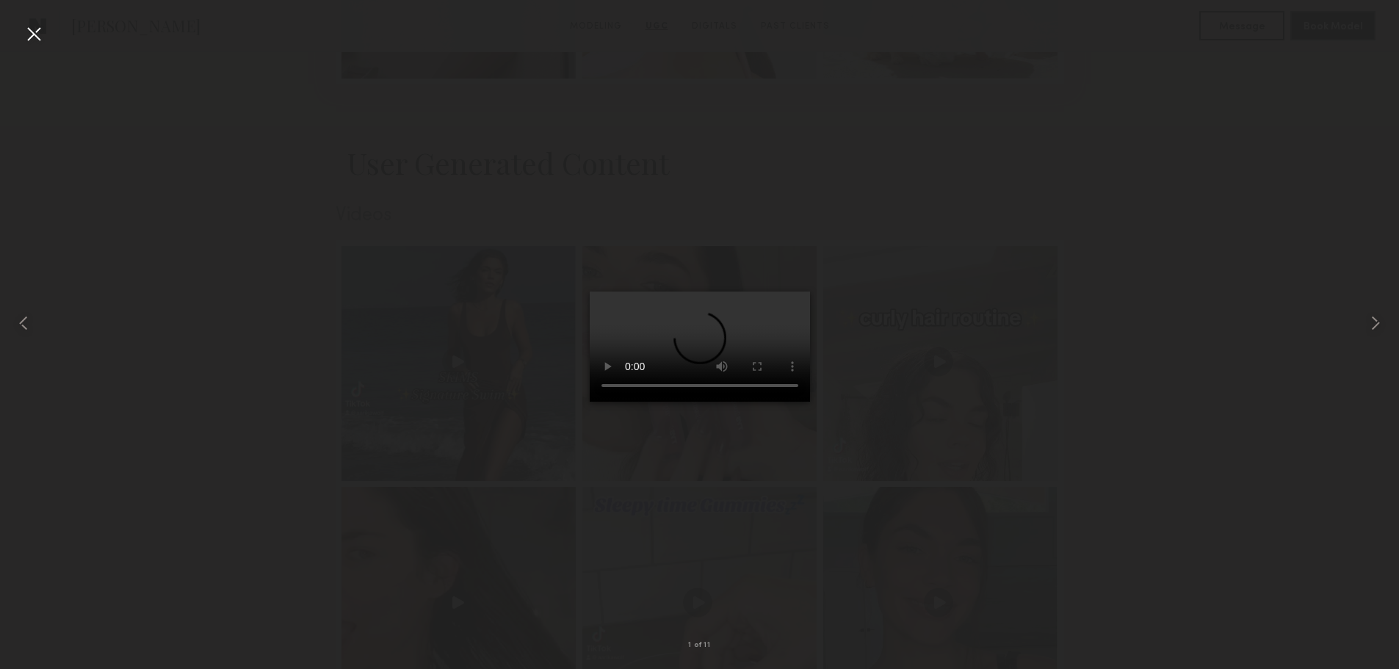
click at [28, 43] on div at bounding box center [33, 33] width 23 height 23
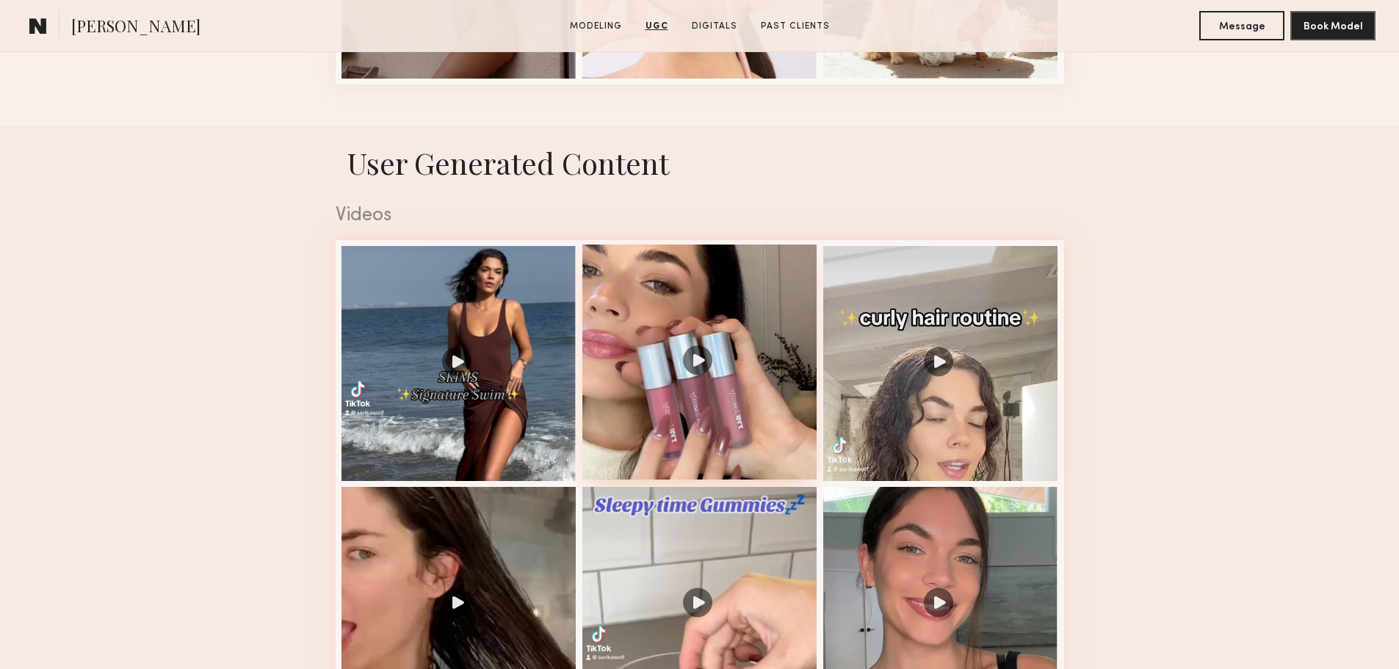
click at [741, 424] on div at bounding box center [699, 362] width 235 height 235
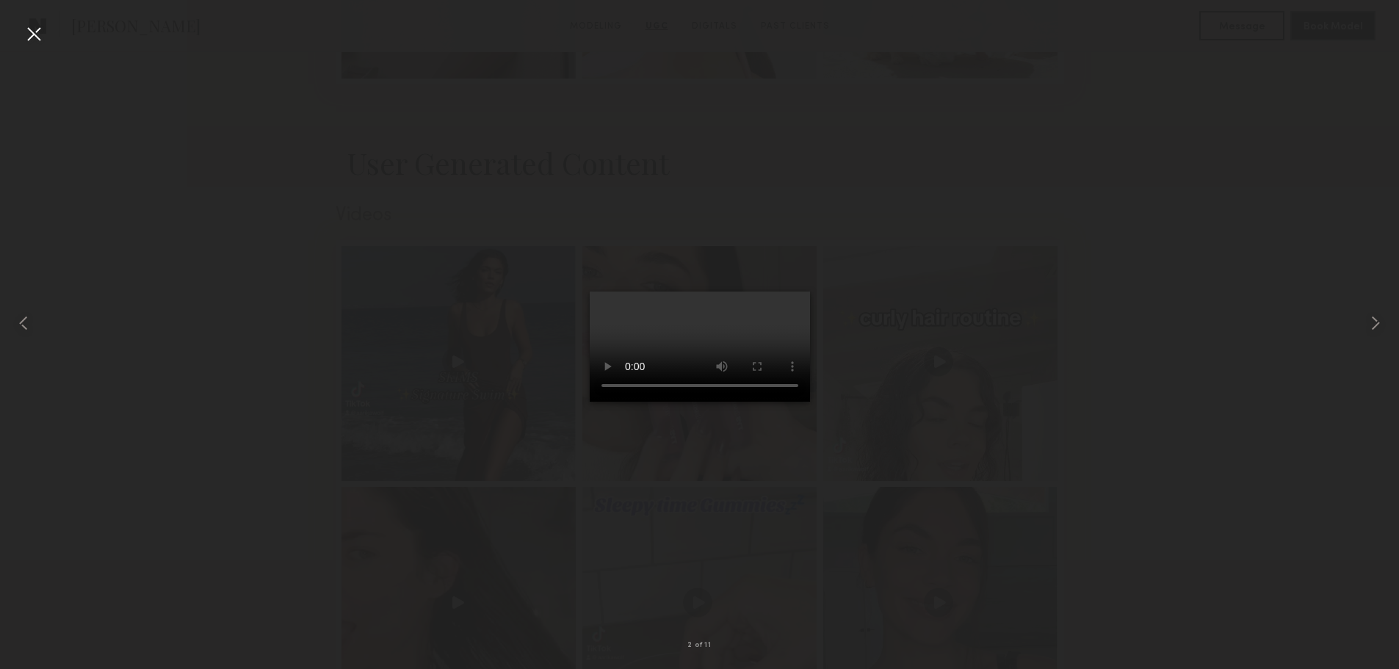
click at [27, 41] on div at bounding box center [33, 33] width 23 height 23
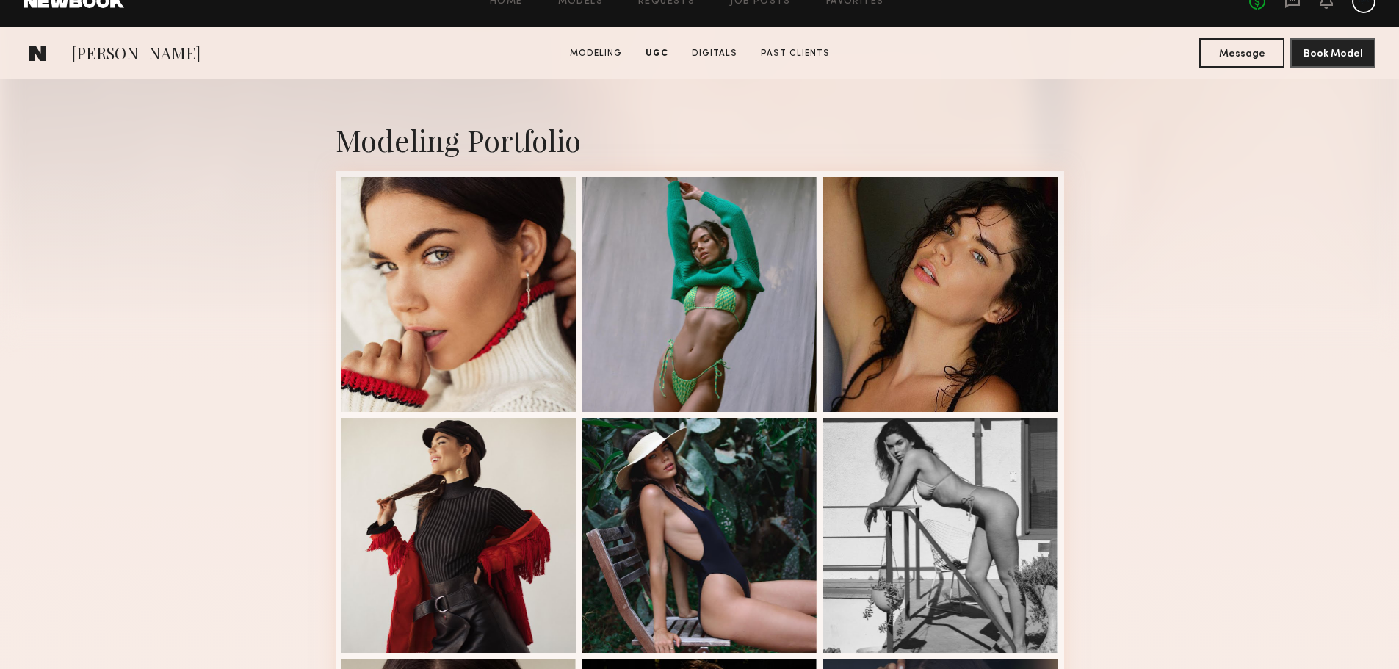
scroll to position [0, 0]
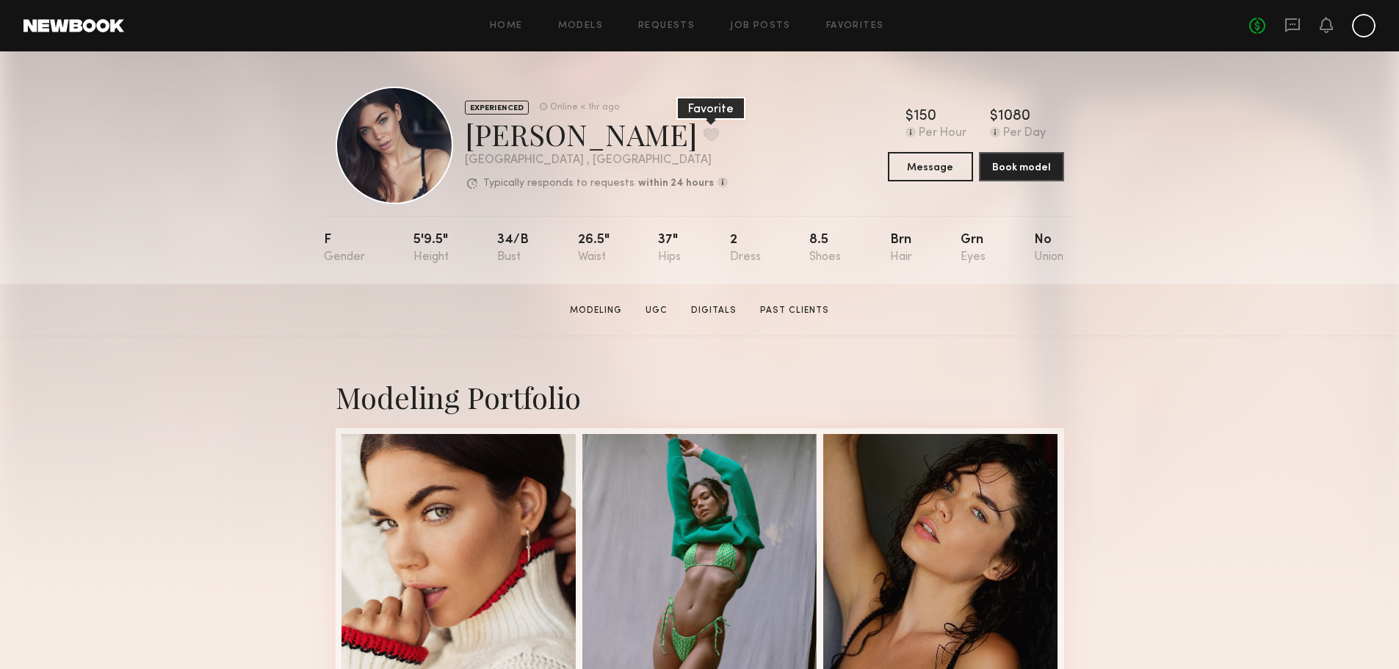
click at [703, 137] on button at bounding box center [710, 134] width 15 height 13
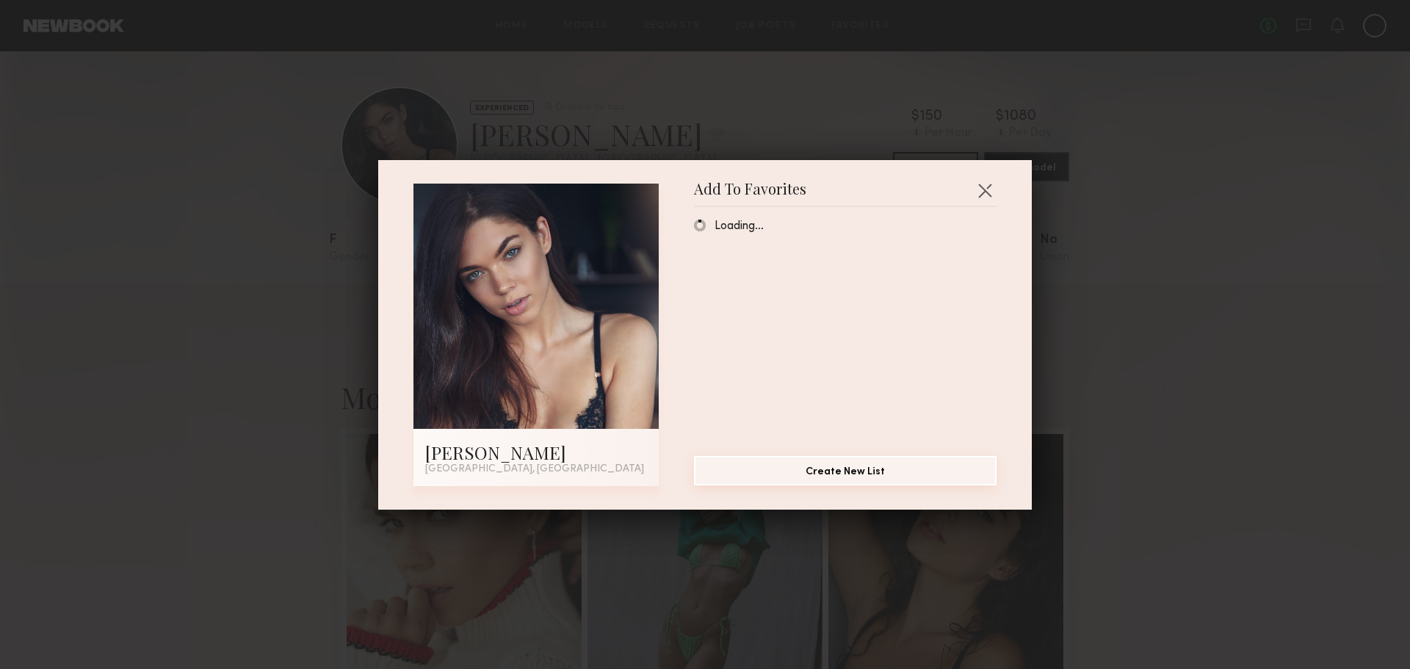
click at [770, 461] on button "Create New List" at bounding box center [845, 470] width 303 height 29
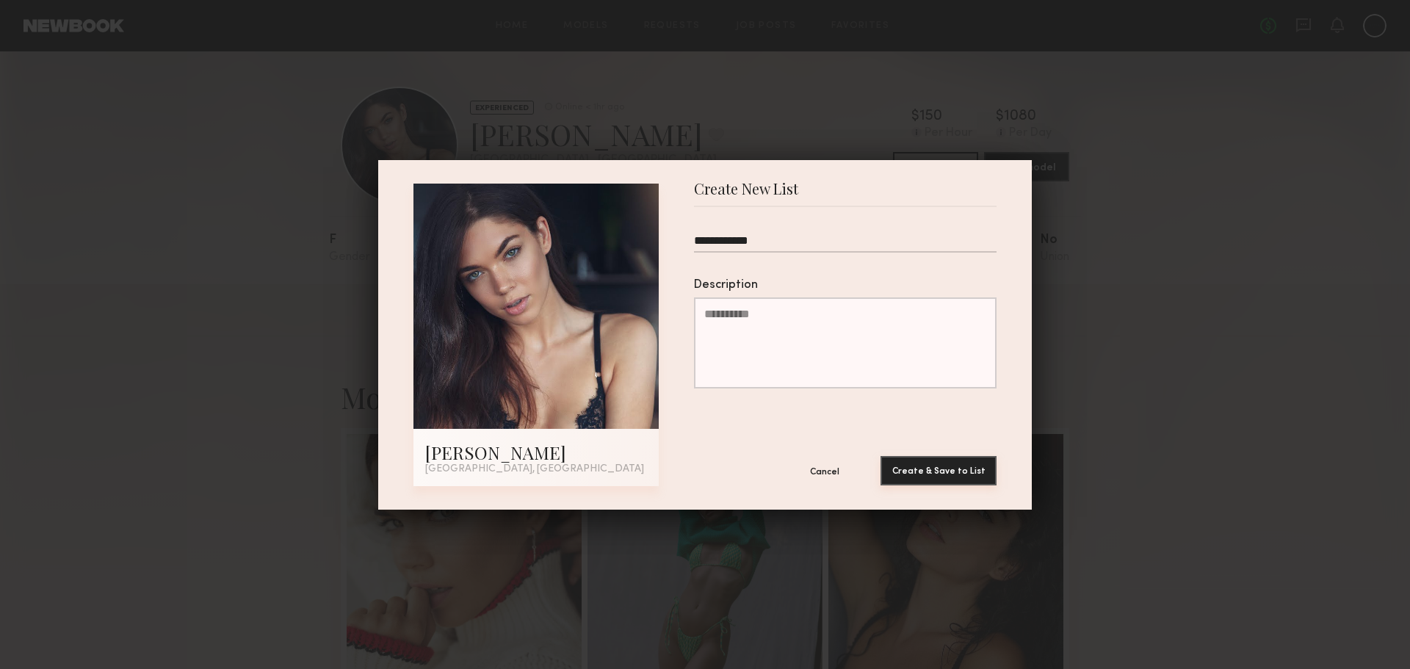
type input "**********"
click at [980, 480] on button "Create & Save to List" at bounding box center [938, 470] width 116 height 29
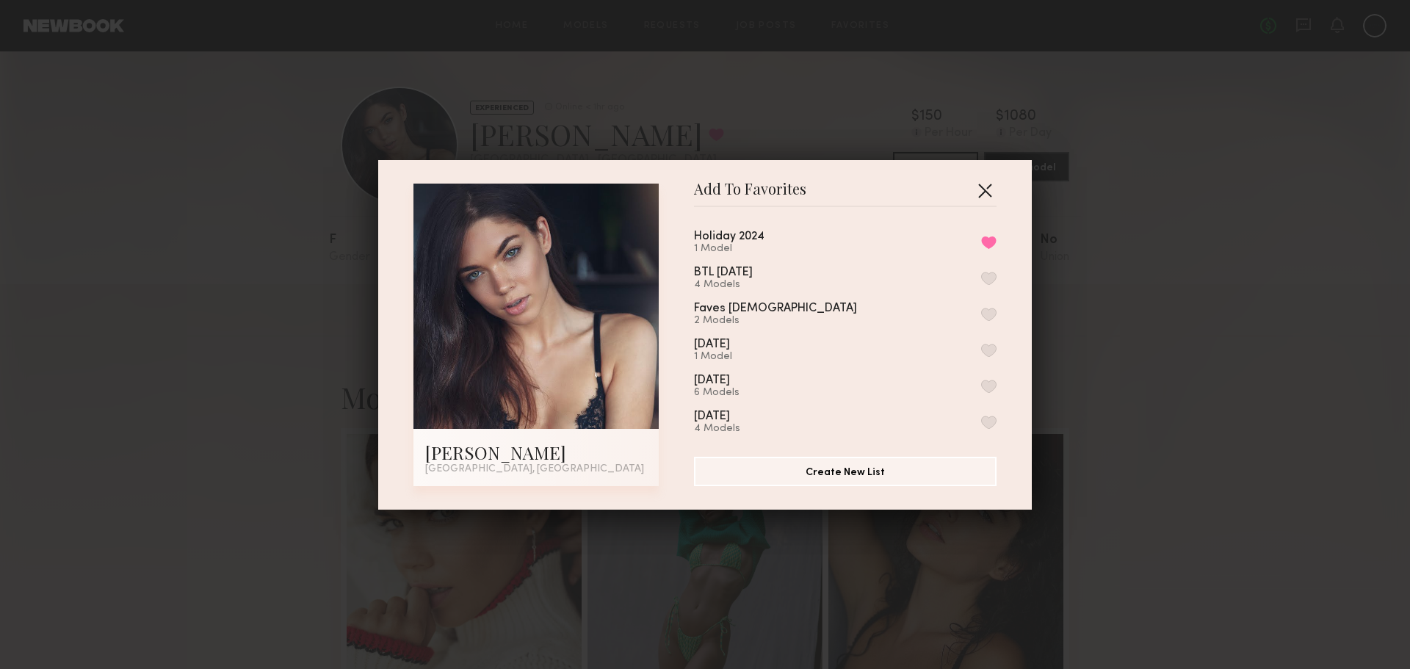
click at [983, 187] on button "button" at bounding box center [984, 189] width 23 height 23
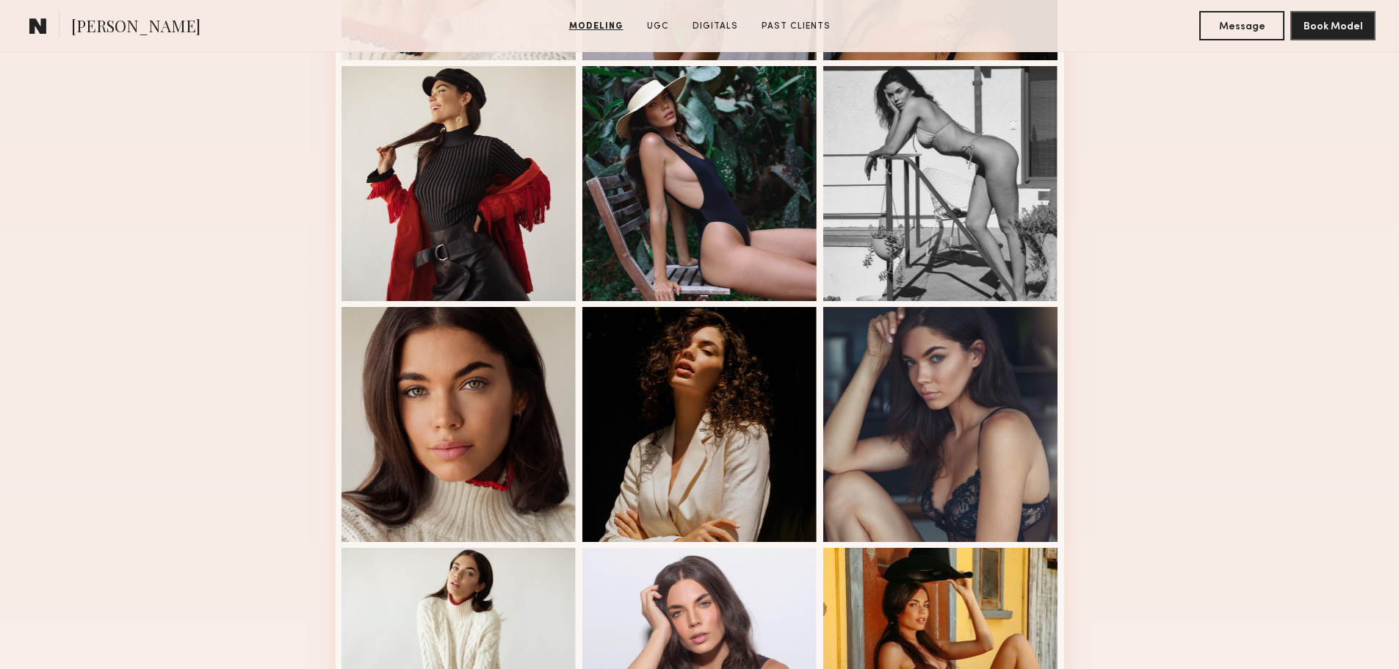
scroll to position [587, 0]
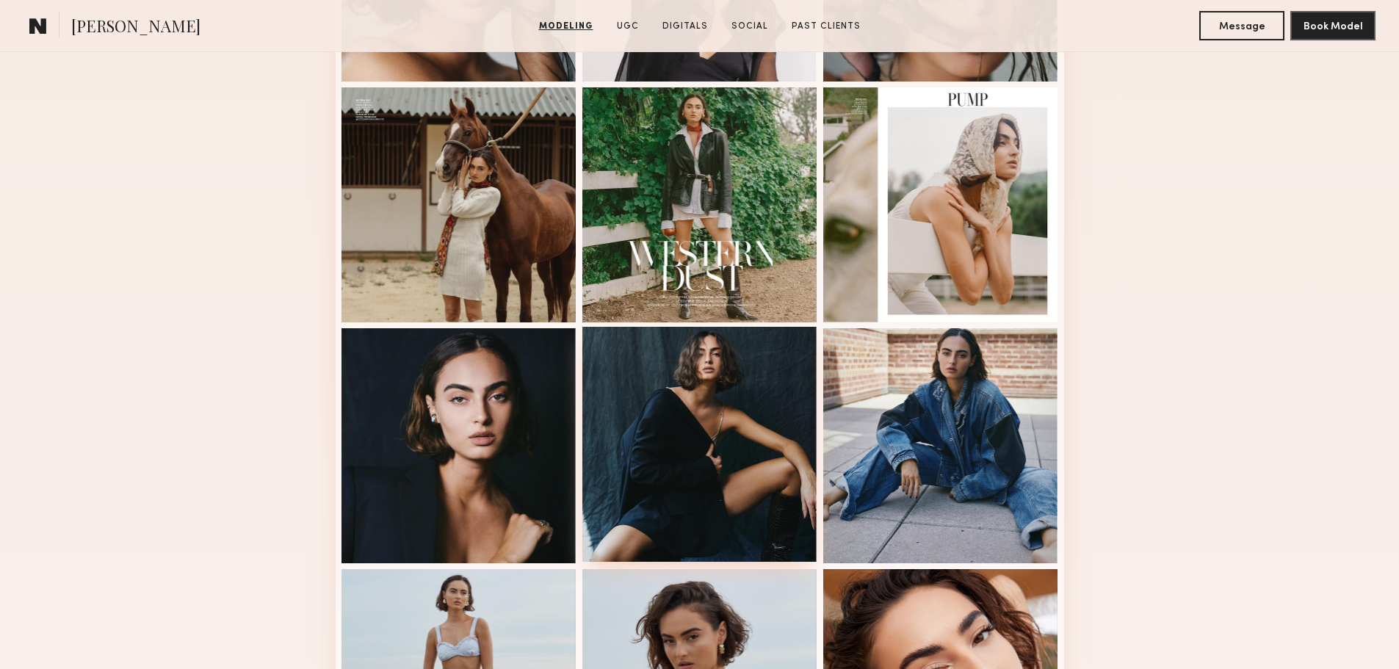
scroll to position [881, 0]
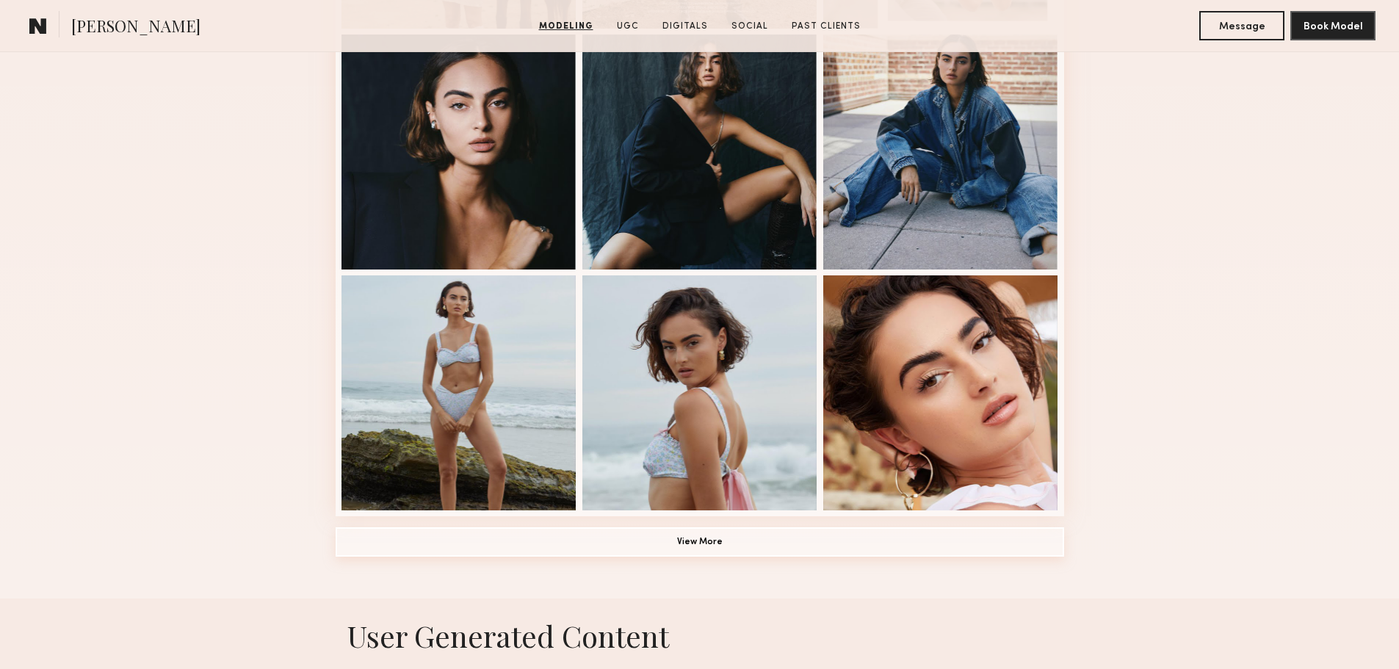
click at [633, 557] on button "View More" at bounding box center [700, 541] width 728 height 29
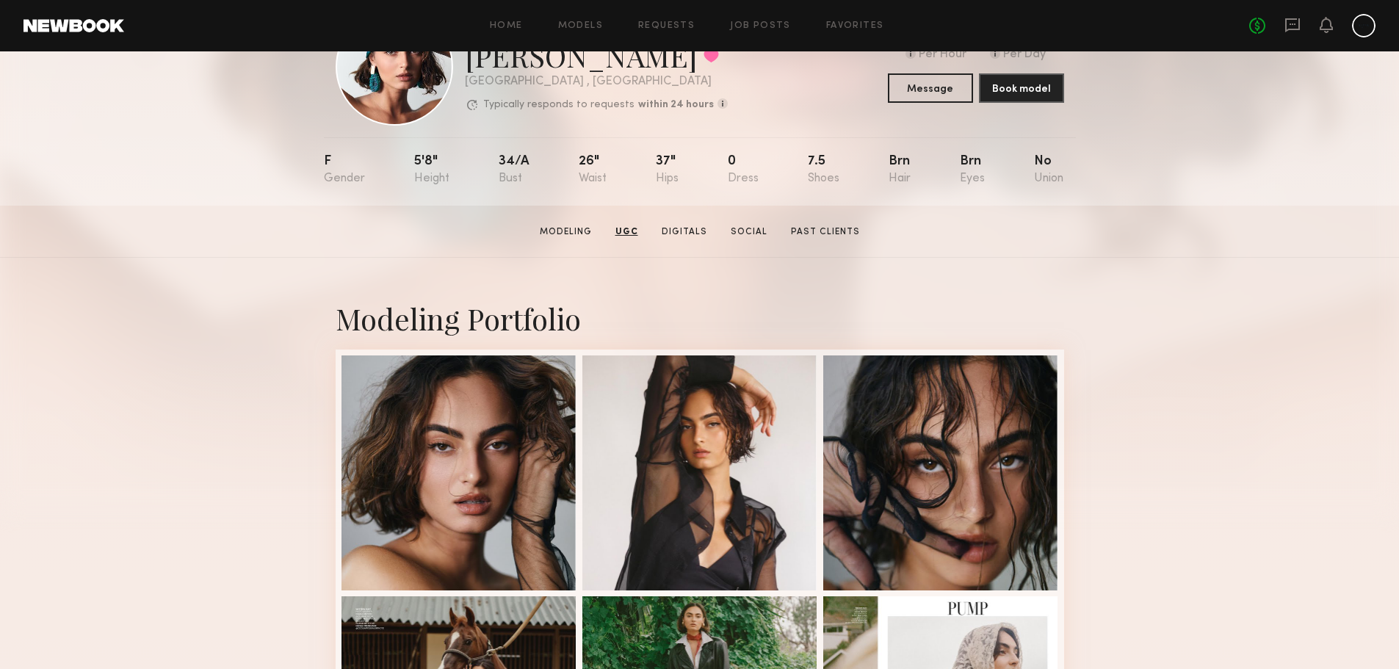
scroll to position [0, 0]
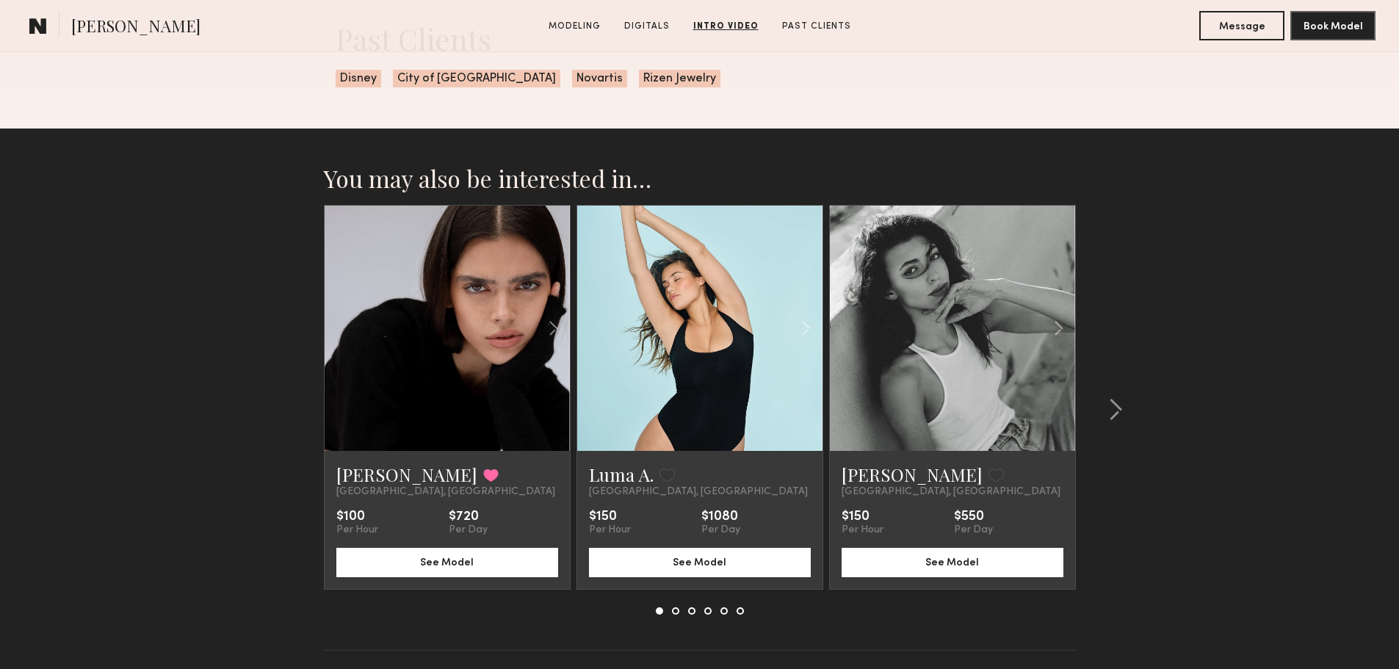
scroll to position [2644, 0]
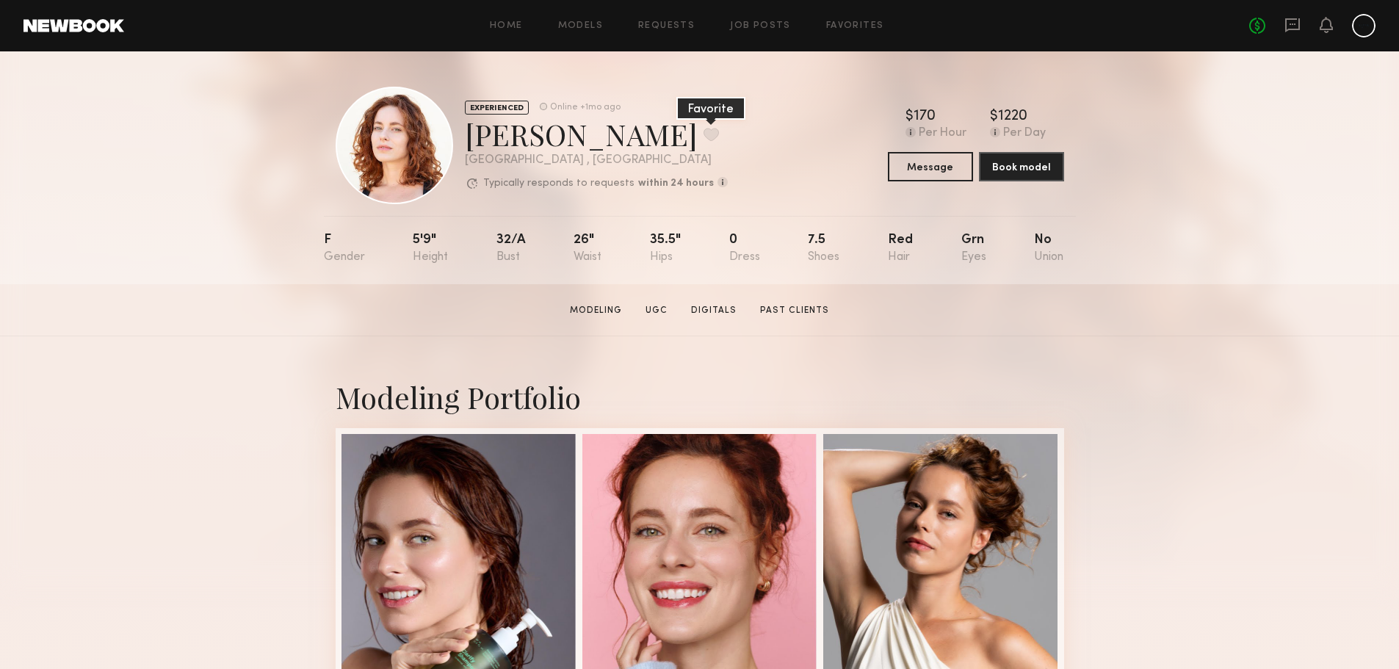
click at [703, 134] on button at bounding box center [710, 134] width 15 height 13
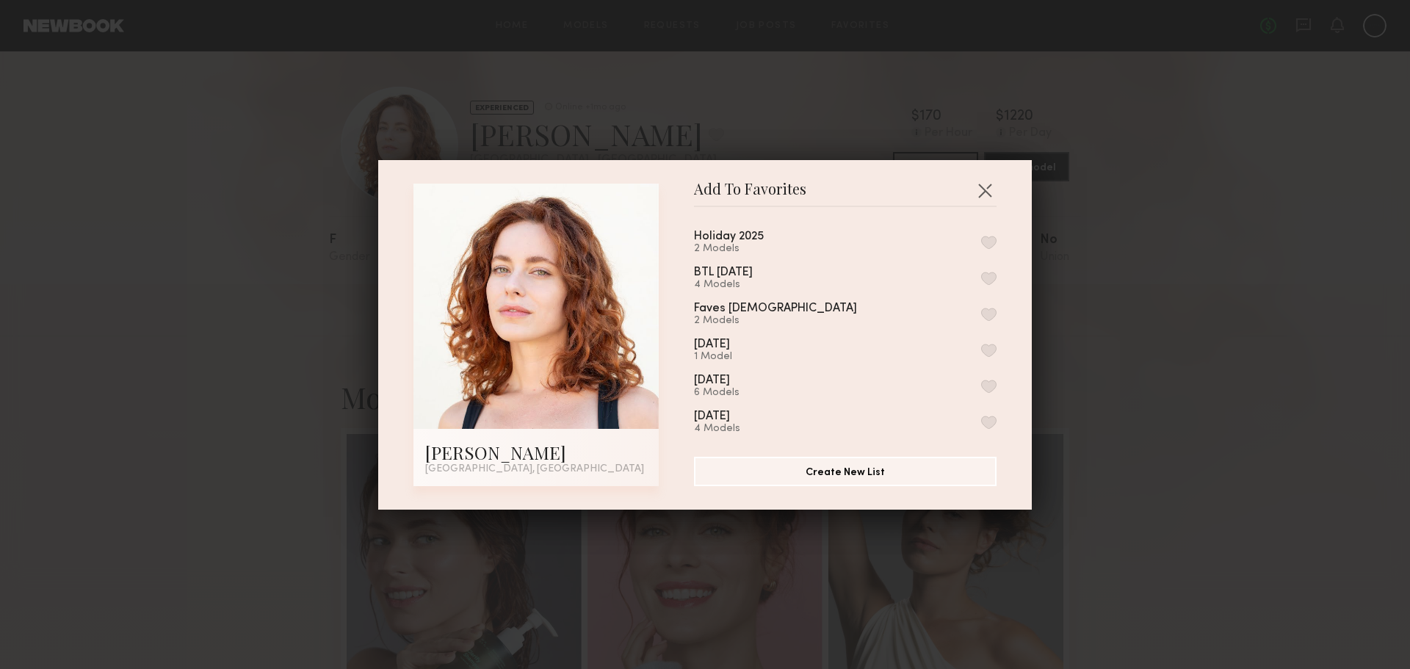
click at [981, 238] on button "button" at bounding box center [988, 242] width 15 height 13
click at [980, 191] on button "button" at bounding box center [984, 189] width 23 height 23
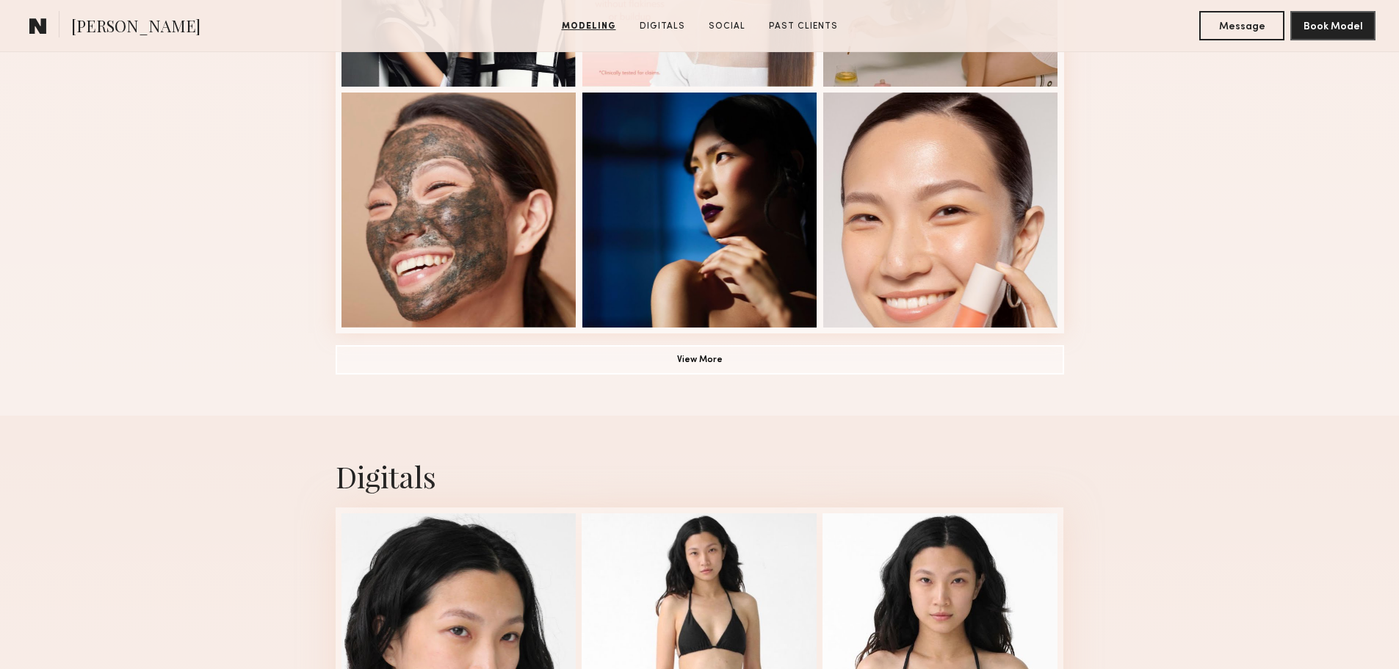
scroll to position [1028, 0]
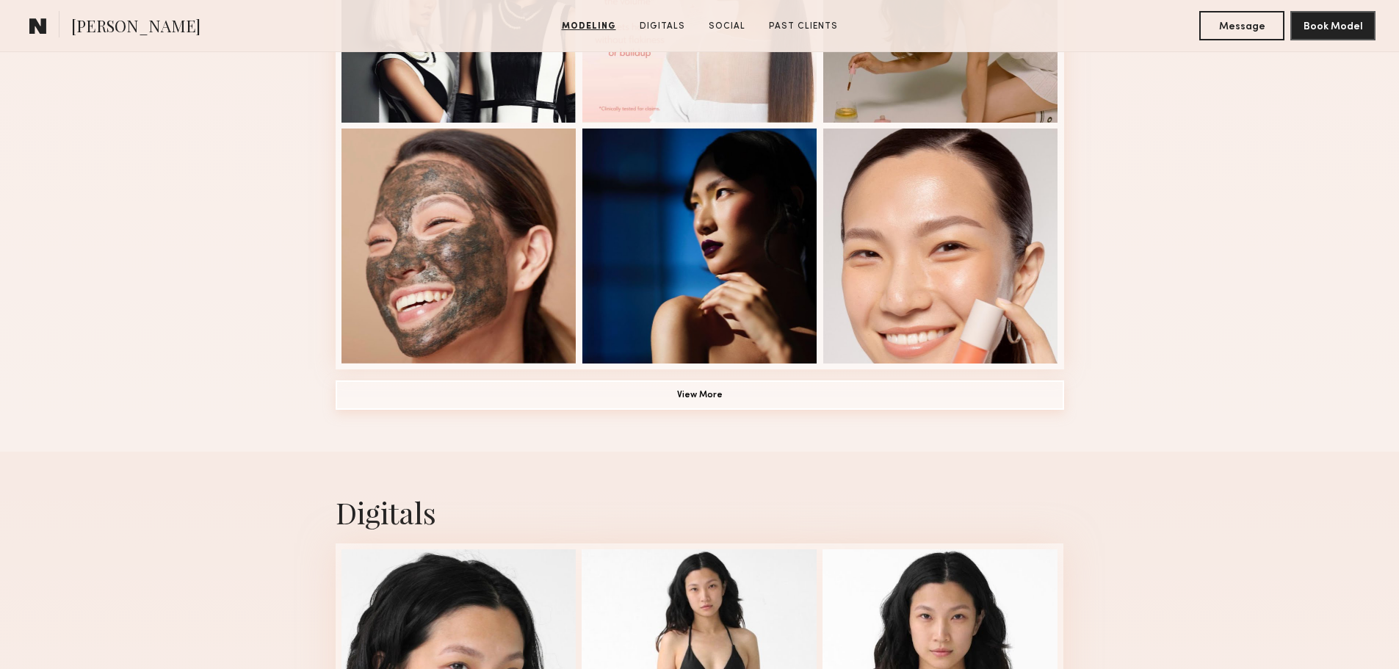
click at [428, 409] on button "View More" at bounding box center [700, 394] width 728 height 29
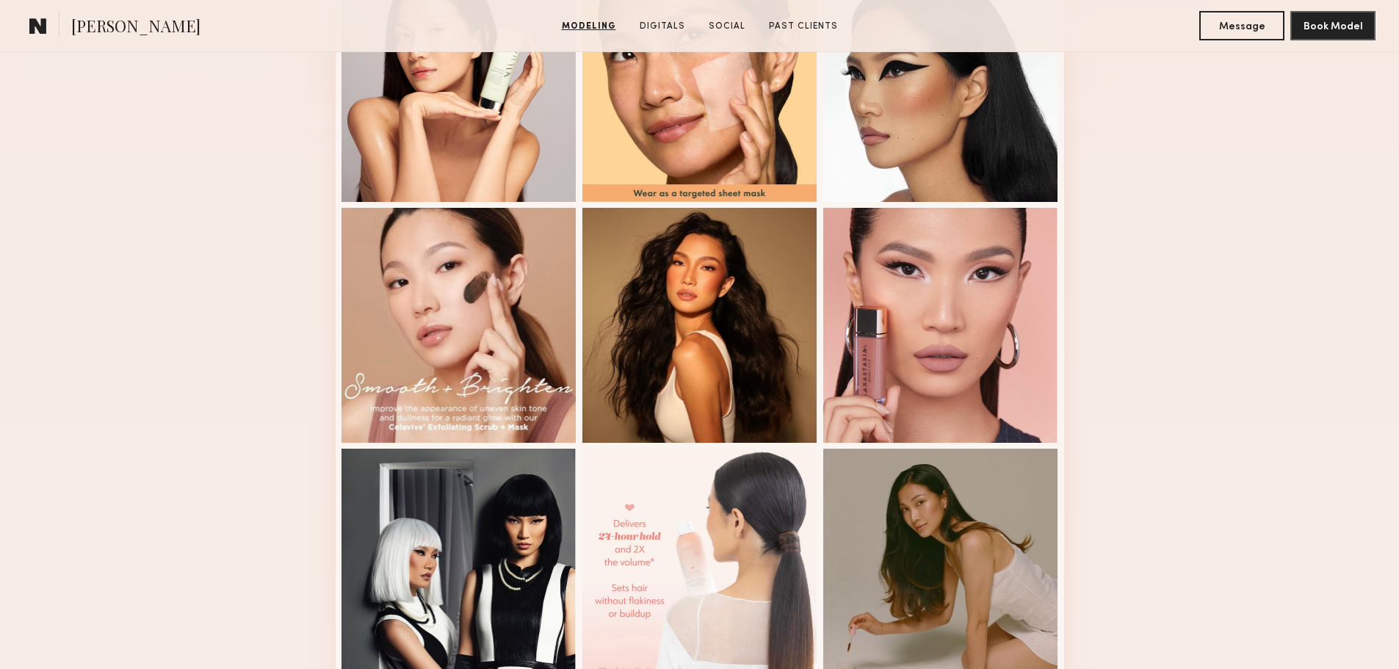
scroll to position [0, 0]
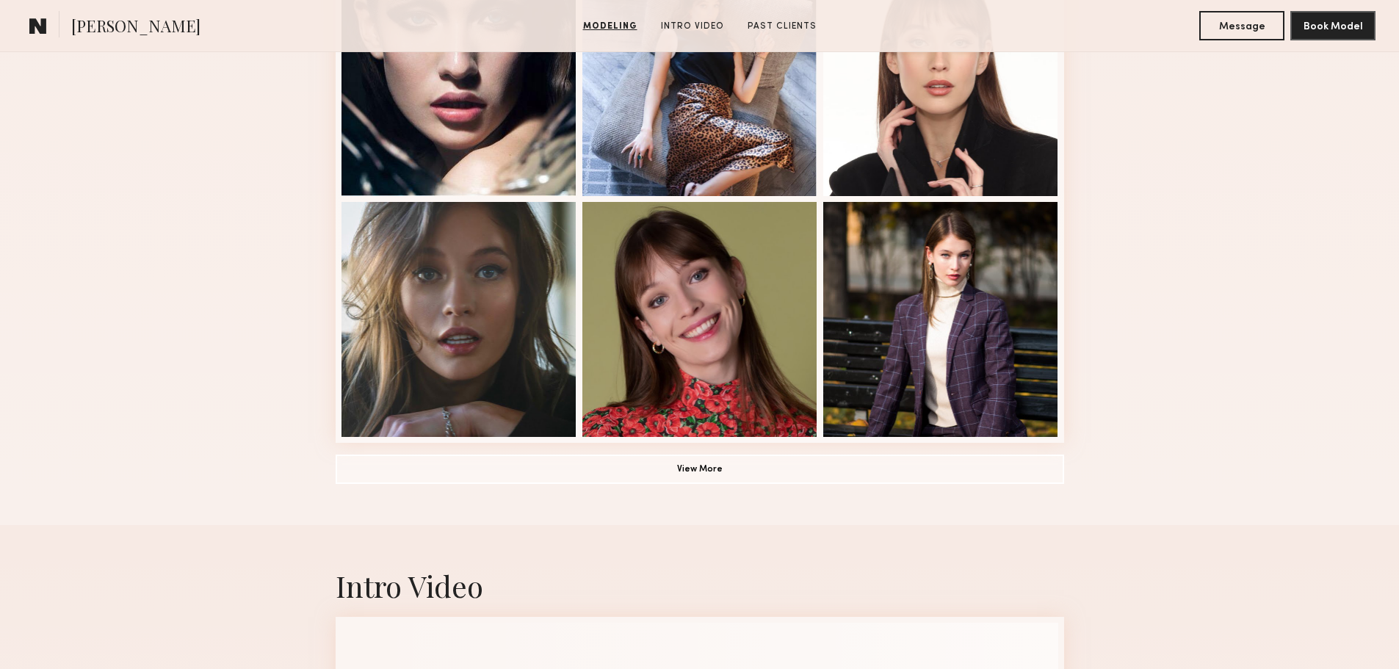
scroll to position [1028, 0]
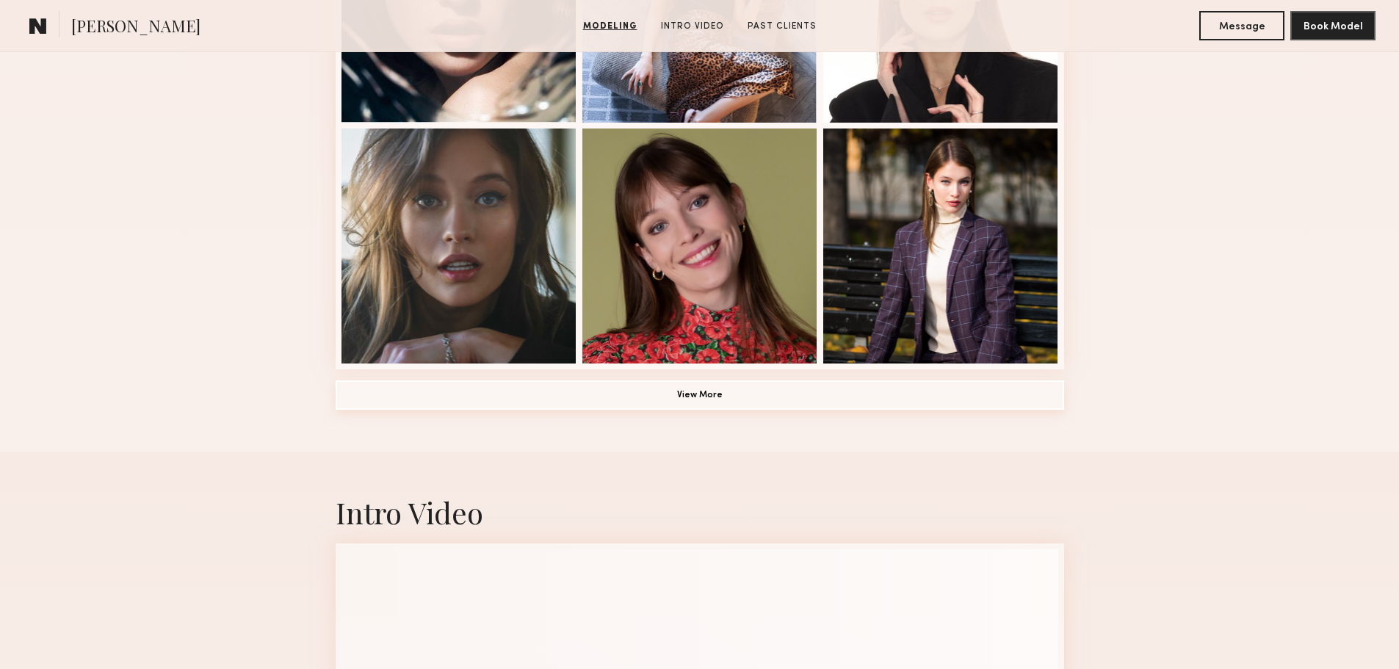
click at [657, 404] on button "View More" at bounding box center [700, 394] width 728 height 29
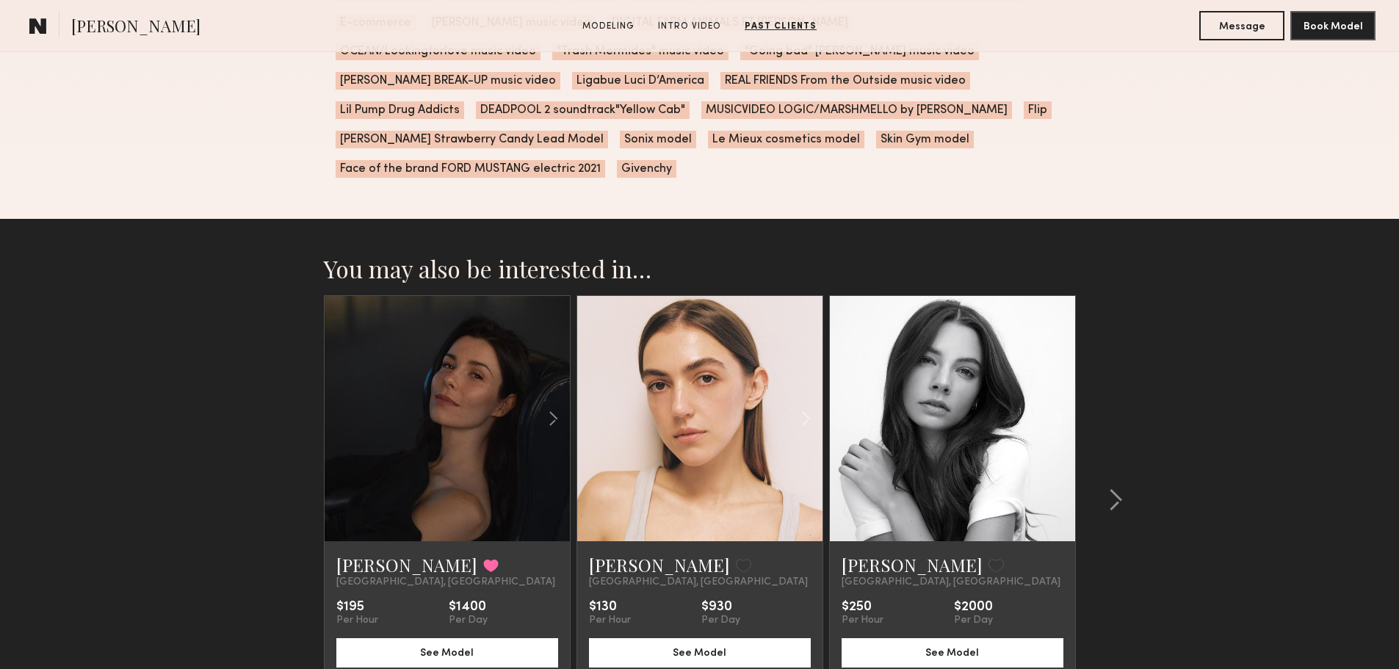
scroll to position [3158, 0]
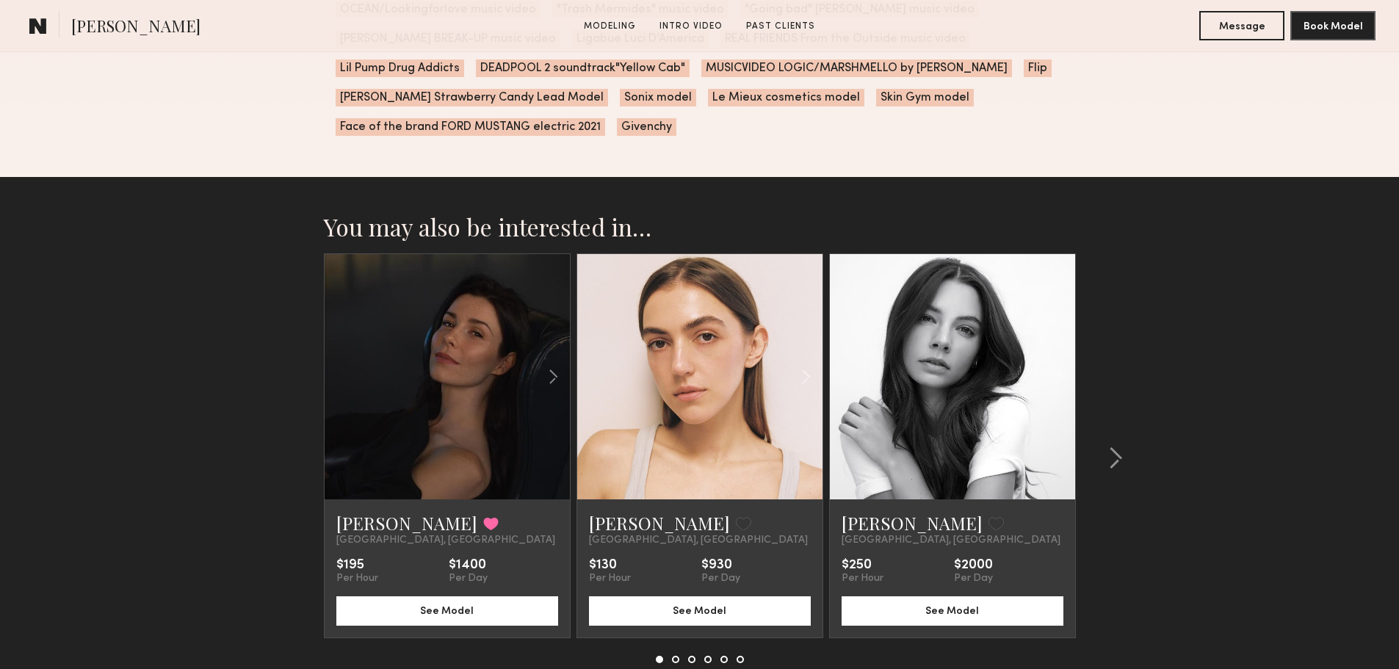
click at [410, 558] on div "$195 Per Hour $1400 Per Day" at bounding box center [447, 571] width 222 height 26
click at [388, 596] on button "See Model" at bounding box center [447, 610] width 222 height 29
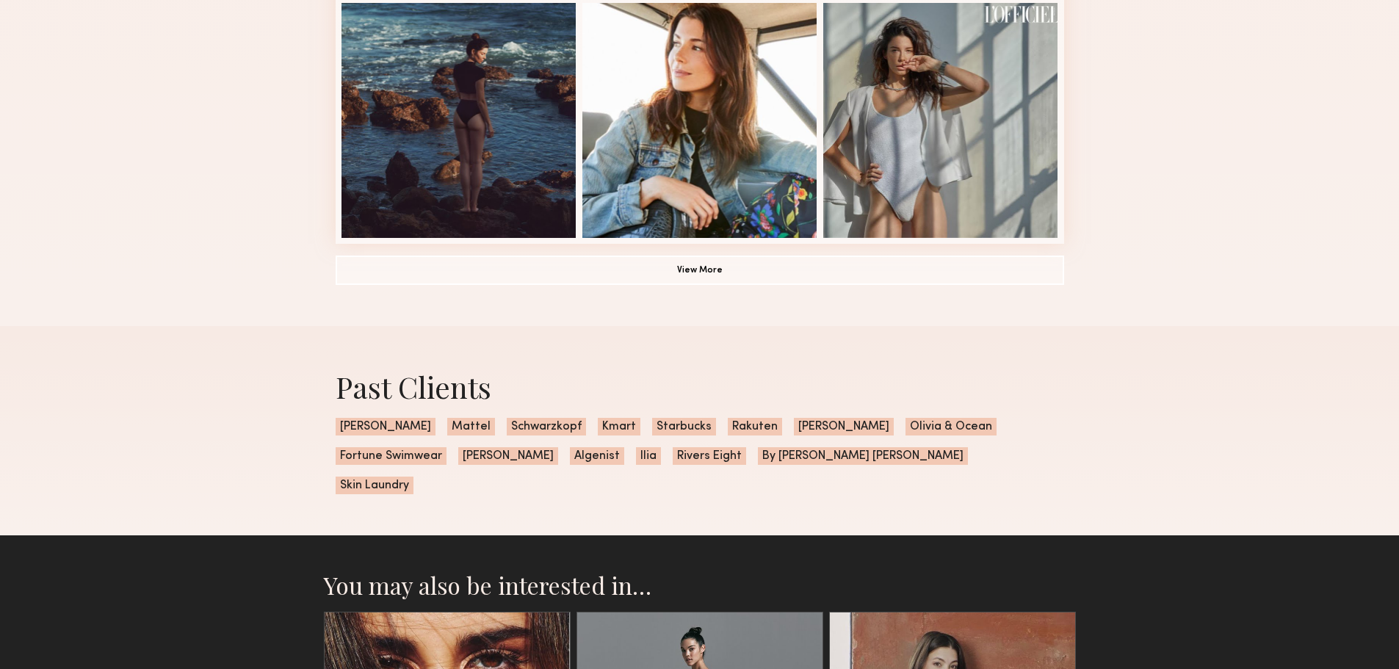
scroll to position [1028, 0]
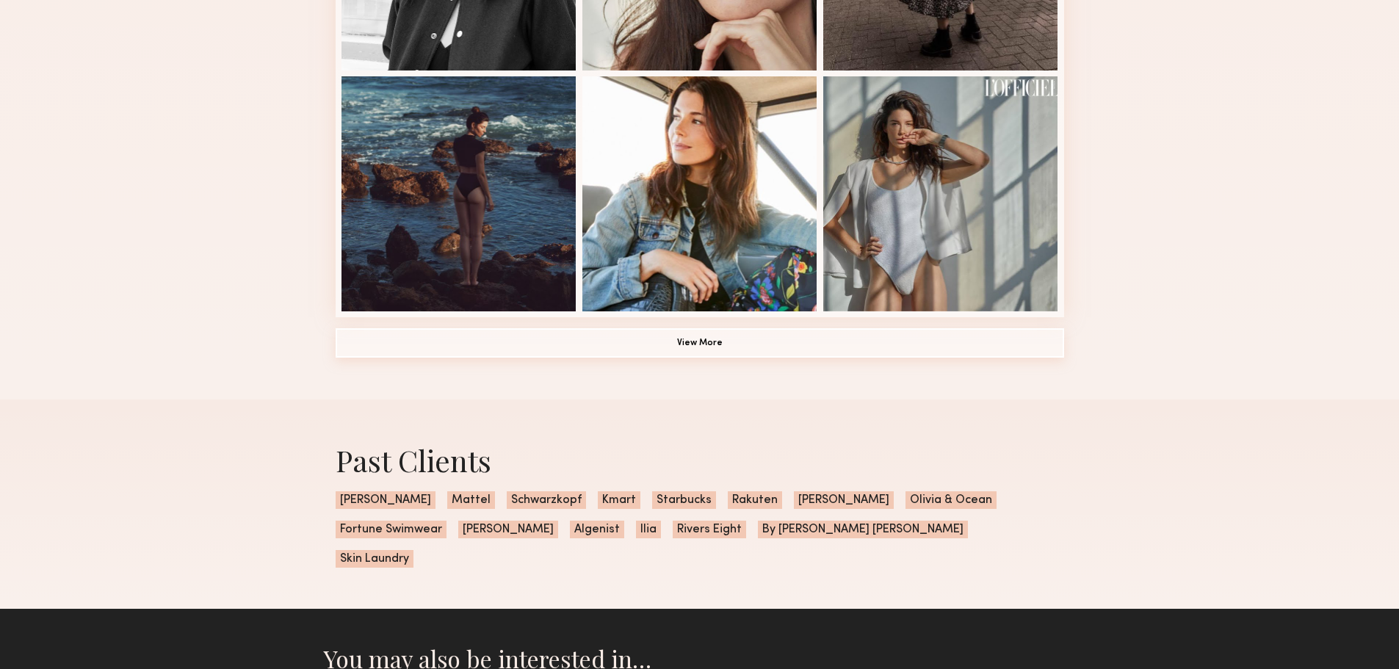
click at [534, 350] on button "View More" at bounding box center [700, 342] width 728 height 29
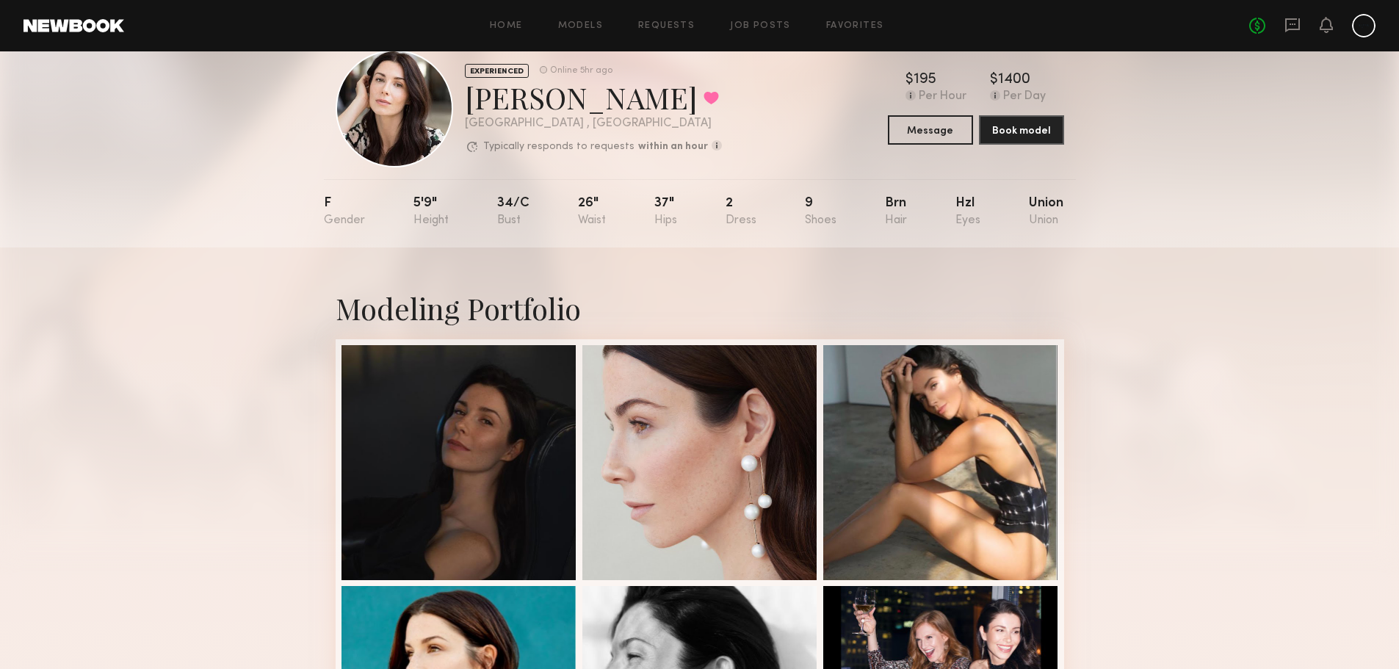
scroll to position [0, 0]
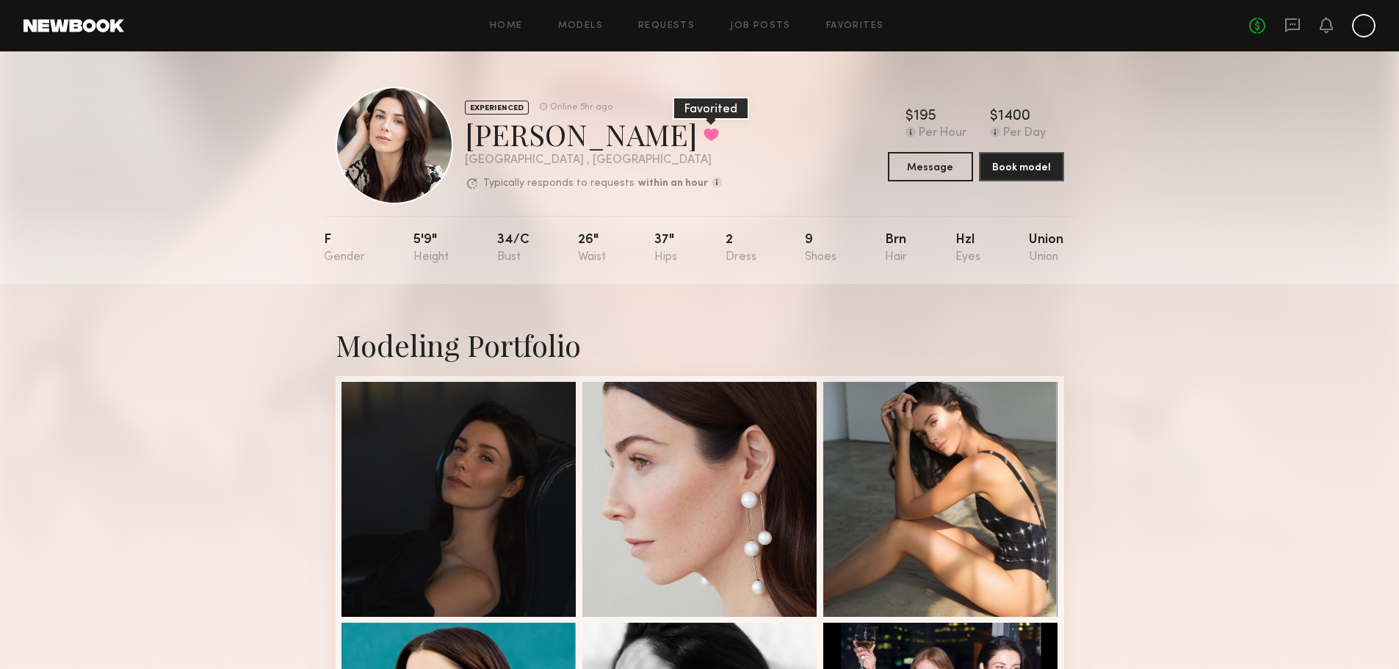
click at [703, 137] on button at bounding box center [710, 134] width 15 height 13
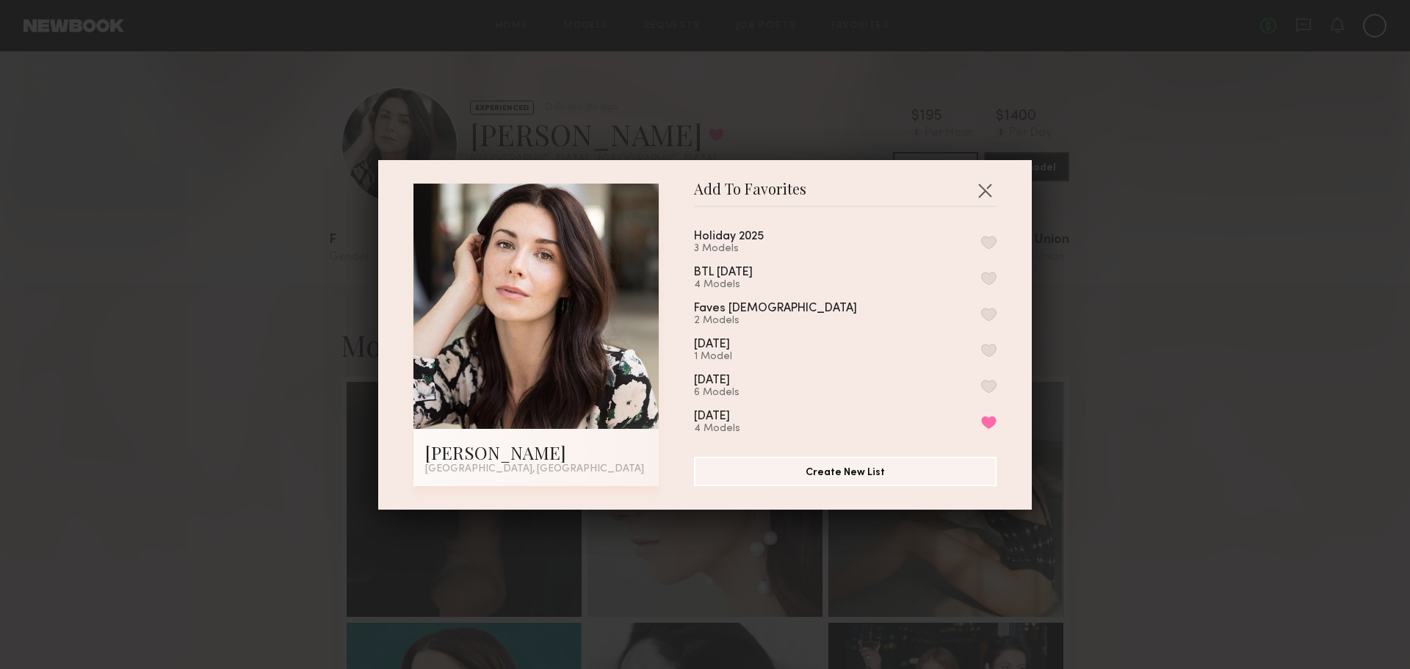
click at [981, 244] on button "button" at bounding box center [988, 242] width 15 height 13
click at [983, 189] on button "button" at bounding box center [984, 189] width 23 height 23
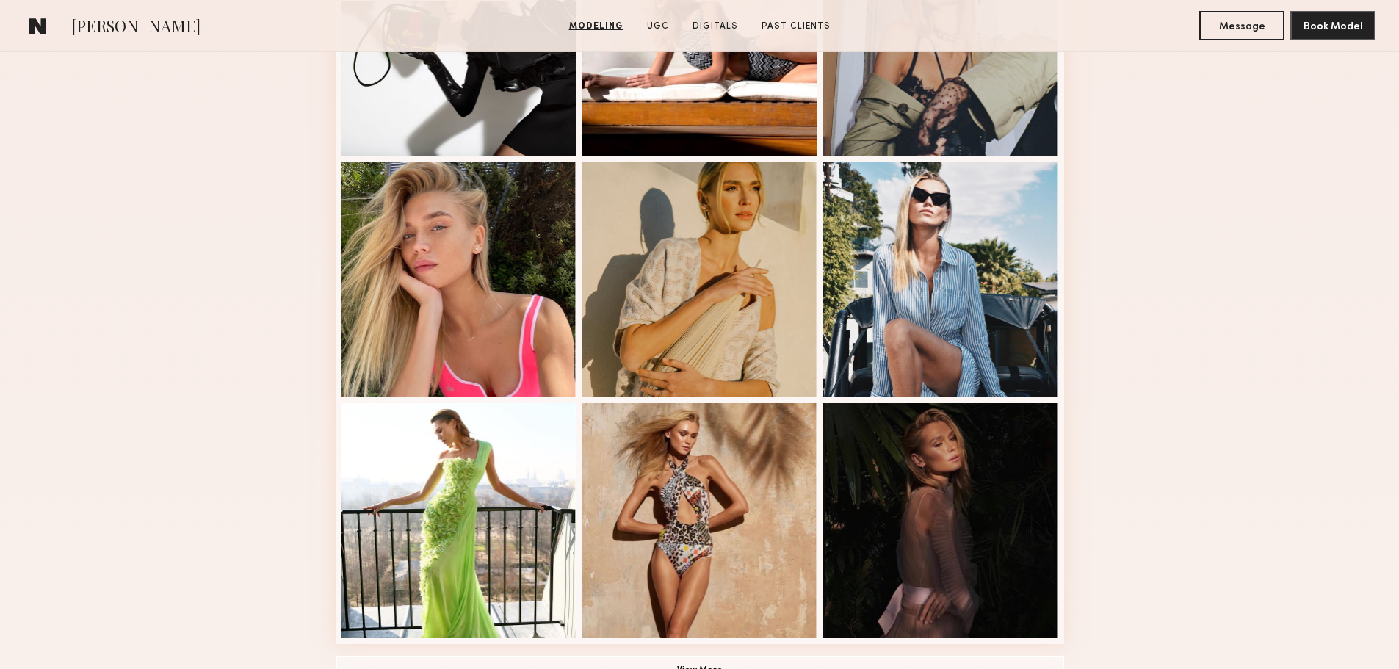
scroll to position [955, 0]
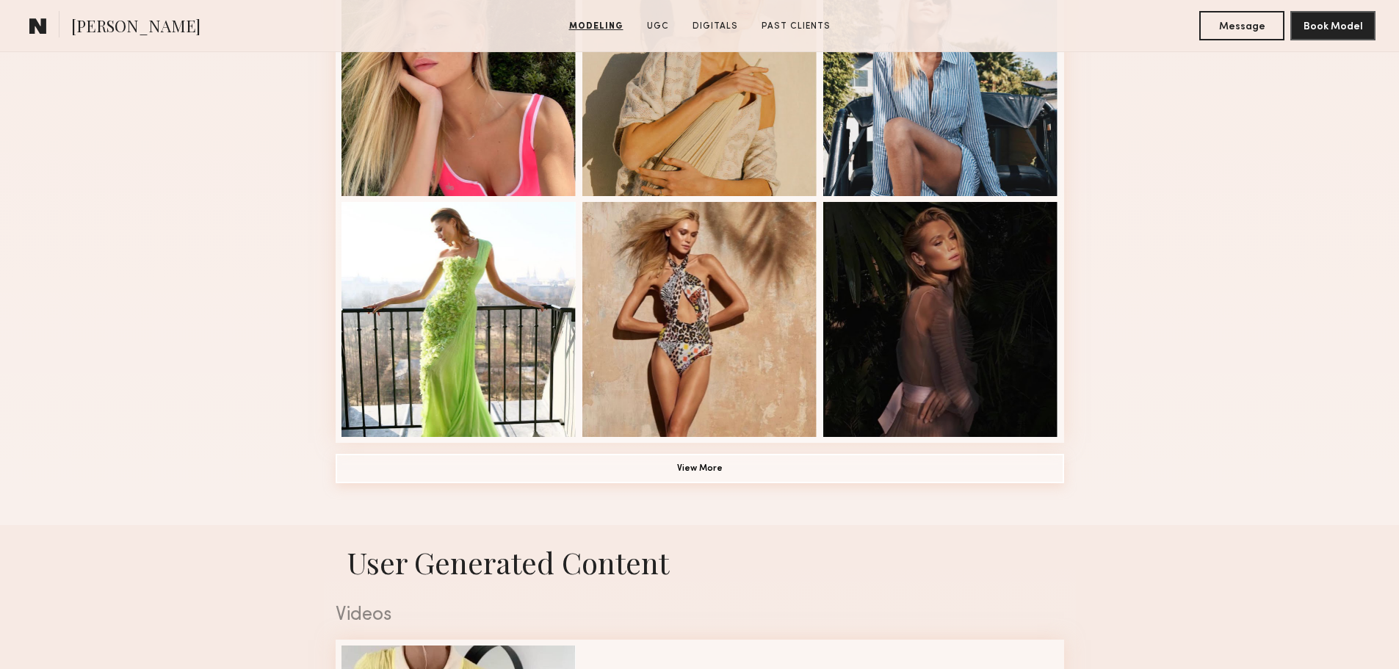
click at [590, 471] on button "View More" at bounding box center [700, 468] width 728 height 29
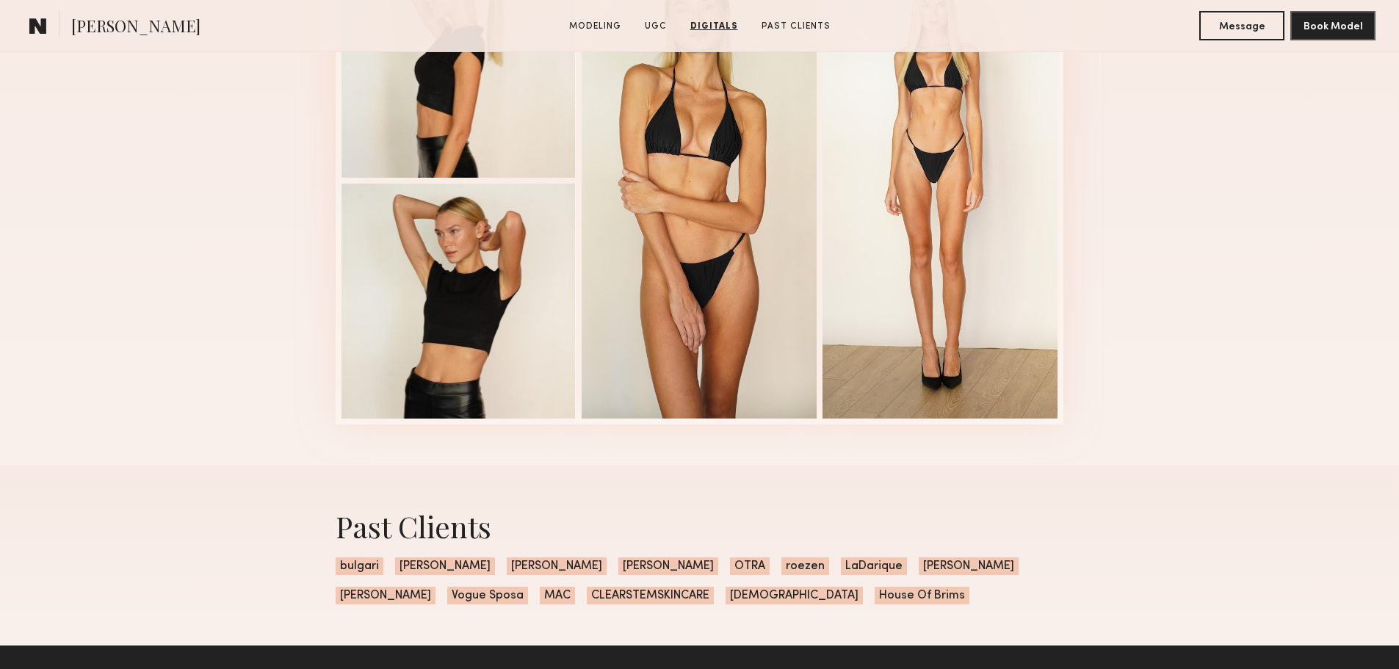
scroll to position [3304, 0]
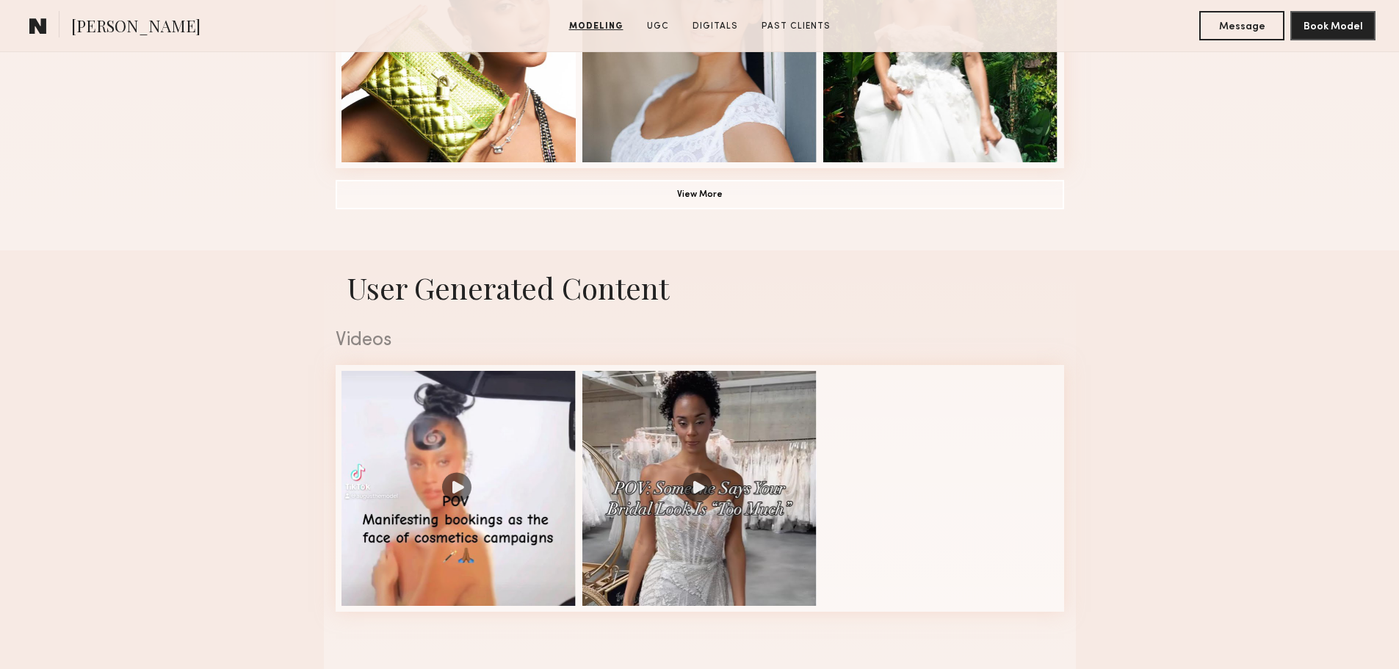
scroll to position [1248, 0]
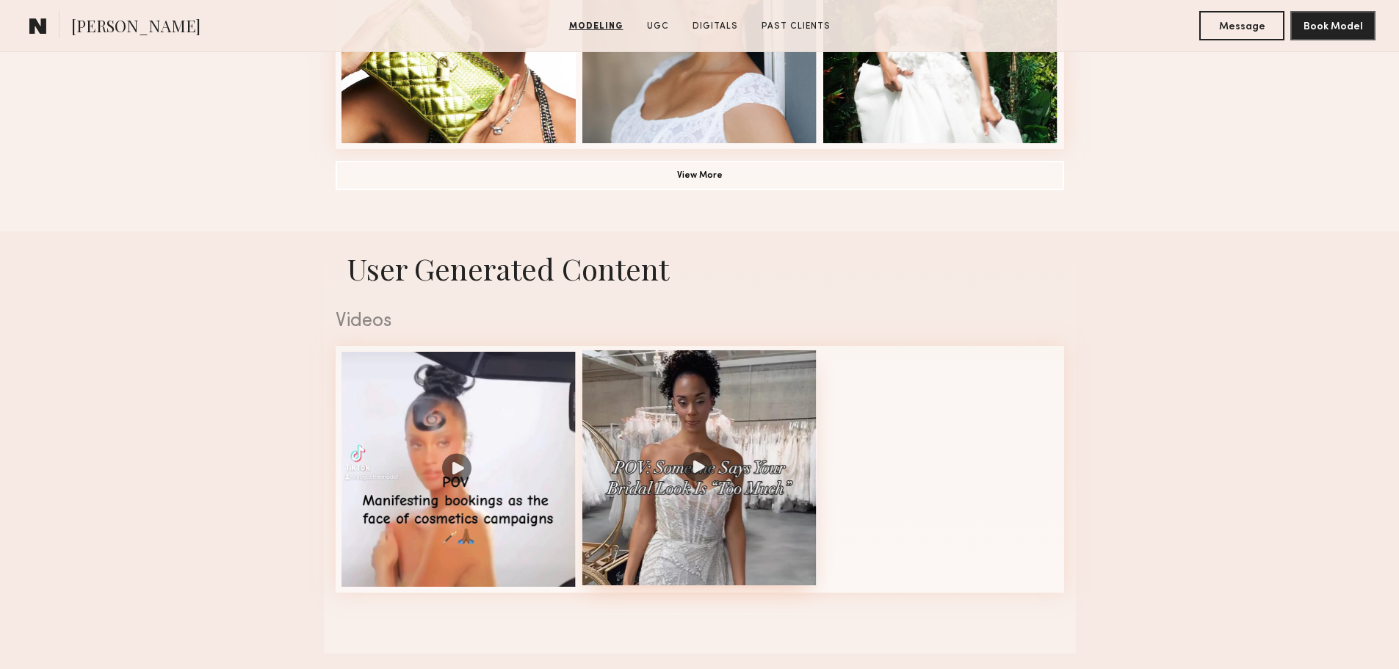
click at [759, 446] on div at bounding box center [699, 467] width 235 height 235
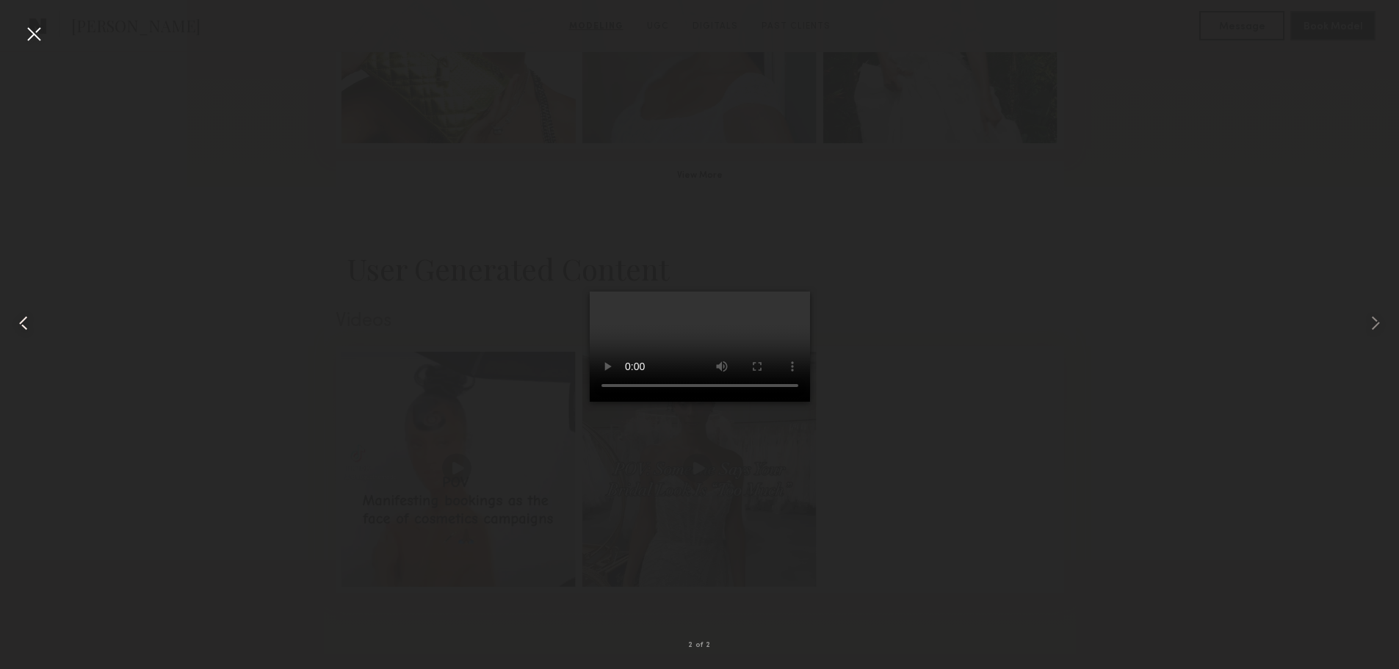
drag, startPoint x: 21, startPoint y: 32, endPoint x: 50, endPoint y: 37, distance: 29.1
click at [22, 32] on div "2 of 2" at bounding box center [699, 334] width 1399 height 669
click at [34, 43] on div at bounding box center [33, 33] width 23 height 23
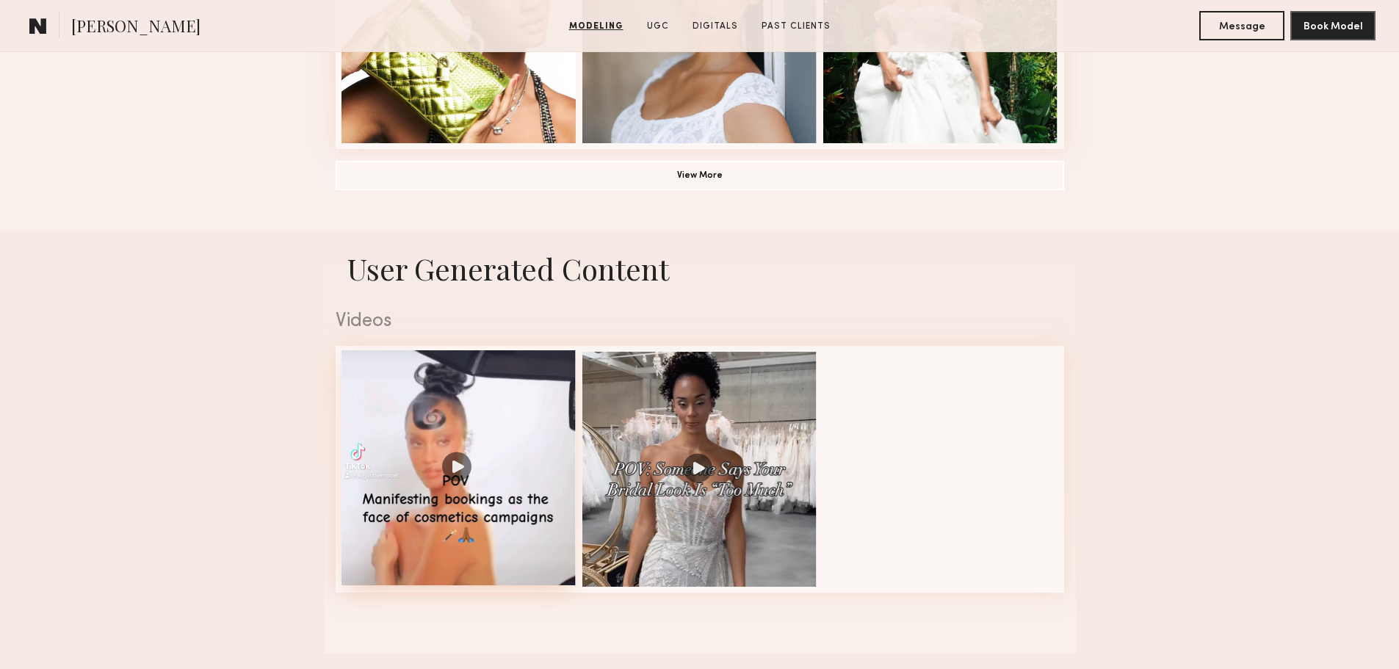
click at [484, 417] on div at bounding box center [458, 467] width 235 height 235
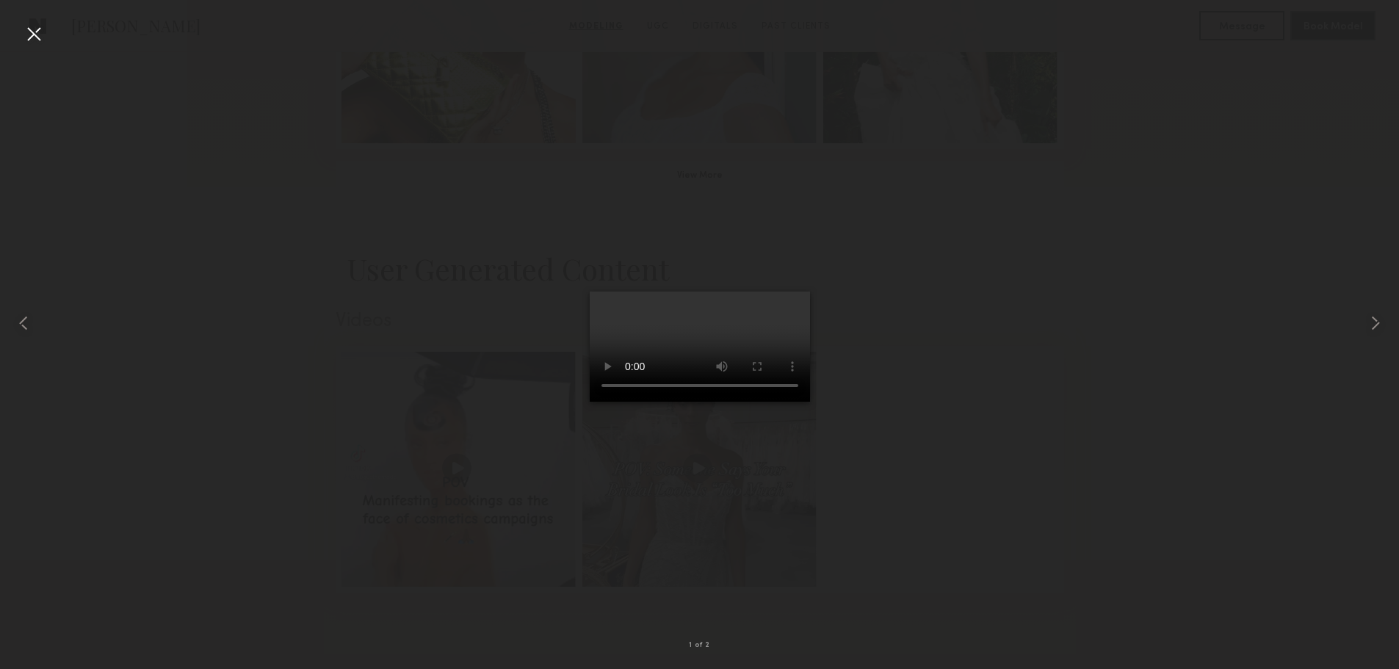
click at [45, 29] on div at bounding box center [33, 33] width 23 height 23
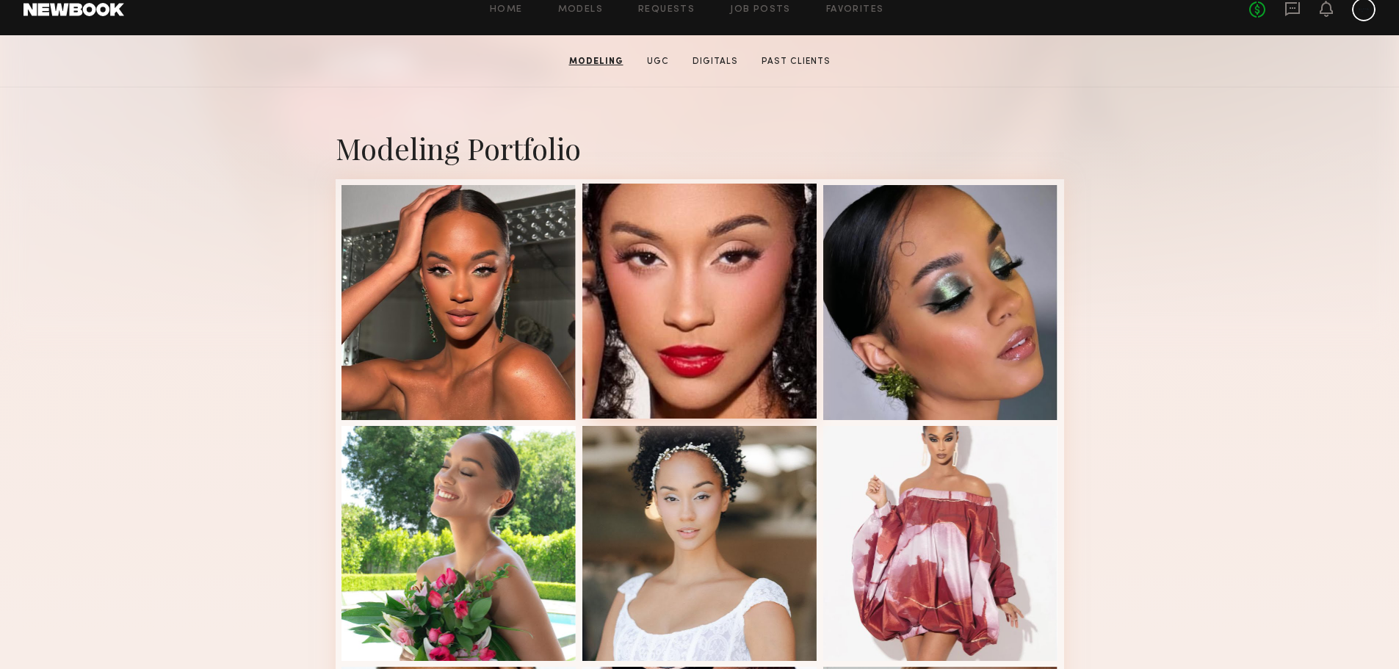
scroll to position [220, 0]
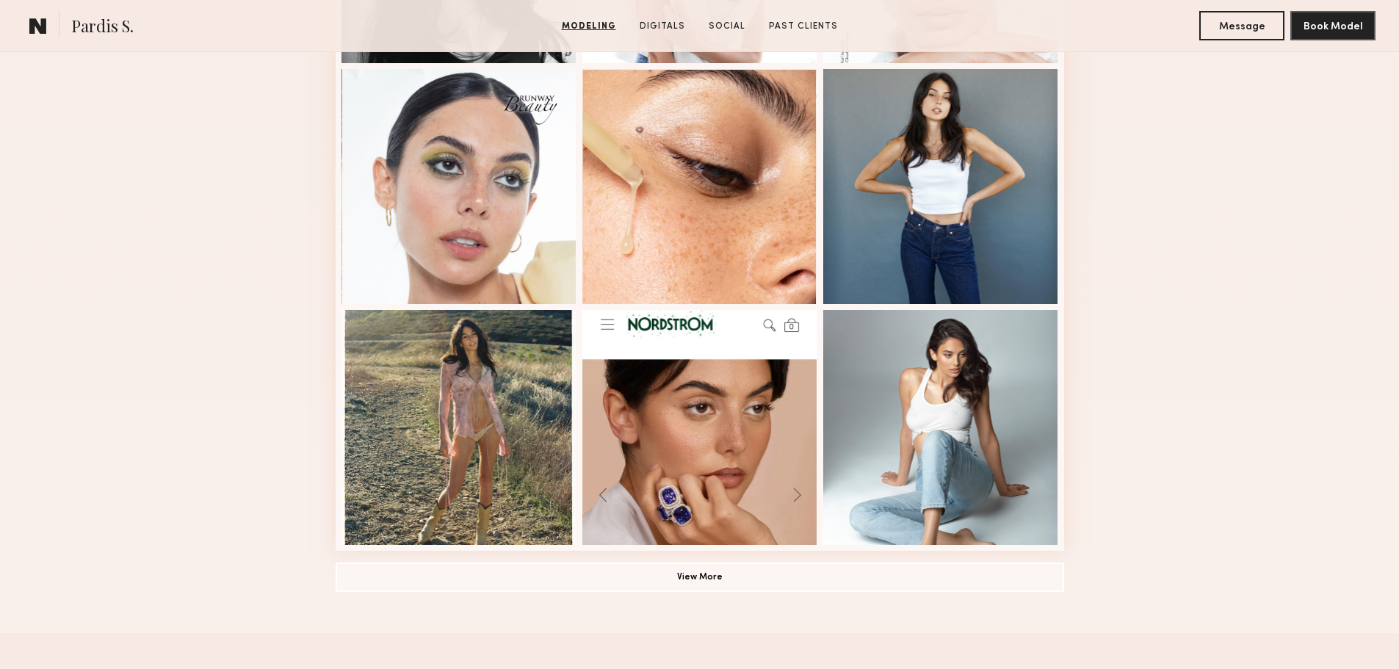
scroll to position [881, 0]
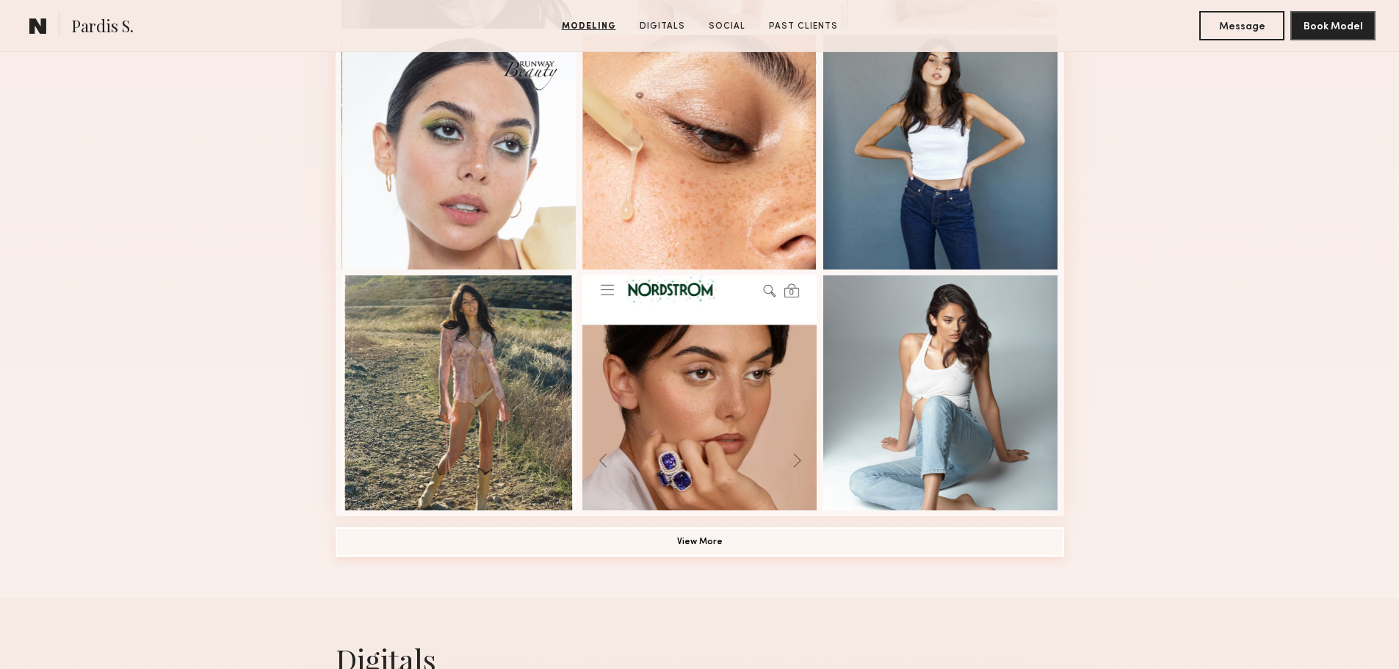
click at [623, 551] on button "View More" at bounding box center [700, 541] width 728 height 29
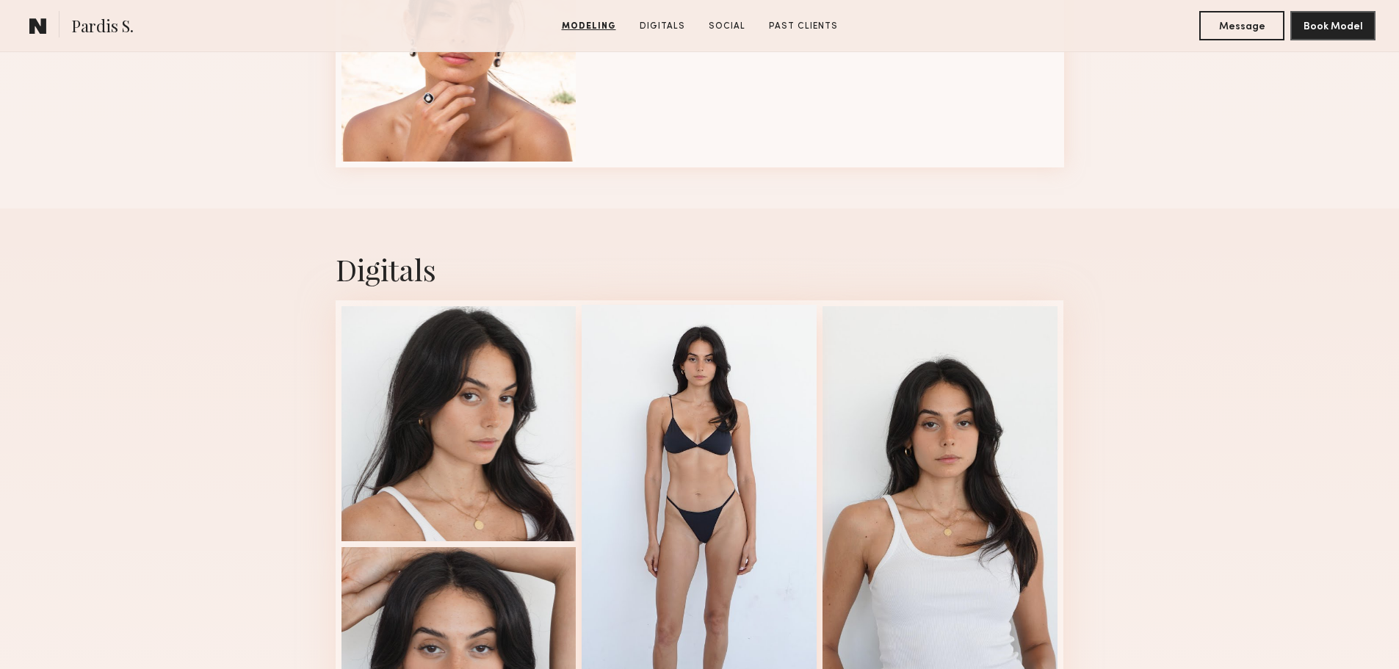
scroll to position [2350, 0]
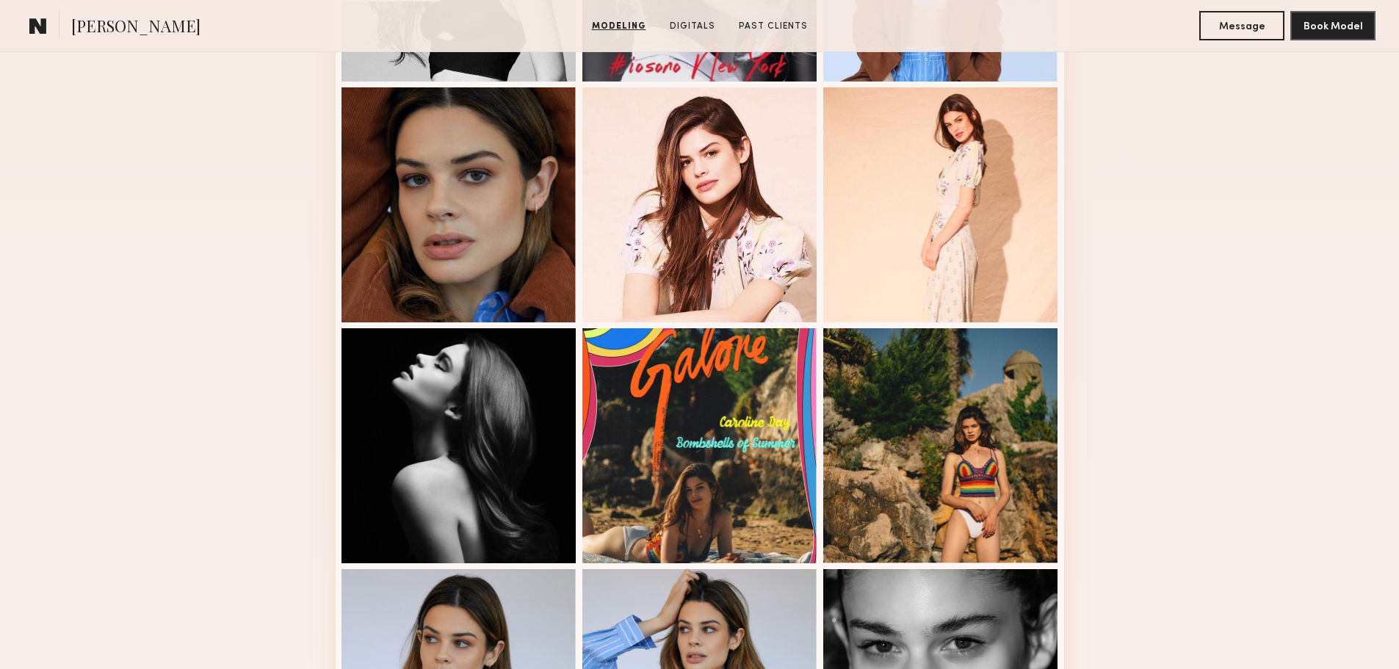
scroll to position [808, 0]
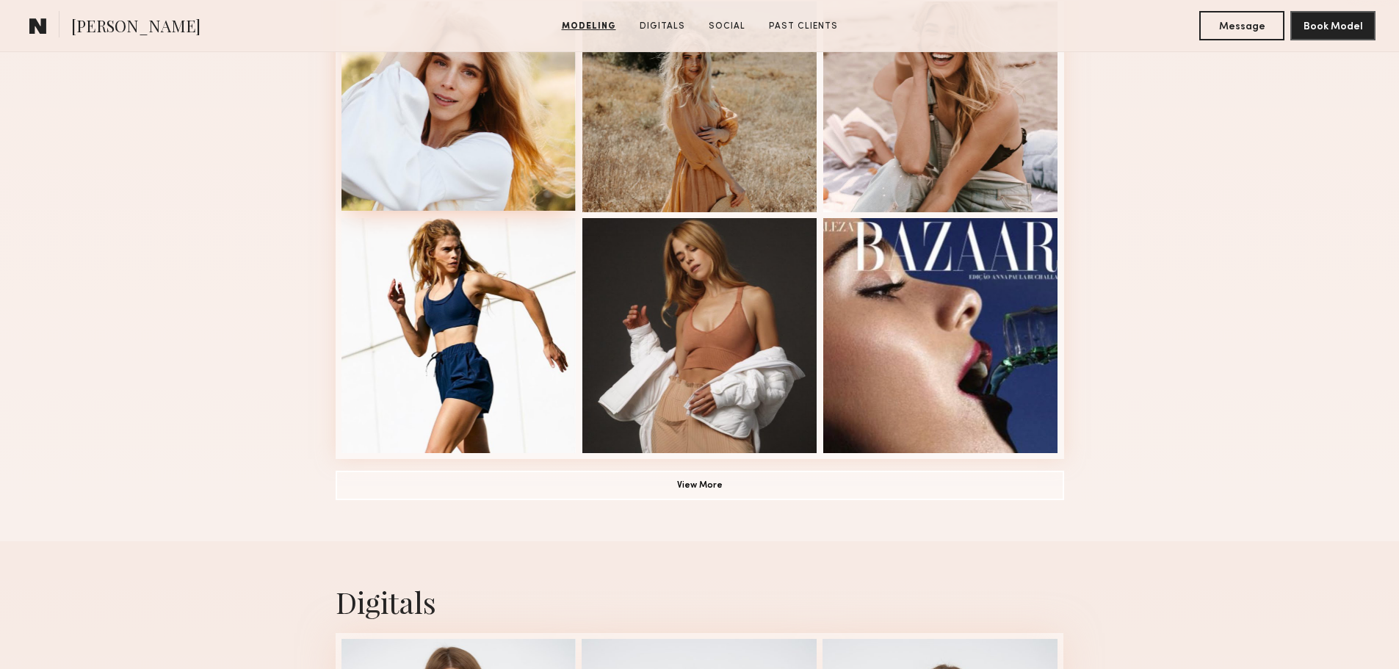
scroll to position [955, 0]
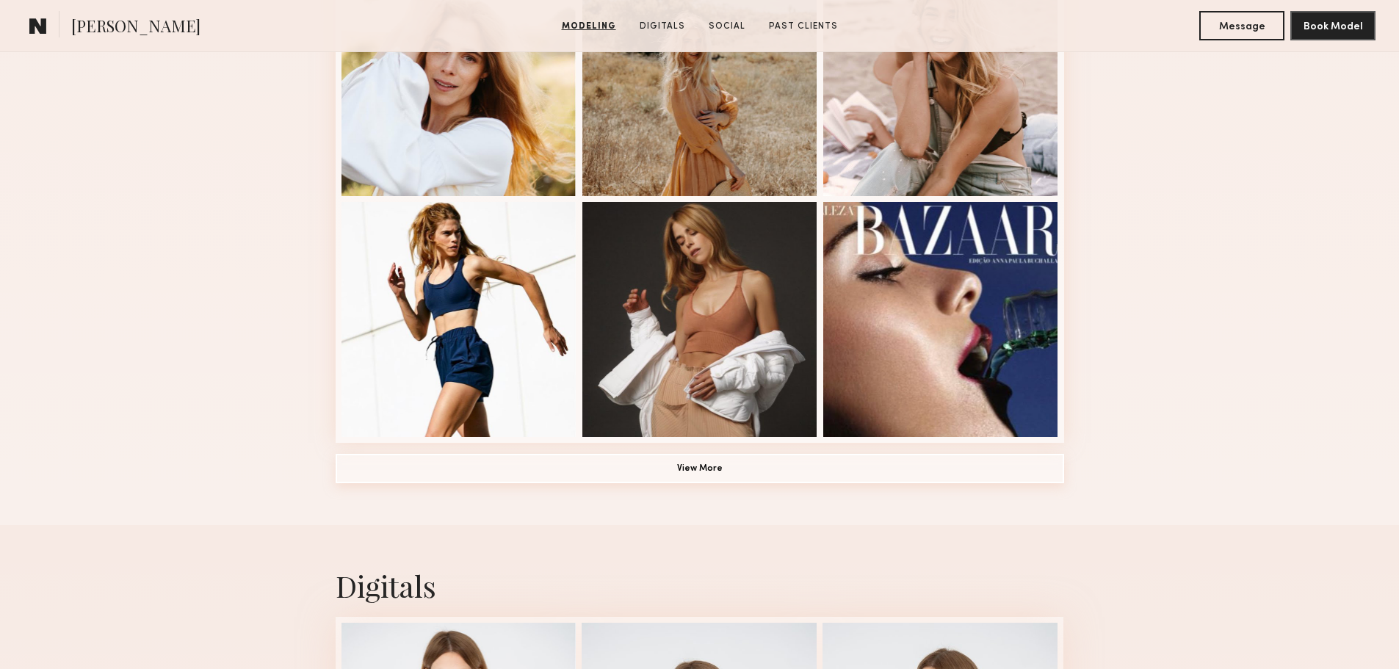
click at [525, 483] on button "View More" at bounding box center [700, 468] width 728 height 29
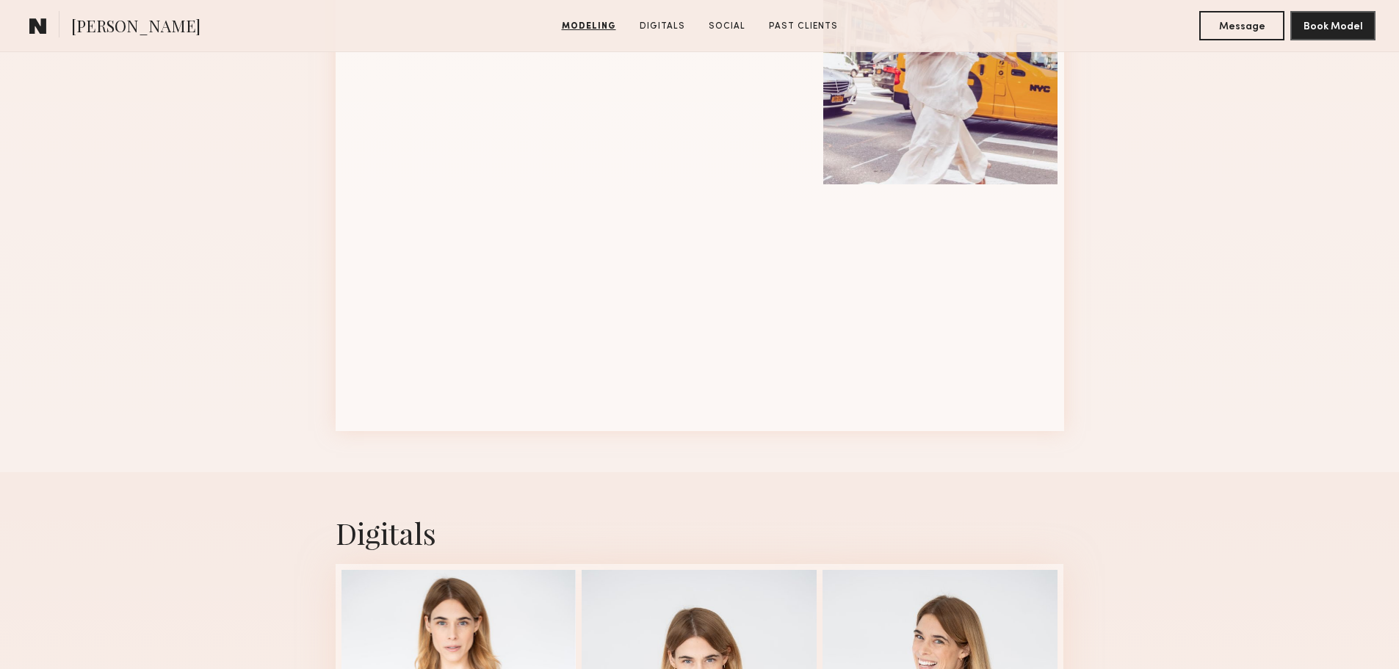
scroll to position [1615, 0]
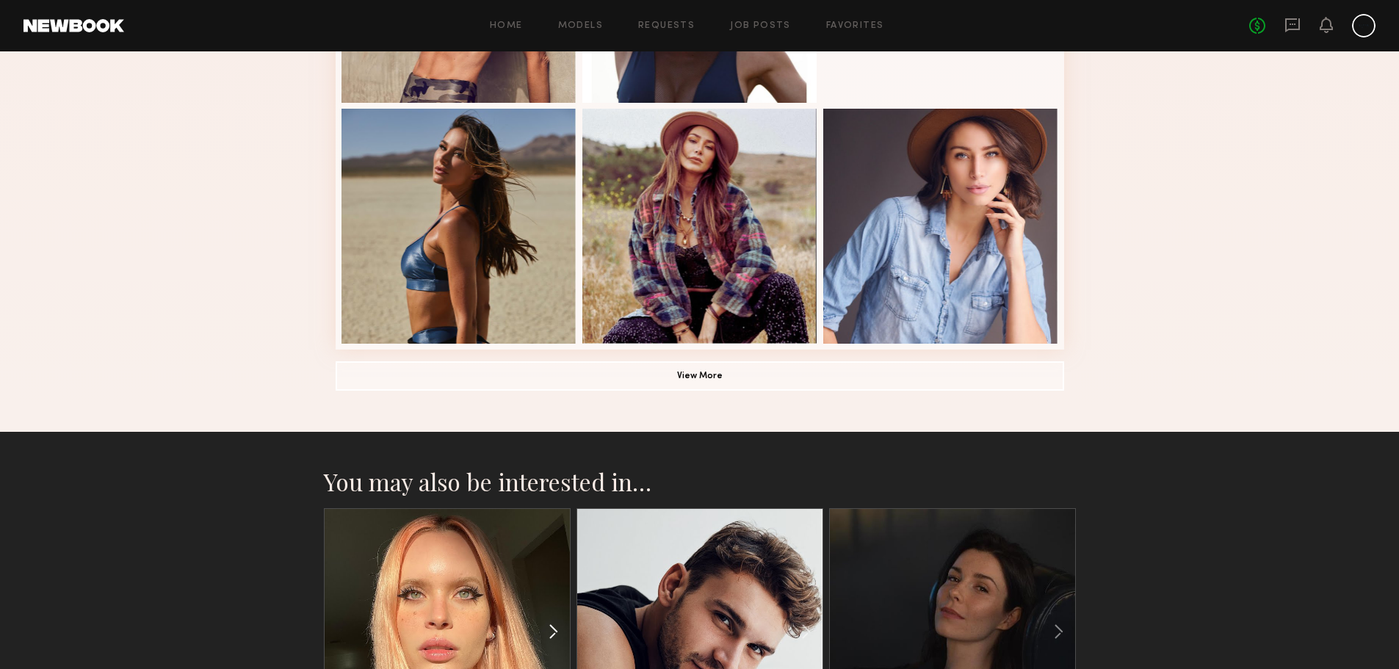
scroll to position [955, 0]
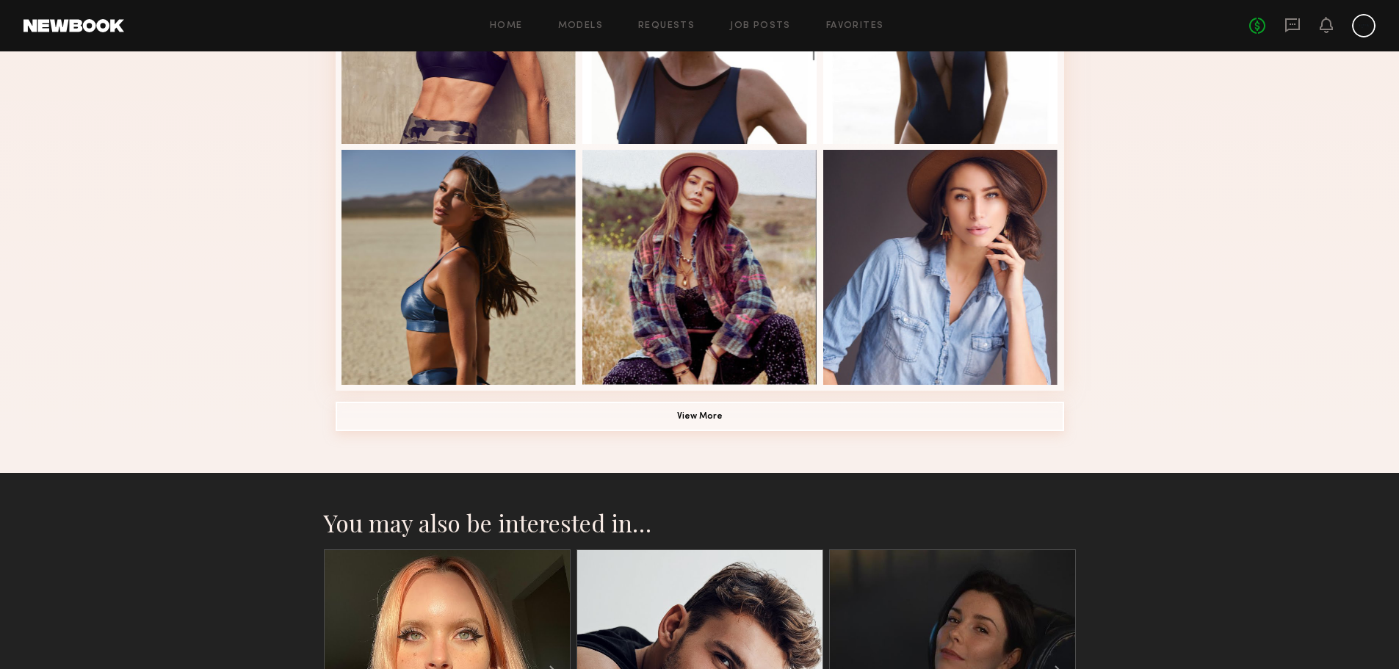
click at [579, 431] on button "View More" at bounding box center [700, 416] width 728 height 29
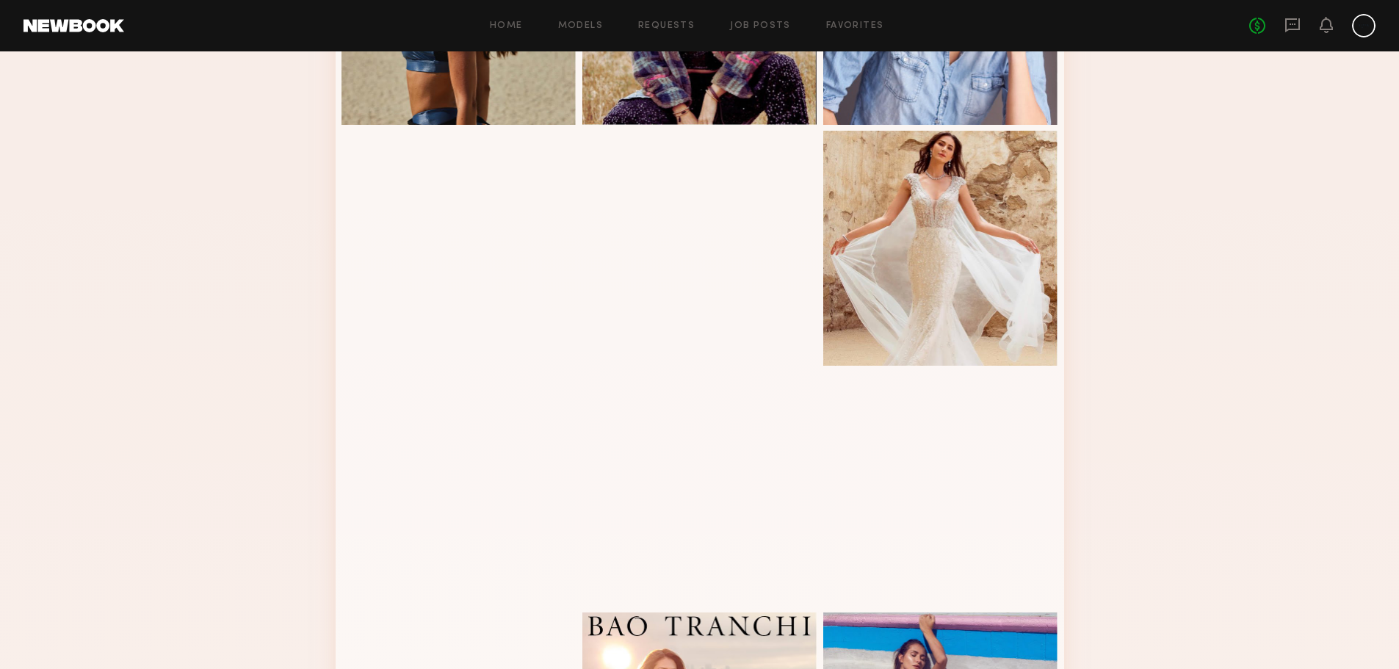
scroll to position [1175, 0]
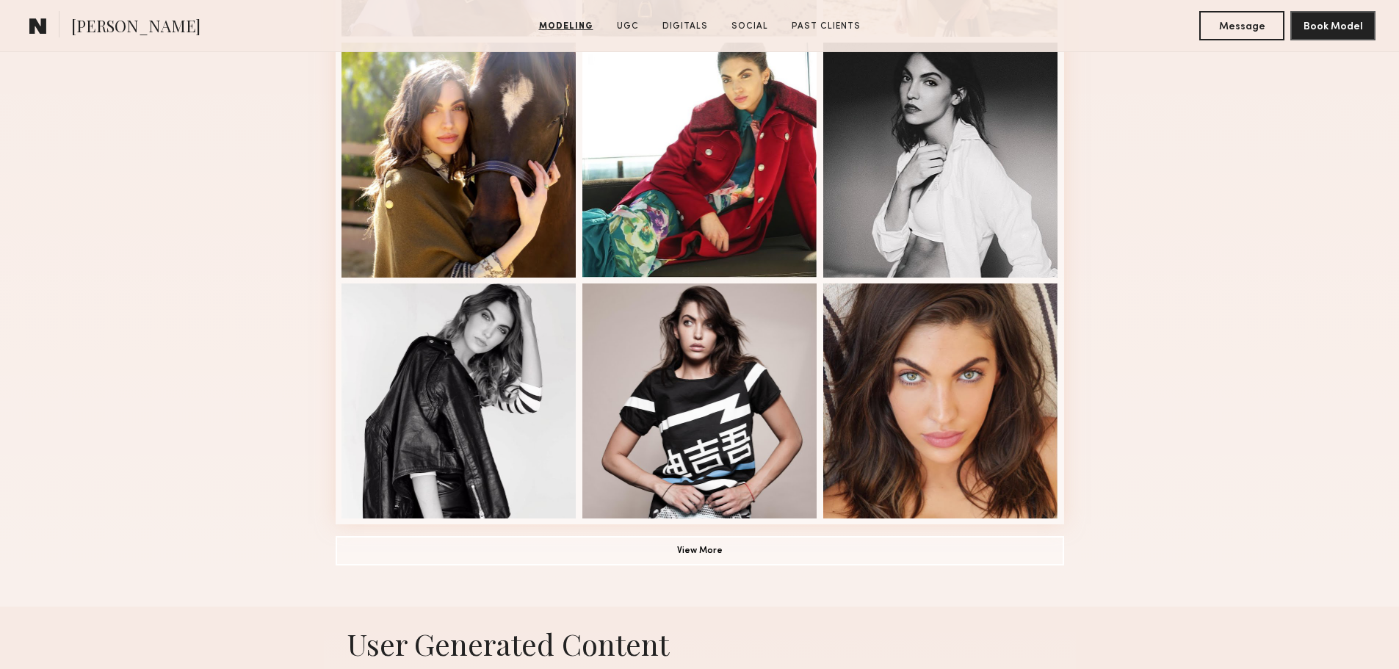
scroll to position [881, 0]
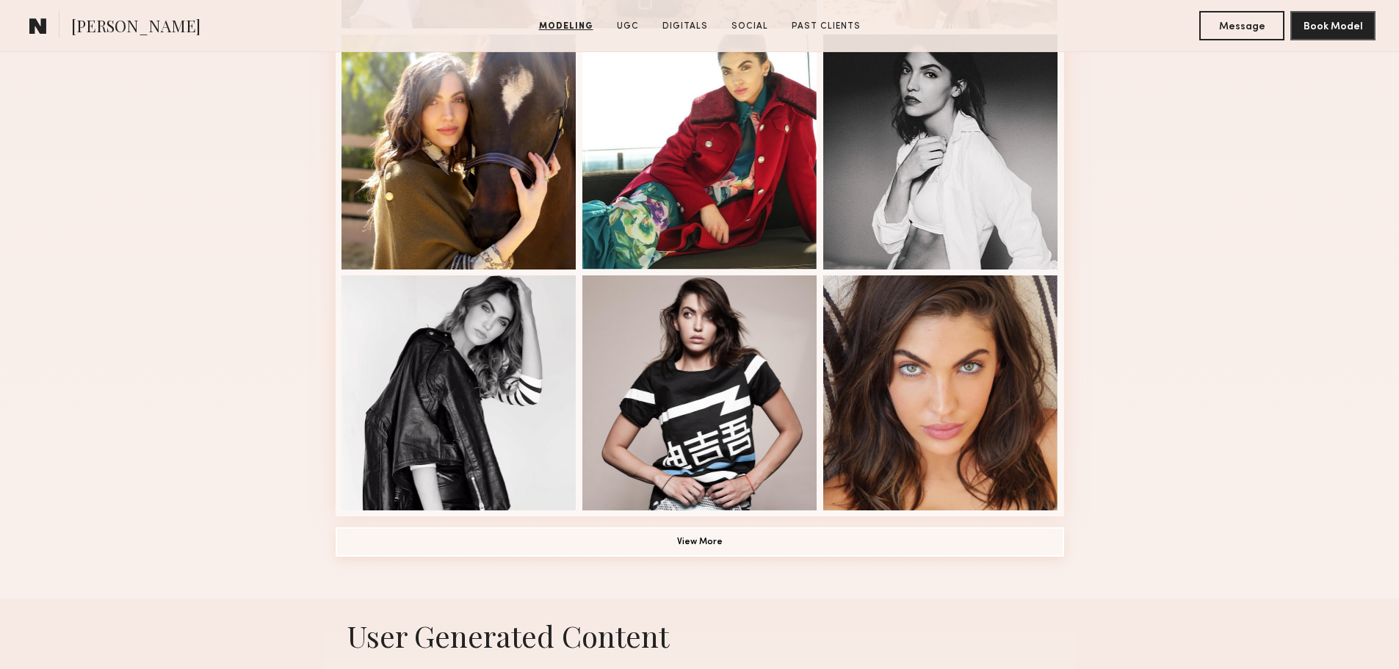
click at [707, 539] on button "View More" at bounding box center [700, 541] width 728 height 29
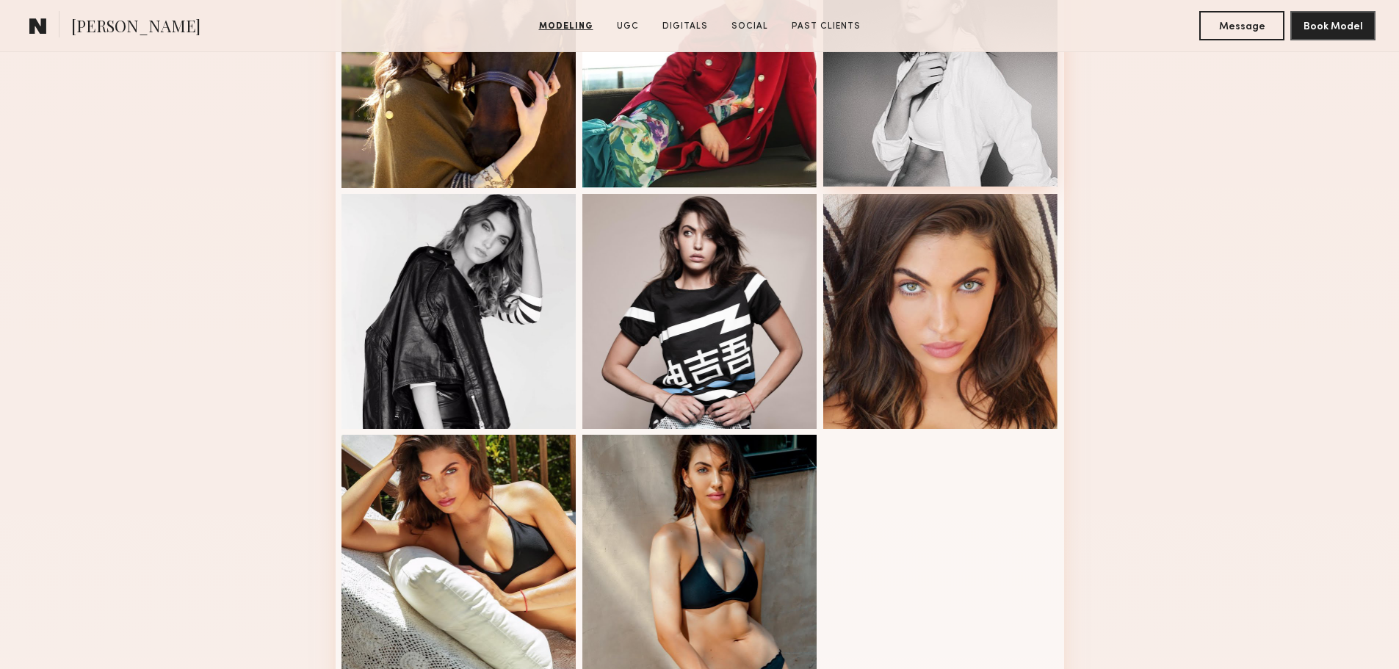
scroll to position [955, 0]
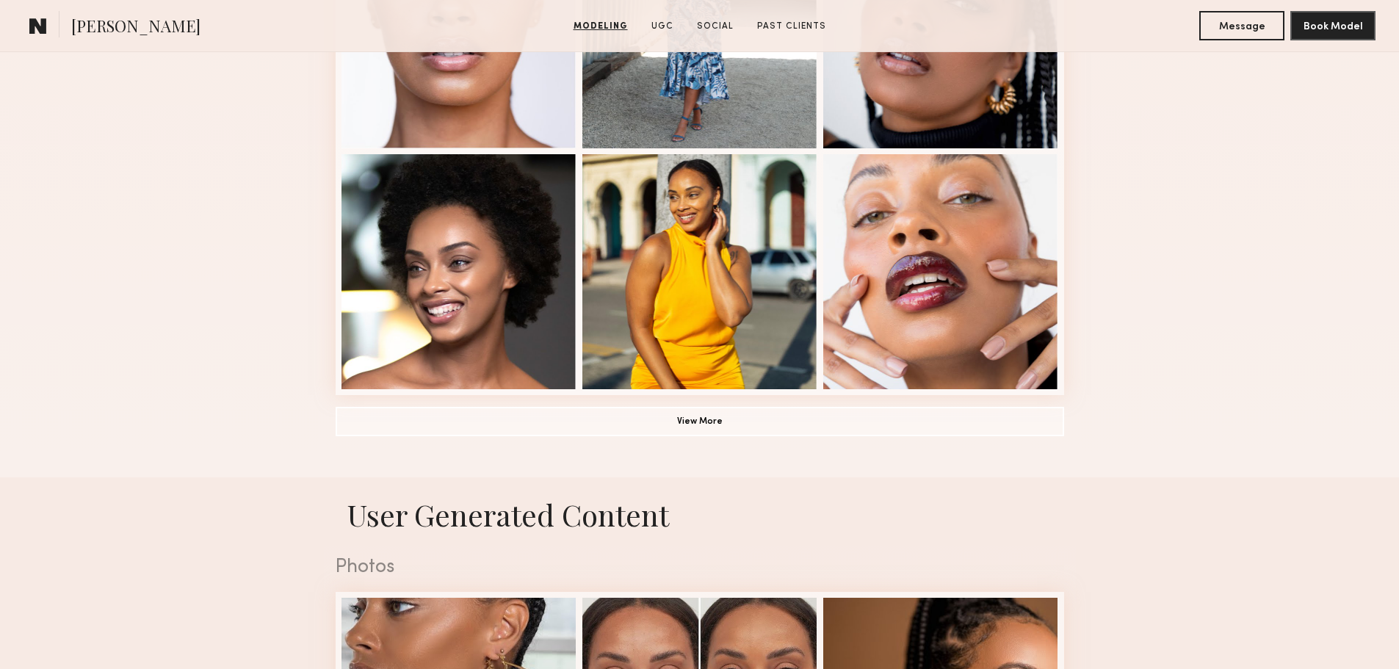
scroll to position [1028, 0]
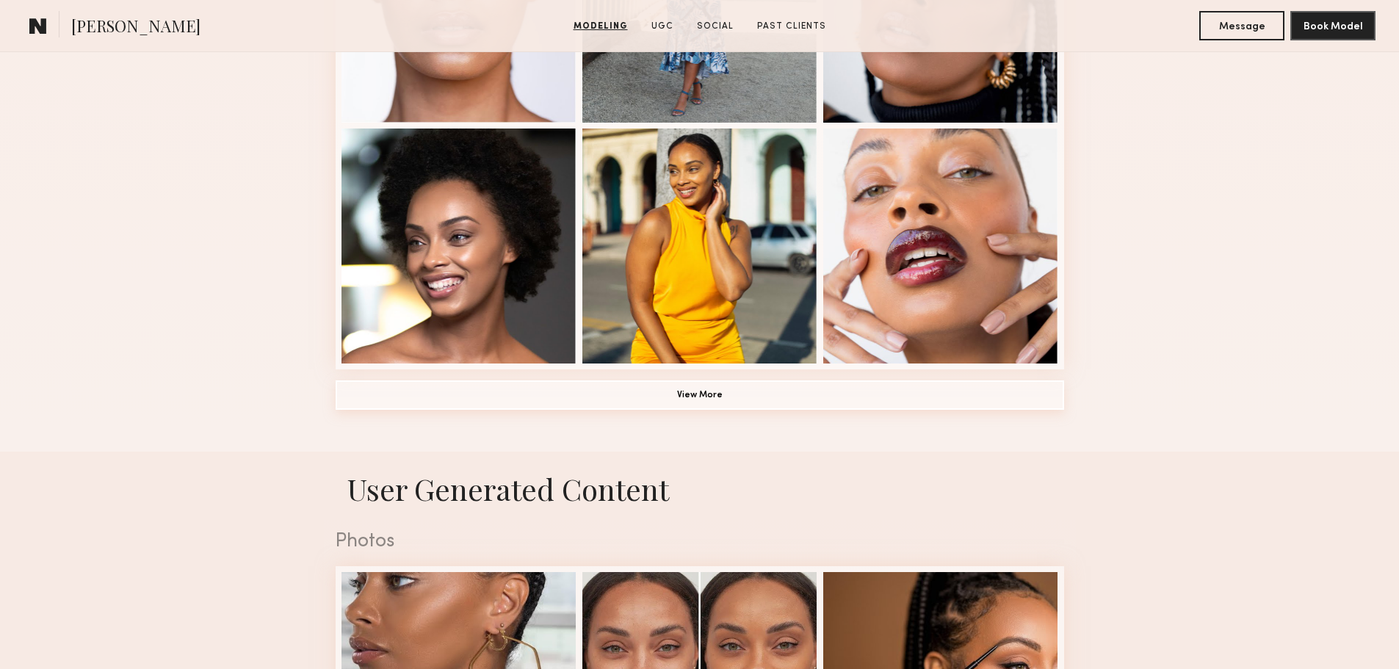
click at [599, 399] on button "View More" at bounding box center [700, 394] width 728 height 29
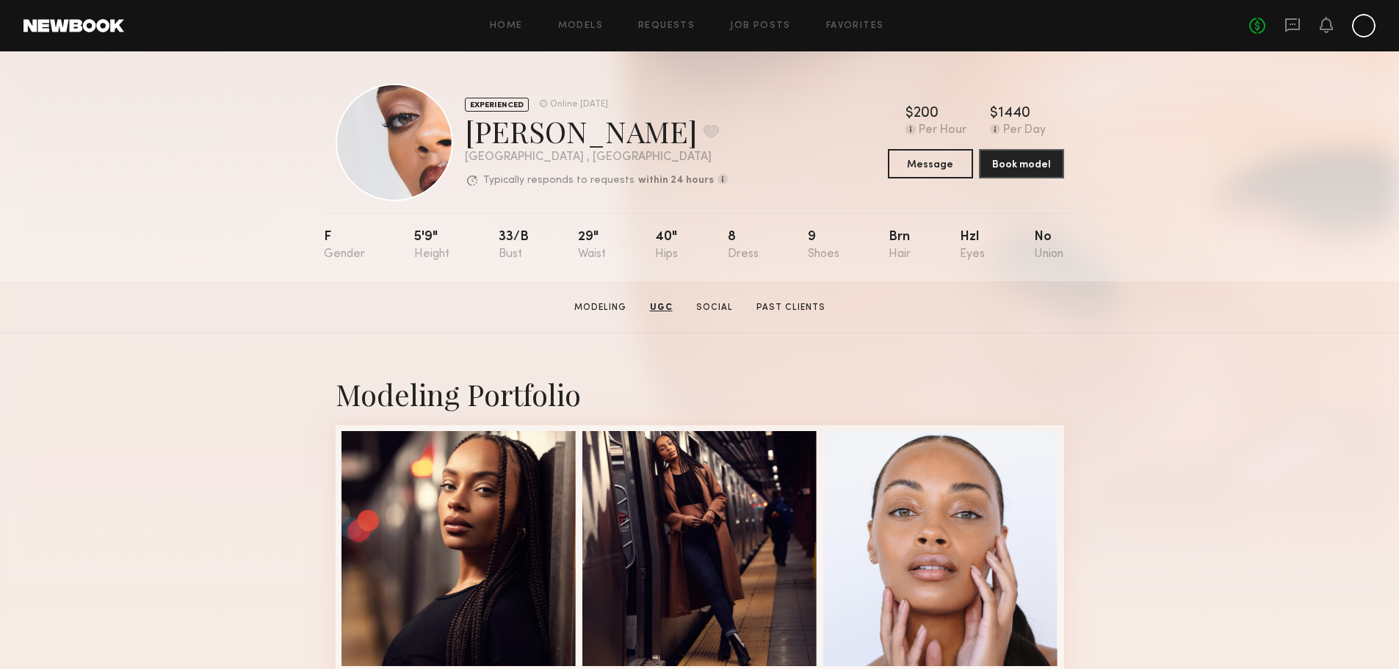
scroll to position [0, 0]
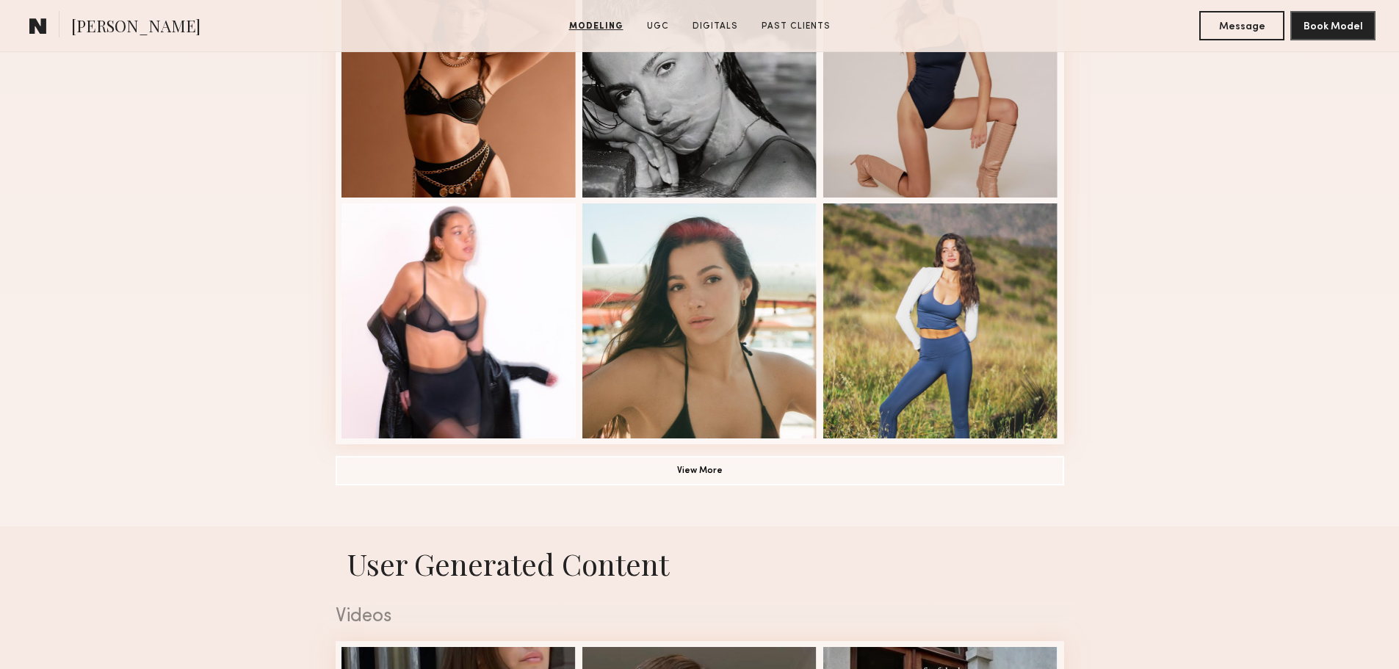
scroll to position [955, 0]
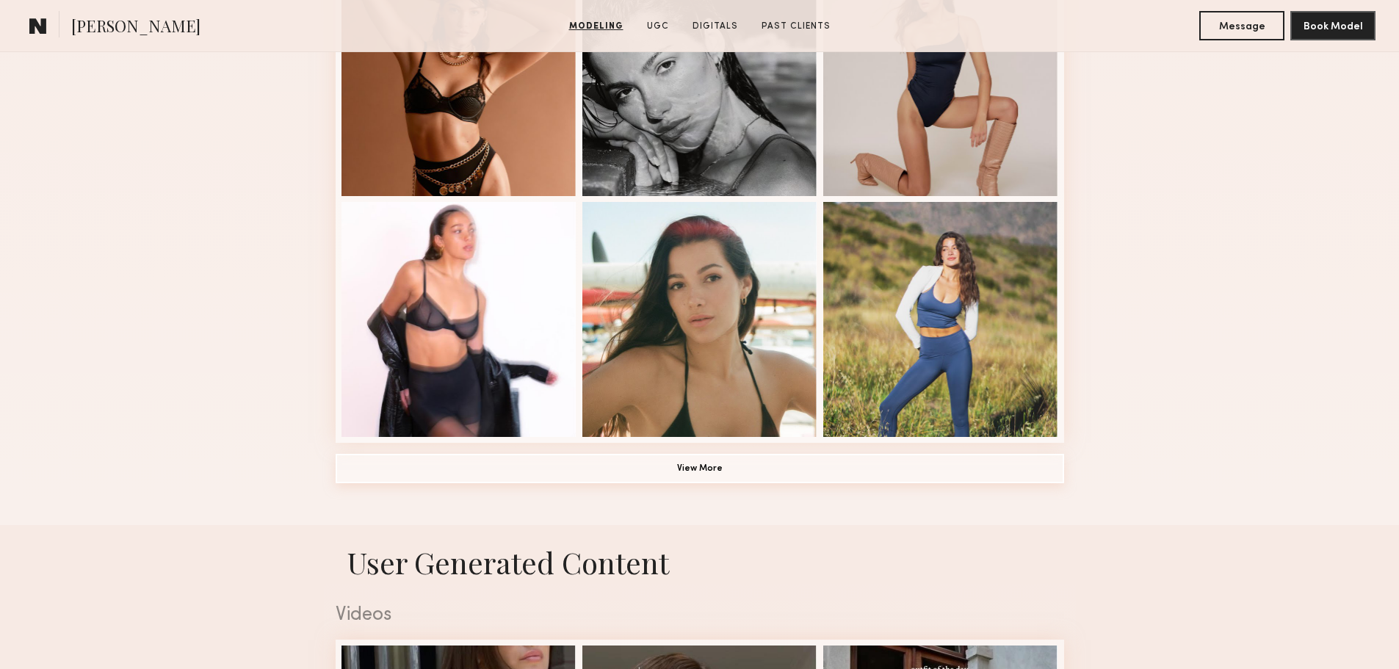
click at [709, 467] on button "View More" at bounding box center [700, 468] width 728 height 29
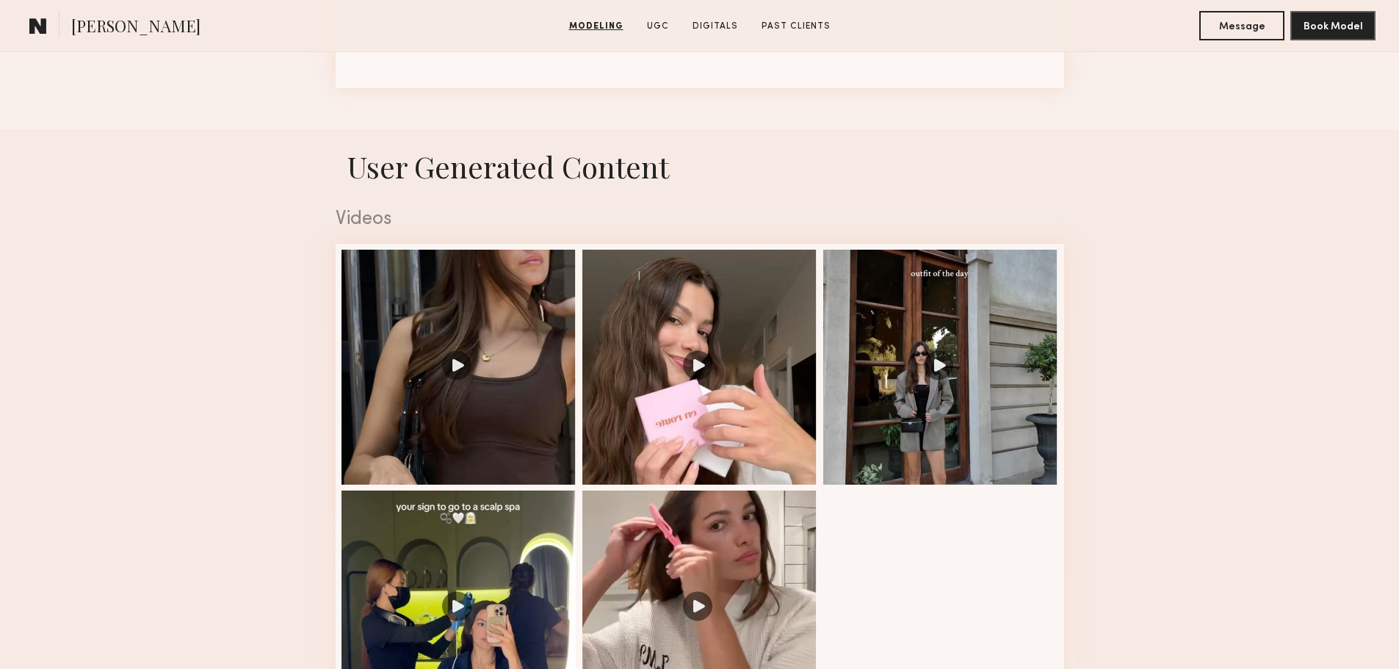
scroll to position [2276, 0]
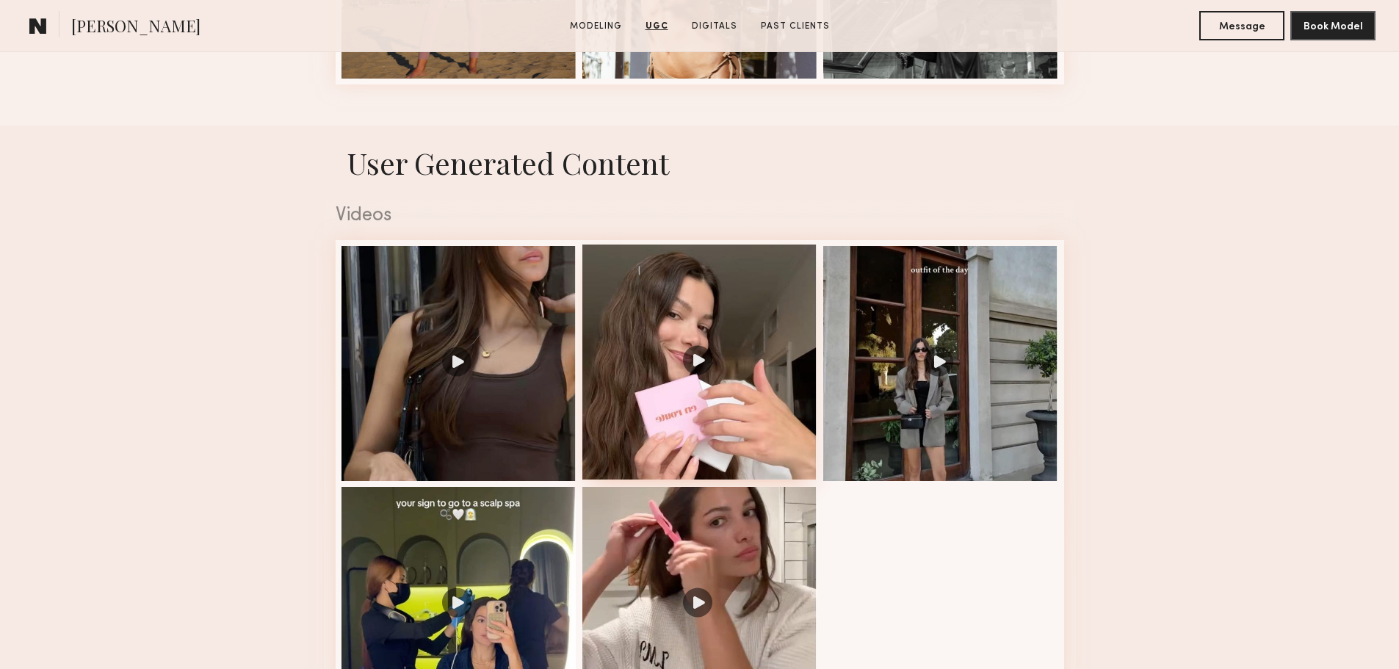
click at [713, 382] on div at bounding box center [699, 362] width 235 height 235
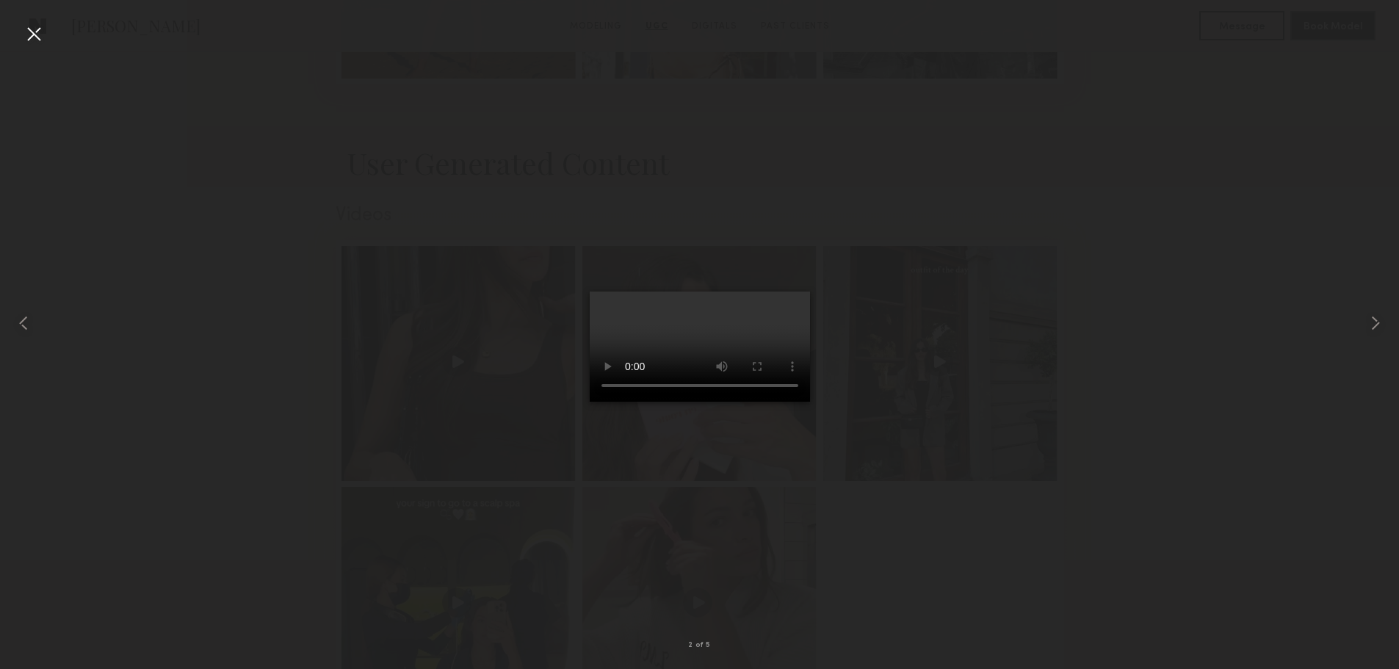
click at [37, 28] on div at bounding box center [33, 33] width 23 height 23
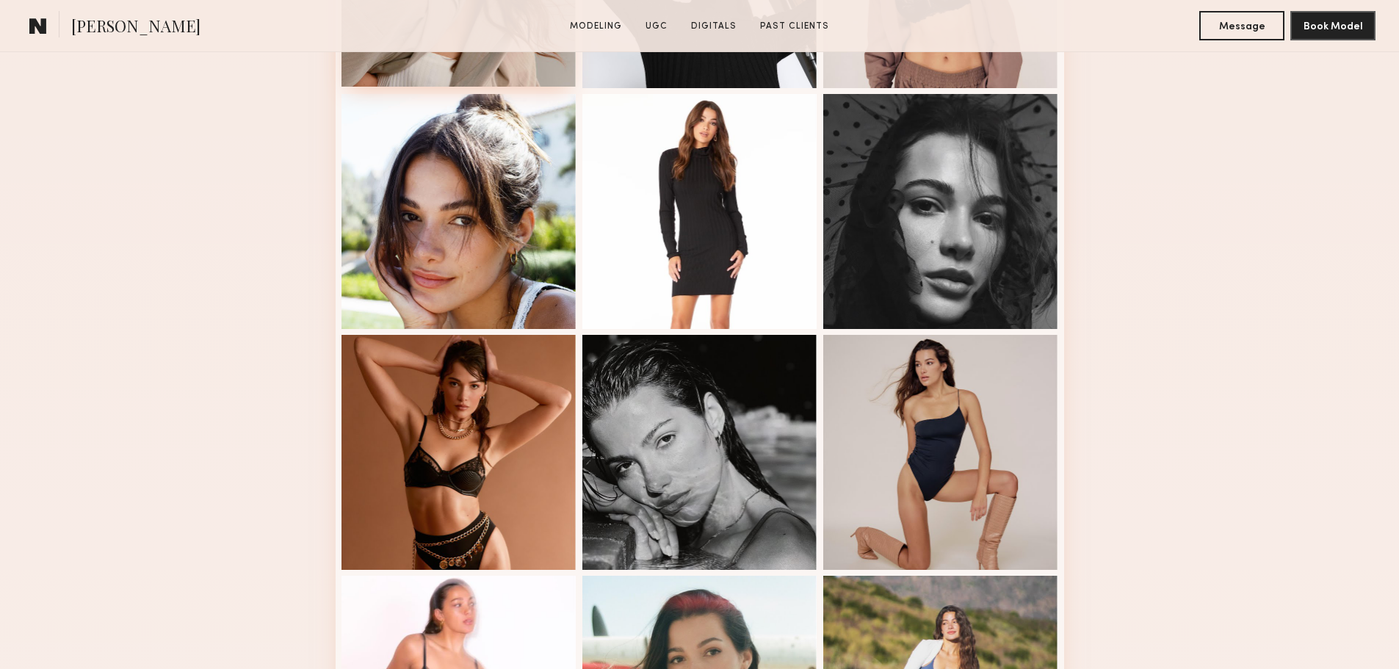
scroll to position [587, 0]
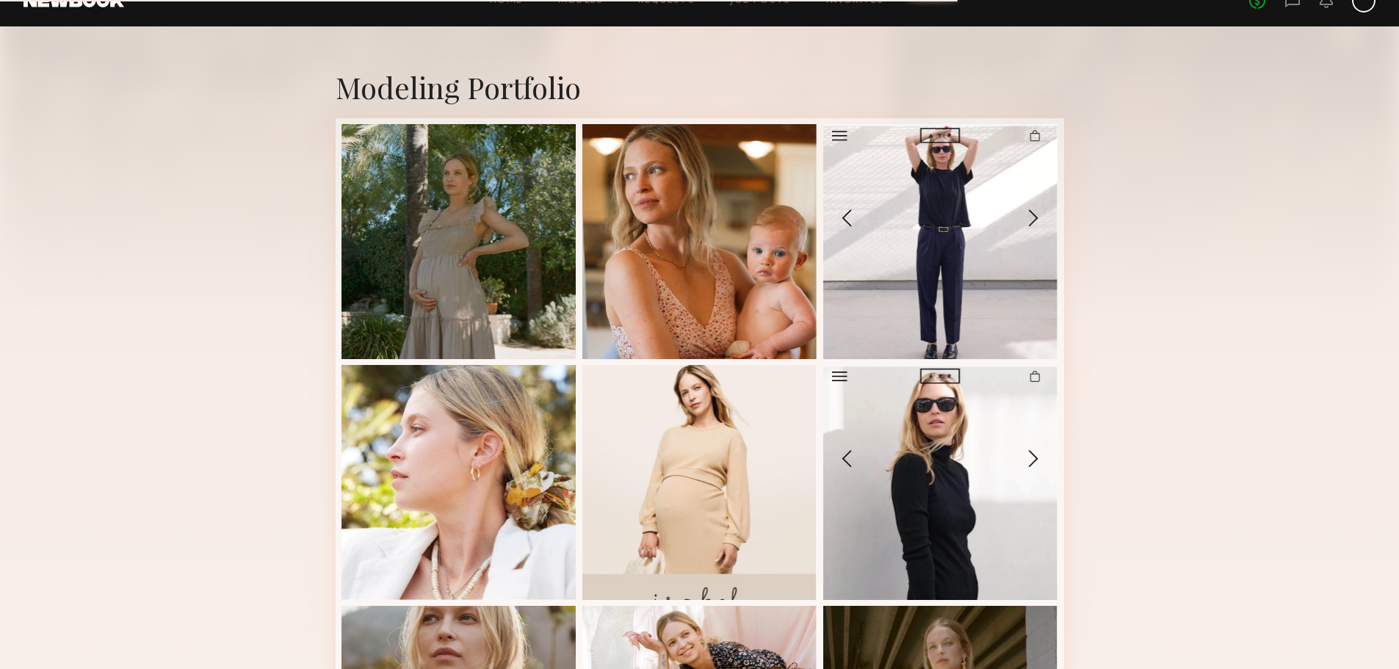
scroll to position [111, 0]
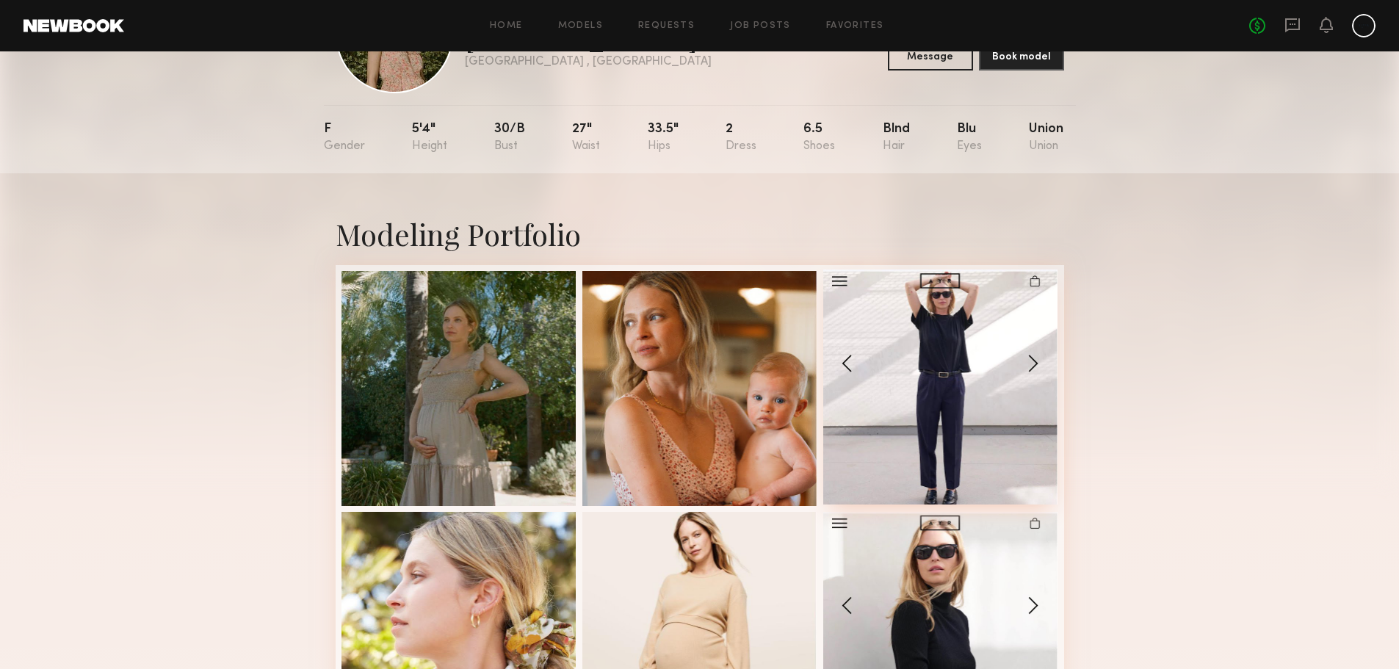
click at [1032, 372] on div at bounding box center [940, 386] width 235 height 235
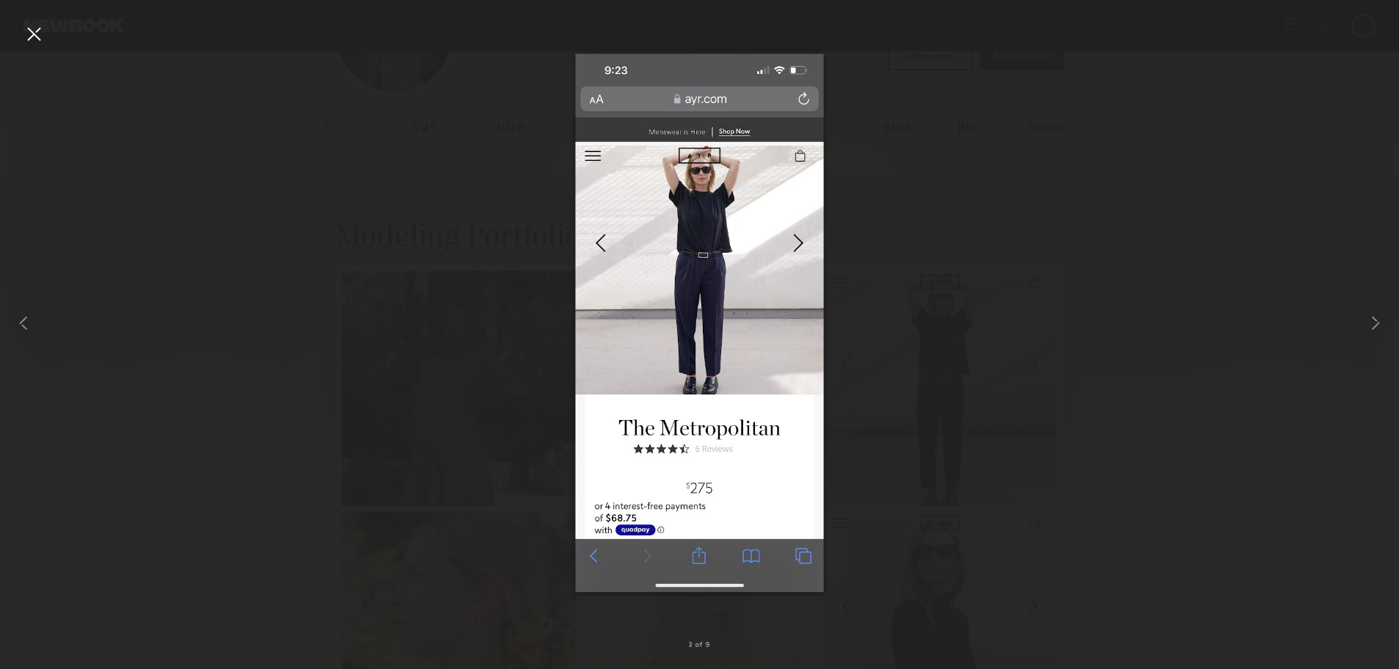
click at [37, 40] on div at bounding box center [33, 33] width 23 height 23
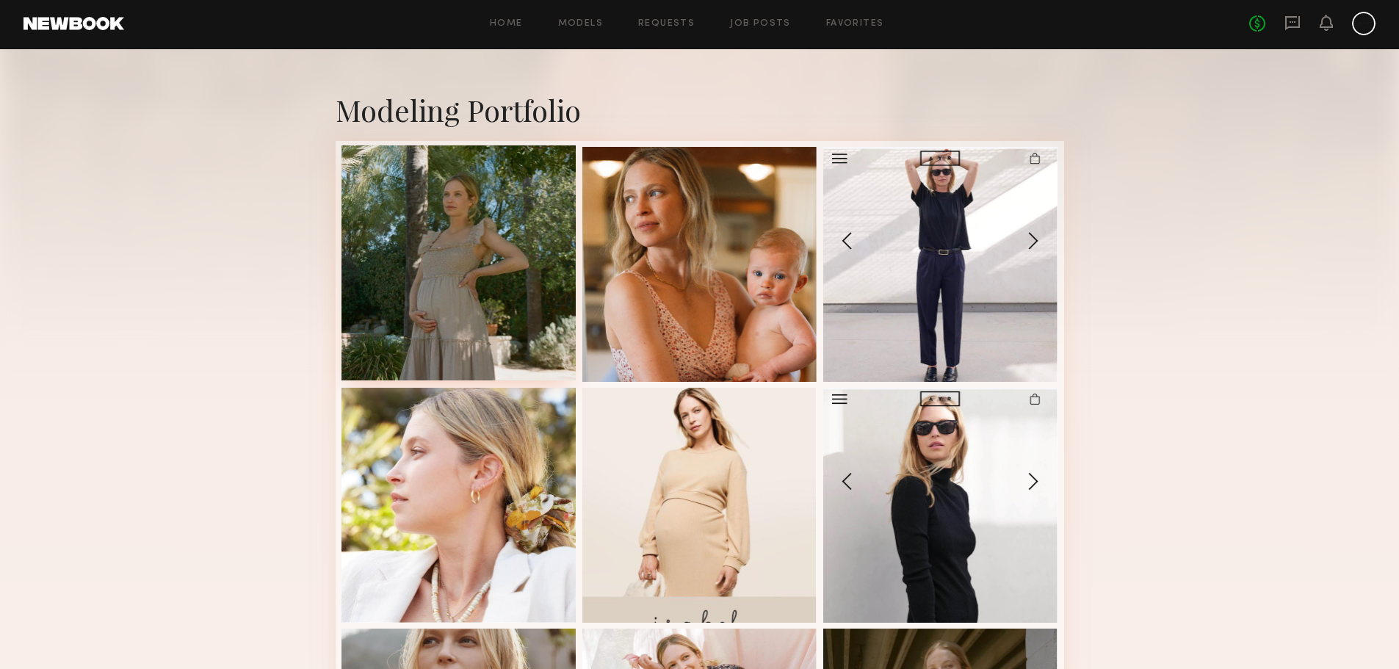
scroll to position [331, 0]
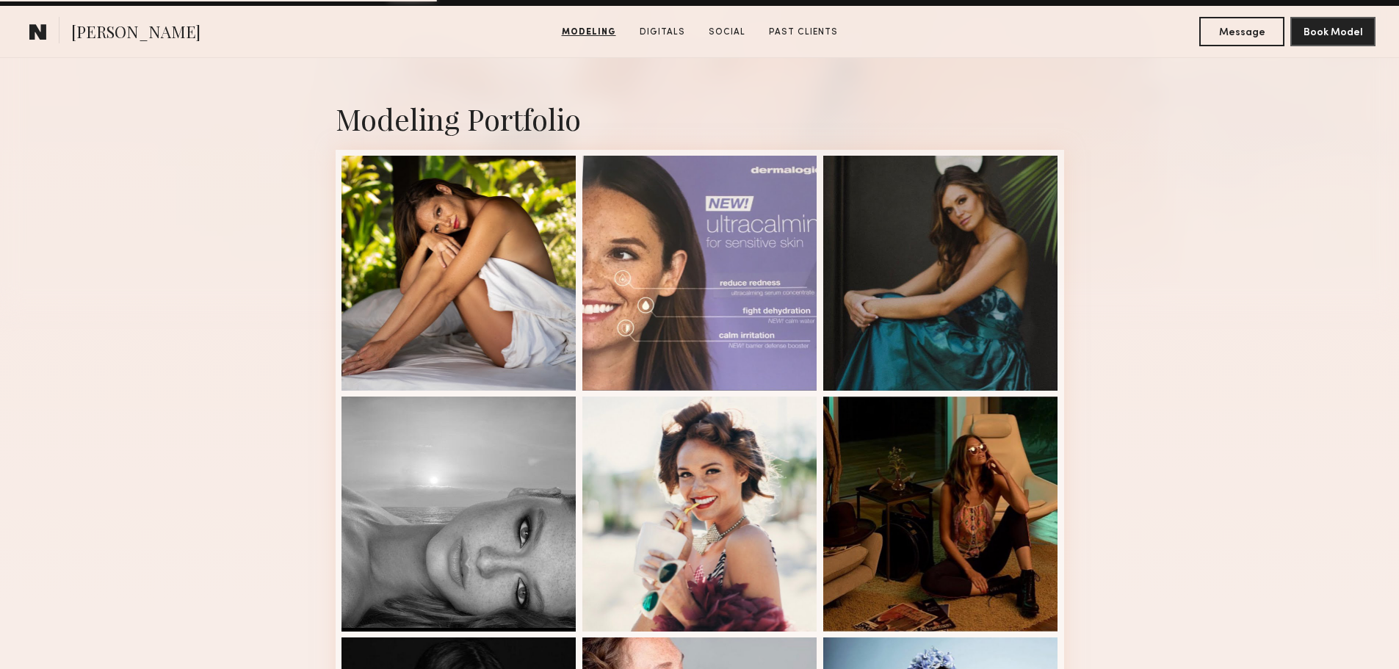
scroll to position [514, 0]
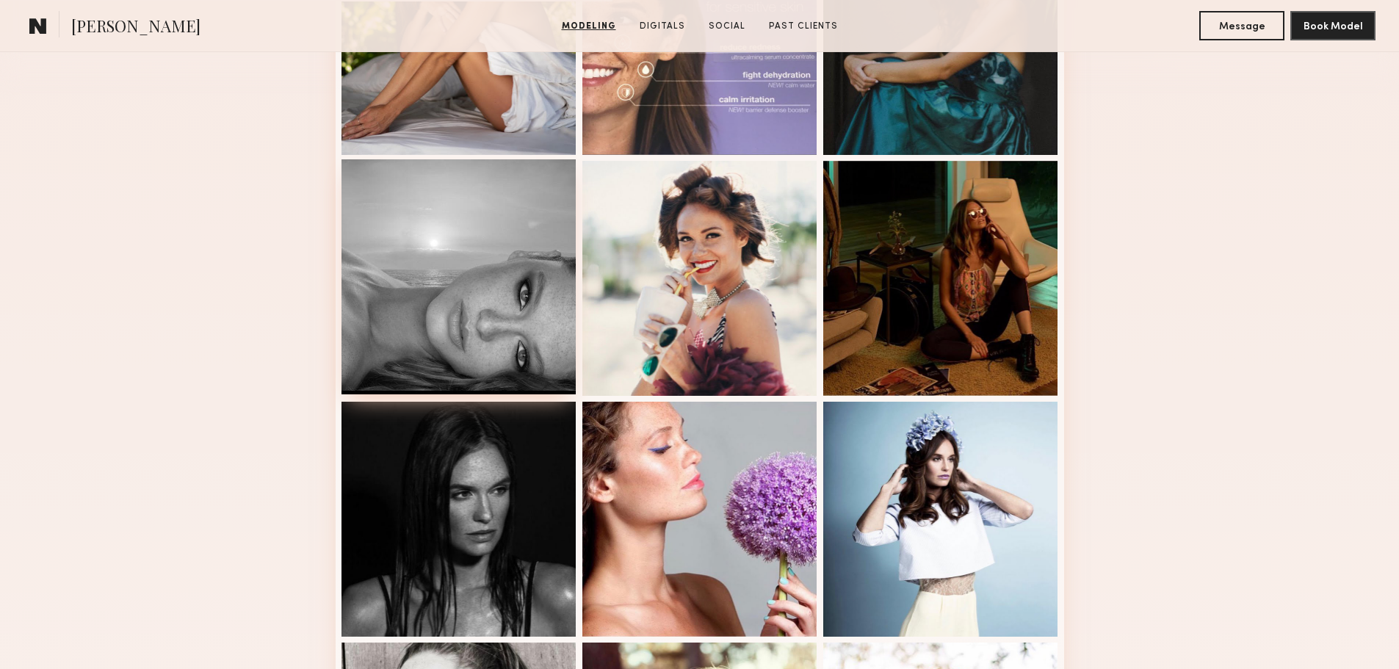
click at [504, 291] on div at bounding box center [458, 276] width 235 height 235
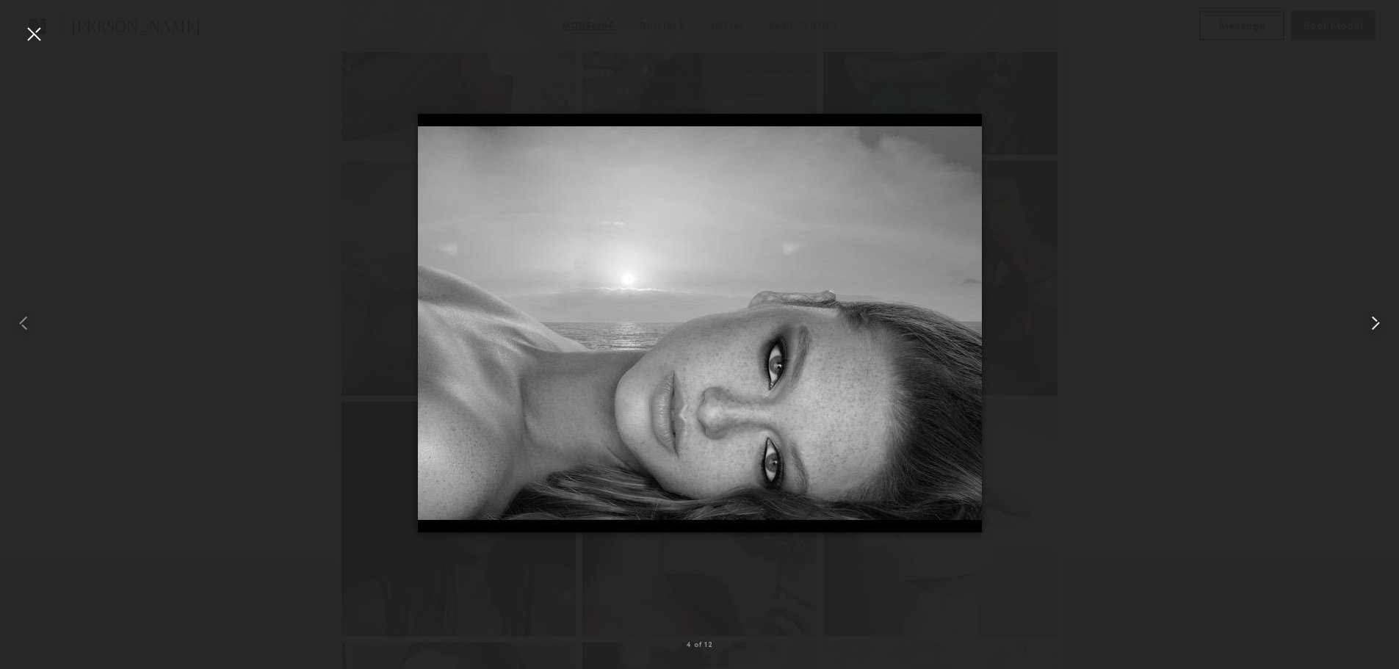
click at [1367, 320] on common-icon at bounding box center [1375, 322] width 23 height 23
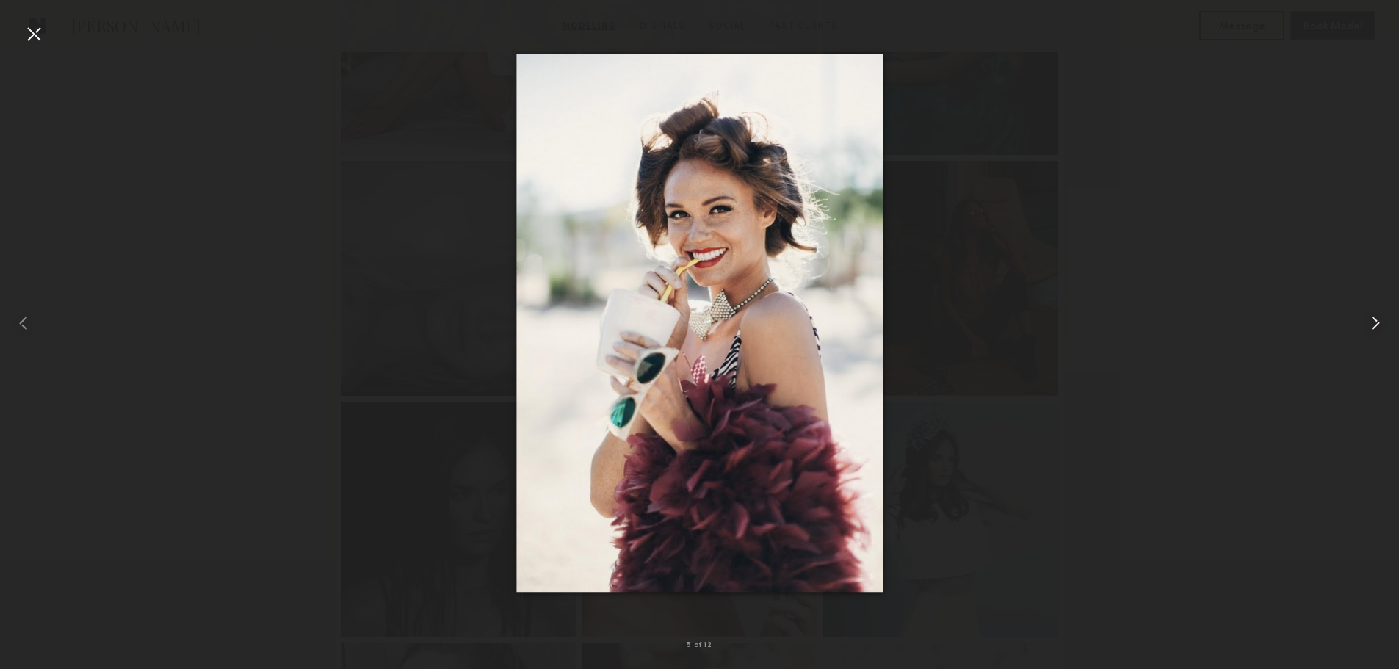
click at [1367, 320] on common-icon at bounding box center [1375, 322] width 23 height 23
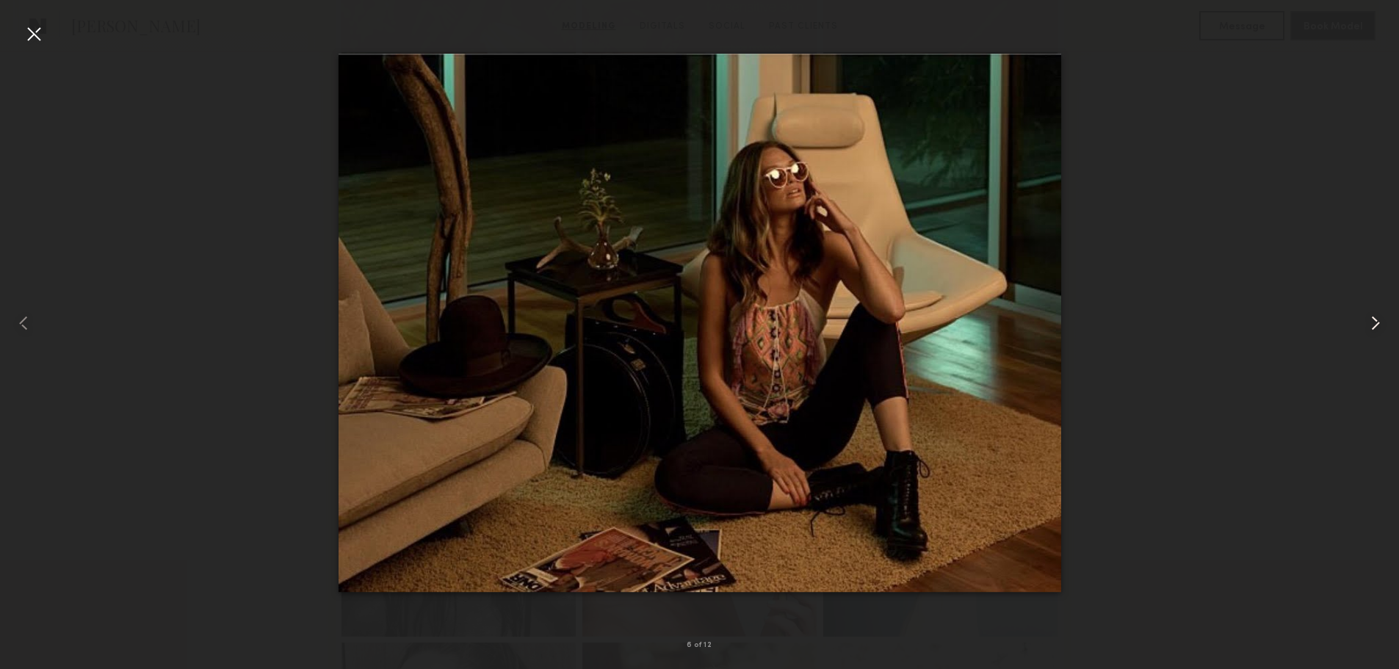
click at [1367, 320] on common-icon at bounding box center [1375, 322] width 23 height 23
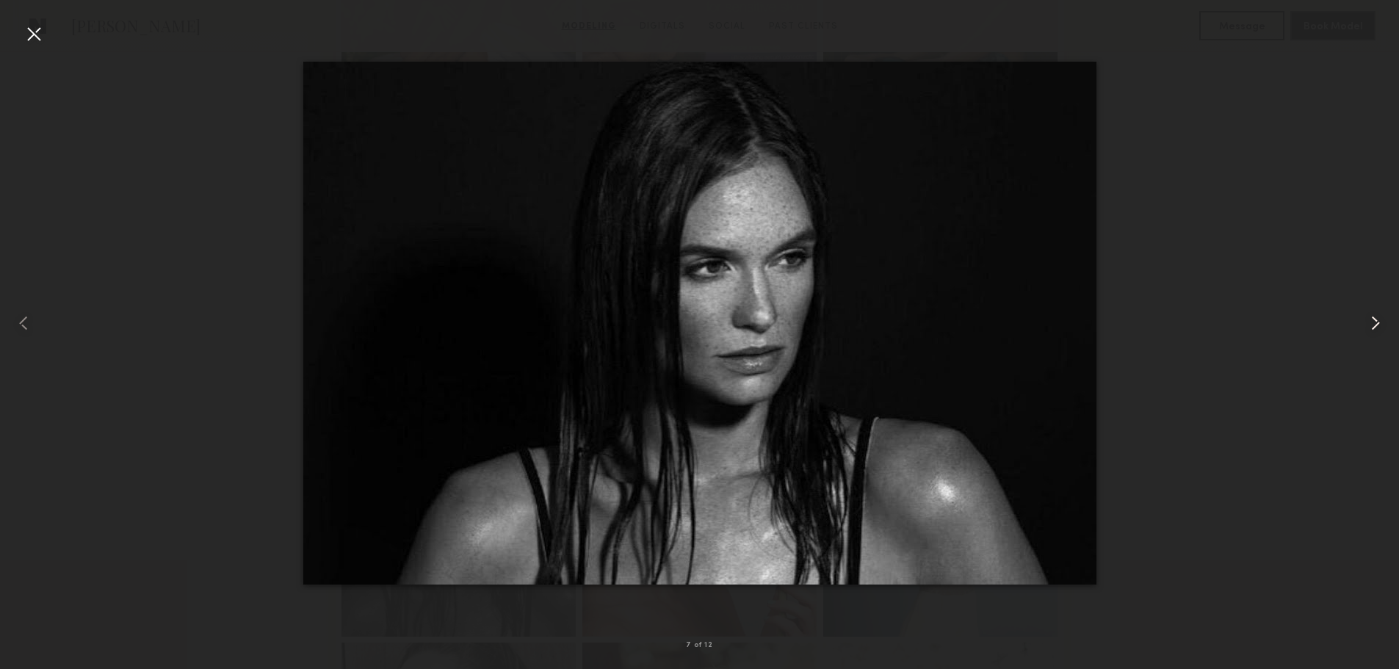
click at [1367, 320] on common-icon at bounding box center [1375, 322] width 23 height 23
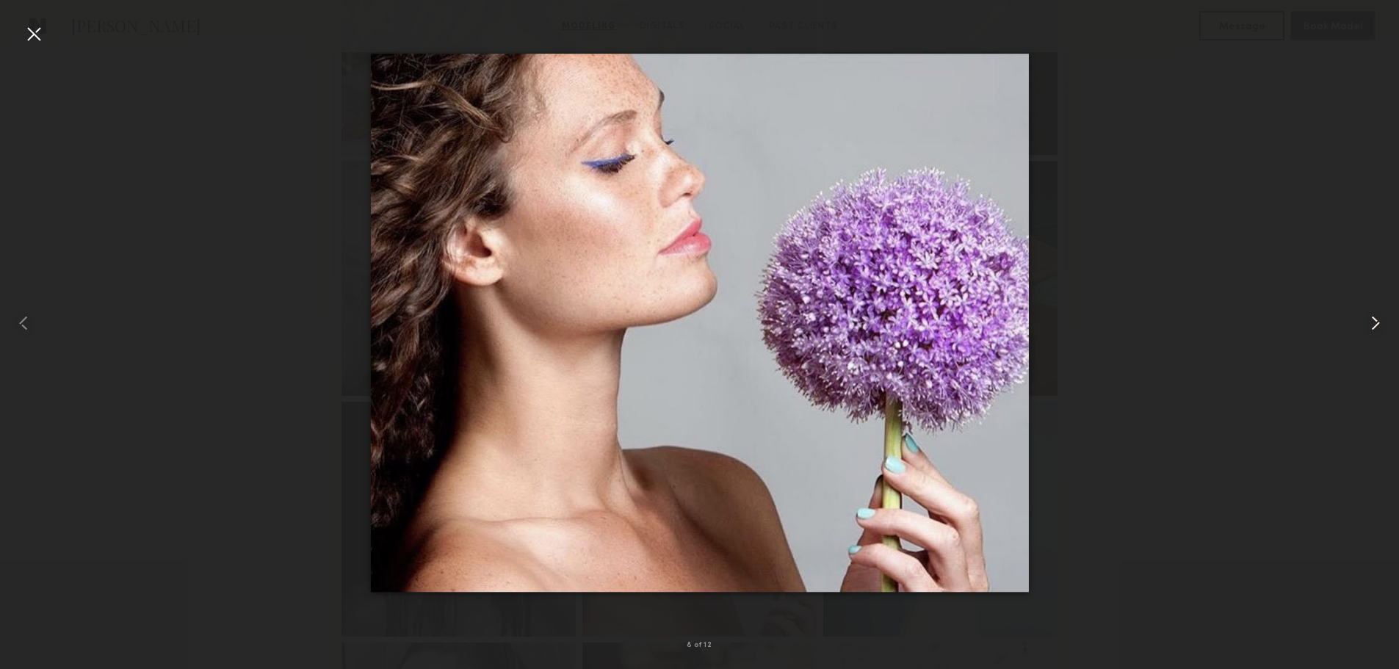
click at [1367, 320] on common-icon at bounding box center [1375, 322] width 23 height 23
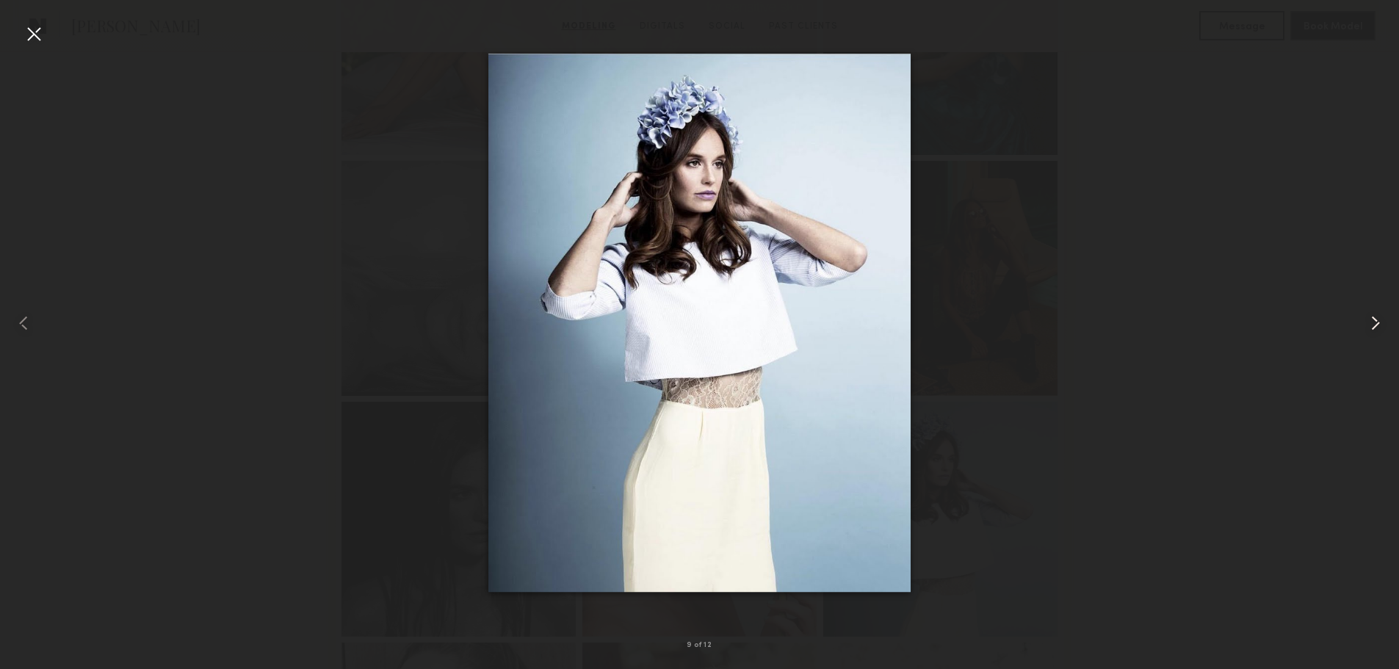
click at [1367, 320] on common-icon at bounding box center [1375, 322] width 23 height 23
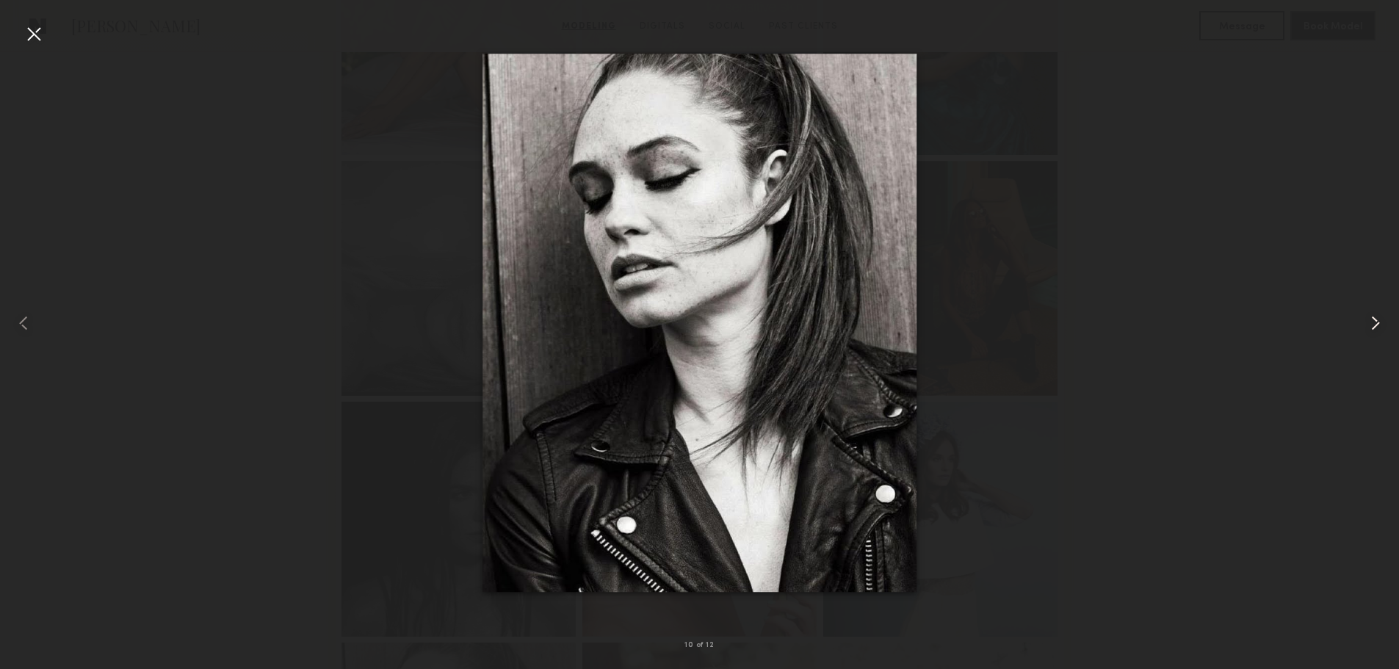
click at [1367, 320] on common-icon at bounding box center [1375, 322] width 23 height 23
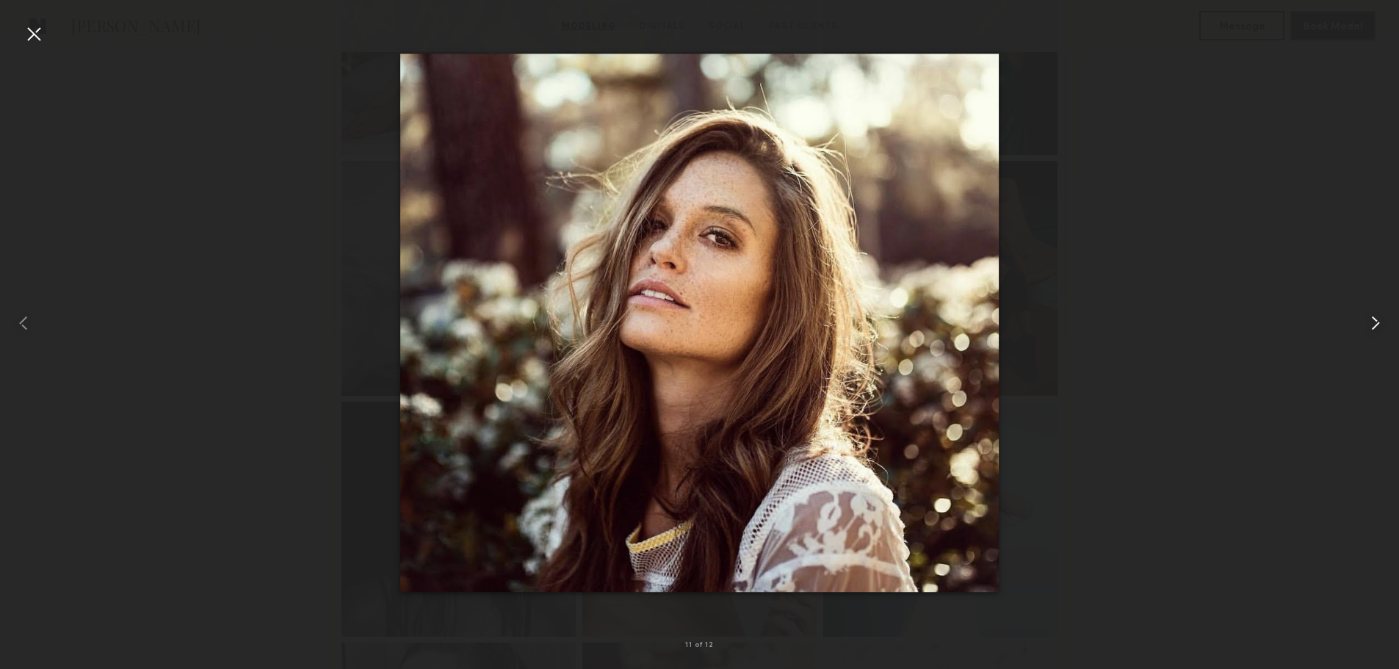
click at [1367, 320] on common-icon at bounding box center [1375, 322] width 23 height 23
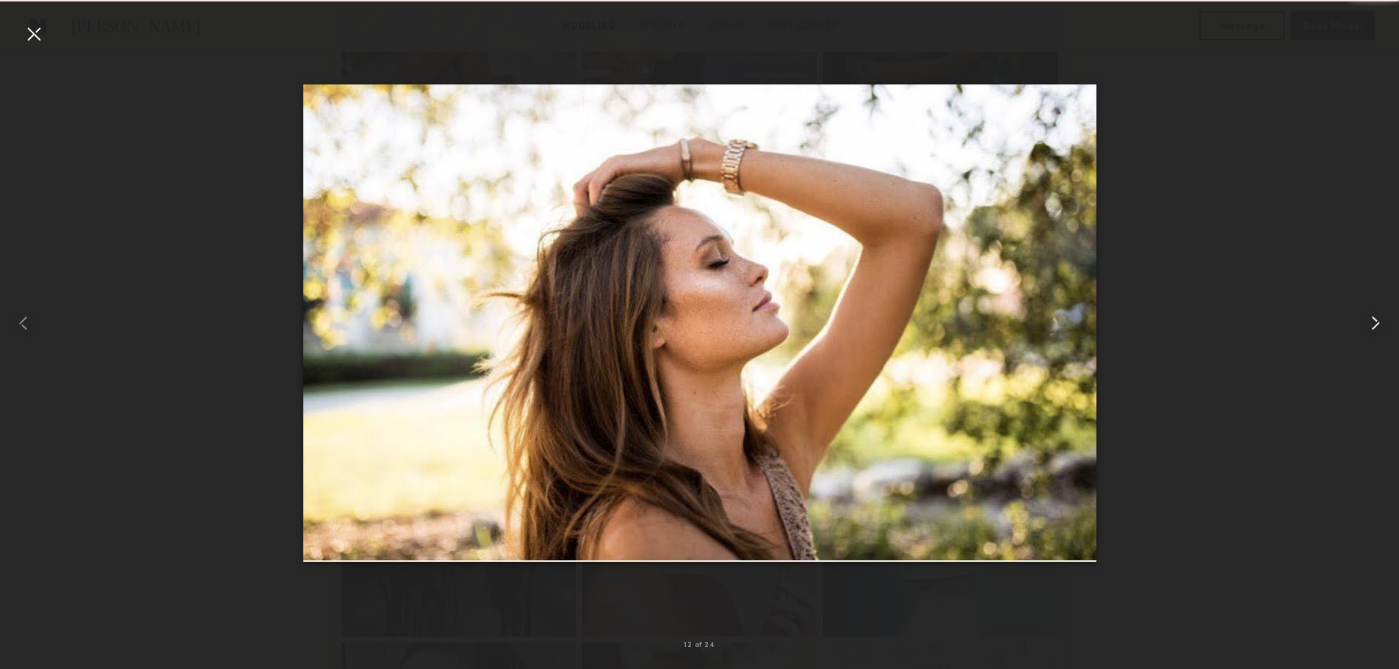
click at [1367, 320] on common-icon at bounding box center [1375, 322] width 23 height 23
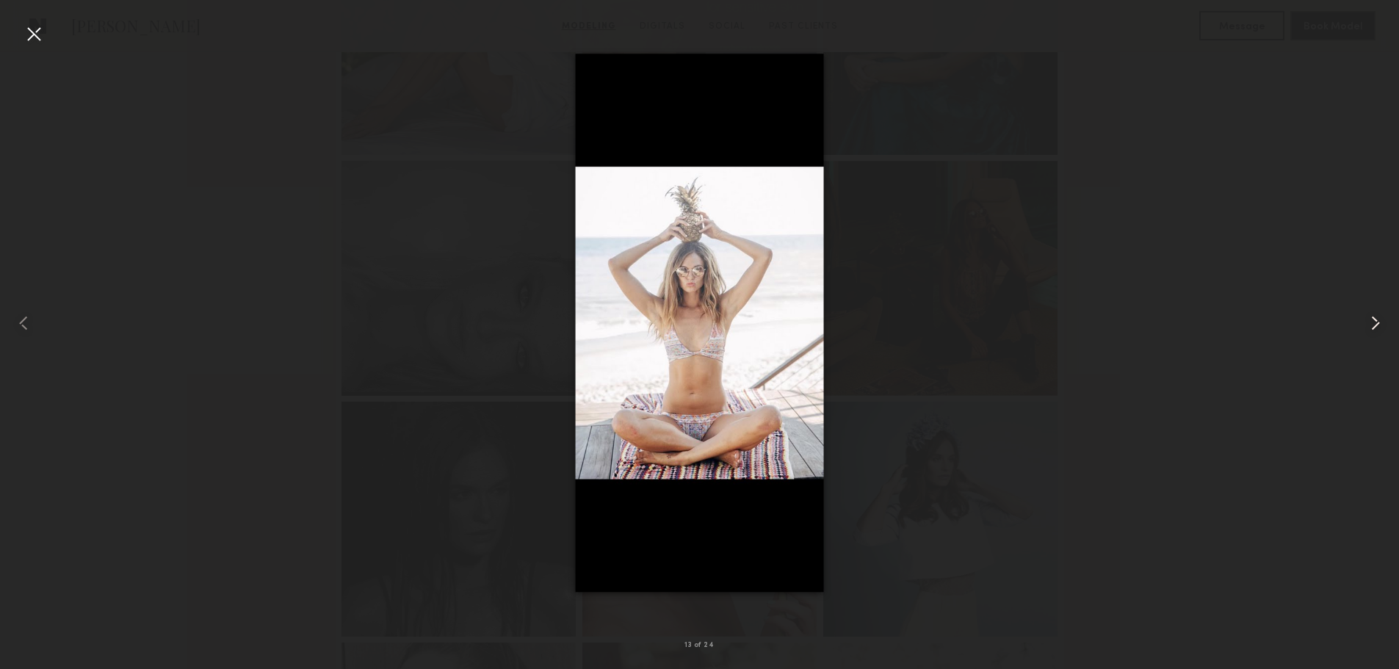
click at [1367, 320] on common-icon at bounding box center [1375, 322] width 23 height 23
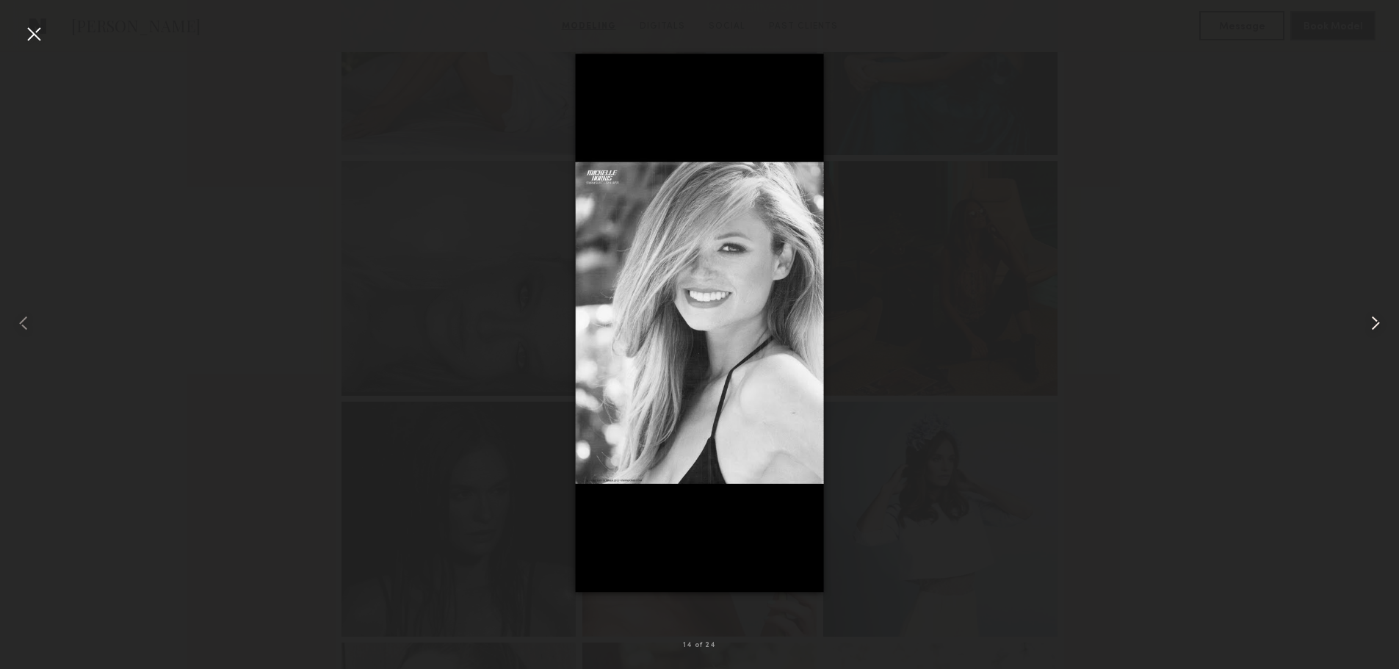
click at [1367, 320] on common-icon at bounding box center [1375, 322] width 23 height 23
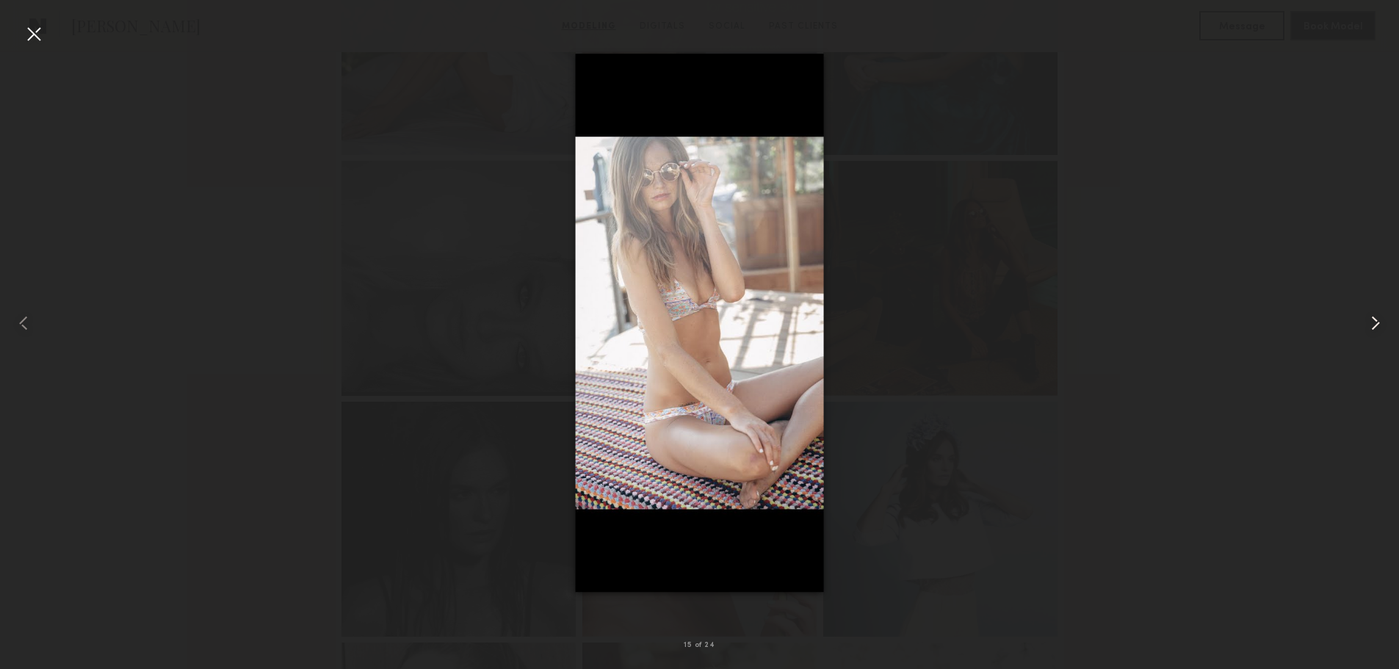
click at [1367, 320] on common-icon at bounding box center [1375, 322] width 23 height 23
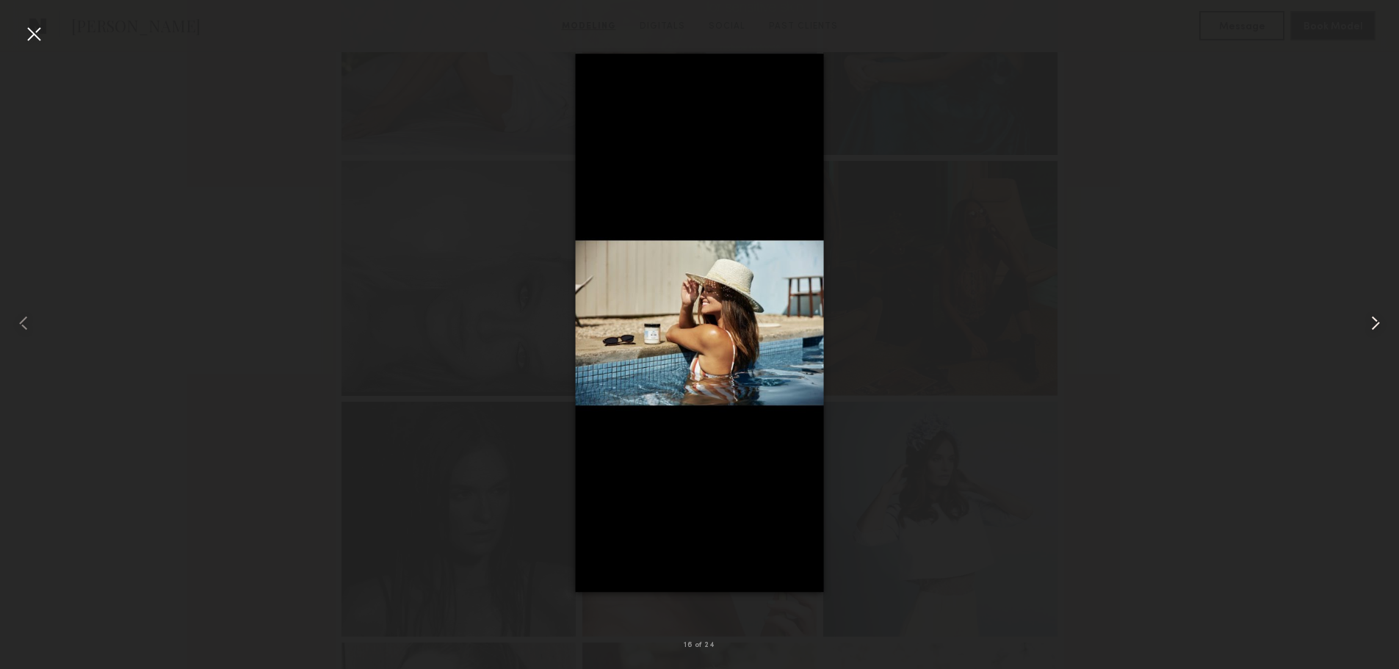
click at [1367, 320] on common-icon at bounding box center [1375, 322] width 23 height 23
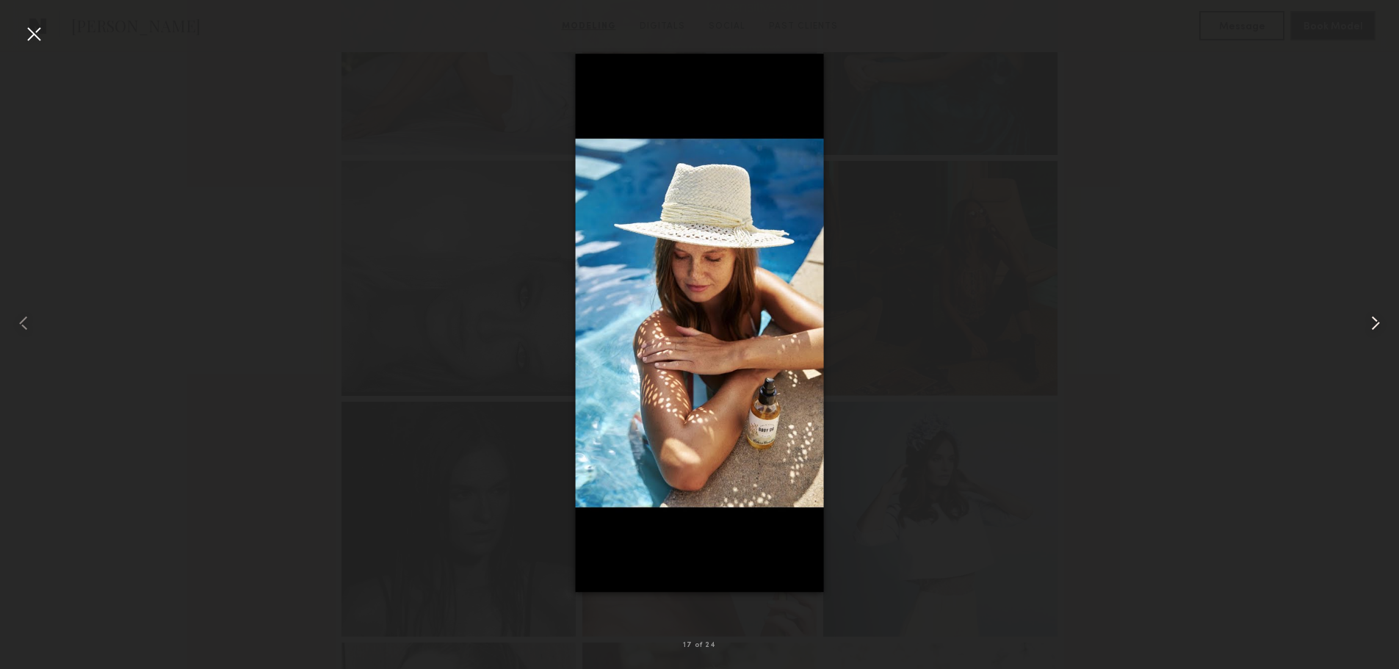
click at [1367, 320] on common-icon at bounding box center [1375, 322] width 23 height 23
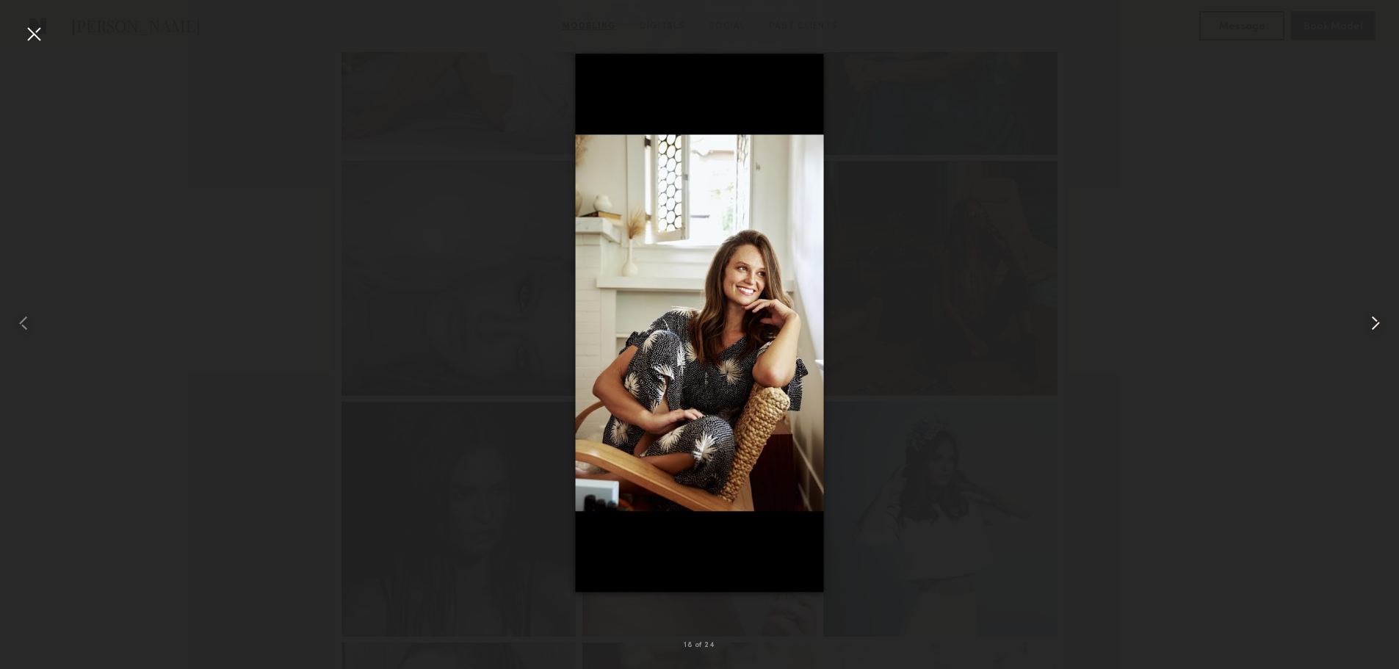
click at [1367, 320] on common-icon at bounding box center [1375, 322] width 23 height 23
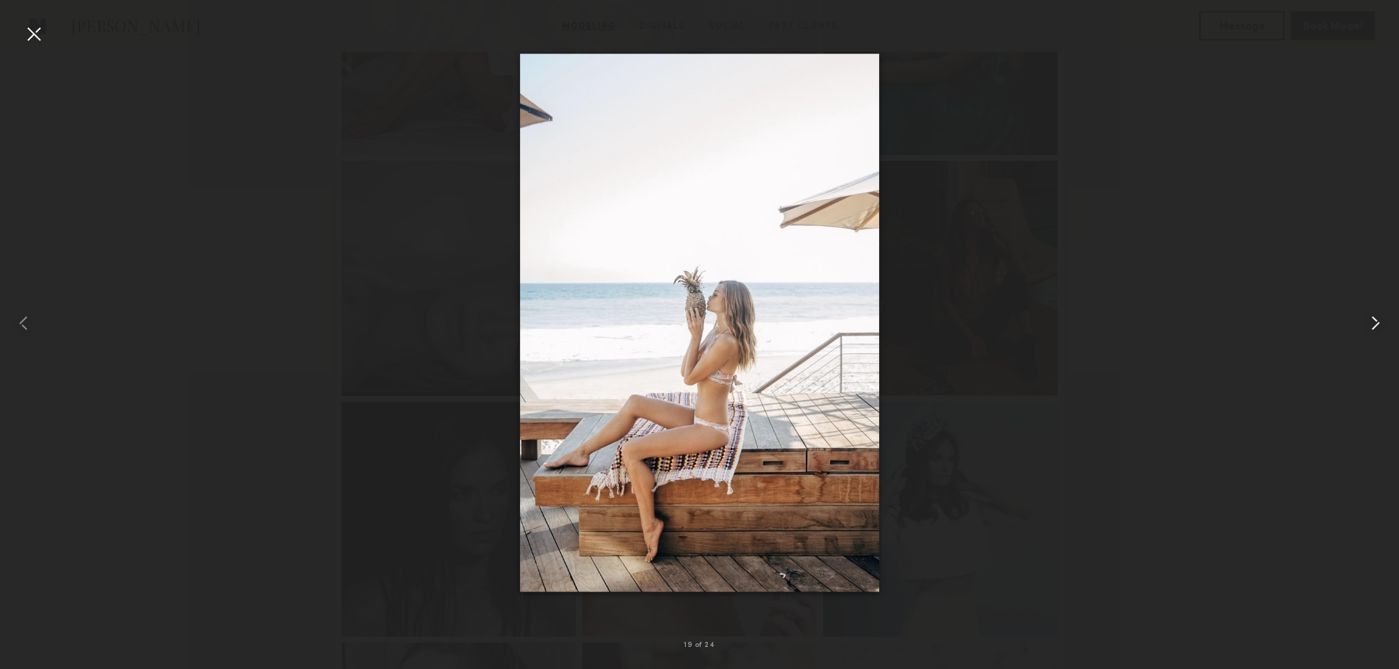
click at [1367, 320] on common-icon at bounding box center [1375, 322] width 23 height 23
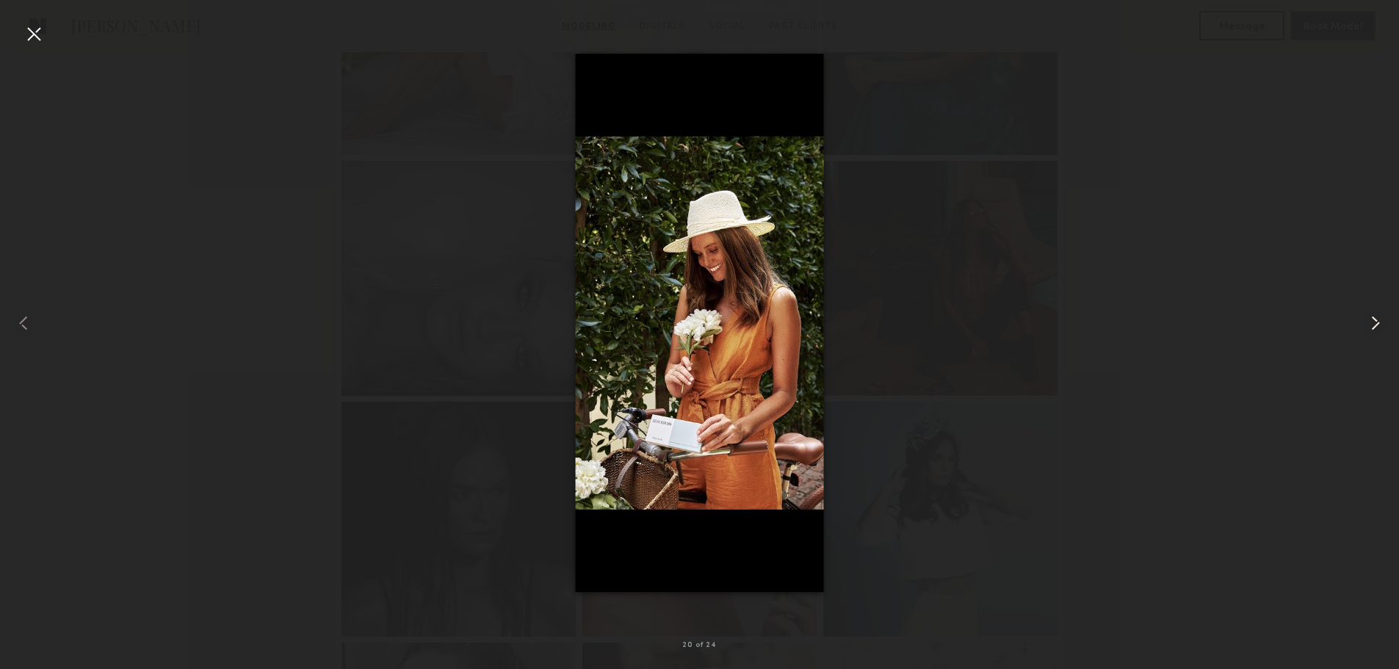
click at [1367, 320] on common-icon at bounding box center [1375, 322] width 23 height 23
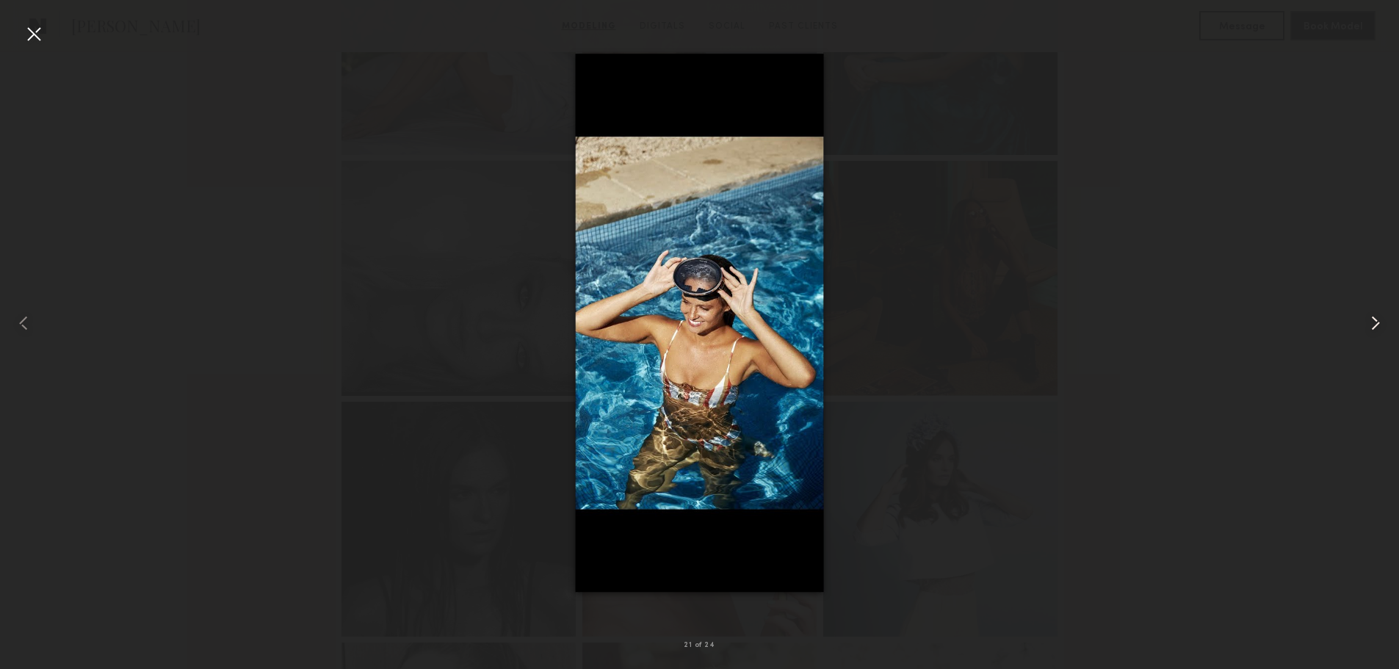
click at [1367, 320] on common-icon at bounding box center [1375, 322] width 23 height 23
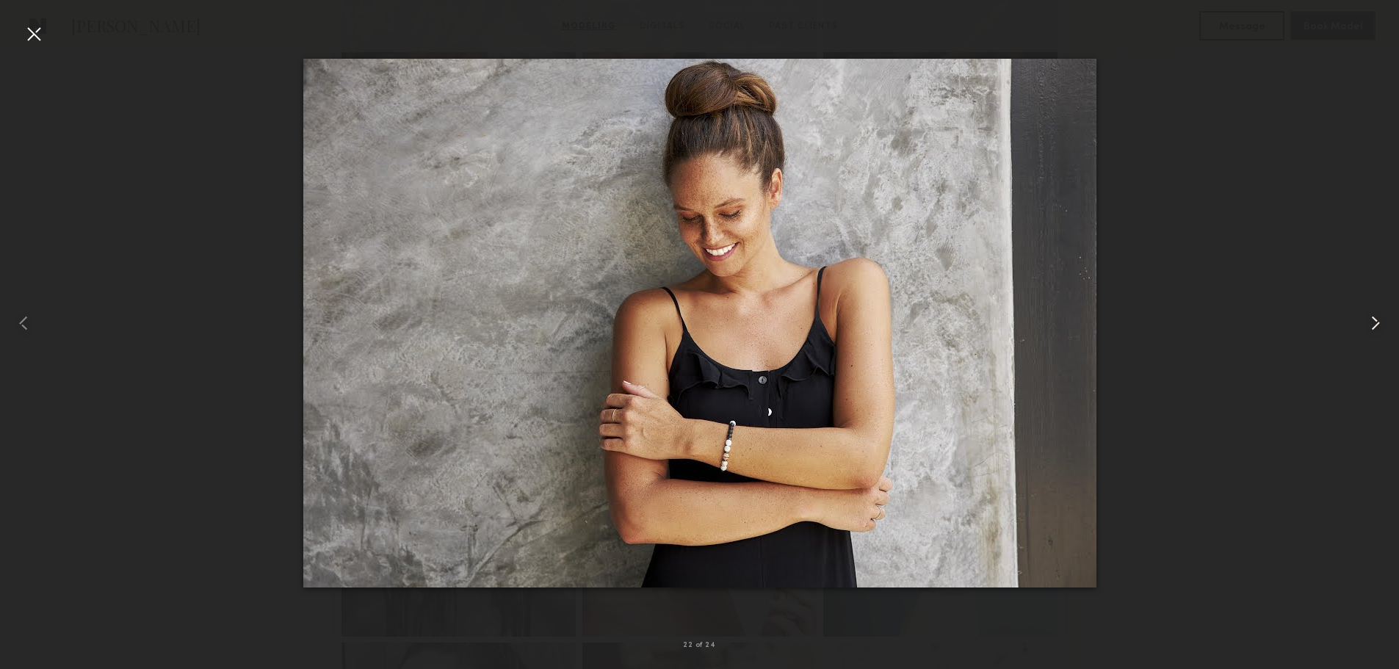
click at [1367, 320] on common-icon at bounding box center [1375, 322] width 23 height 23
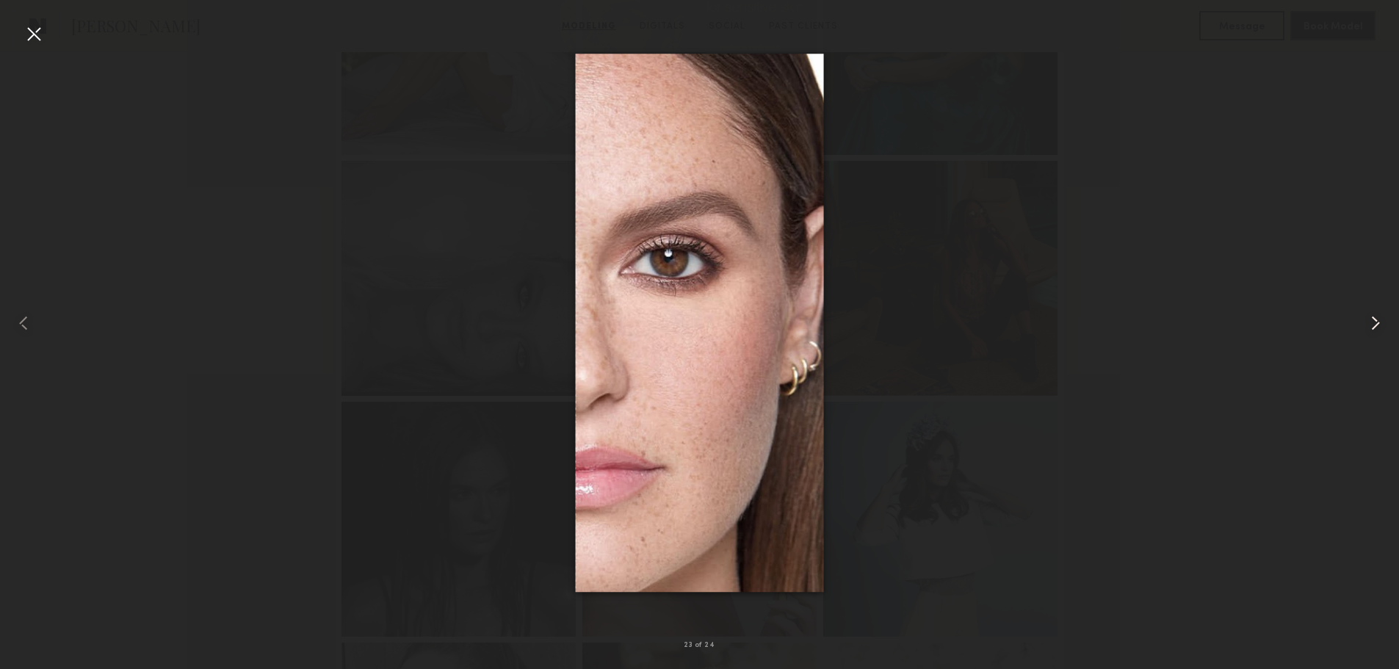
click at [1367, 320] on common-icon at bounding box center [1375, 322] width 23 height 23
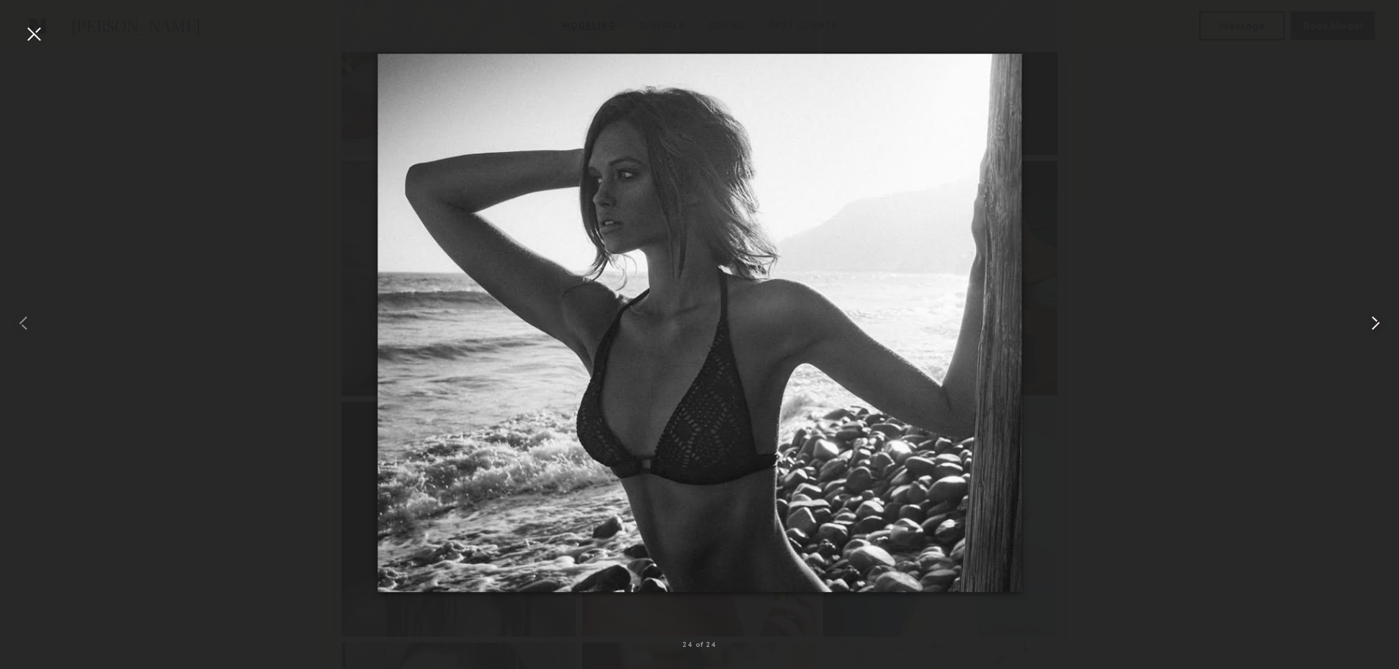
click at [1367, 320] on common-icon at bounding box center [1375, 322] width 23 height 23
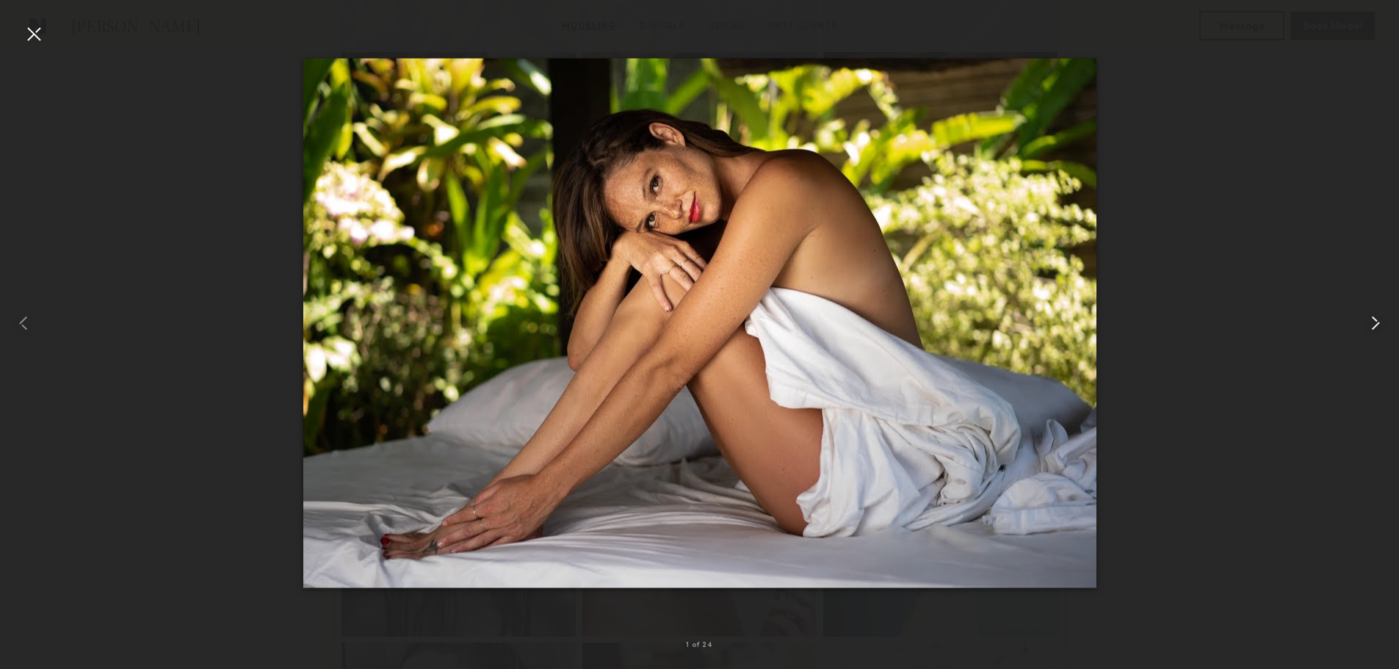
click at [1367, 320] on common-icon at bounding box center [1375, 322] width 23 height 23
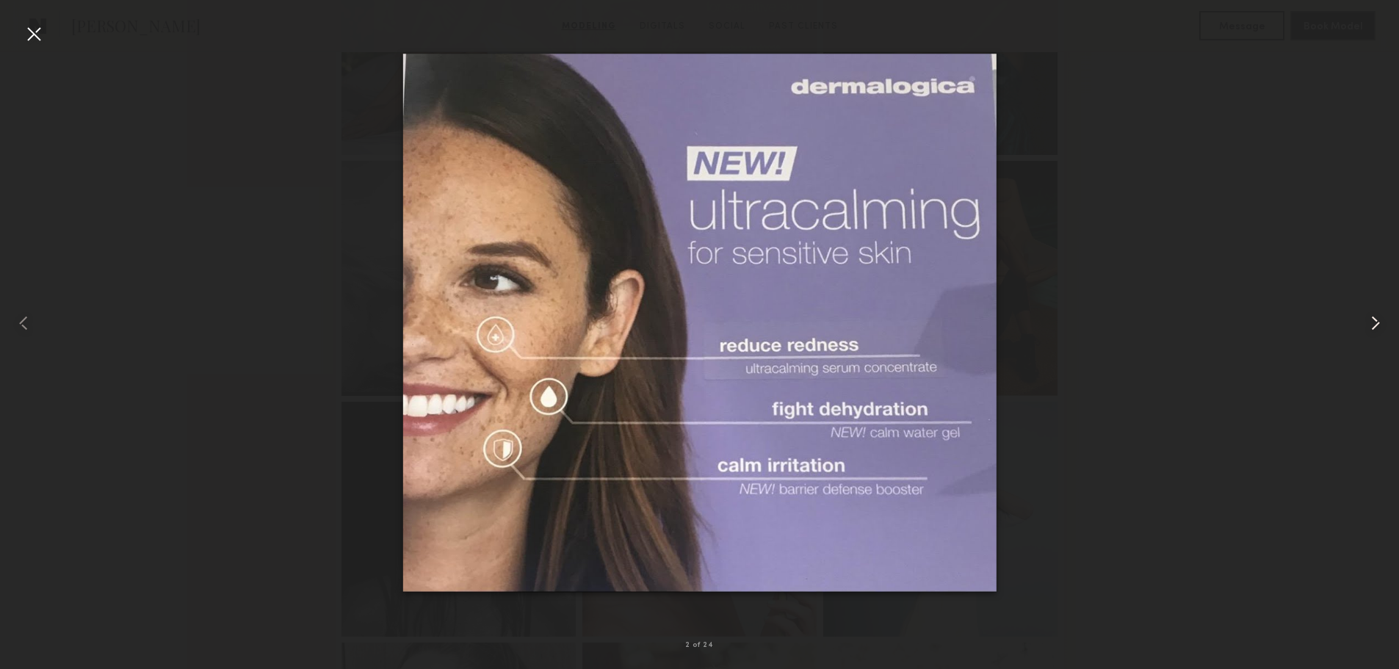
click at [1367, 320] on common-icon at bounding box center [1375, 322] width 23 height 23
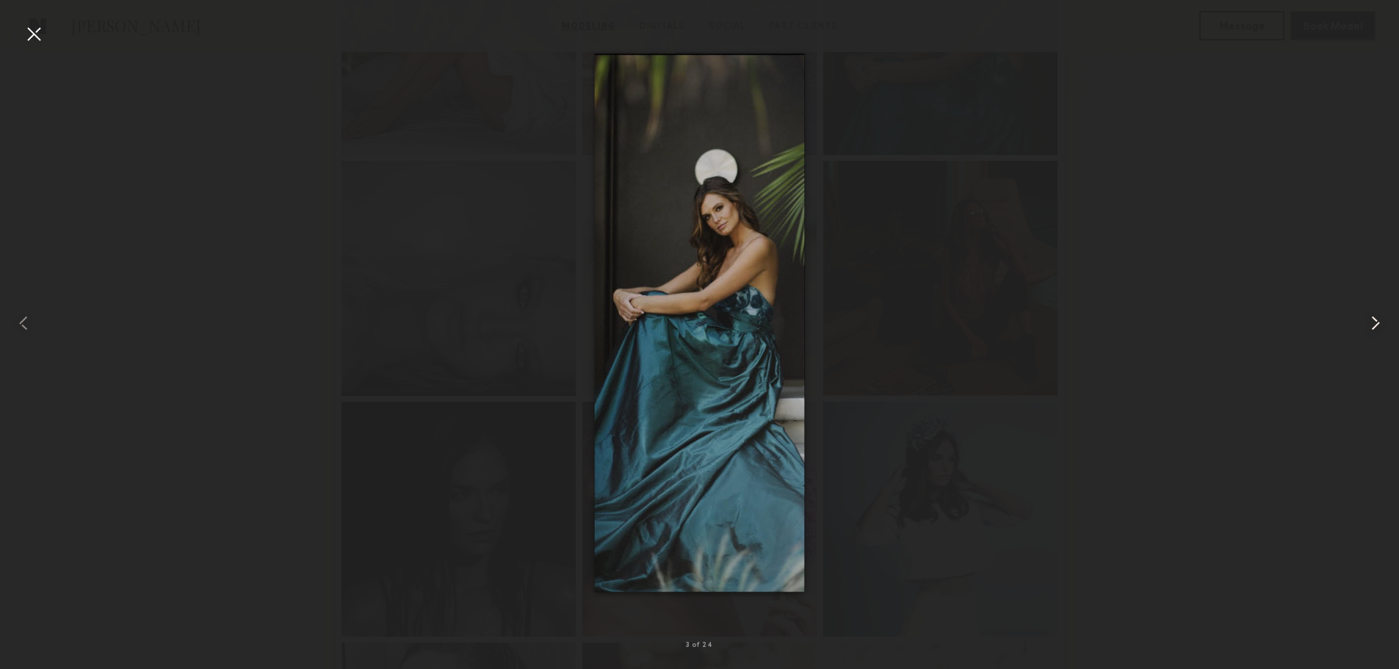
click at [1370, 322] on common-icon at bounding box center [1375, 322] width 23 height 23
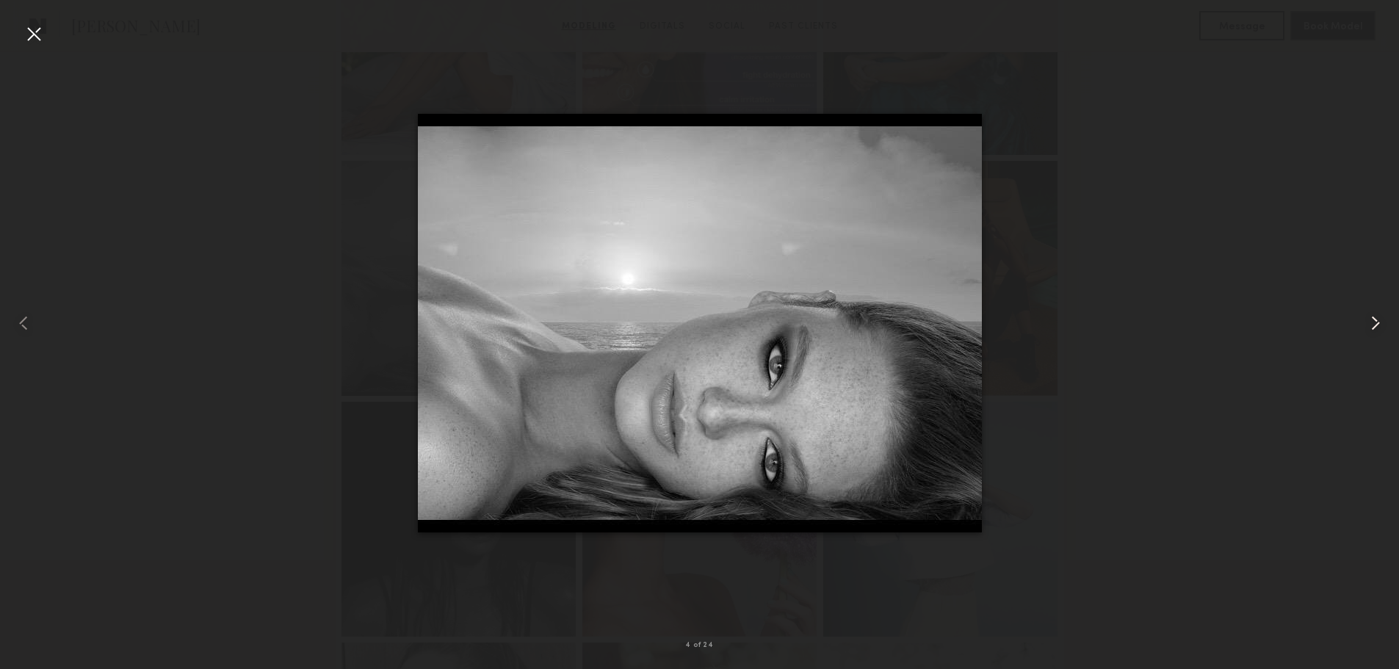
click at [1370, 322] on common-icon at bounding box center [1375, 322] width 23 height 23
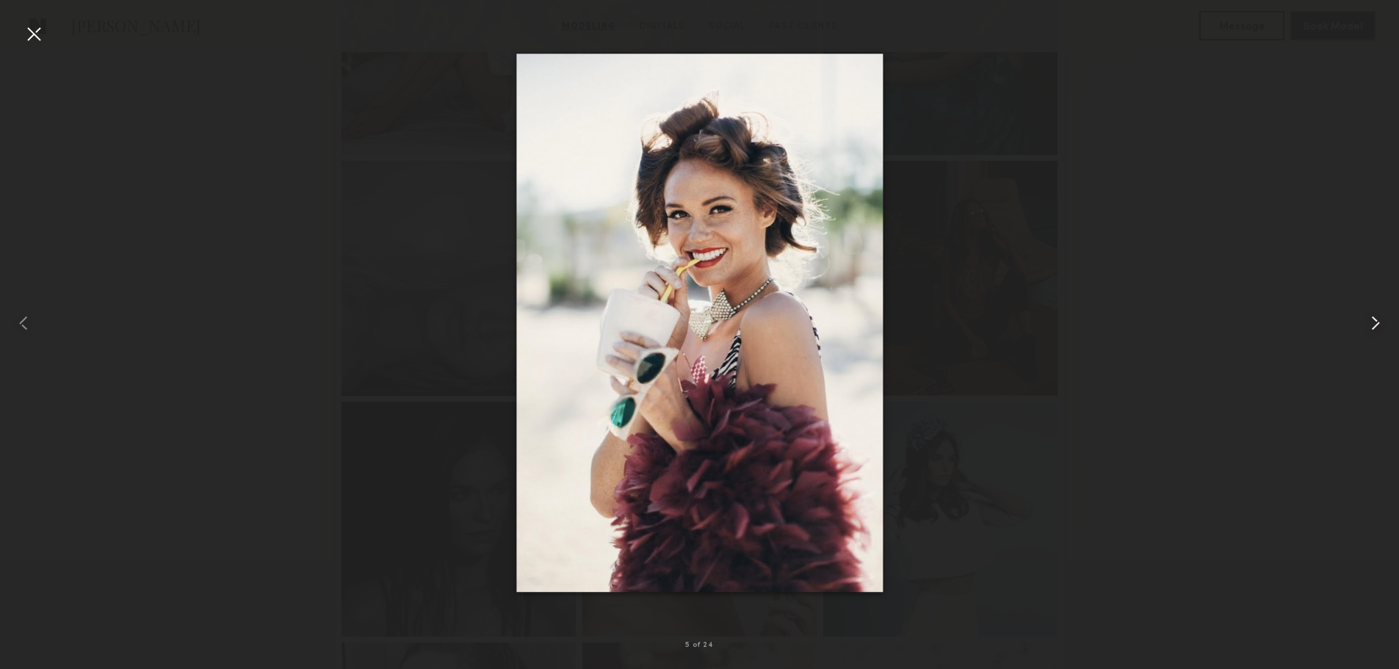
click at [1370, 322] on common-icon at bounding box center [1375, 322] width 23 height 23
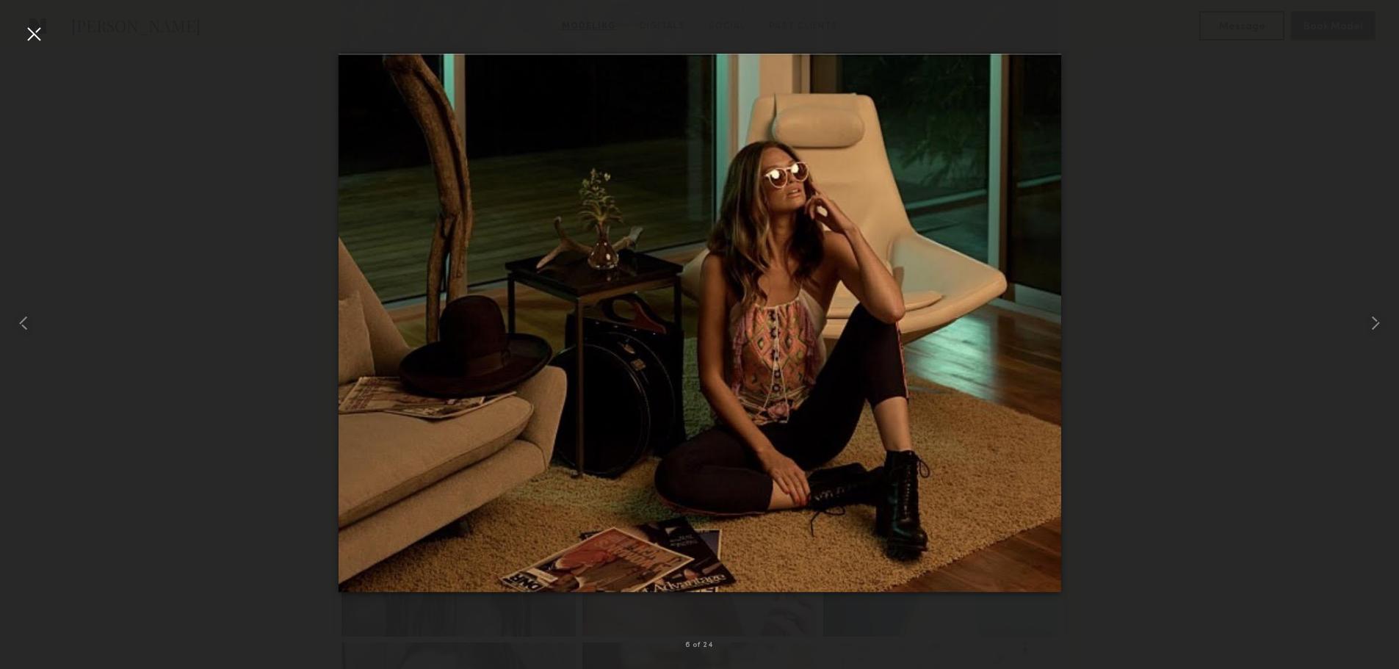
click at [40, 38] on div at bounding box center [33, 33] width 23 height 23
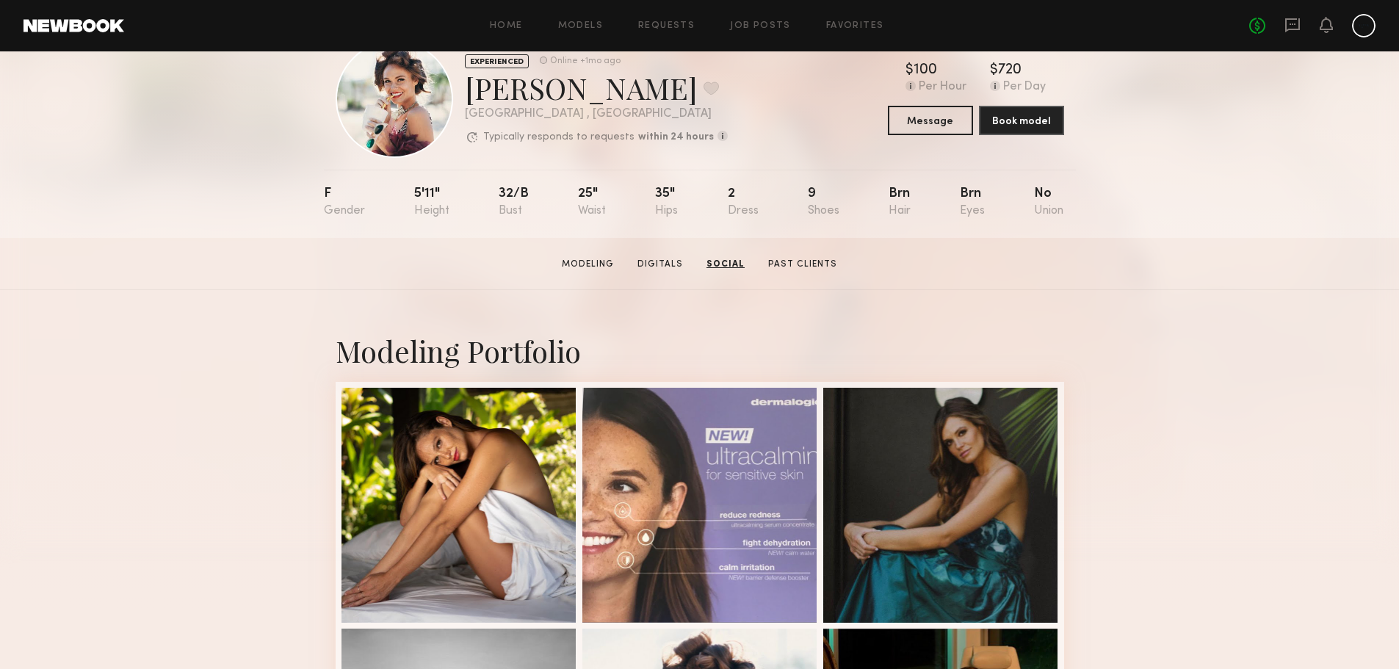
scroll to position [0, 0]
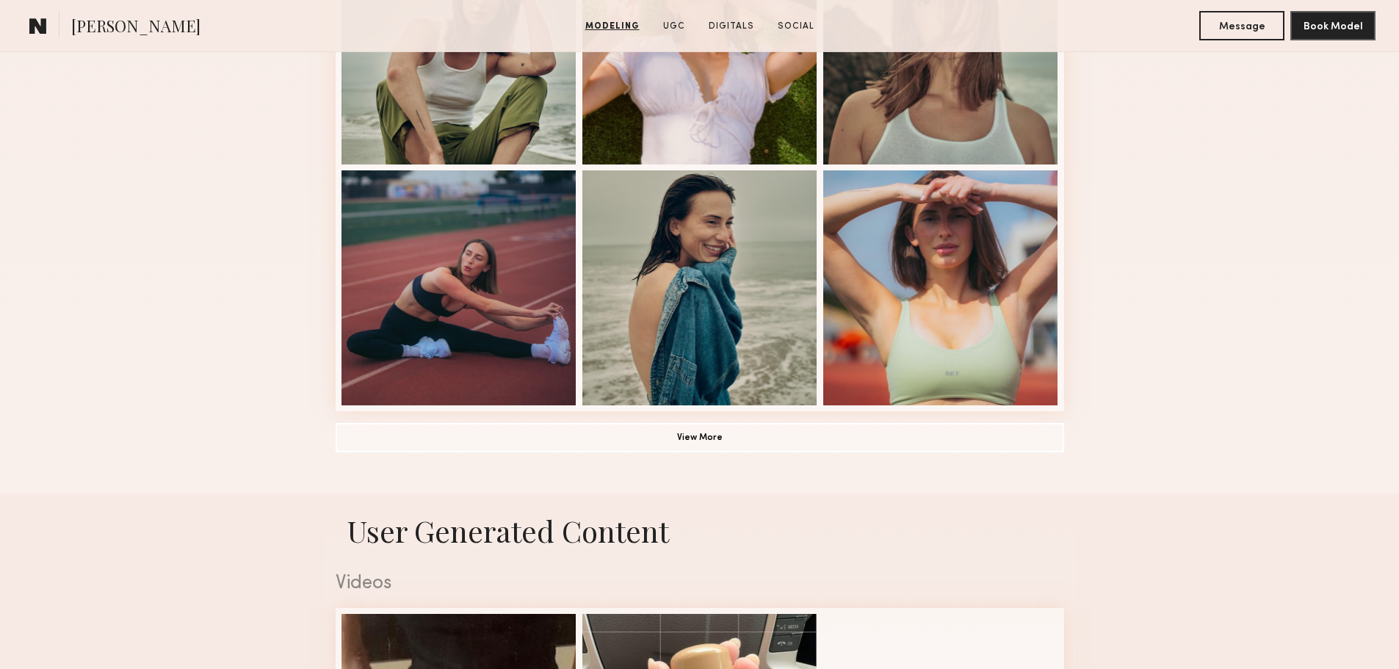
scroll to position [1028, 0]
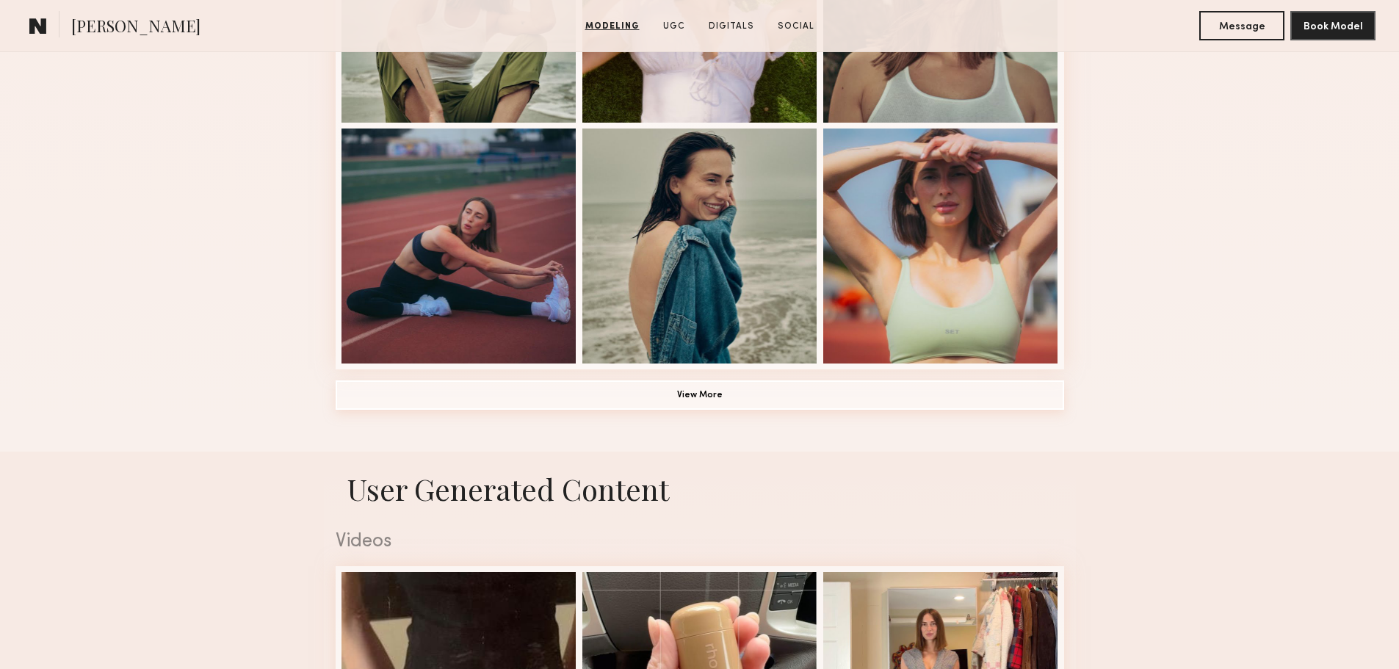
click at [588, 388] on button "View More" at bounding box center [700, 394] width 728 height 29
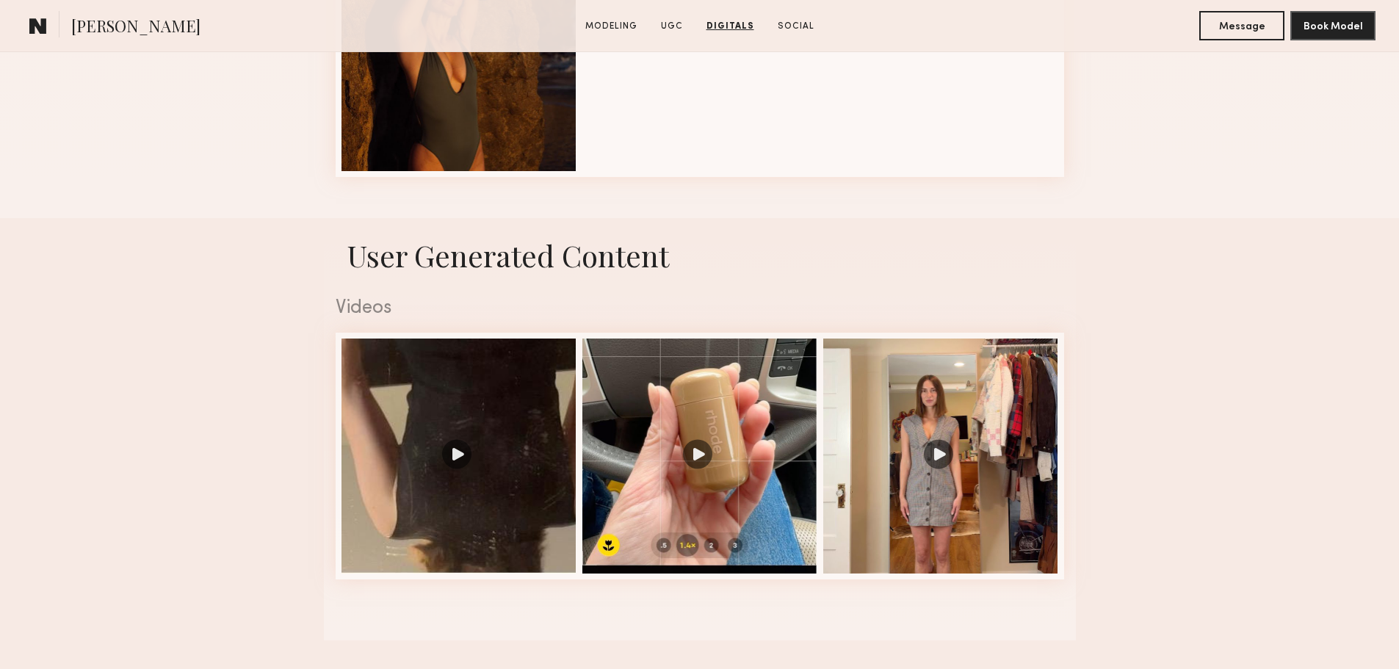
scroll to position [1689, 0]
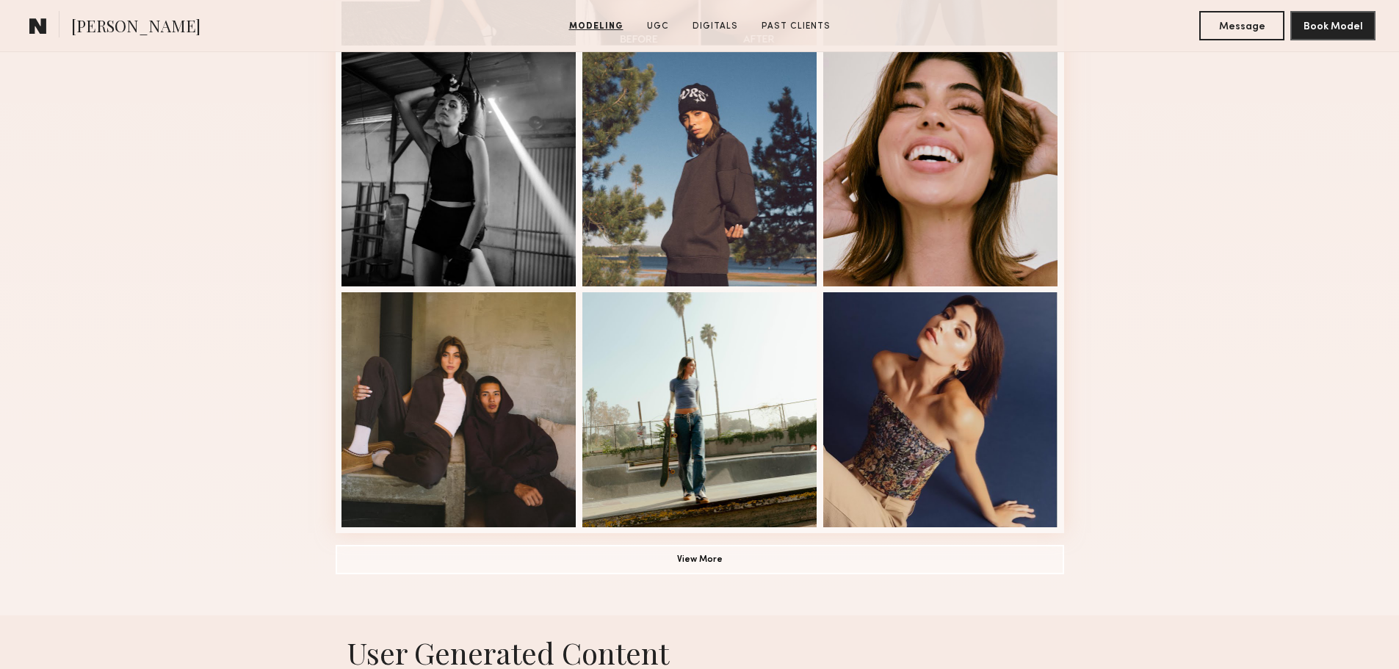
scroll to position [881, 0]
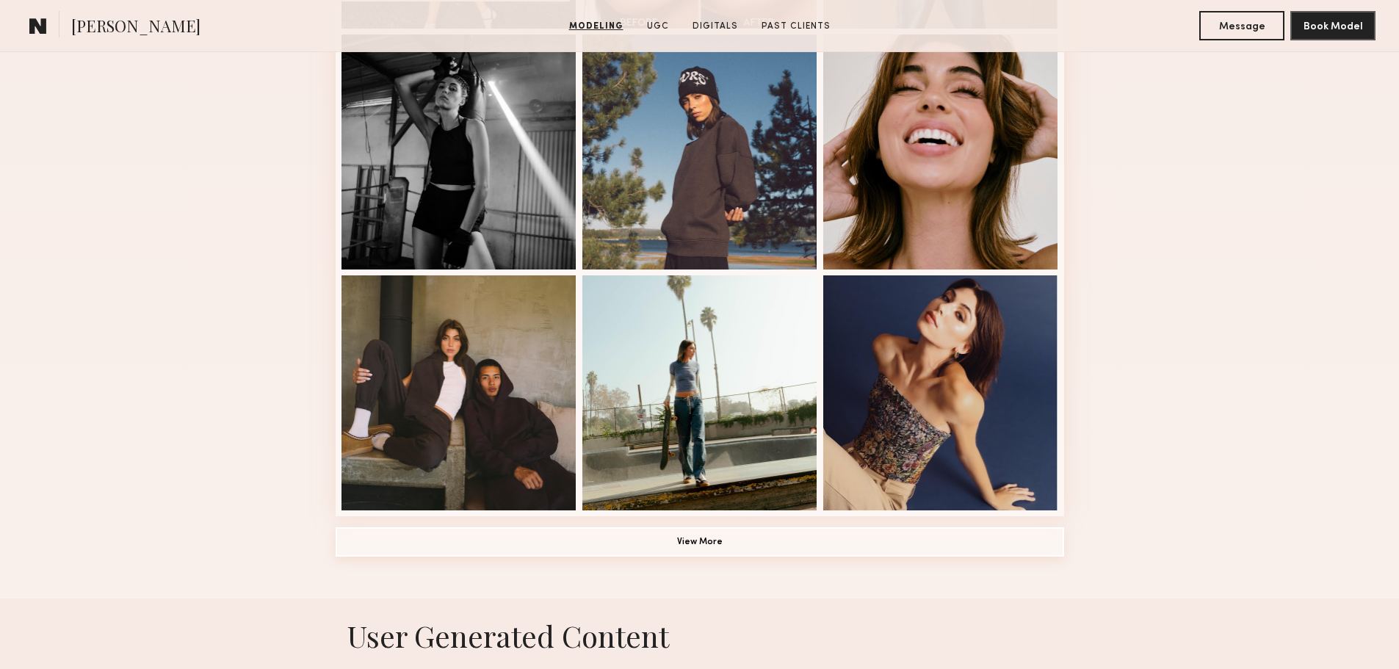
click at [539, 549] on button "View More" at bounding box center [700, 541] width 728 height 29
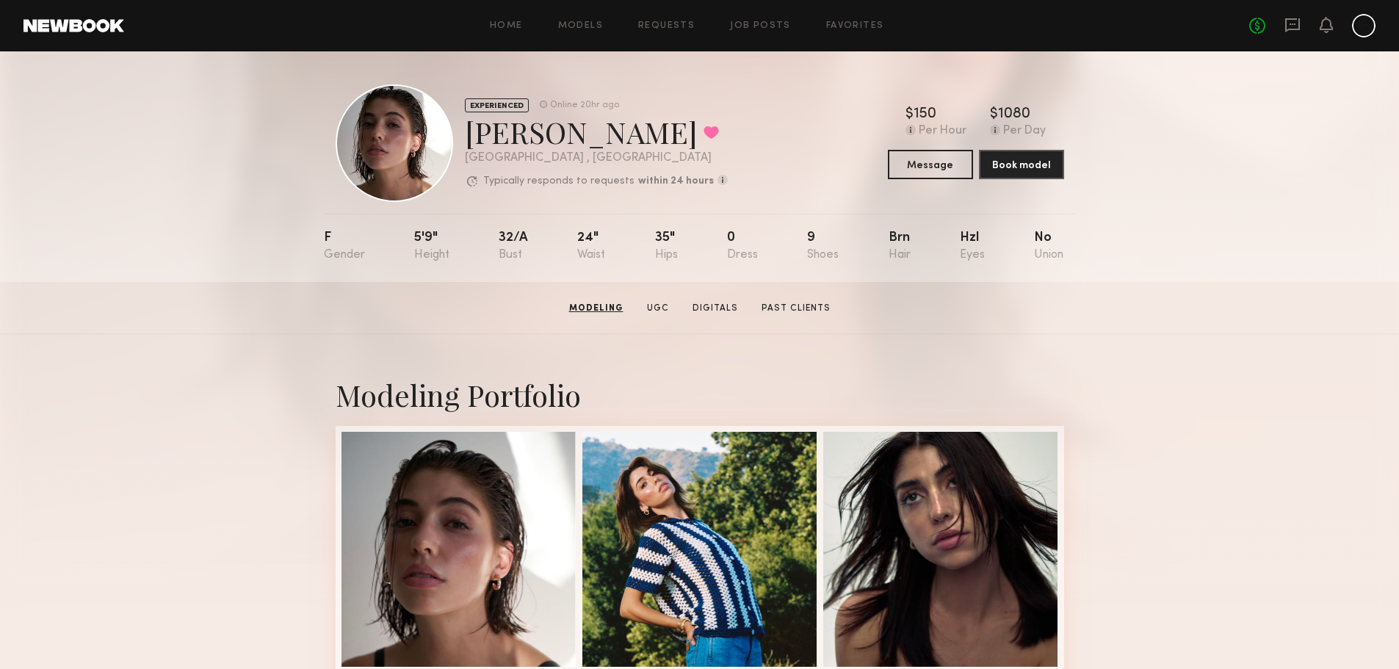
scroll to position [0, 0]
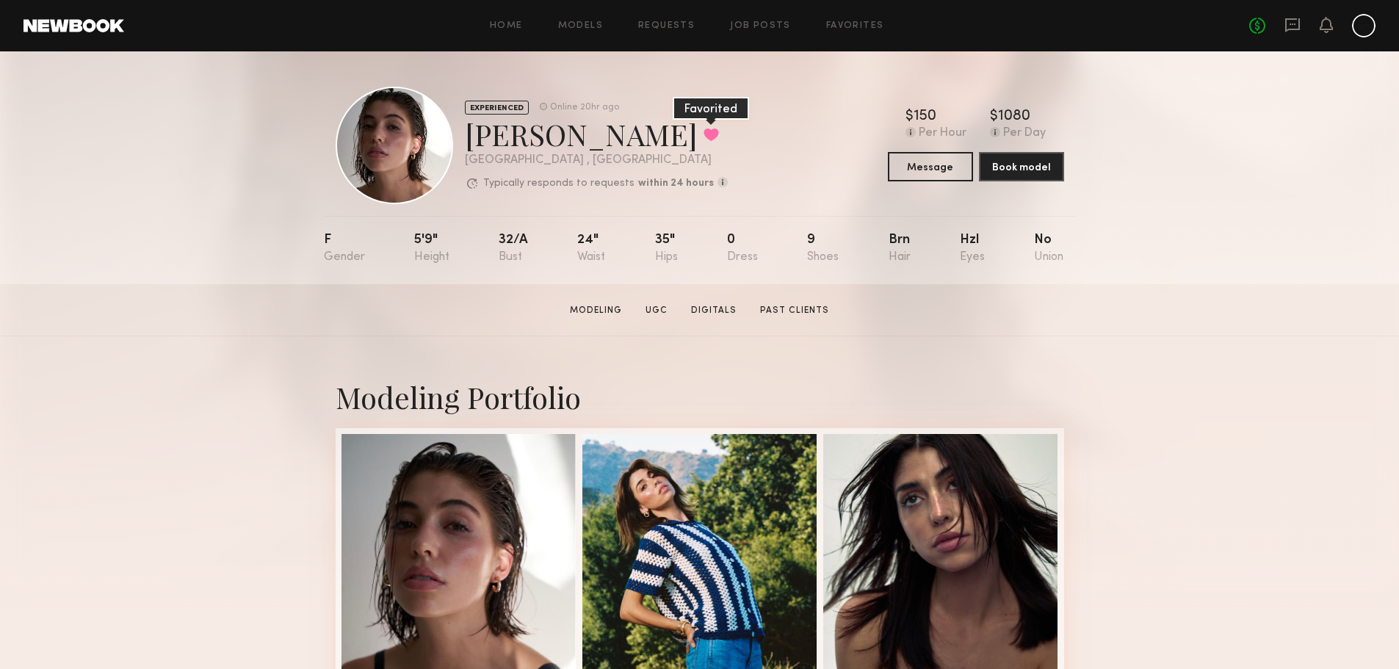
click at [703, 129] on button at bounding box center [710, 134] width 15 height 13
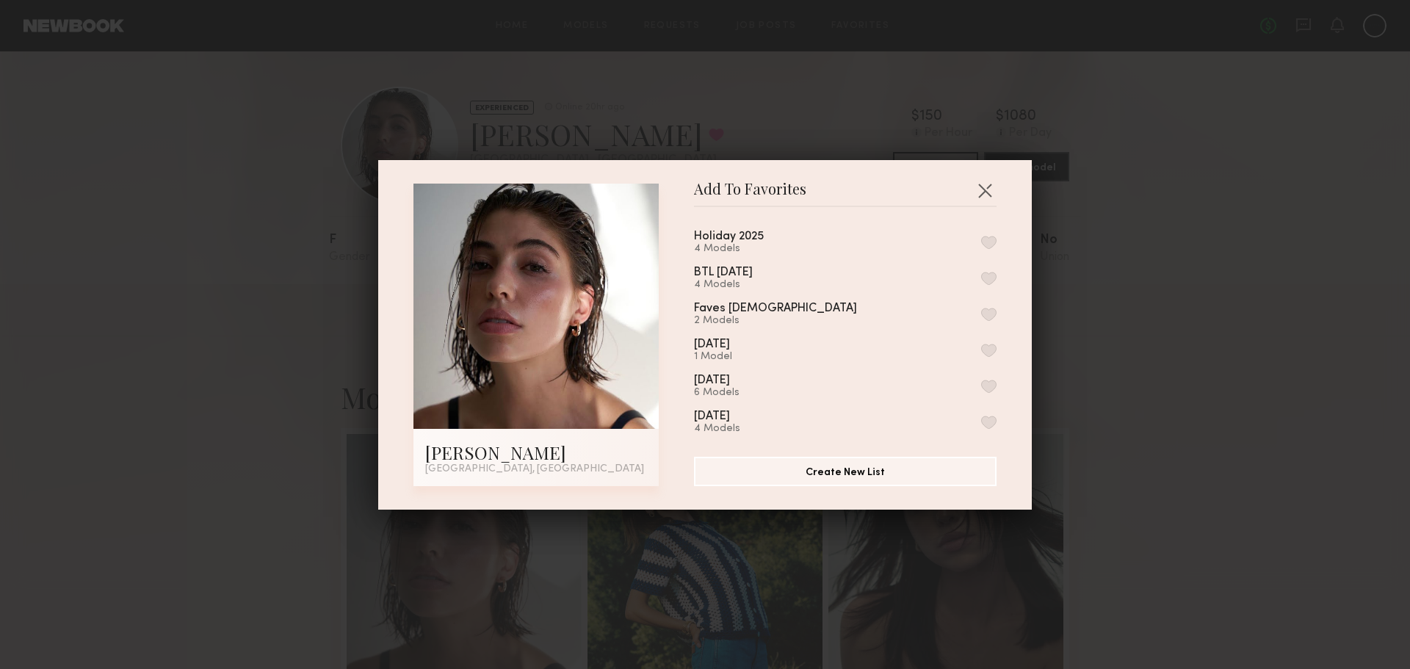
click at [981, 245] on button "button" at bounding box center [988, 242] width 15 height 13
click at [983, 188] on button "button" at bounding box center [984, 189] width 23 height 23
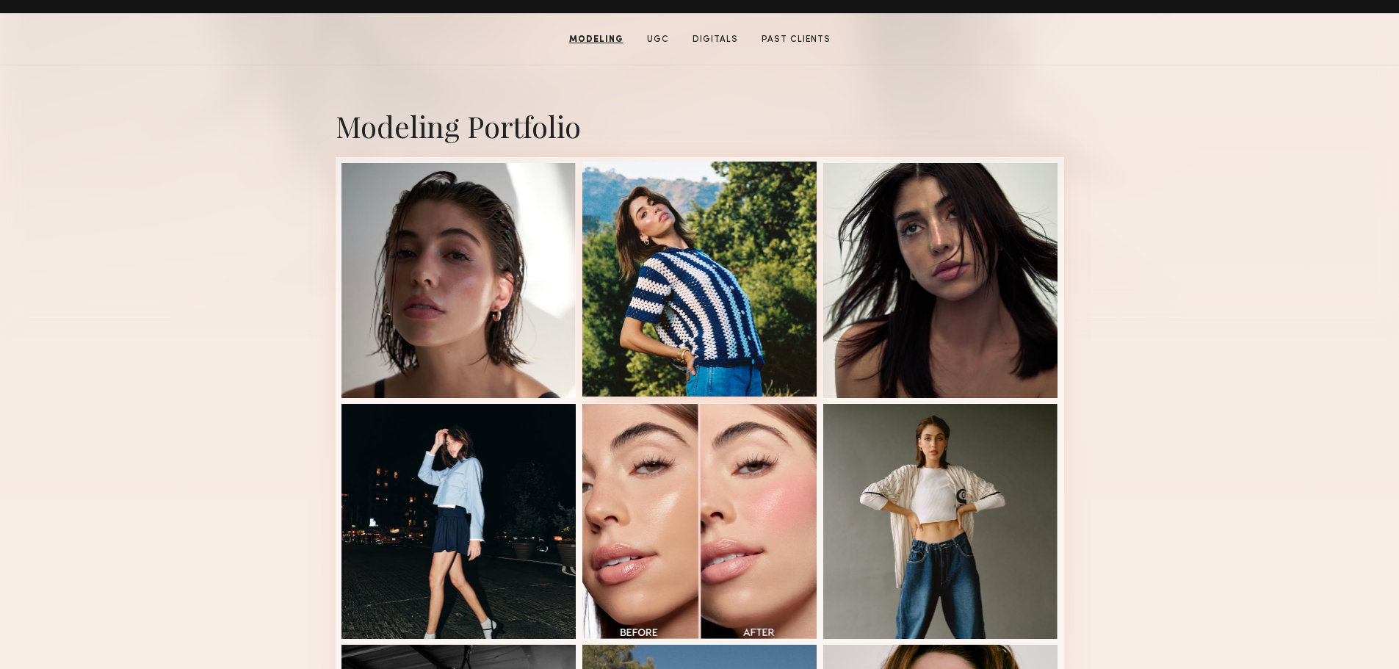
scroll to position [220, 0]
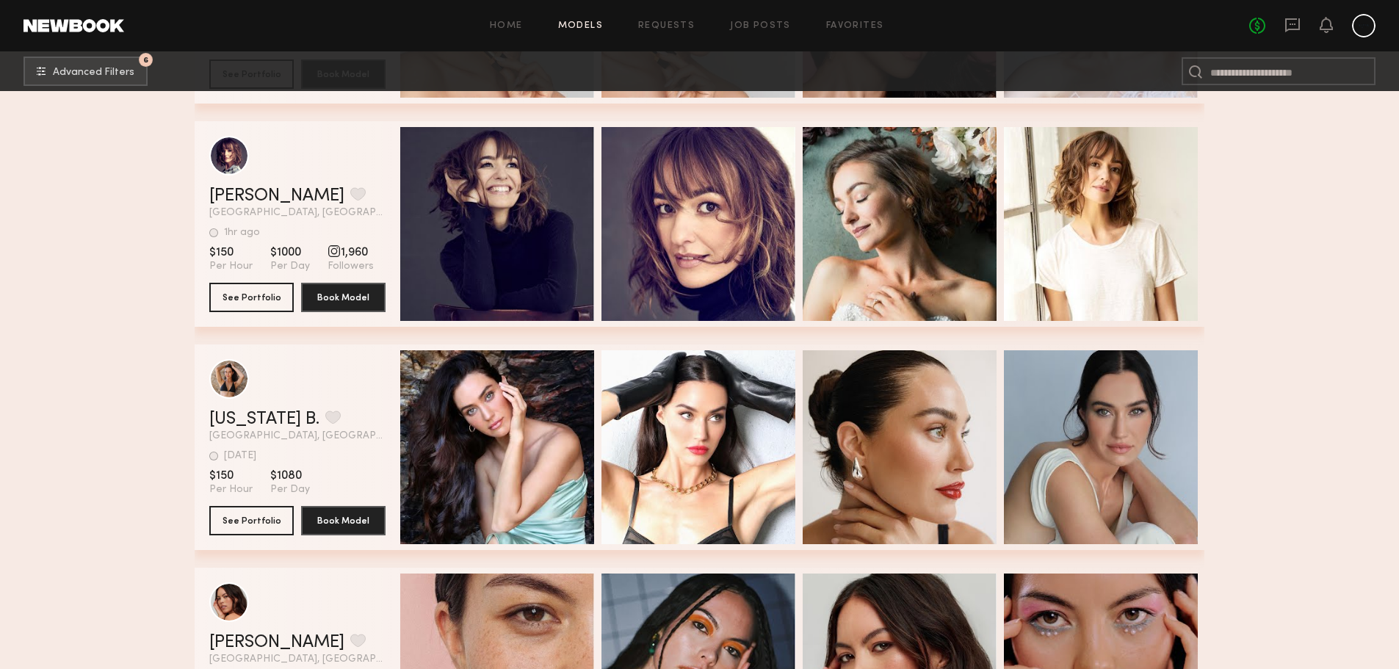
scroll to position [16598, 0]
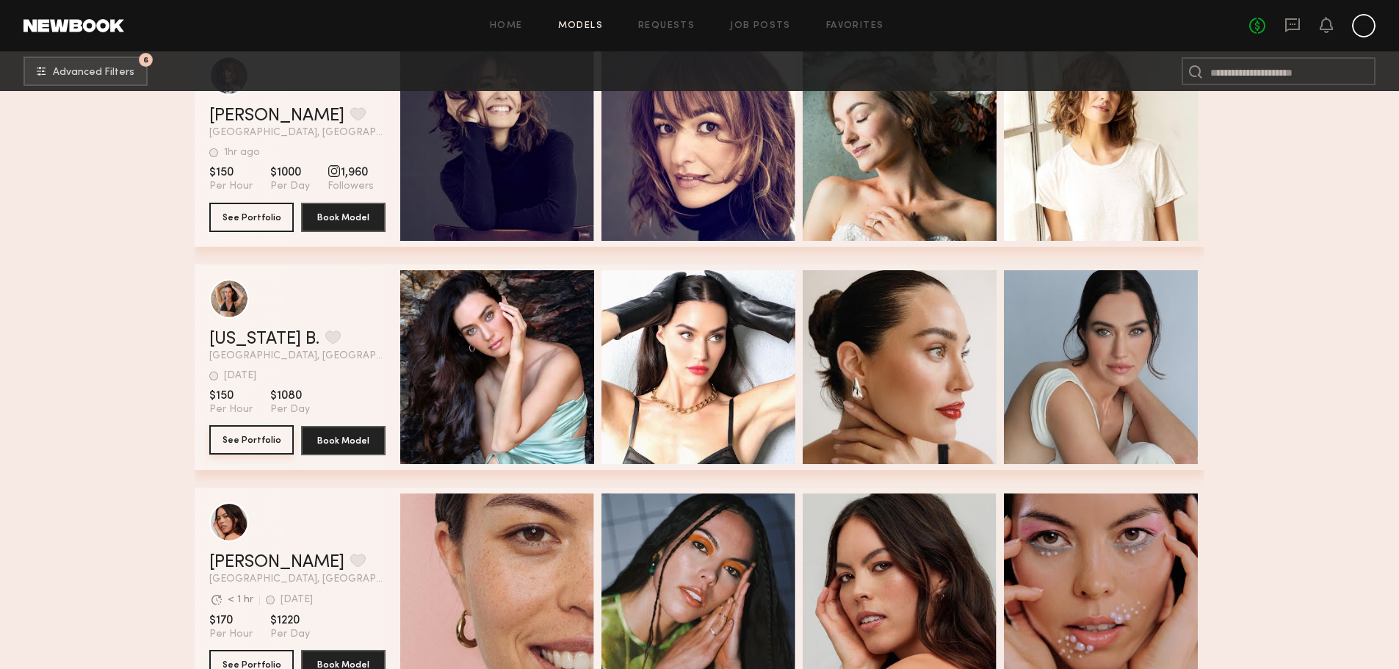
click at [231, 446] on button "See Portfolio" at bounding box center [251, 439] width 84 height 29
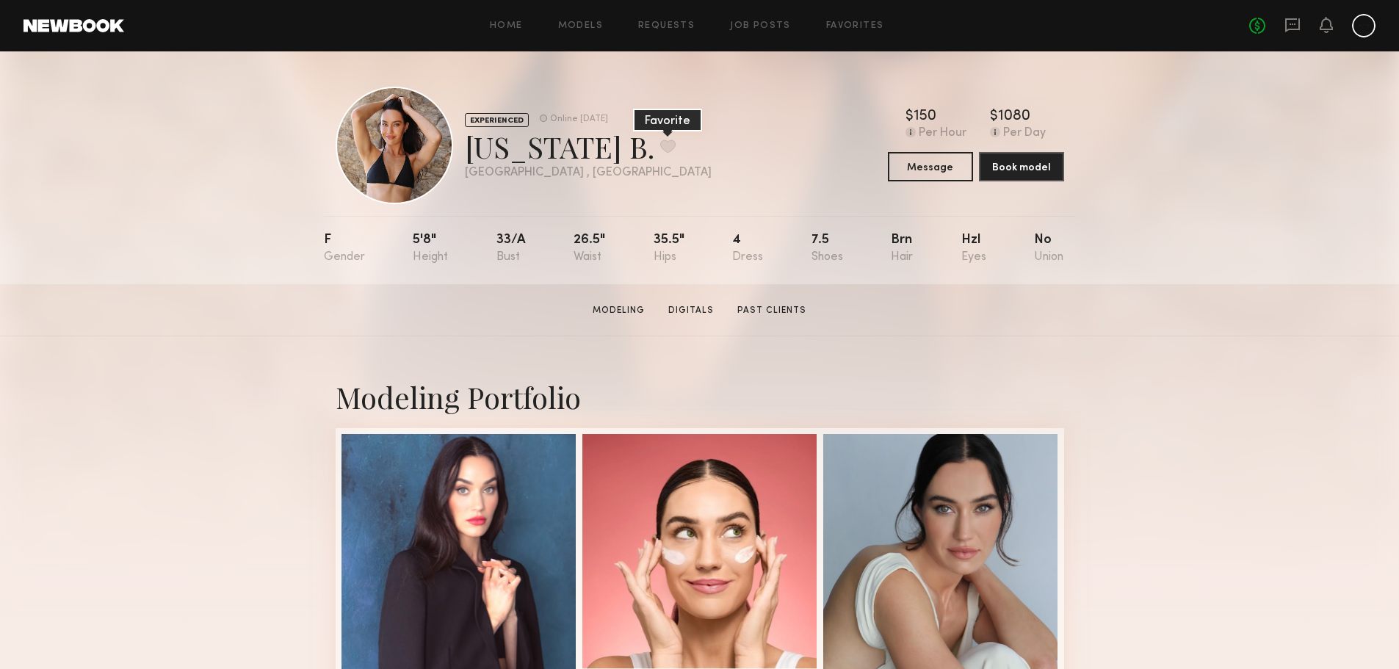
click button
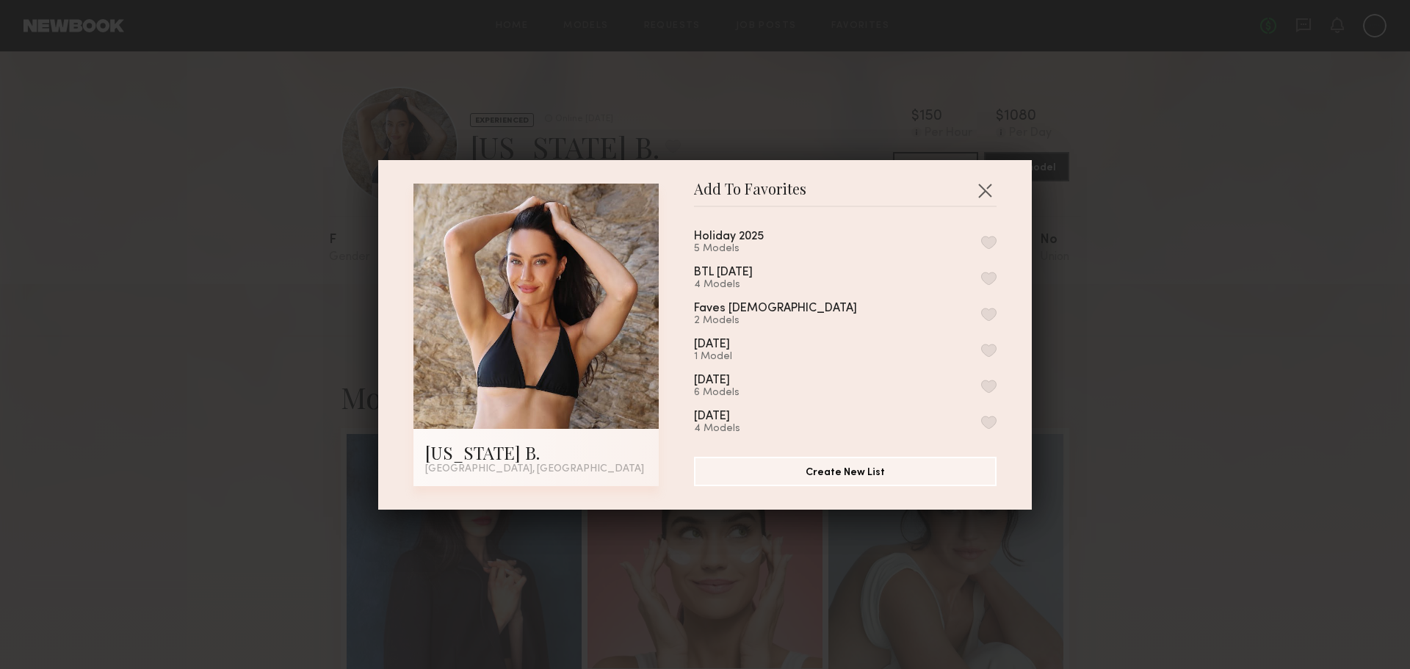
click button "button"
